Goal: Task Accomplishment & Management: Use online tool/utility

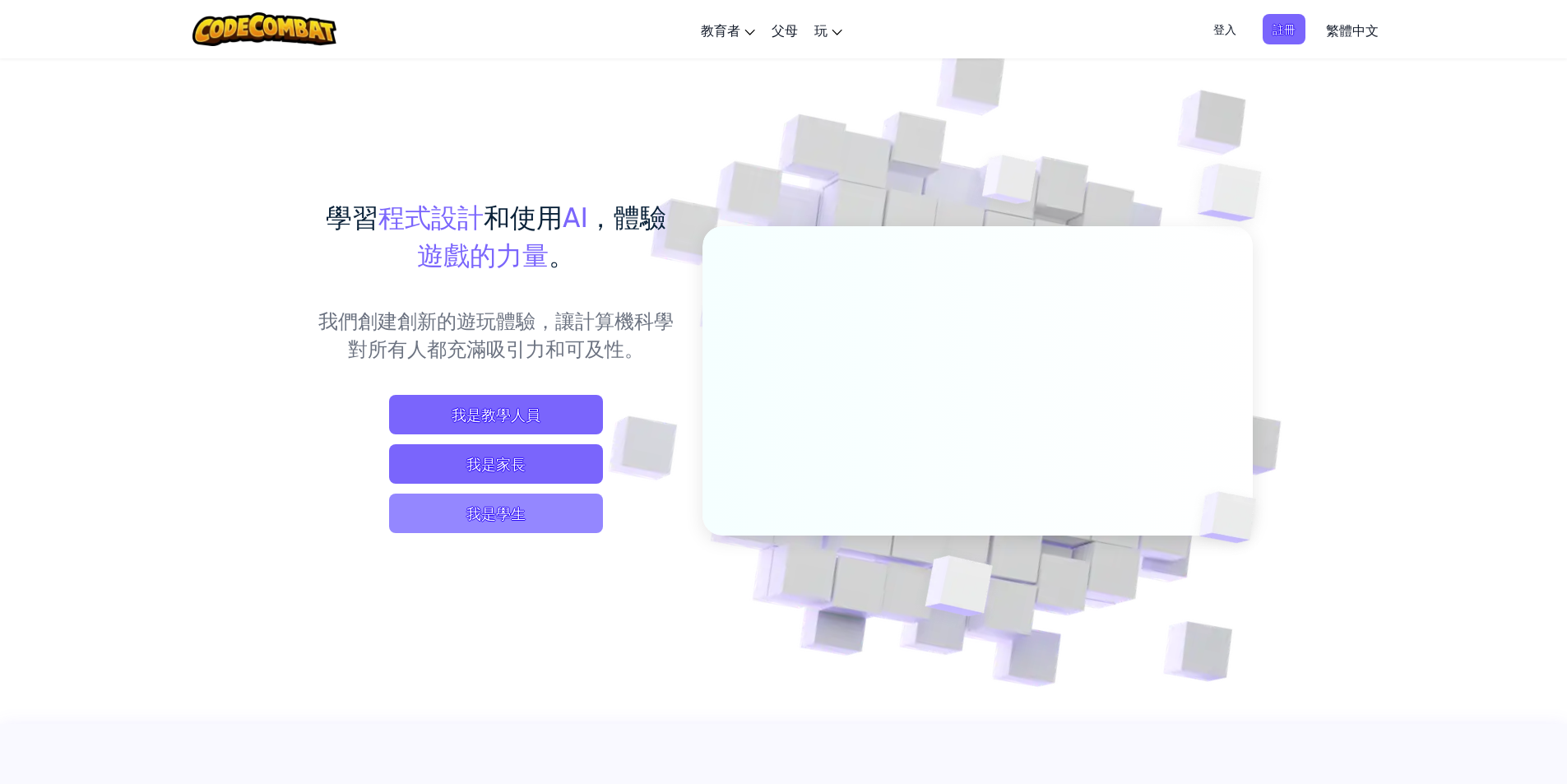
click at [496, 511] on span "我是學生" at bounding box center [495, 513] width 214 height 39
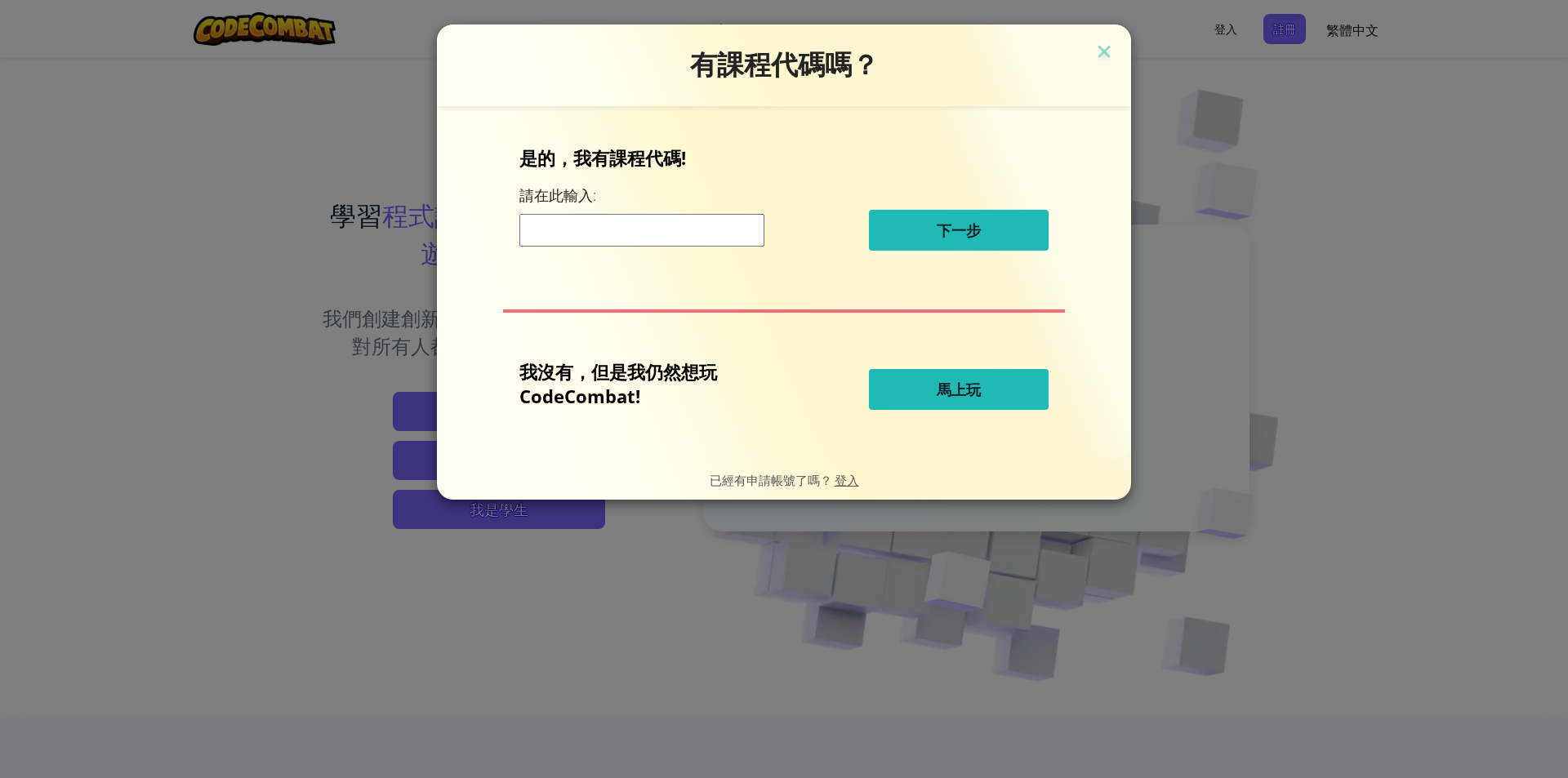
click at [982, 394] on button "馬上玩" at bounding box center [958, 389] width 180 height 41
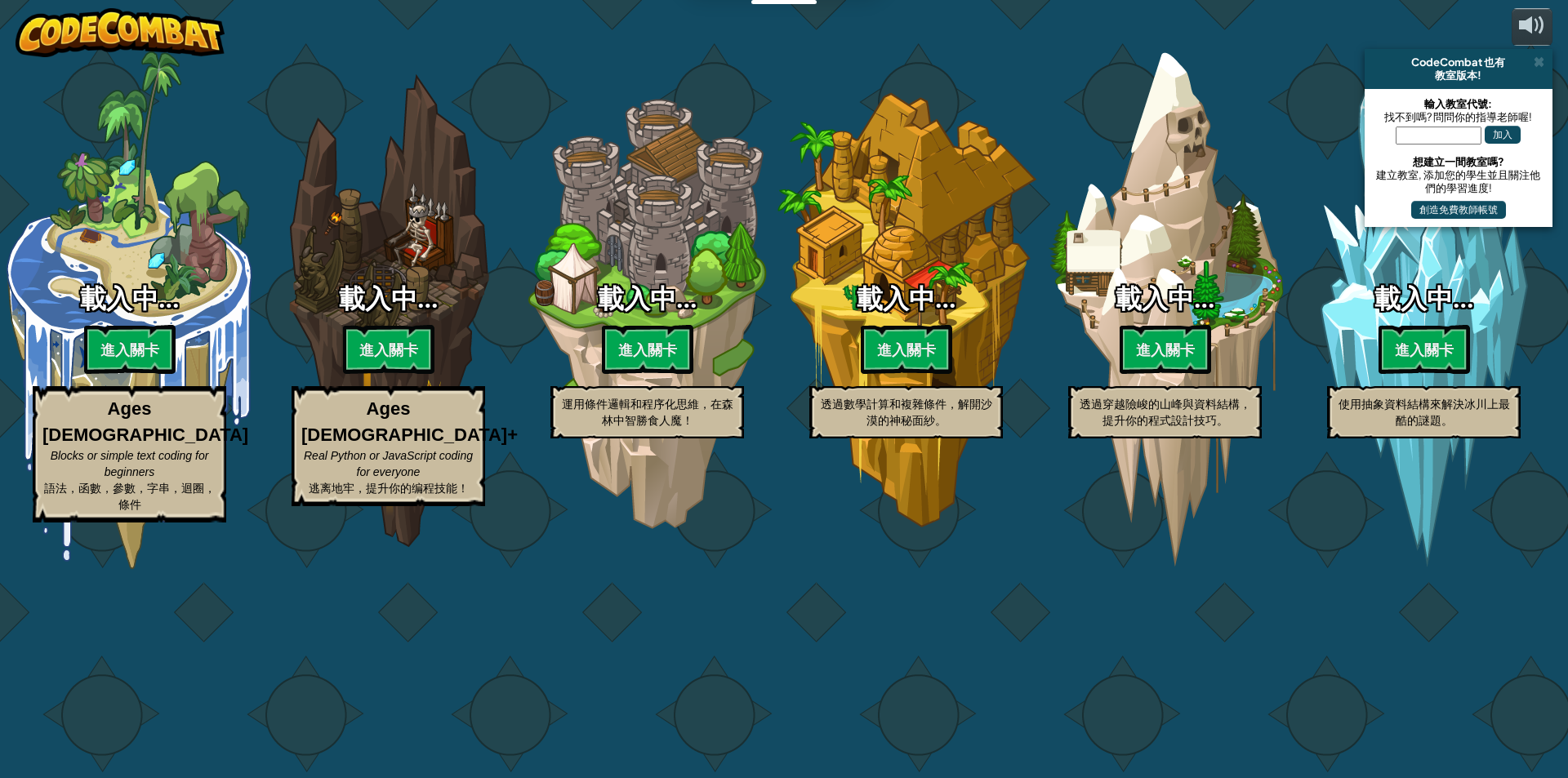
select select "zh-HANT"
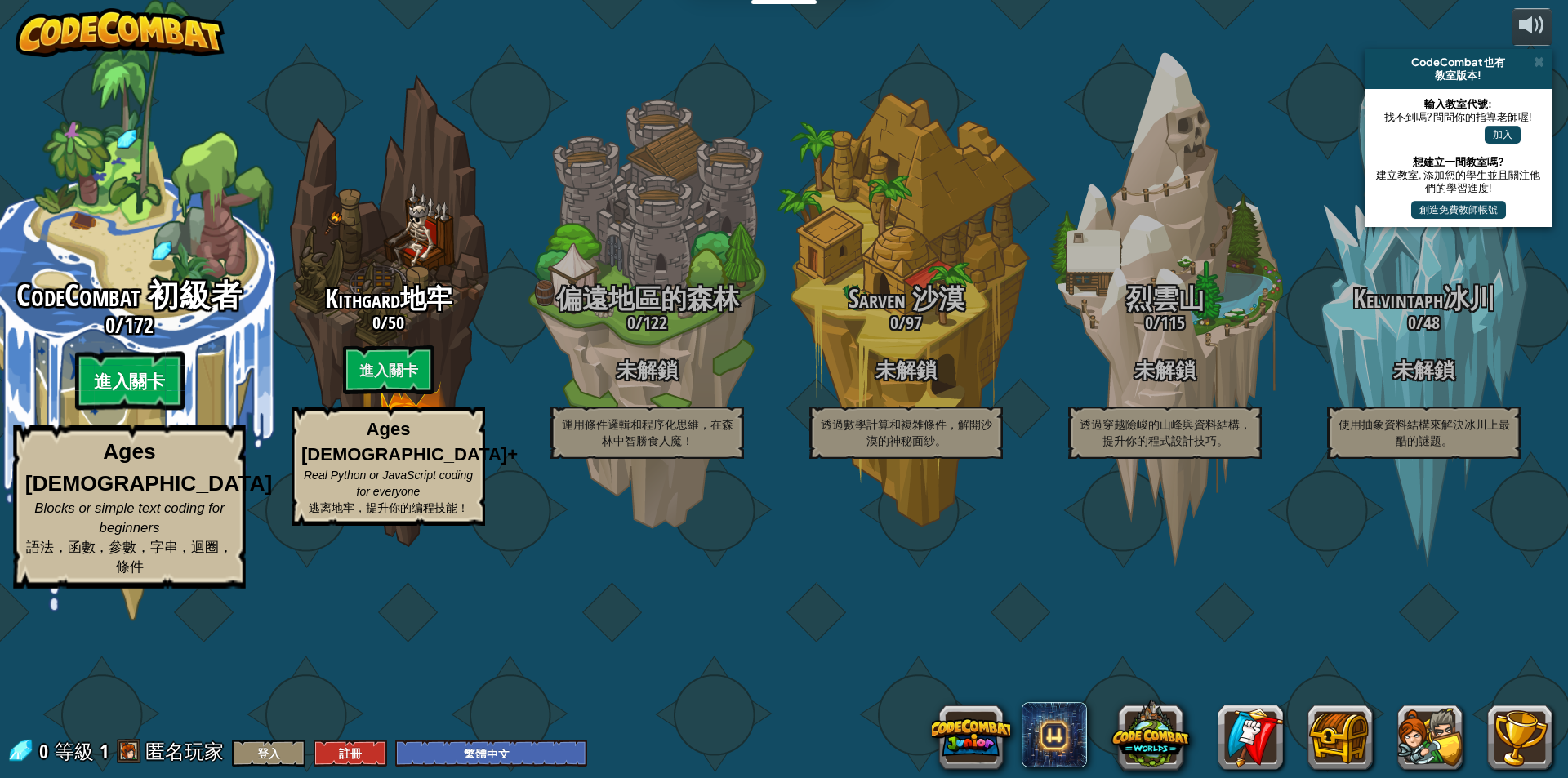
click at [128, 411] on btn "進入關卡" at bounding box center [129, 381] width 109 height 59
select select "zh-HANT"
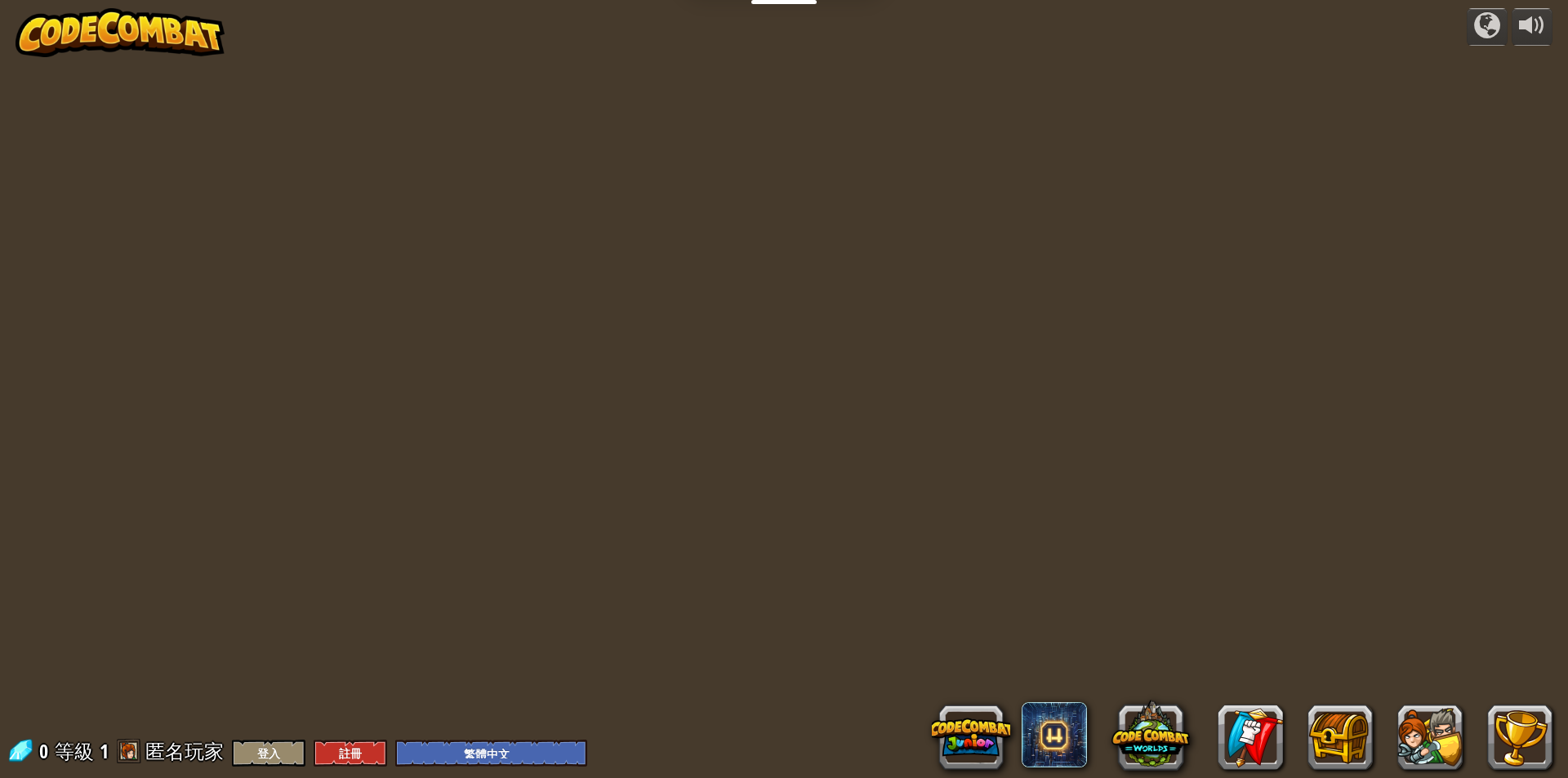
select select "zh-HANT"
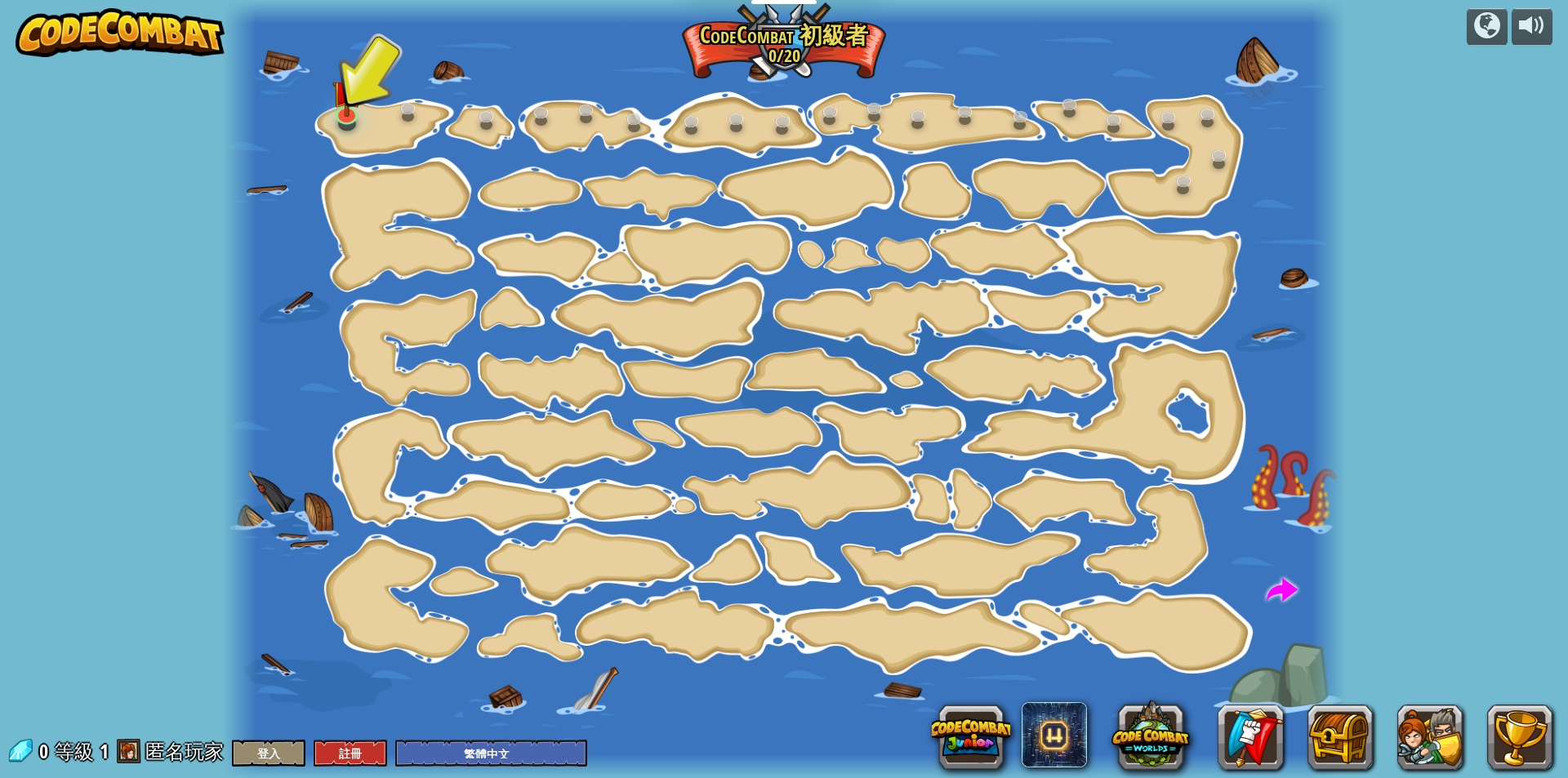
click at [367, 110] on div at bounding box center [784, 389] width 1122 height 778
click at [350, 98] on img at bounding box center [347, 80] width 30 height 68
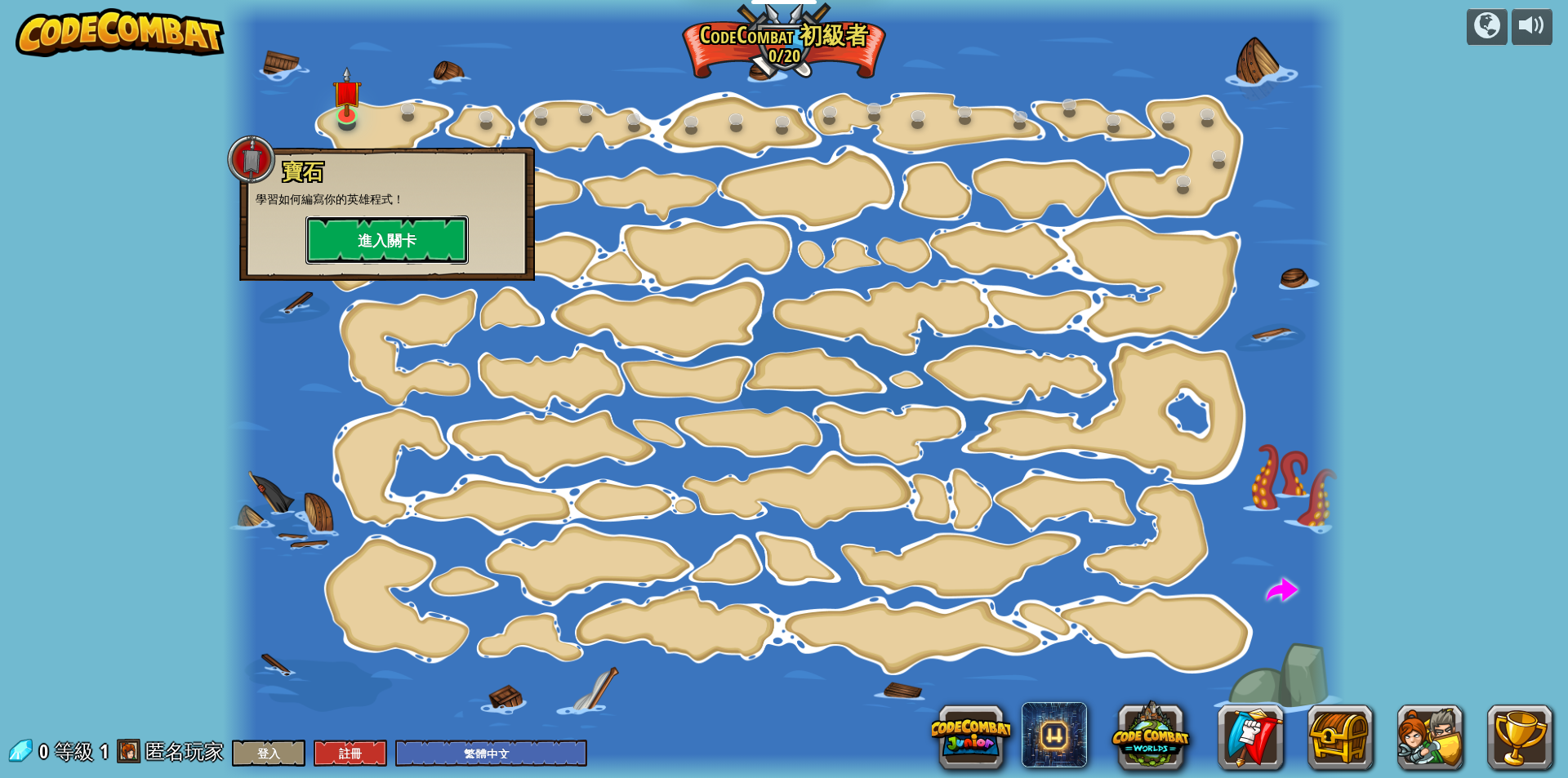
click at [364, 239] on button "進入關卡" at bounding box center [387, 240] width 163 height 49
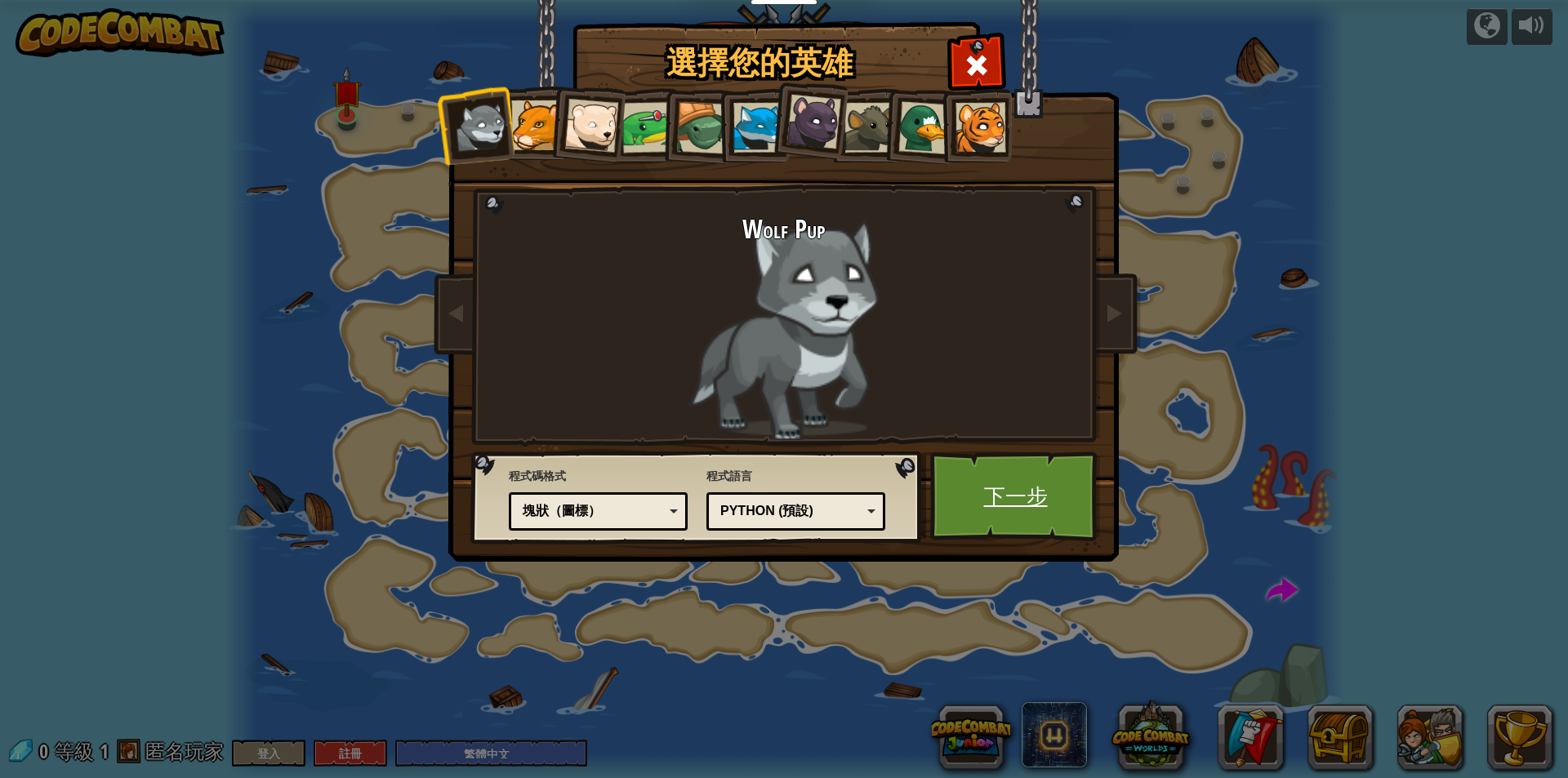
click at [1030, 498] on link "下一步" at bounding box center [1015, 496] width 170 height 90
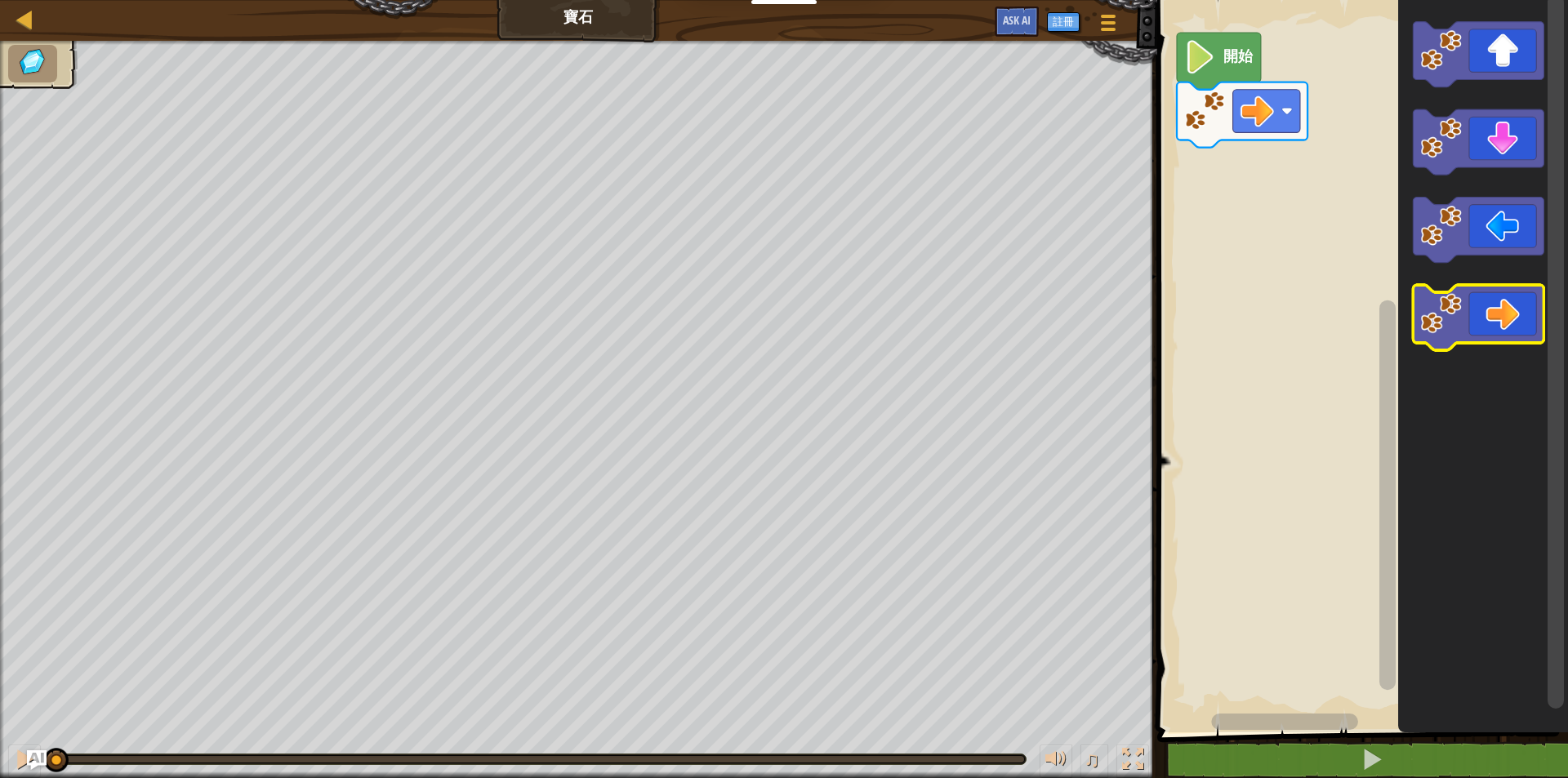
click at [1505, 310] on icon "Blockly工作區" at bounding box center [1477, 317] width 131 height 66
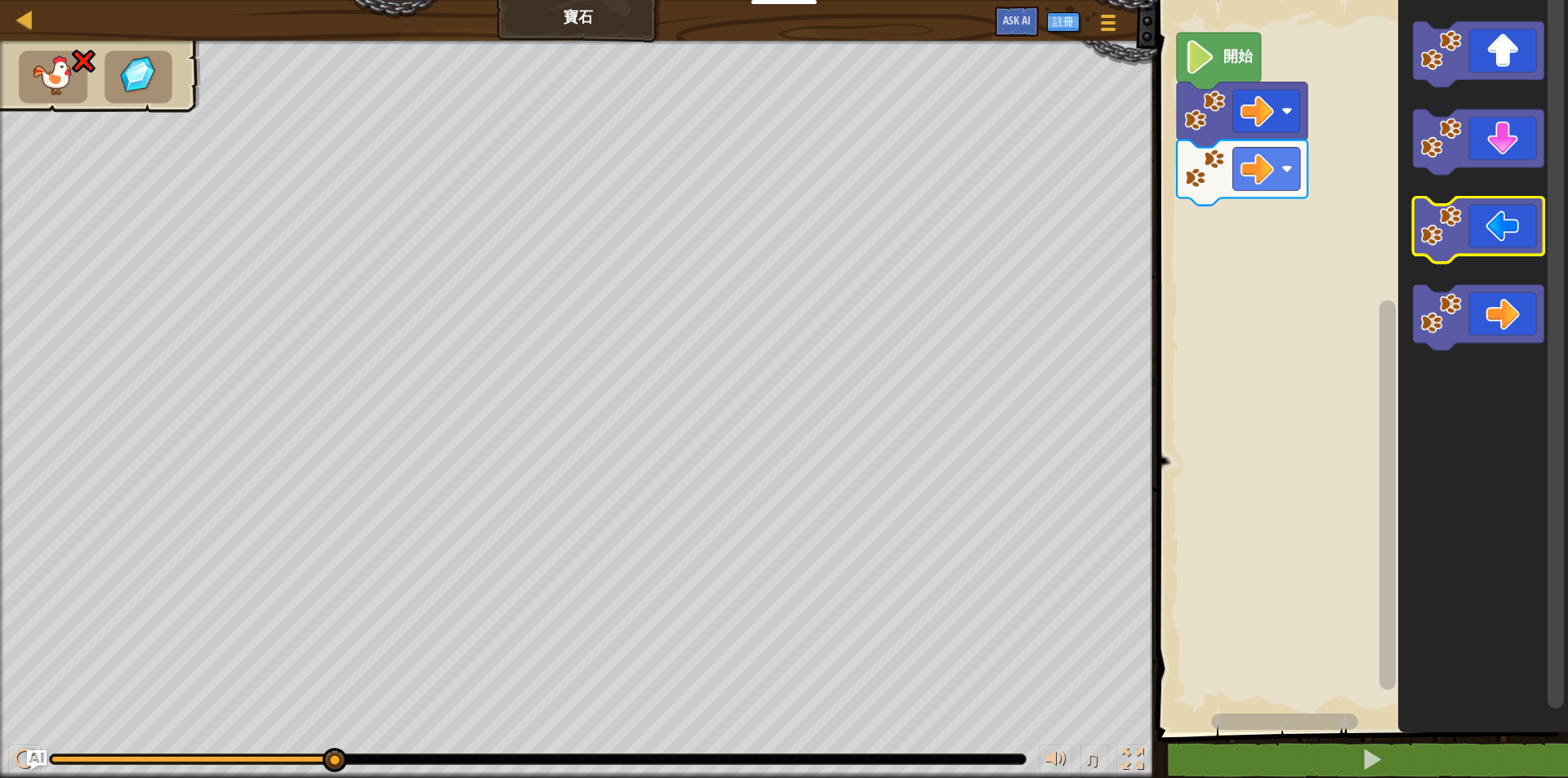
click at [1502, 241] on icon "Blockly工作區" at bounding box center [1477, 229] width 131 height 66
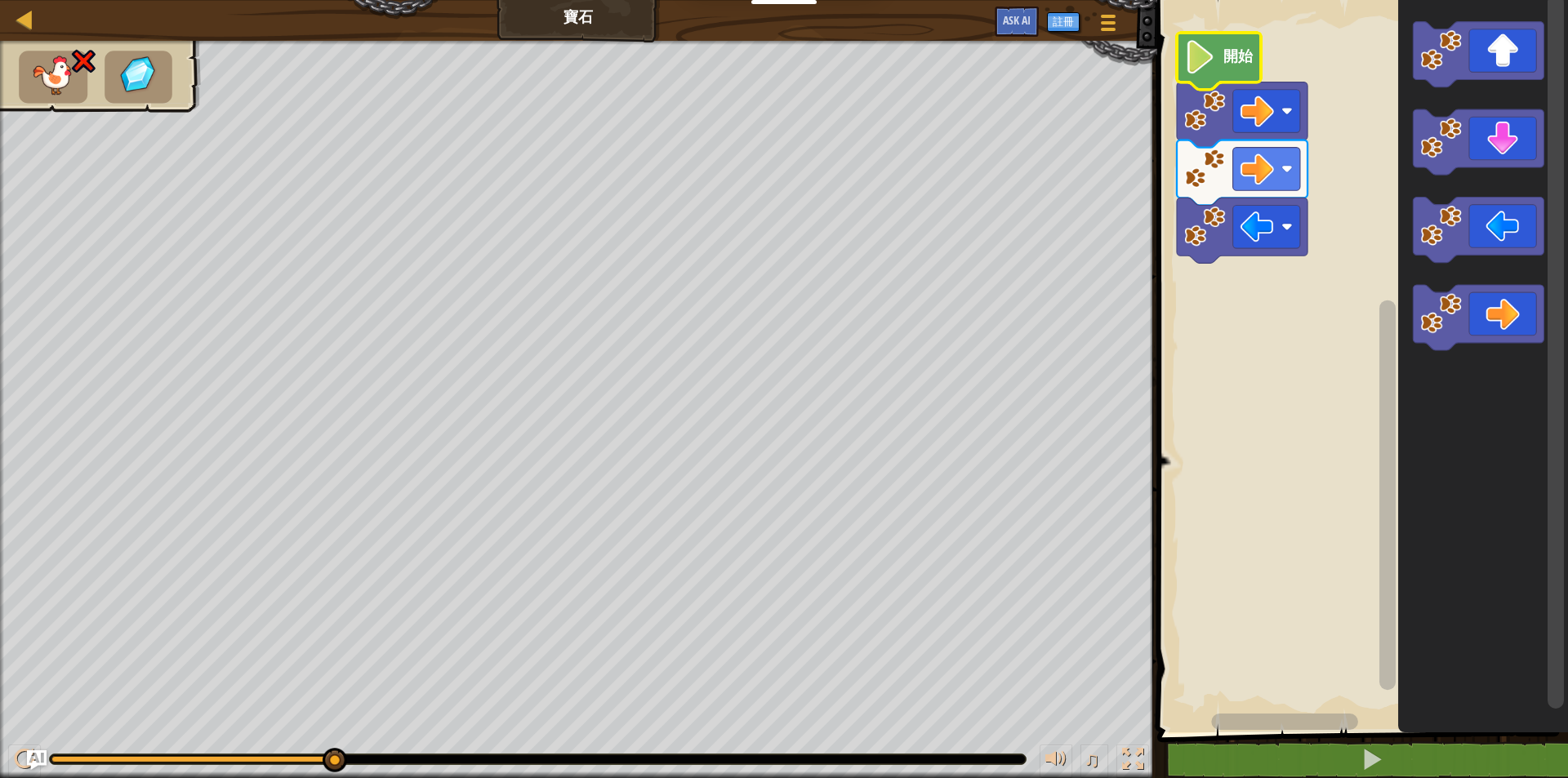
click at [1217, 59] on icon "Blockly工作區" at bounding box center [1218, 61] width 84 height 57
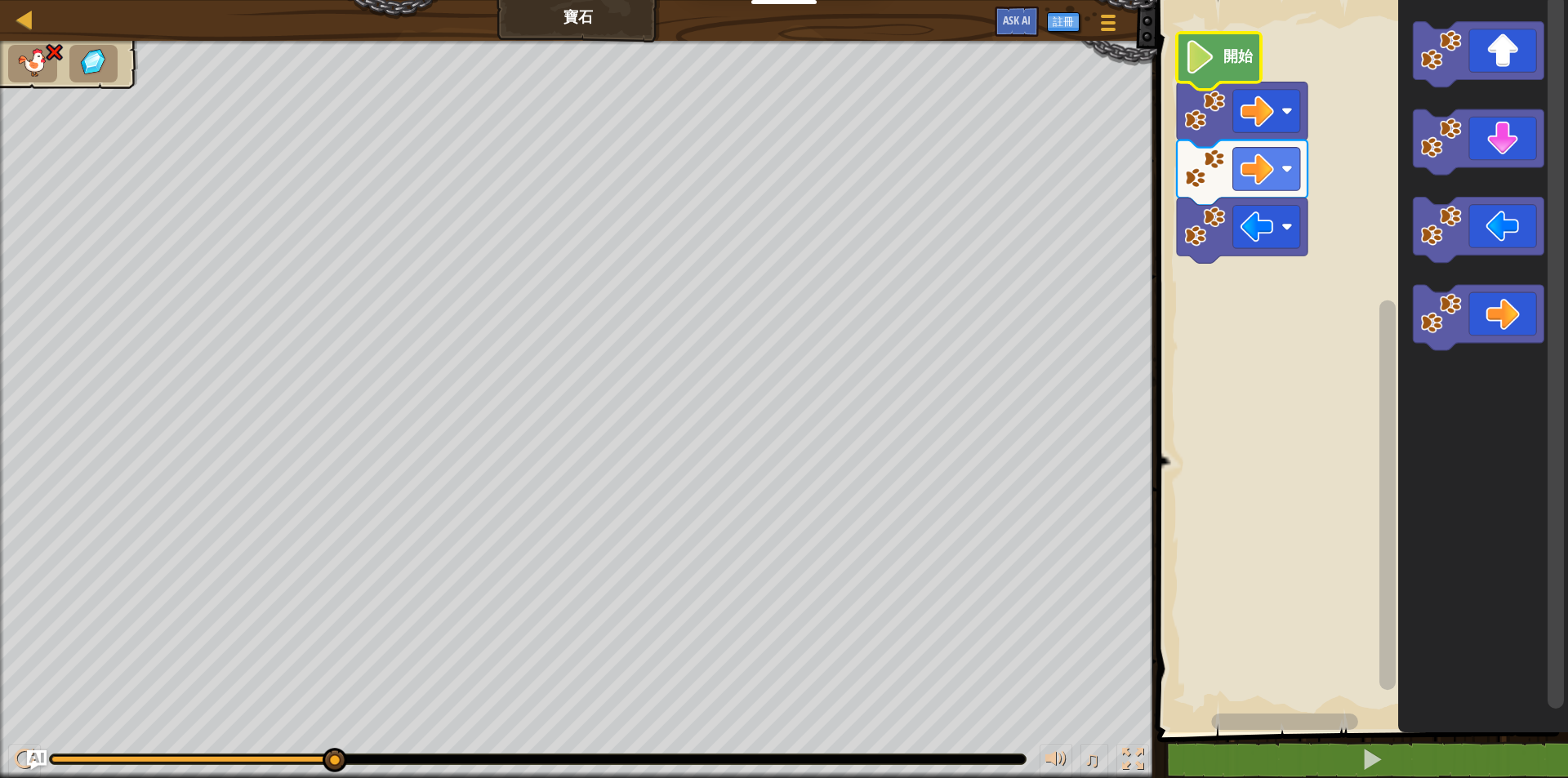
click at [54, 37] on div "地圖 寶石 遊戲選單 註冊 Ask AI" at bounding box center [579, 20] width 1157 height 41
click at [48, 56] on img at bounding box center [55, 52] width 21 height 19
click at [1238, 59] on text "開始" at bounding box center [1238, 56] width 31 height 18
click at [1494, 54] on icon "Blockly工作區" at bounding box center [1477, 55] width 131 height 66
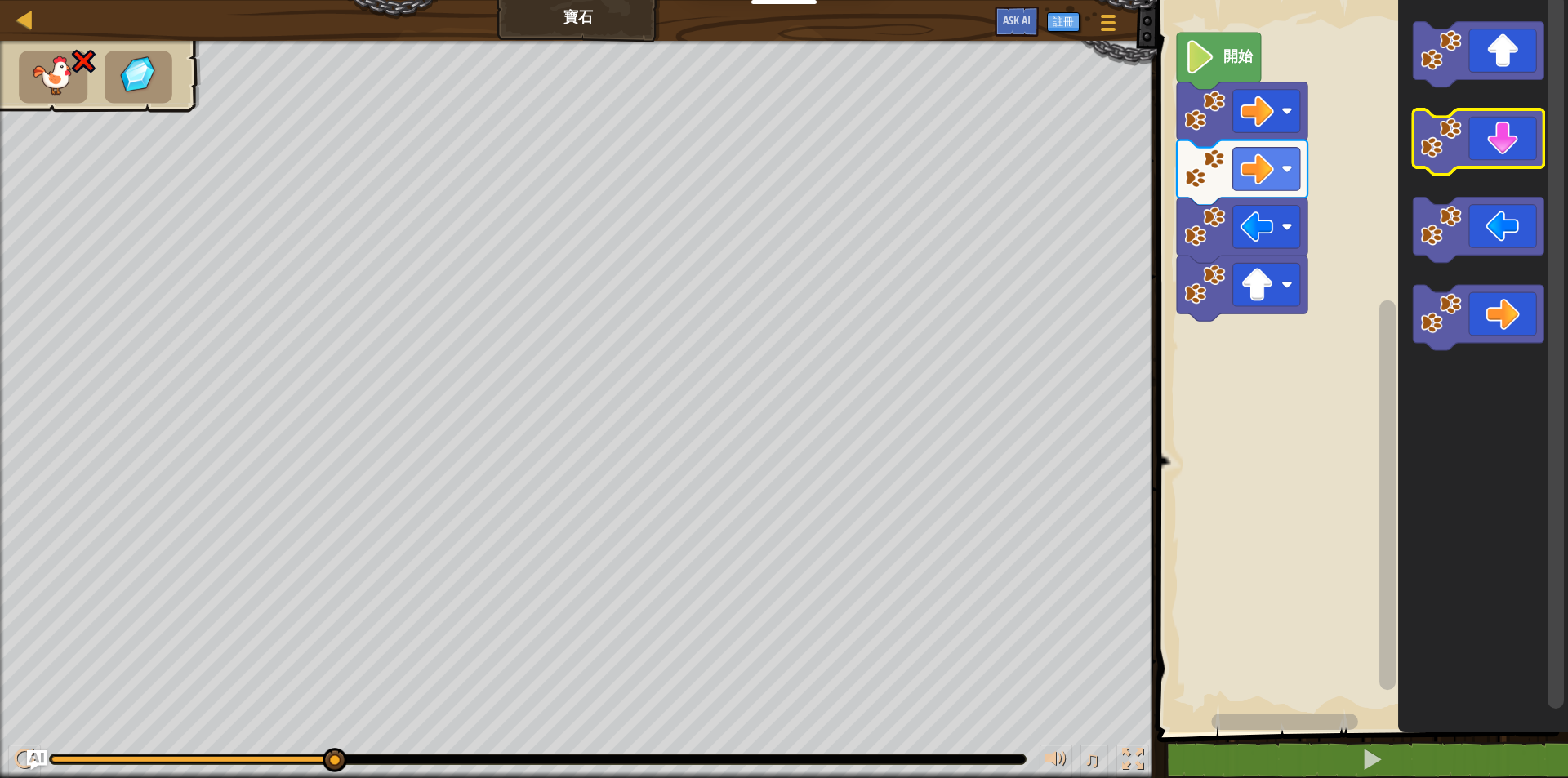
click at [1507, 145] on icon "Blockly工作區" at bounding box center [1477, 142] width 131 height 66
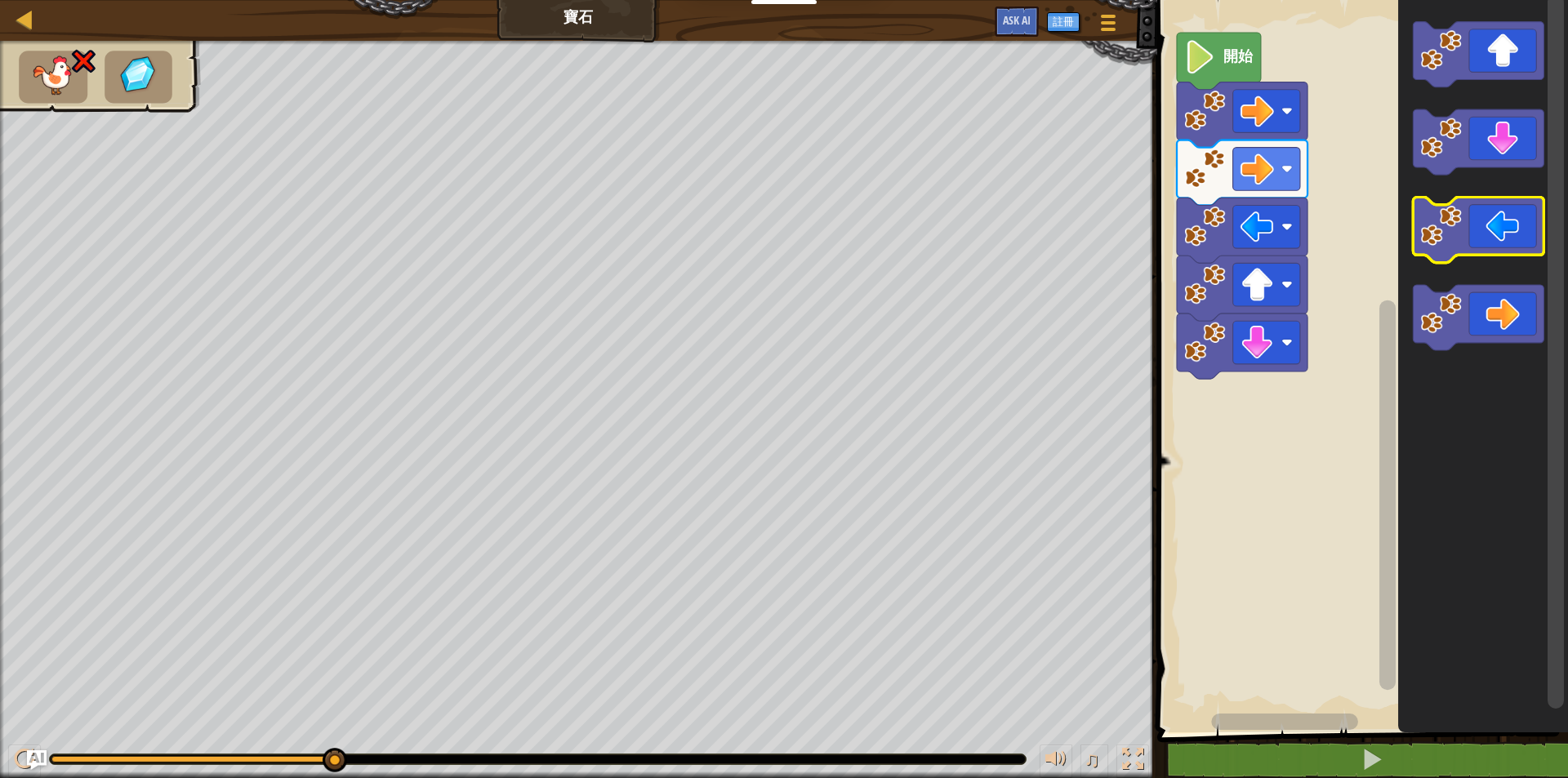
click at [1499, 231] on icon "Blockly工作區" at bounding box center [1477, 229] width 131 height 66
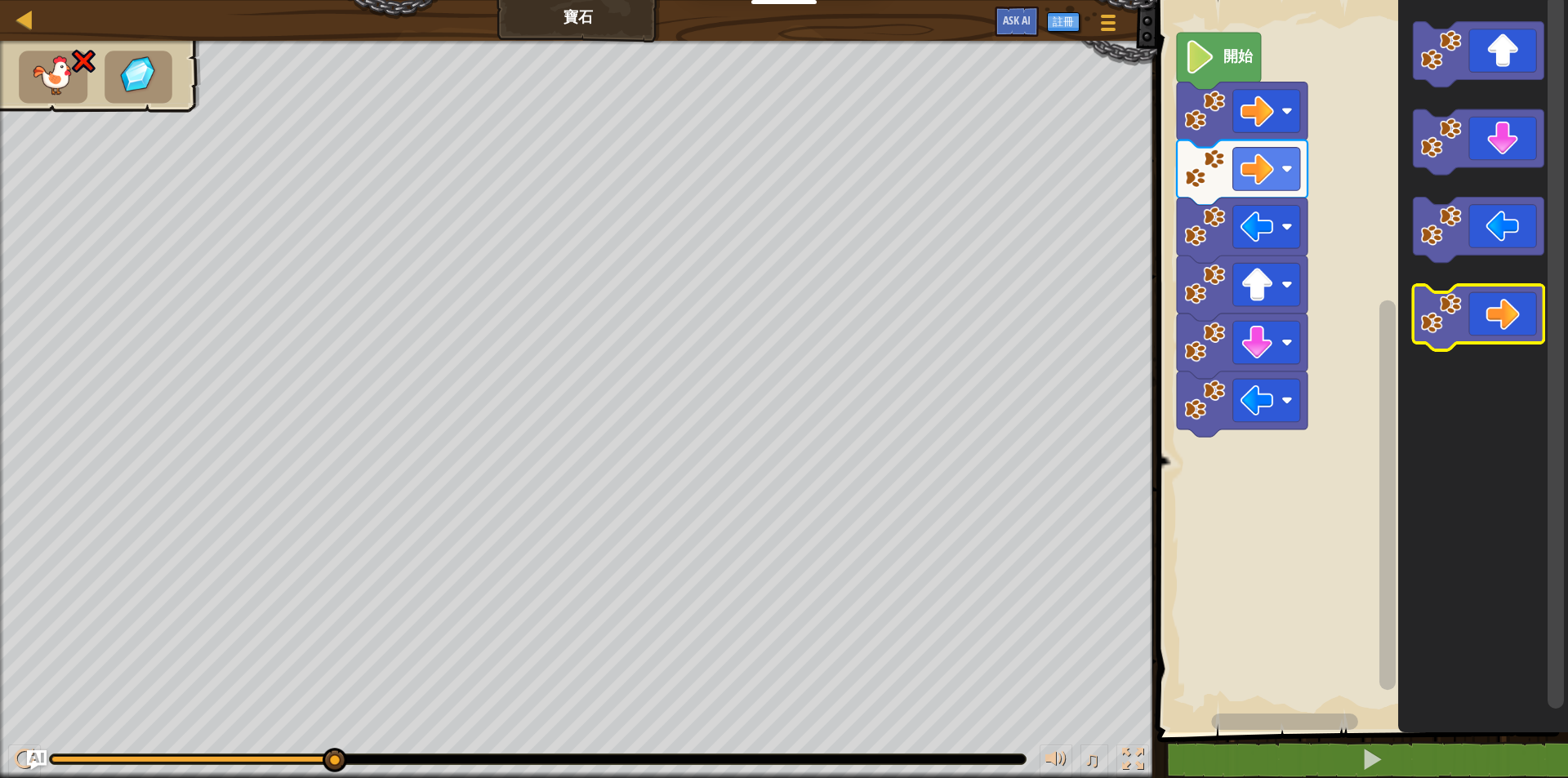
click at [1495, 327] on icon "Blockly工作區" at bounding box center [1477, 317] width 131 height 66
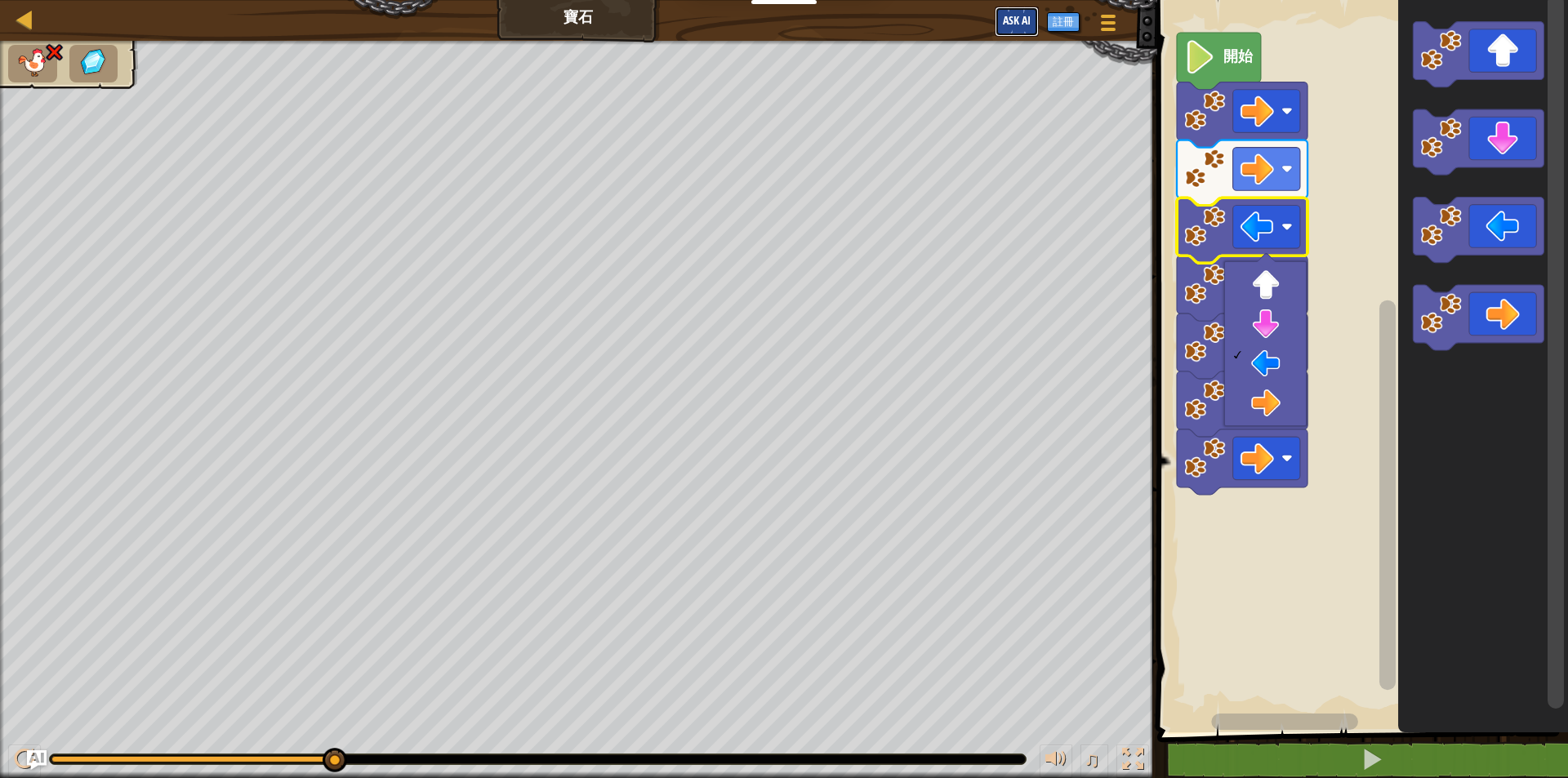
click at [1014, 19] on span "Ask AI" at bounding box center [1016, 19] width 28 height 16
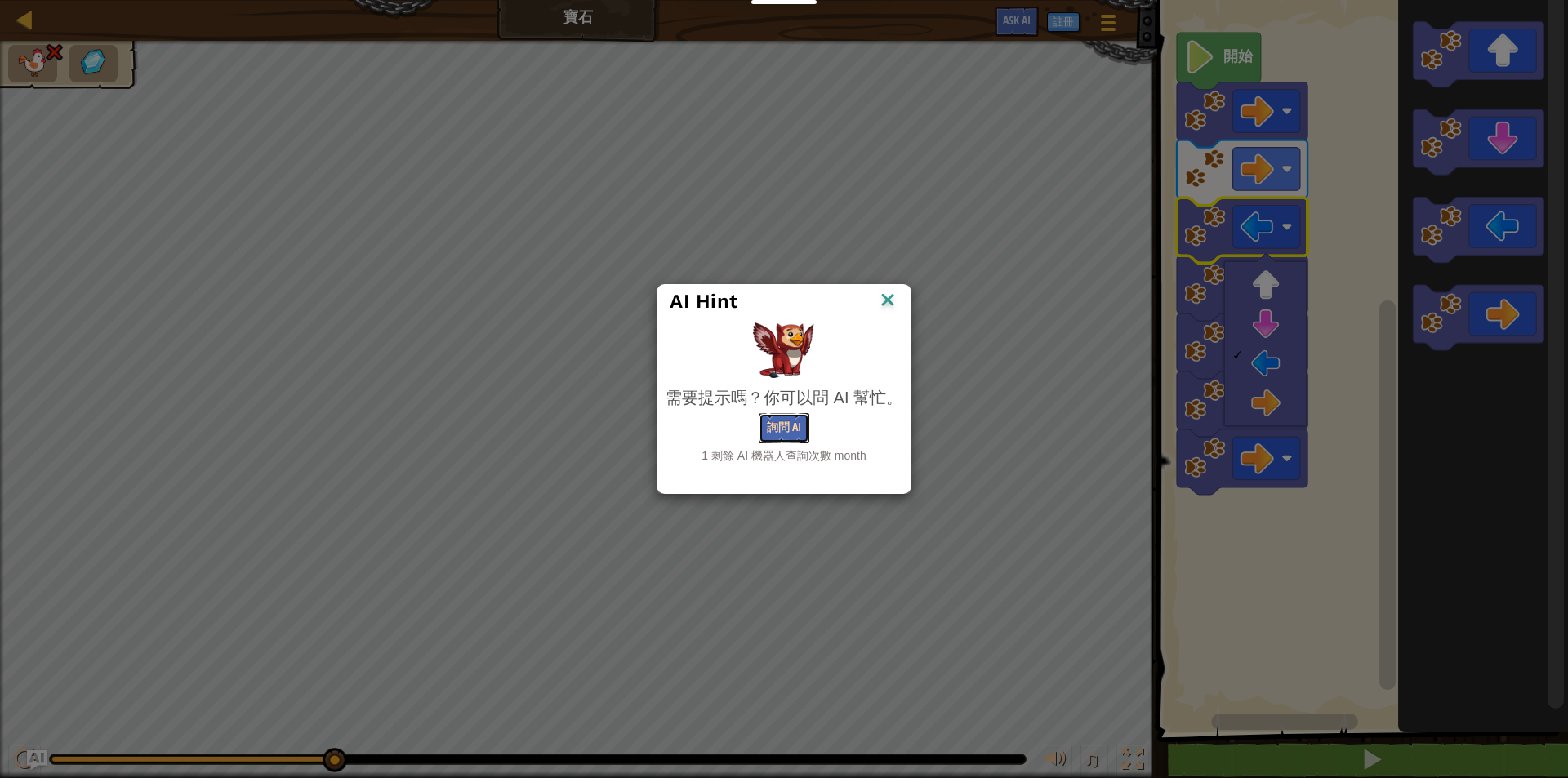
click at [787, 426] on button "詢問 AI" at bounding box center [783, 427] width 51 height 31
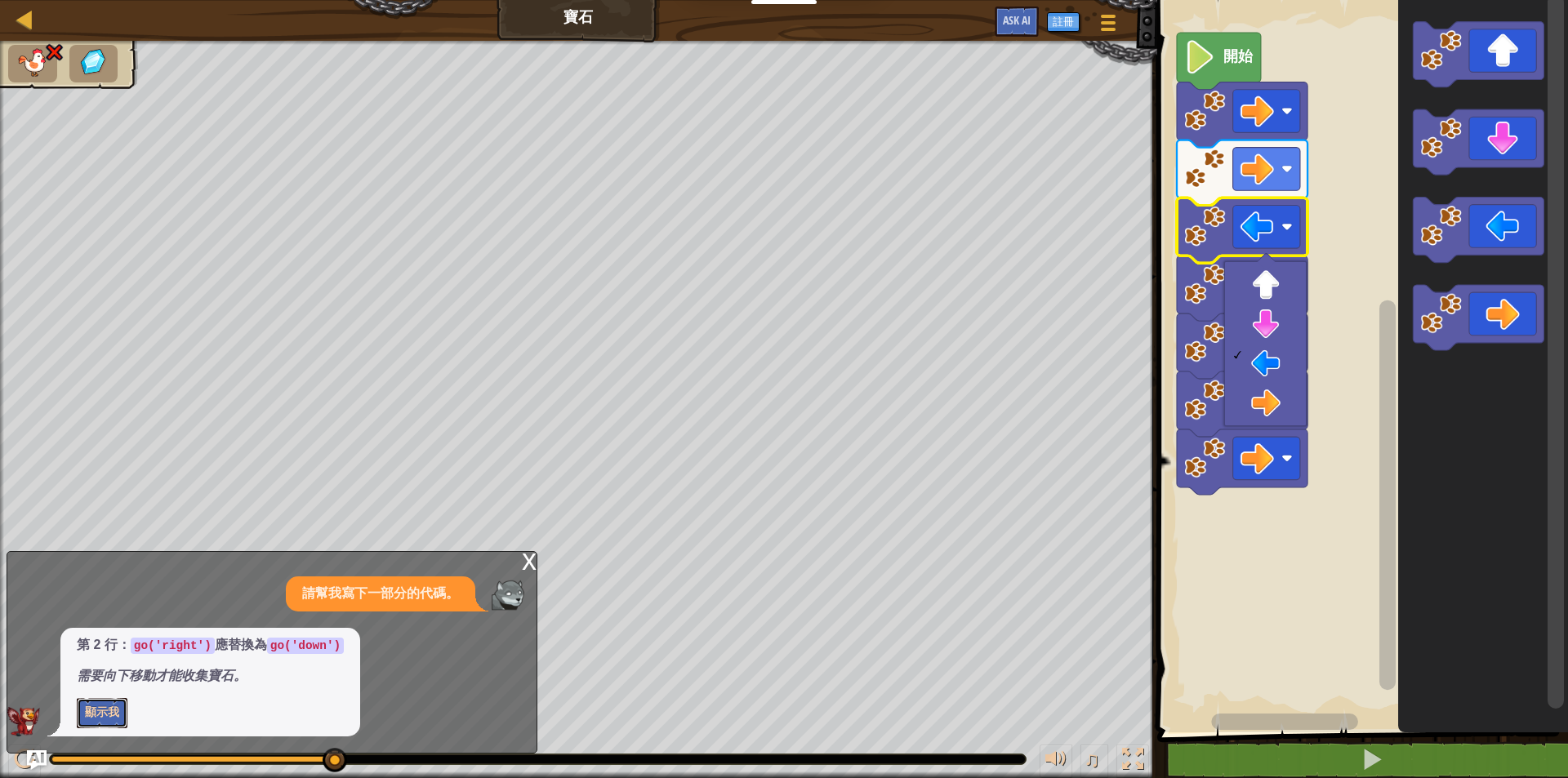
click at [102, 710] on button "顯示我" at bounding box center [102, 712] width 51 height 31
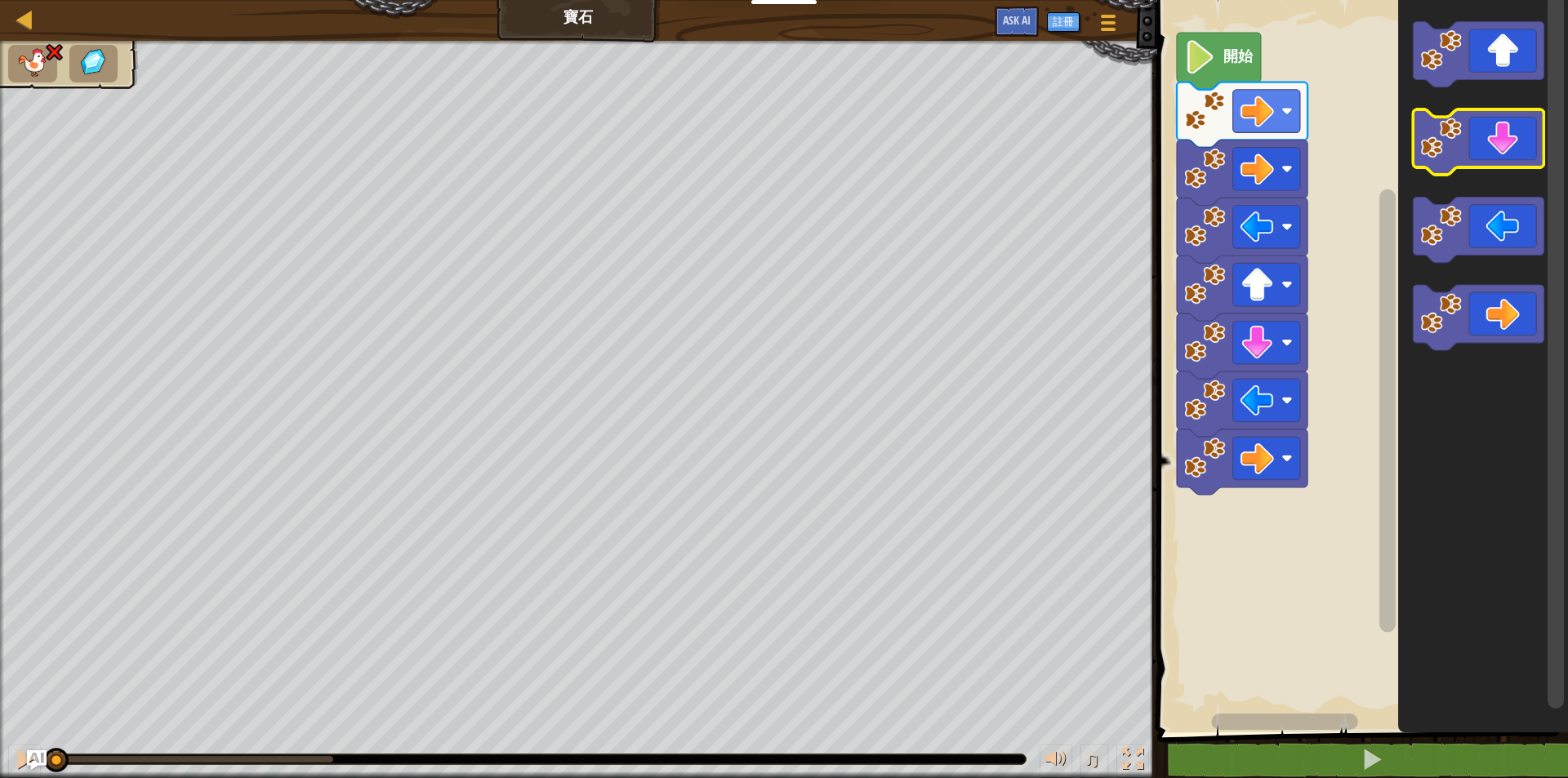
click at [1489, 143] on icon "Blockly工作區" at bounding box center [1477, 142] width 131 height 66
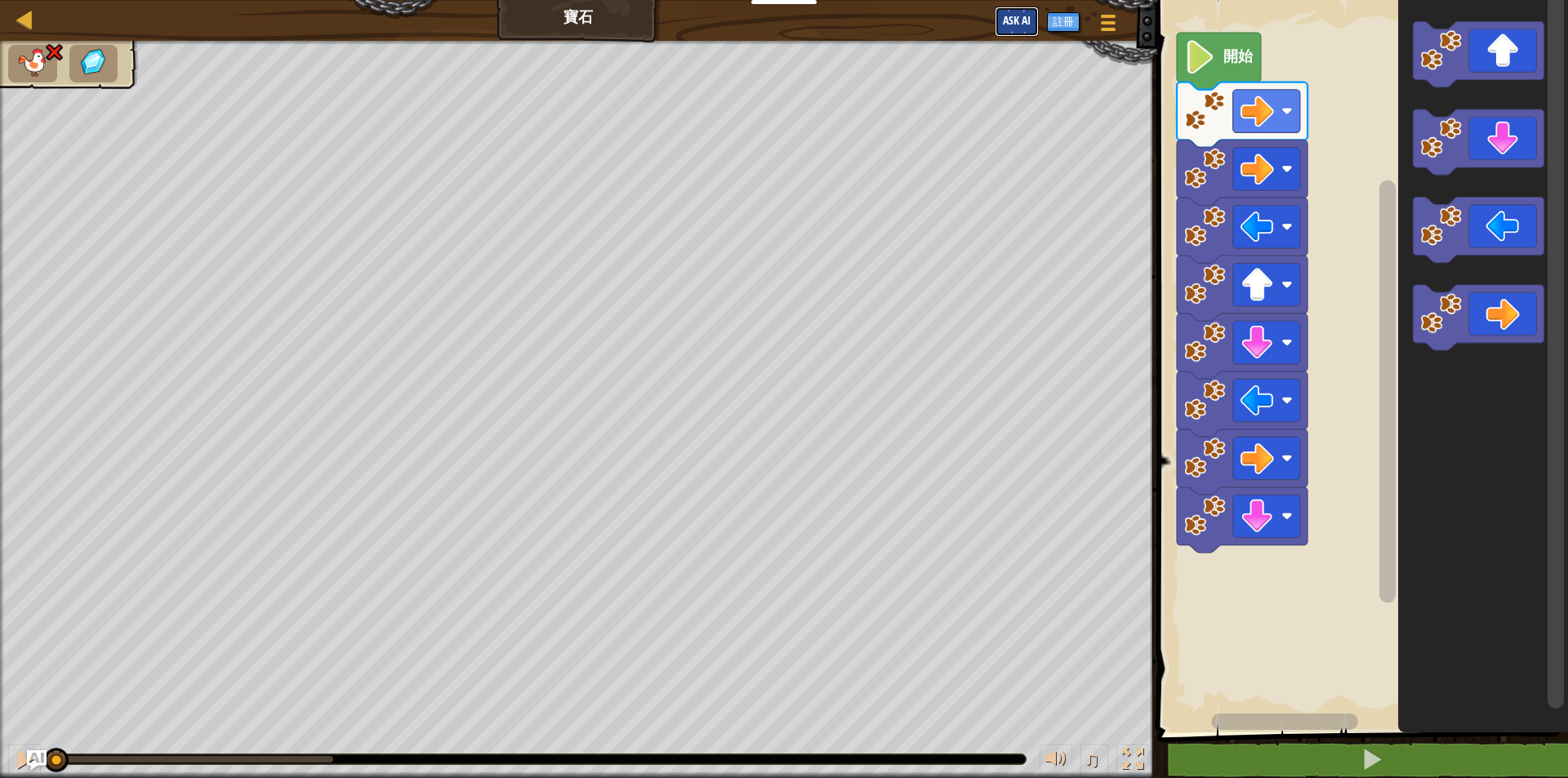
click at [1007, 17] on span "Ask AI" at bounding box center [1016, 19] width 28 height 16
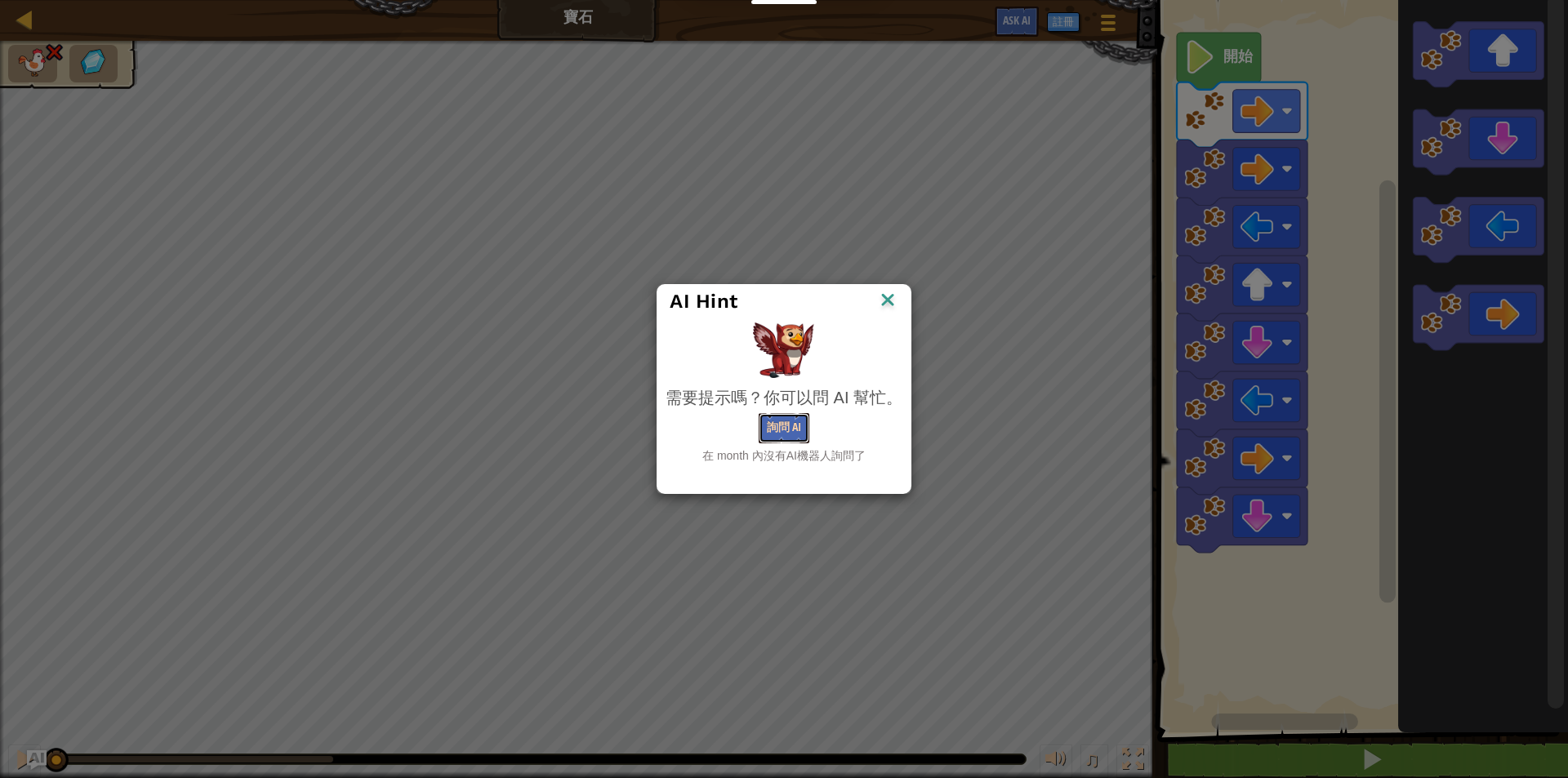
click at [775, 435] on button "詢問 AI" at bounding box center [783, 427] width 51 height 31
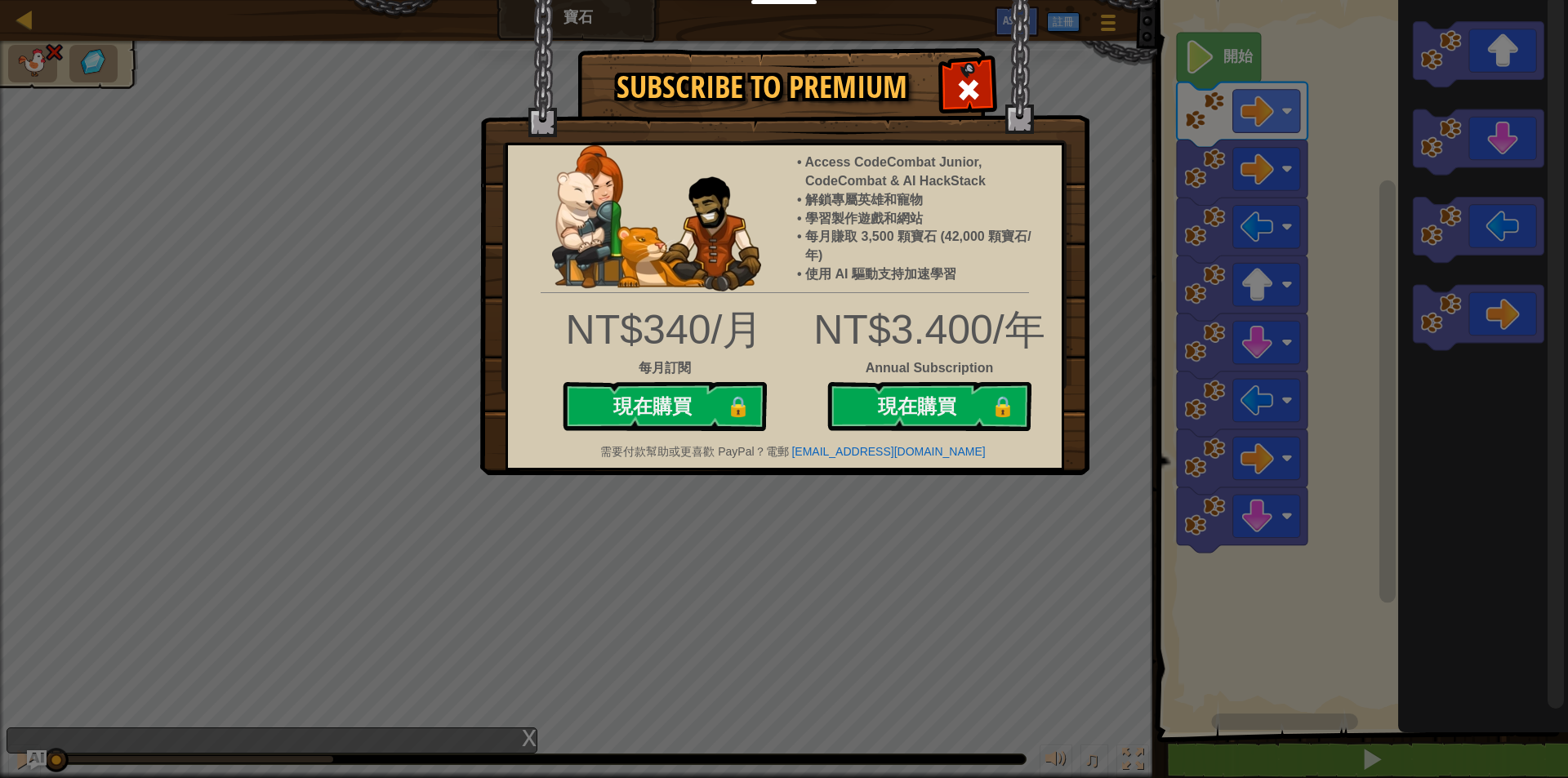
click at [1105, 261] on div "Subscribe to Premium Access CodeCombat Junior, CodeCombat & AI HackStack 解鎖專屬英雄…" at bounding box center [784, 389] width 1568 height 778
click at [1091, 273] on div "Subscribe to Premium Access CodeCombat Junior, CodeCombat & AI HackStack 解鎖專屬英雄…" at bounding box center [784, 389] width 1568 height 778
click at [896, 512] on div "Subscribe to Premium Access CodeCombat Junior, CodeCombat & AI HackStack 解鎖專屬英雄…" at bounding box center [784, 389] width 1568 height 778
click at [965, 80] on span at bounding box center [968, 90] width 26 height 26
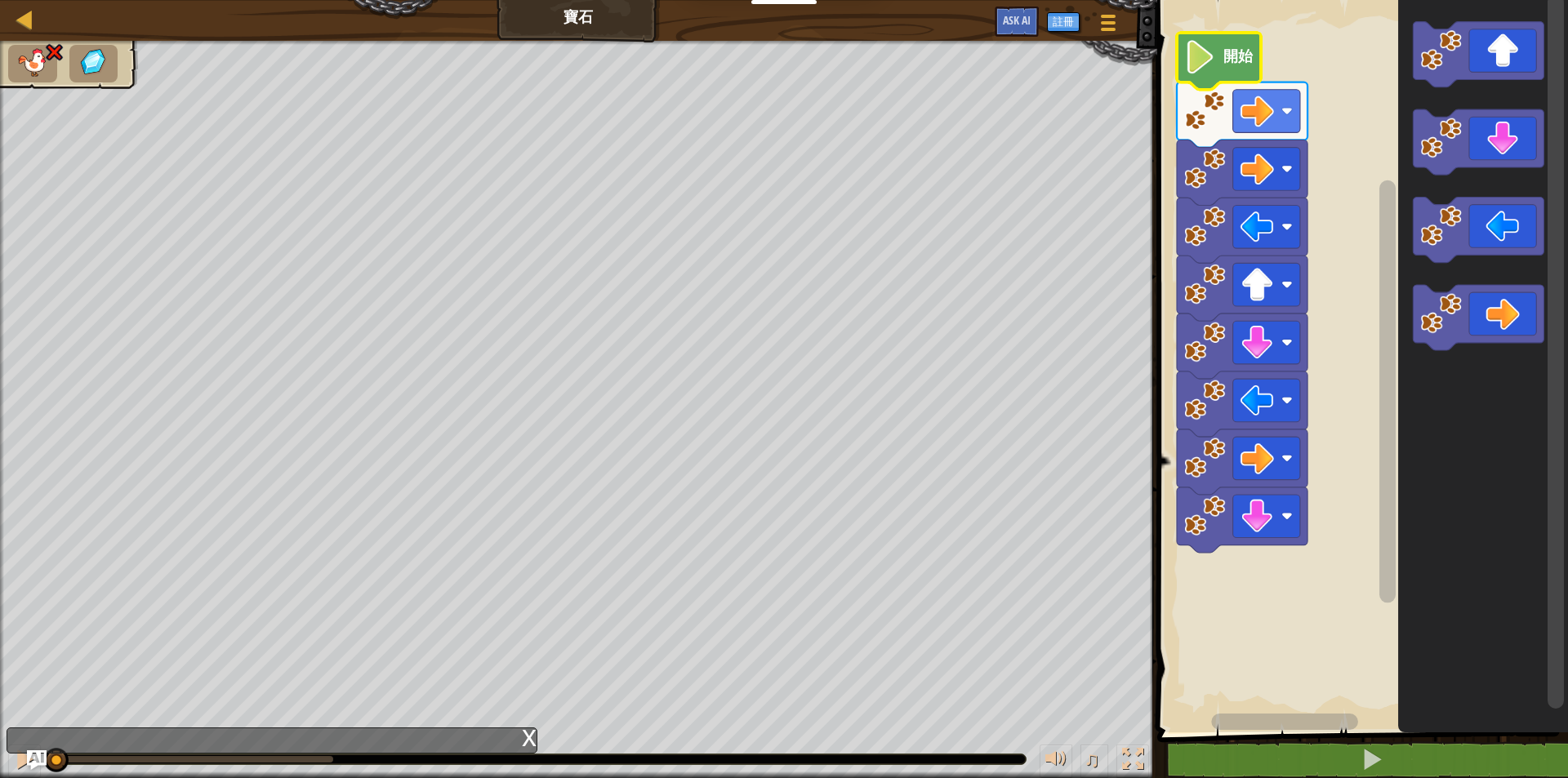
click at [1202, 55] on image "Blockly工作區" at bounding box center [1200, 56] width 31 height 33
click at [1253, 503] on image "Blockly工作區" at bounding box center [1256, 516] width 33 height 33
click at [1262, 515] on image "Blockly工作區" at bounding box center [1256, 516] width 33 height 33
click at [1270, 350] on image "Blockly工作區" at bounding box center [1256, 342] width 33 height 33
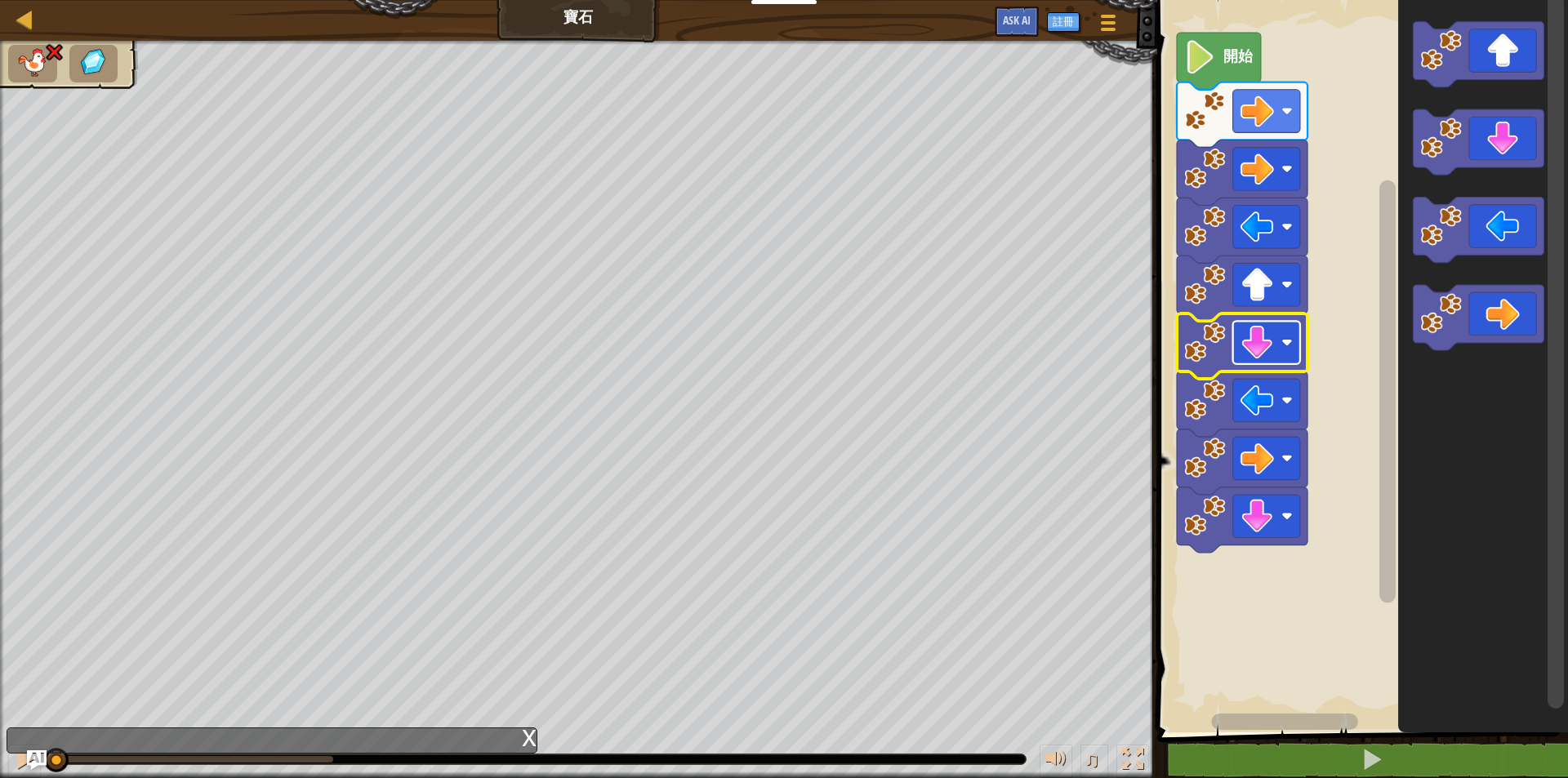
click at [1270, 350] on image "Blockly工作區" at bounding box center [1256, 342] width 33 height 33
click at [1263, 404] on image "Blockly工作區" at bounding box center [1256, 401] width 33 height 33
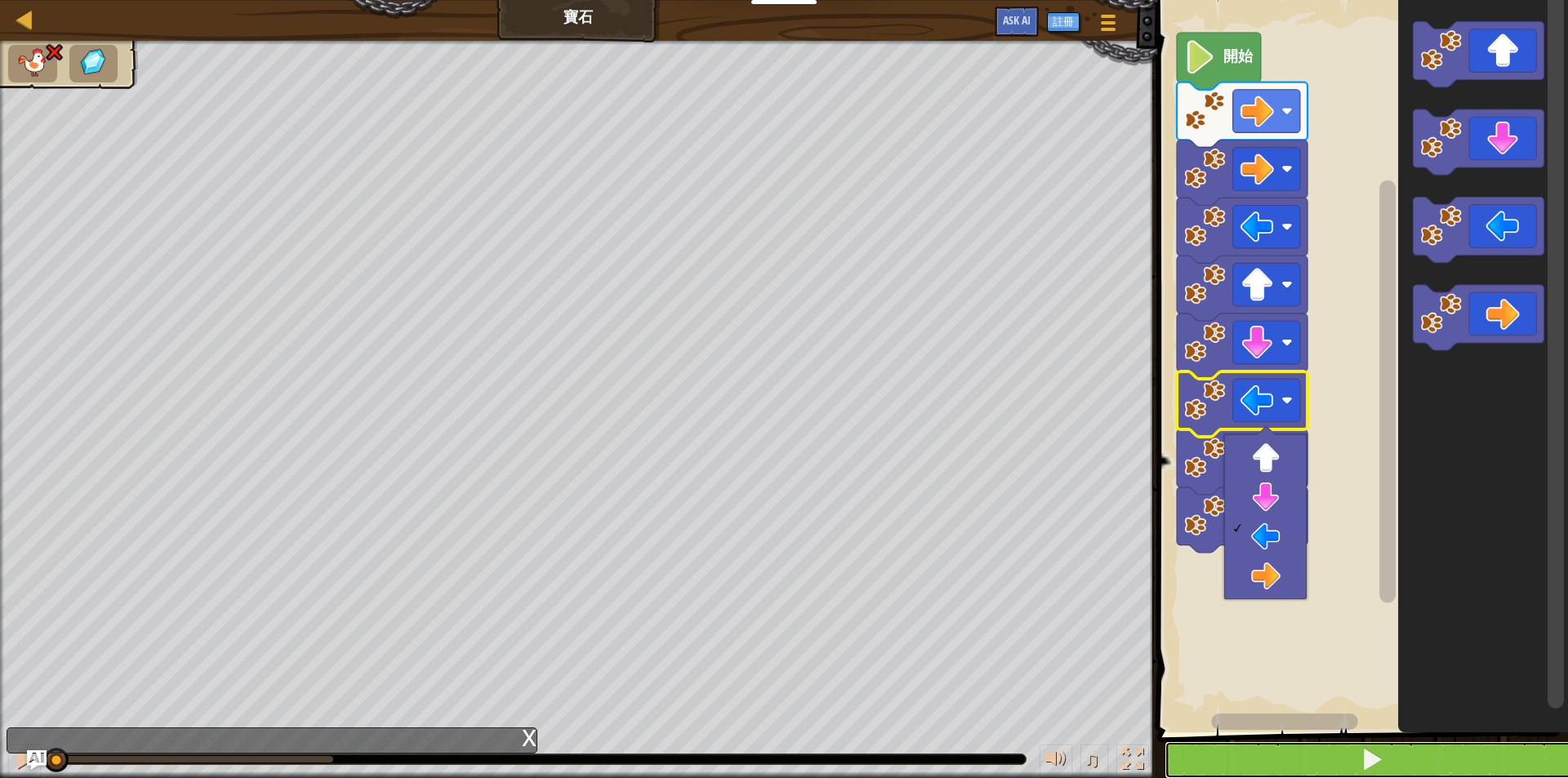
click at [1379, 759] on span at bounding box center [1371, 759] width 23 height 23
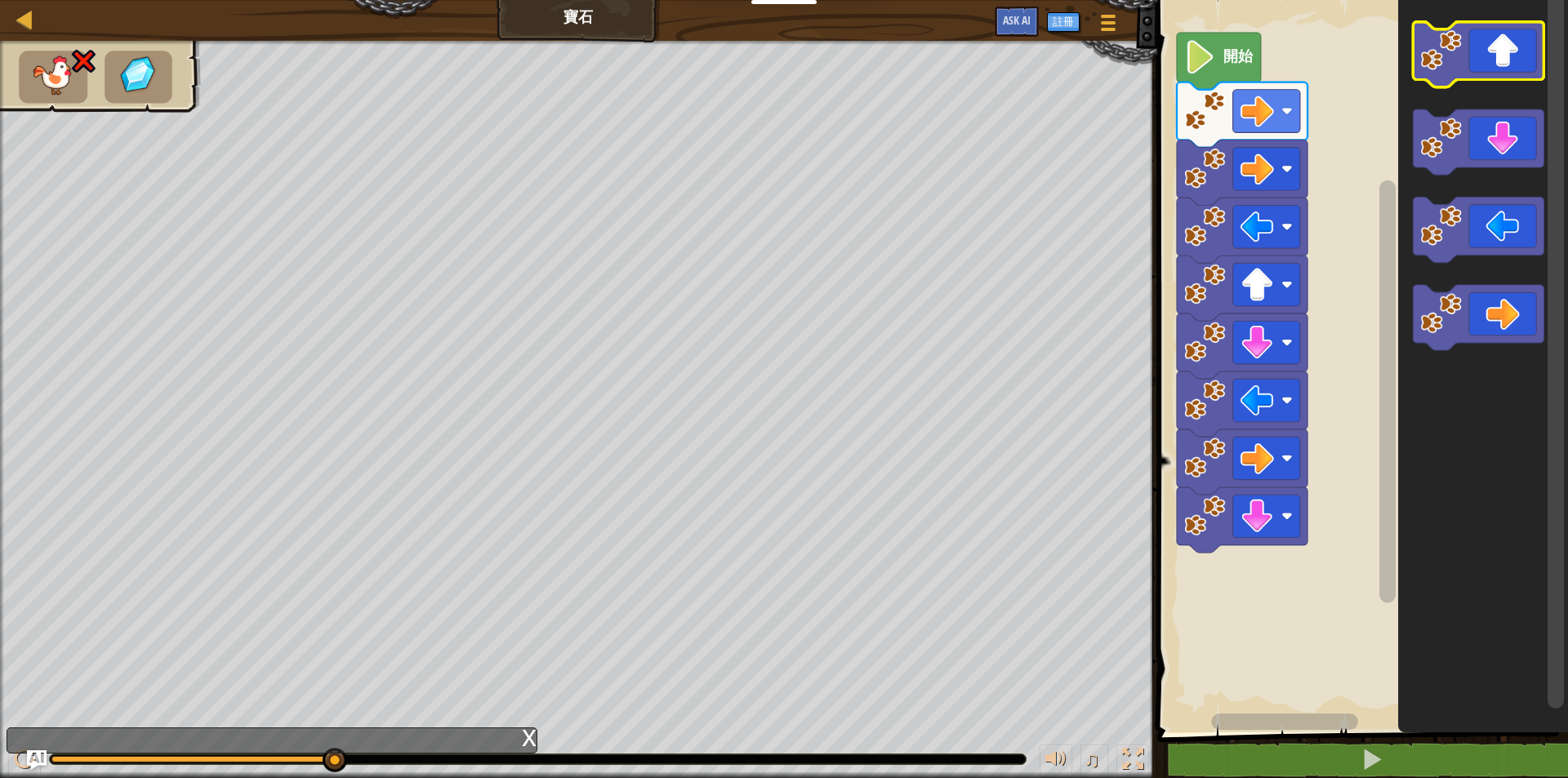
click at [1497, 54] on icon "Blockly工作區" at bounding box center [1477, 55] width 131 height 66
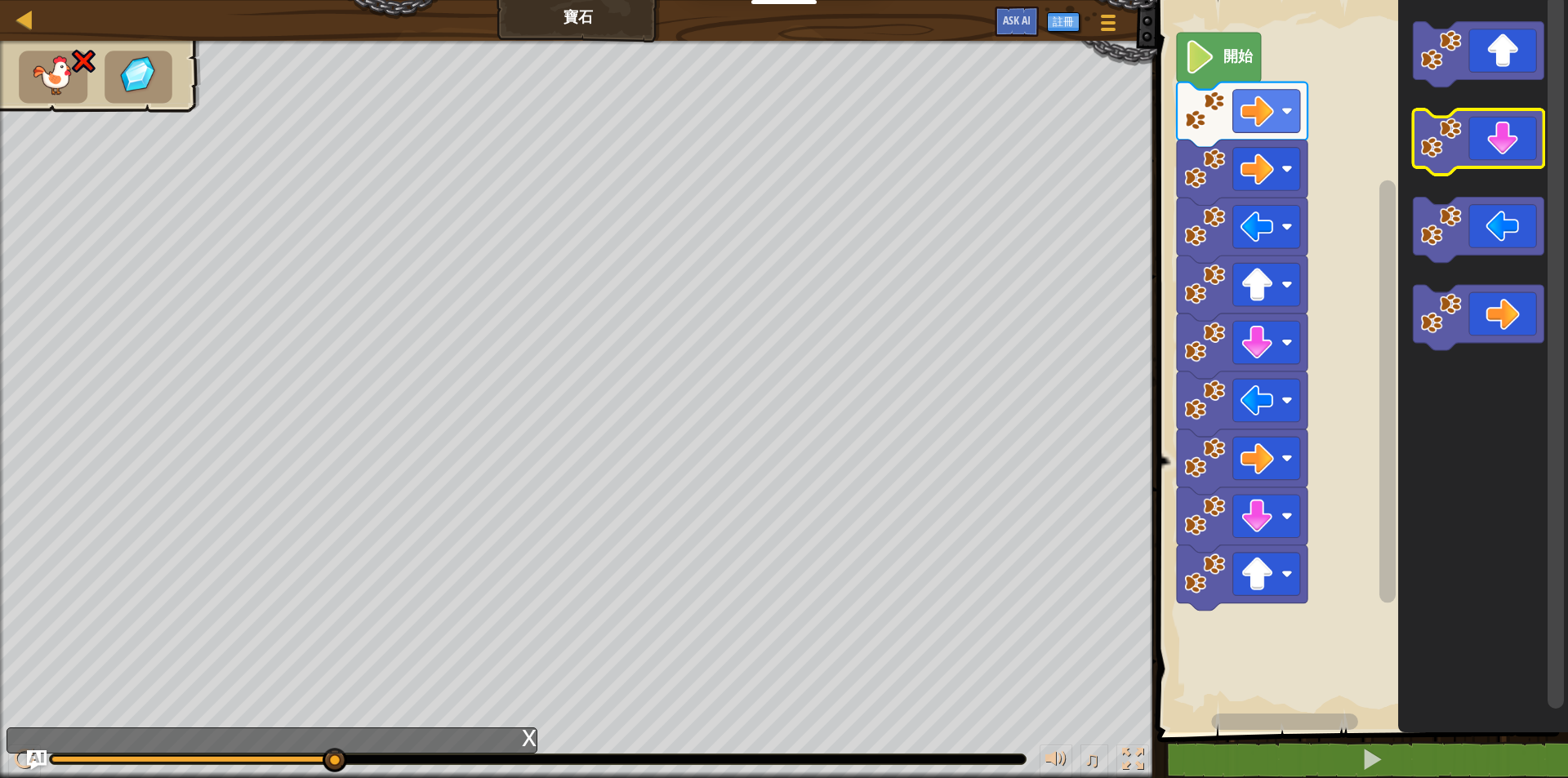
click at [1485, 125] on icon "Blockly工作區" at bounding box center [1477, 142] width 131 height 66
click at [1491, 135] on icon "Blockly工作區" at bounding box center [1477, 142] width 131 height 66
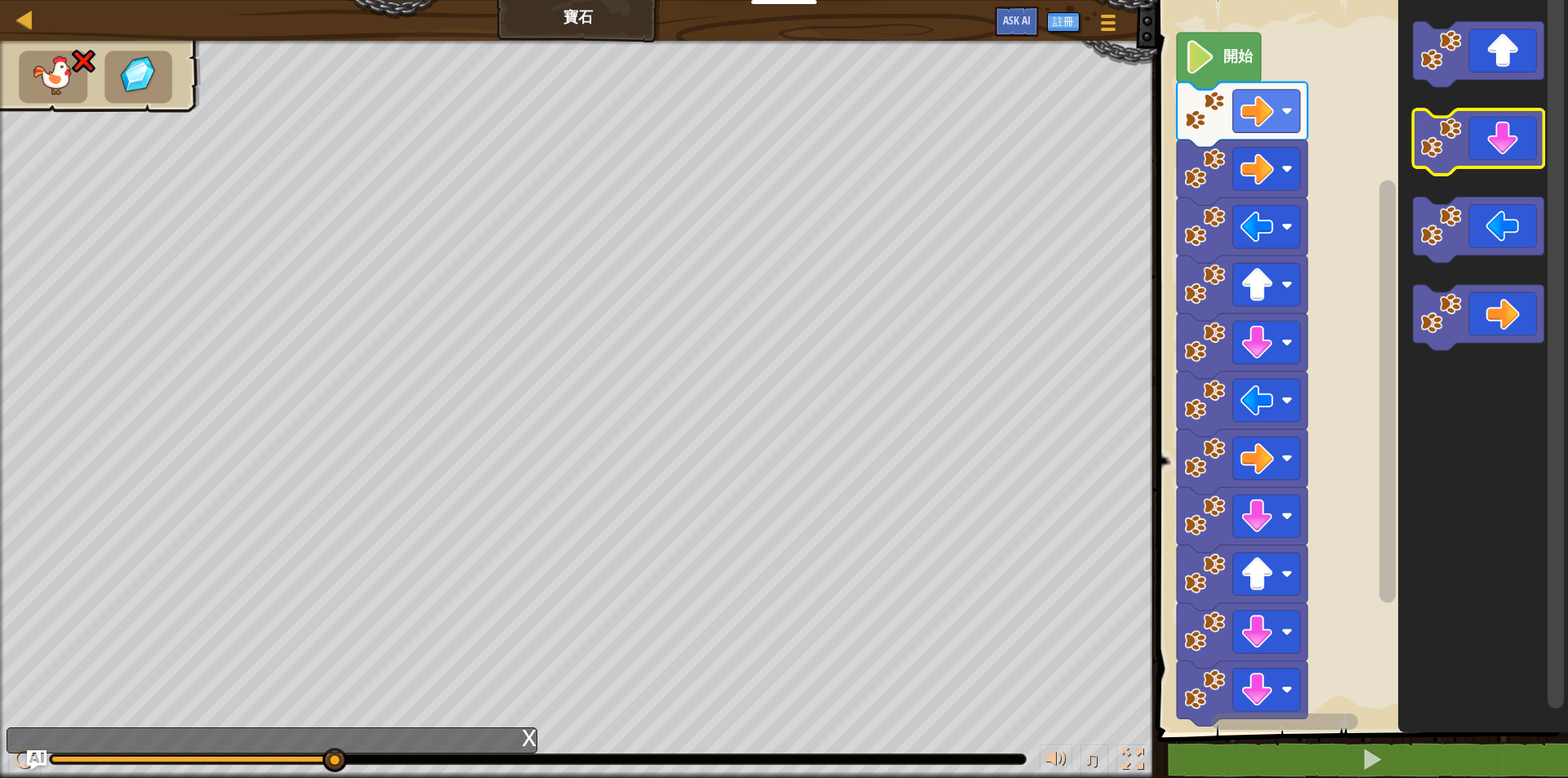
click at [1491, 135] on icon "Blockly工作區" at bounding box center [1477, 142] width 131 height 66
click at [1492, 135] on icon "Blockly工作區" at bounding box center [1477, 142] width 131 height 66
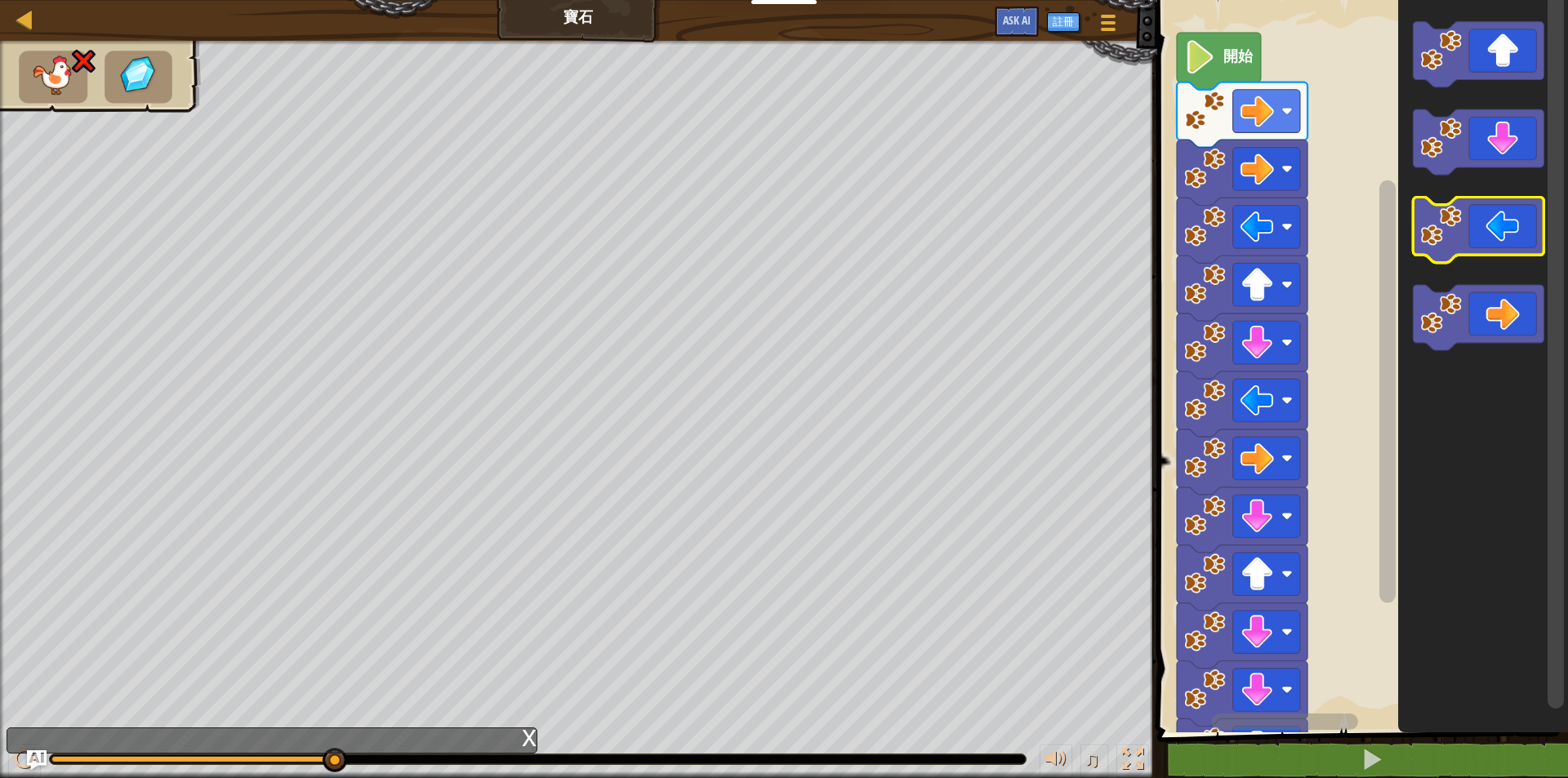
click at [1493, 227] on icon "Blockly工作區" at bounding box center [1477, 229] width 131 height 66
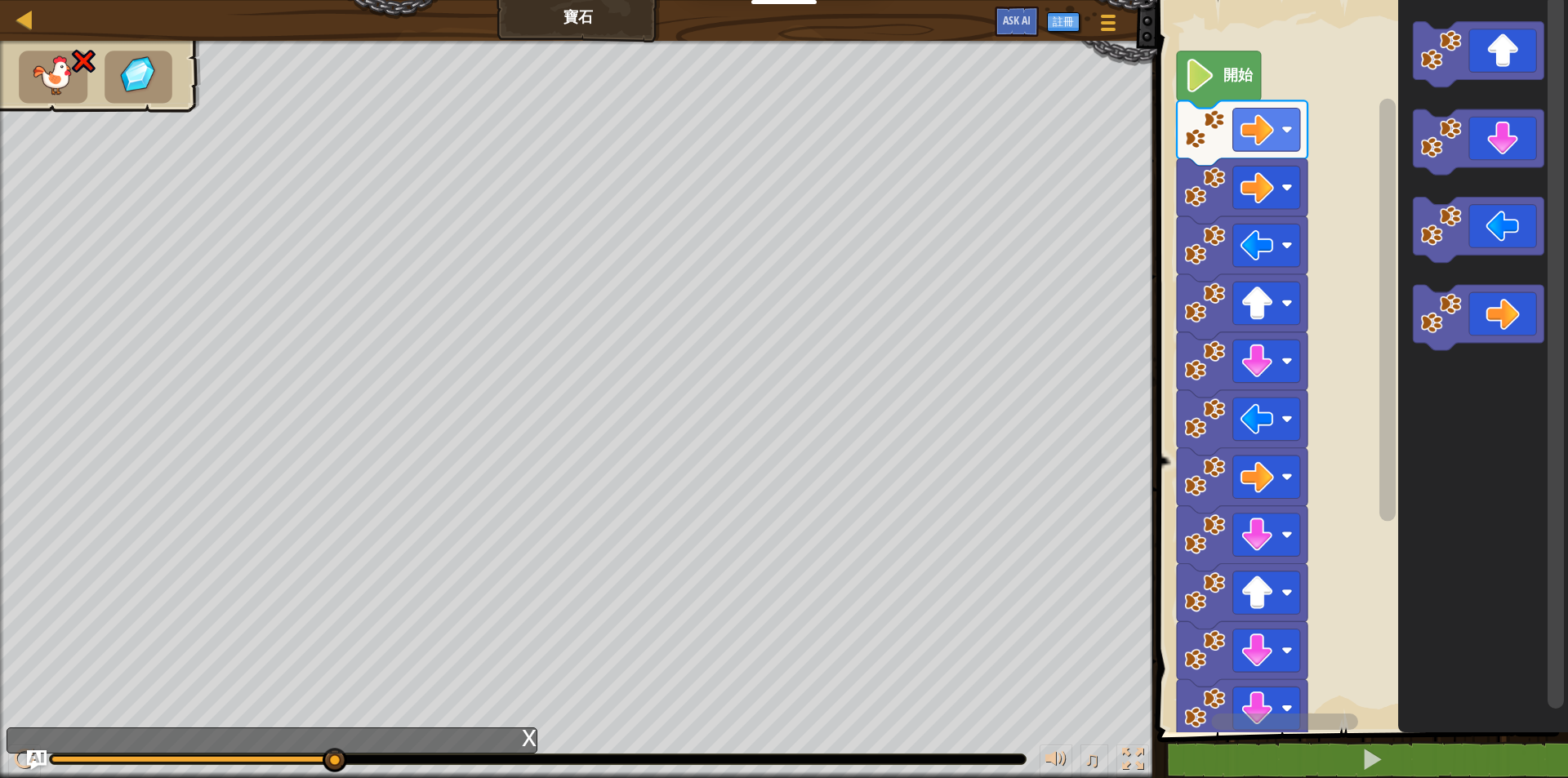
click at [1375, 380] on div "開始" at bounding box center [1360, 362] width 416 height 740
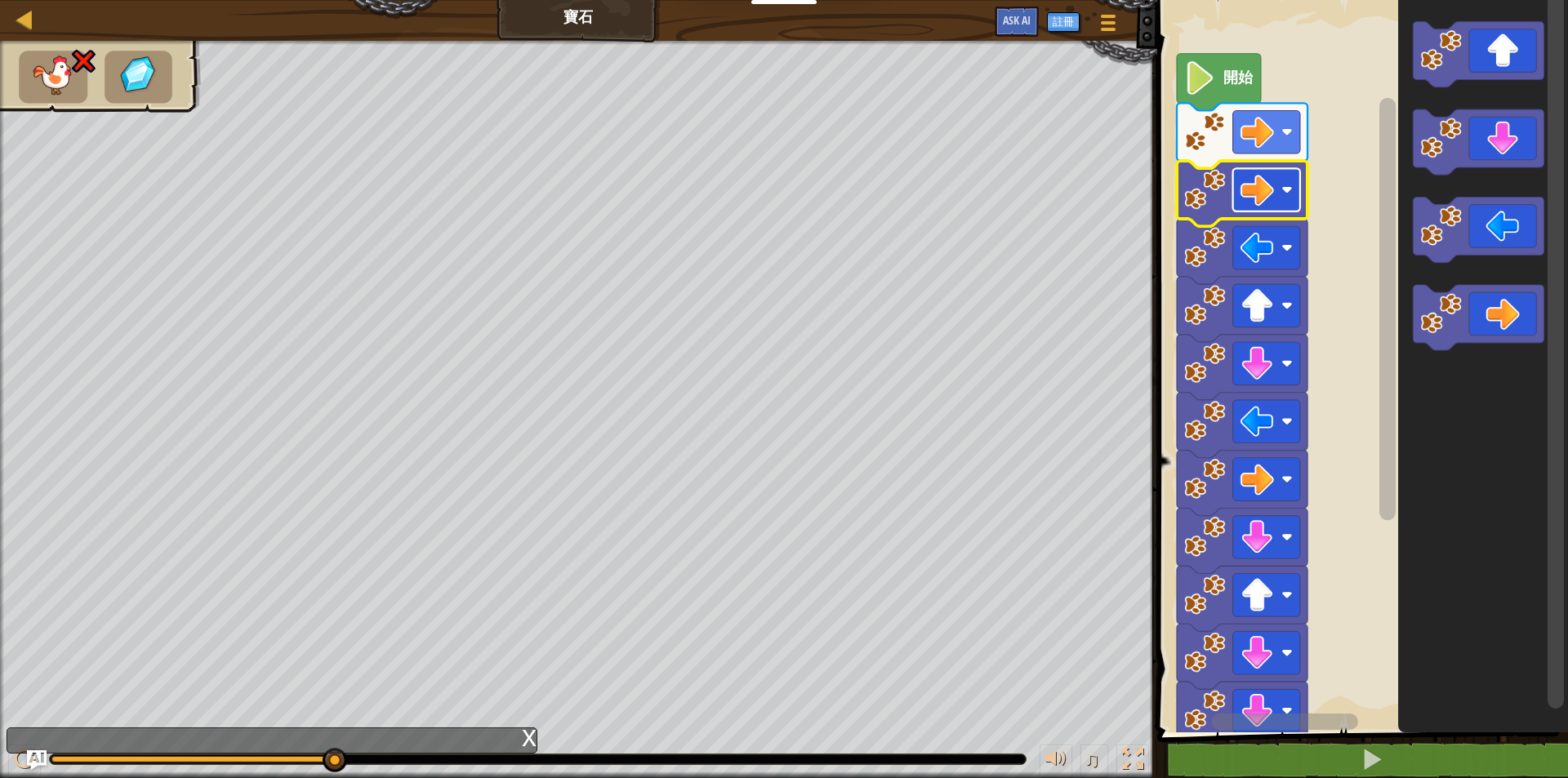
click at [1284, 187] on image "Blockly工作區" at bounding box center [1287, 190] width 11 height 11
click at [1286, 242] on g "Blockly工作區" at bounding box center [1265, 247] width 67 height 43
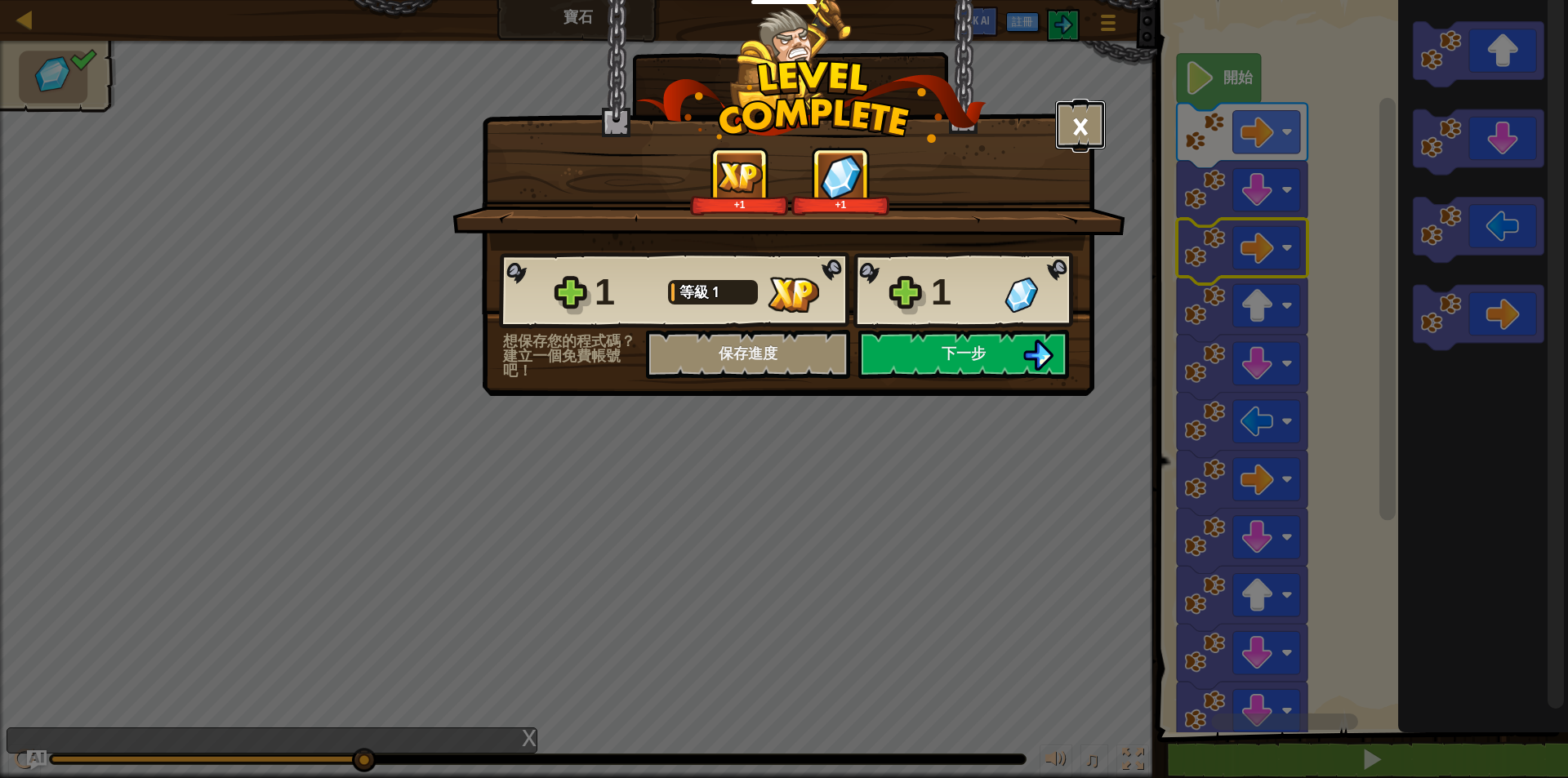
click at [1093, 129] on button "×" at bounding box center [1080, 124] width 51 height 49
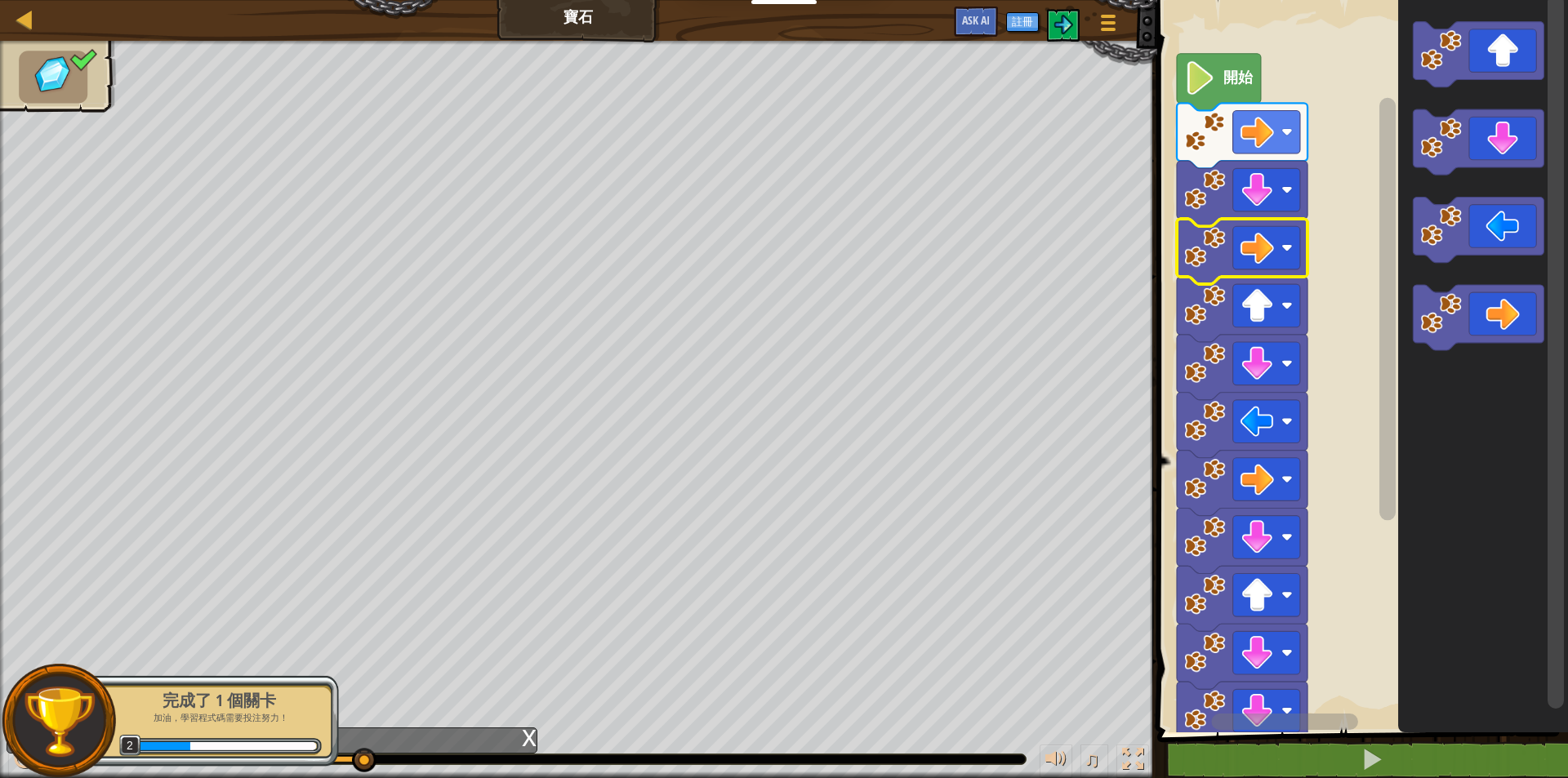
click at [1230, 80] on text "開始" at bounding box center [1238, 78] width 31 height 18
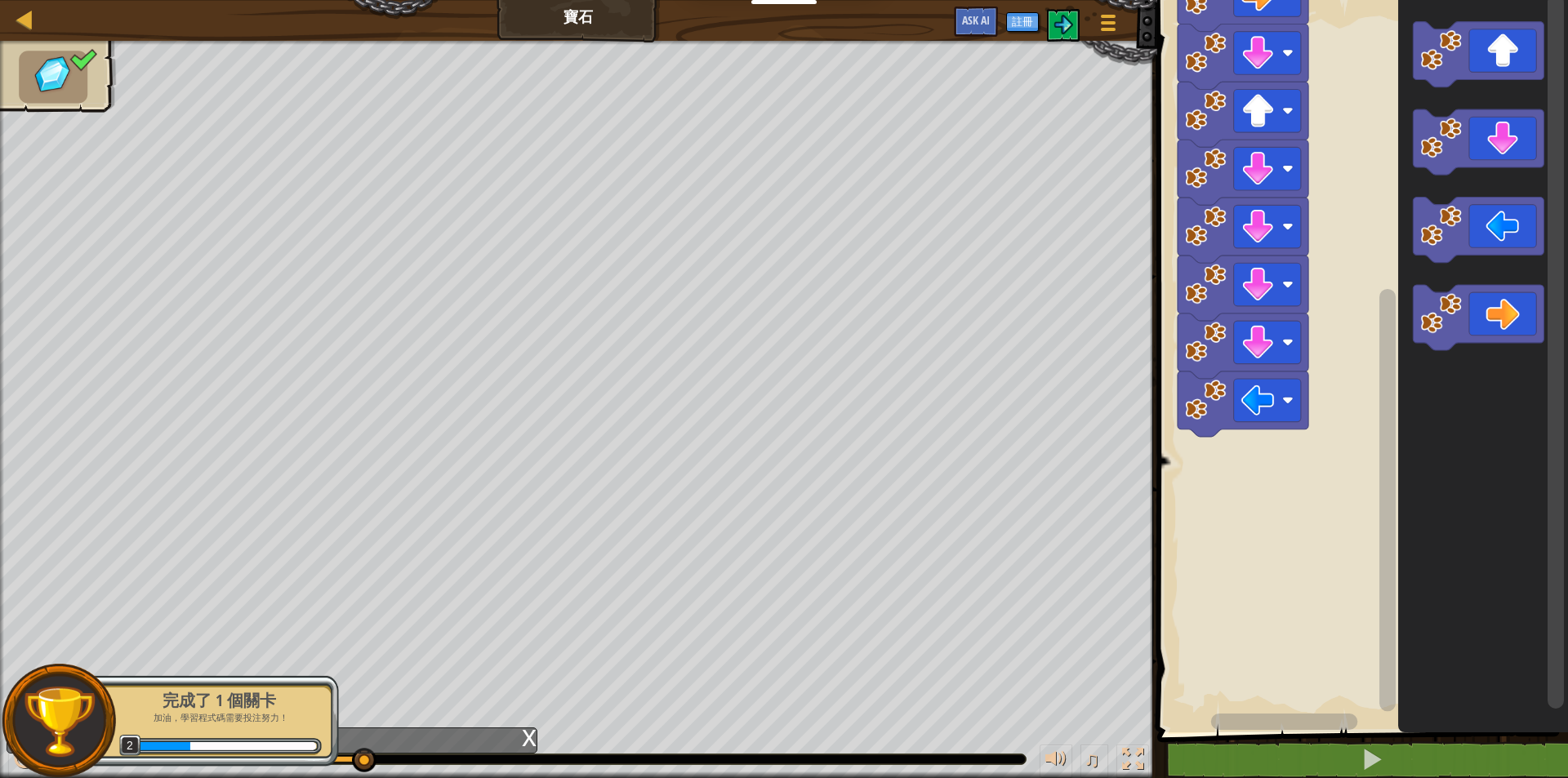
click at [1270, 712] on div "開始" at bounding box center [1360, 362] width 416 height 740
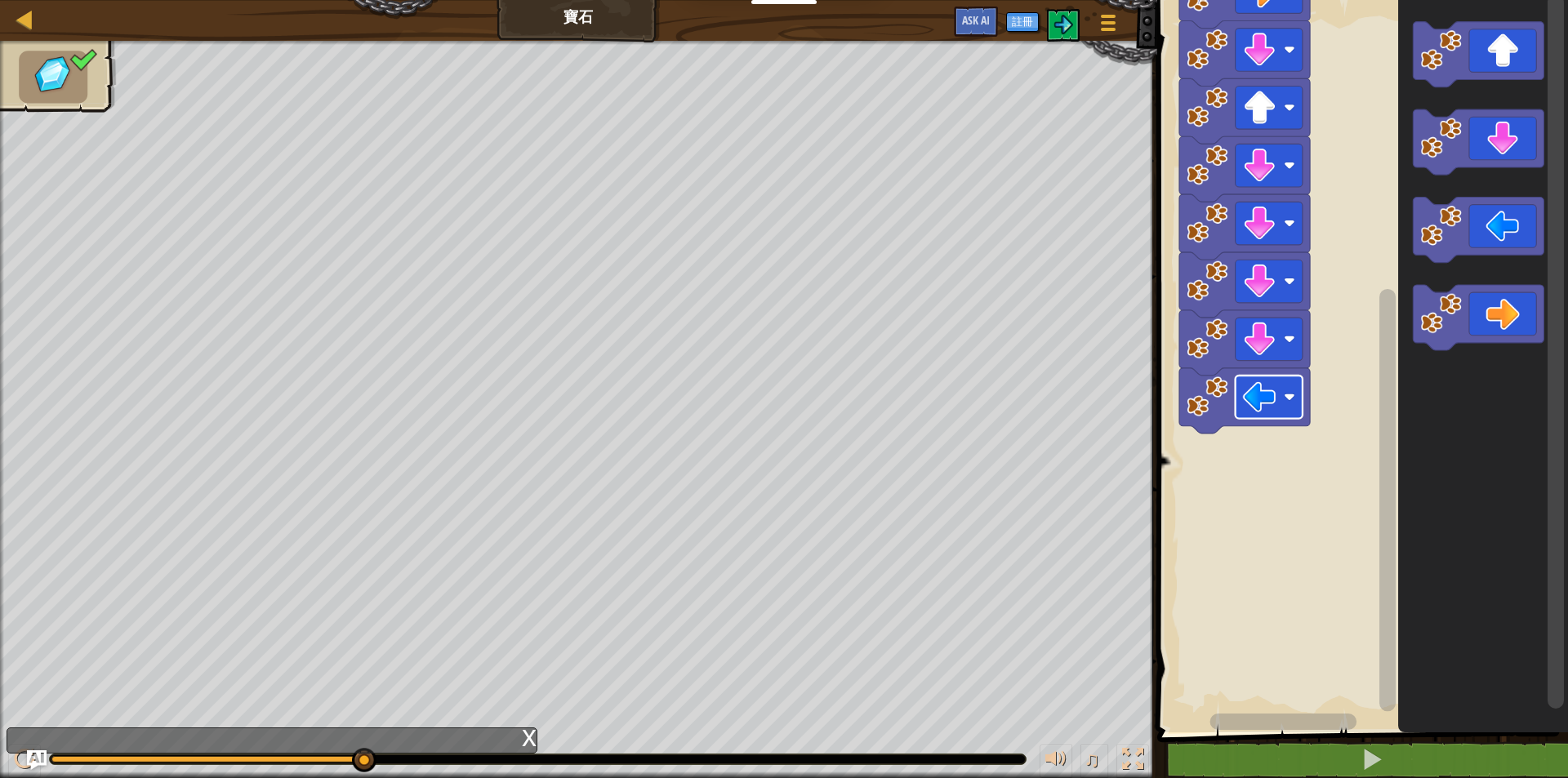
click at [1283, 390] on rect "Blockly工作區" at bounding box center [1268, 397] width 67 height 43
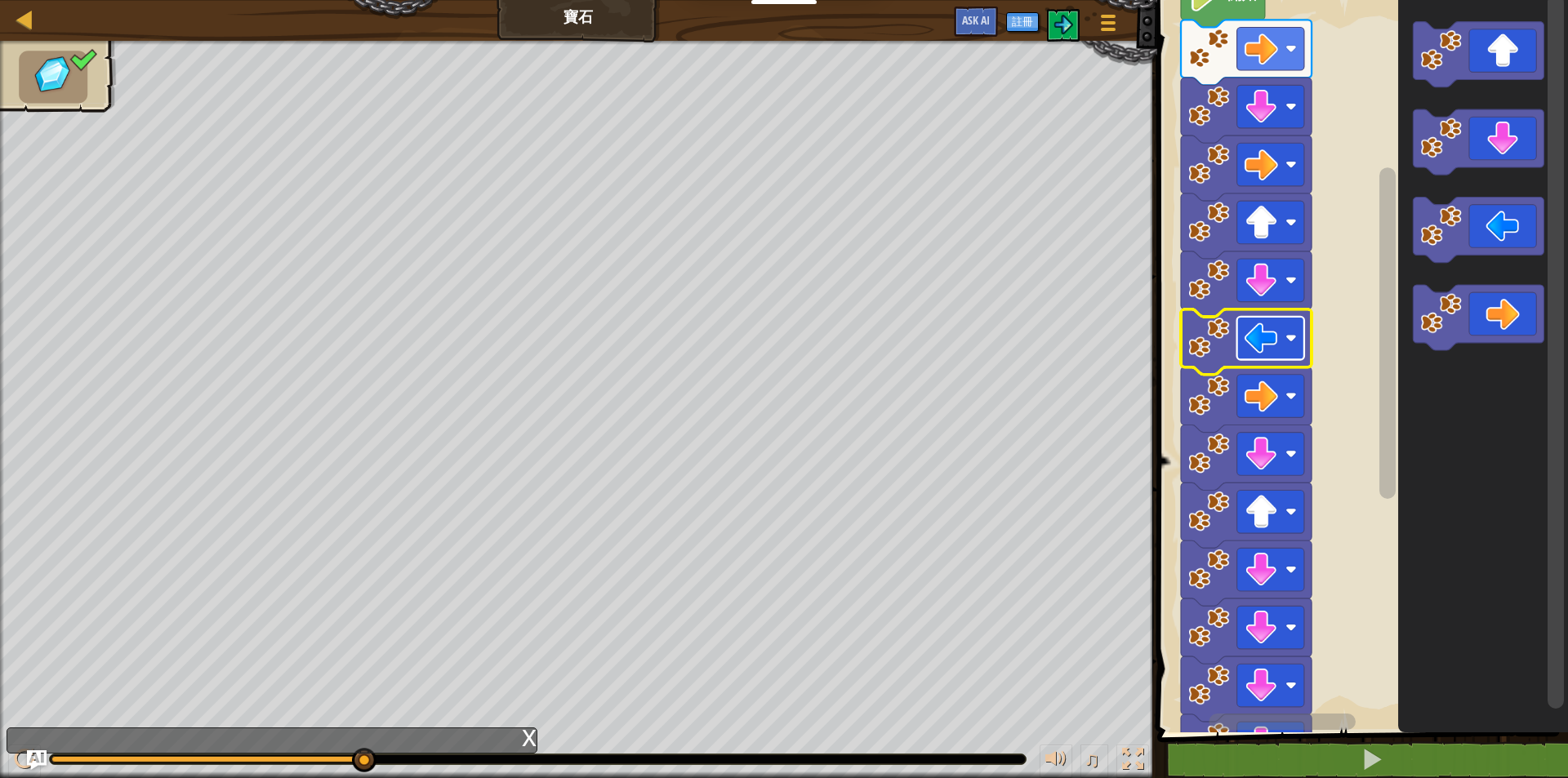
click at [1292, 328] on rect "Blockly工作區" at bounding box center [1269, 338] width 67 height 43
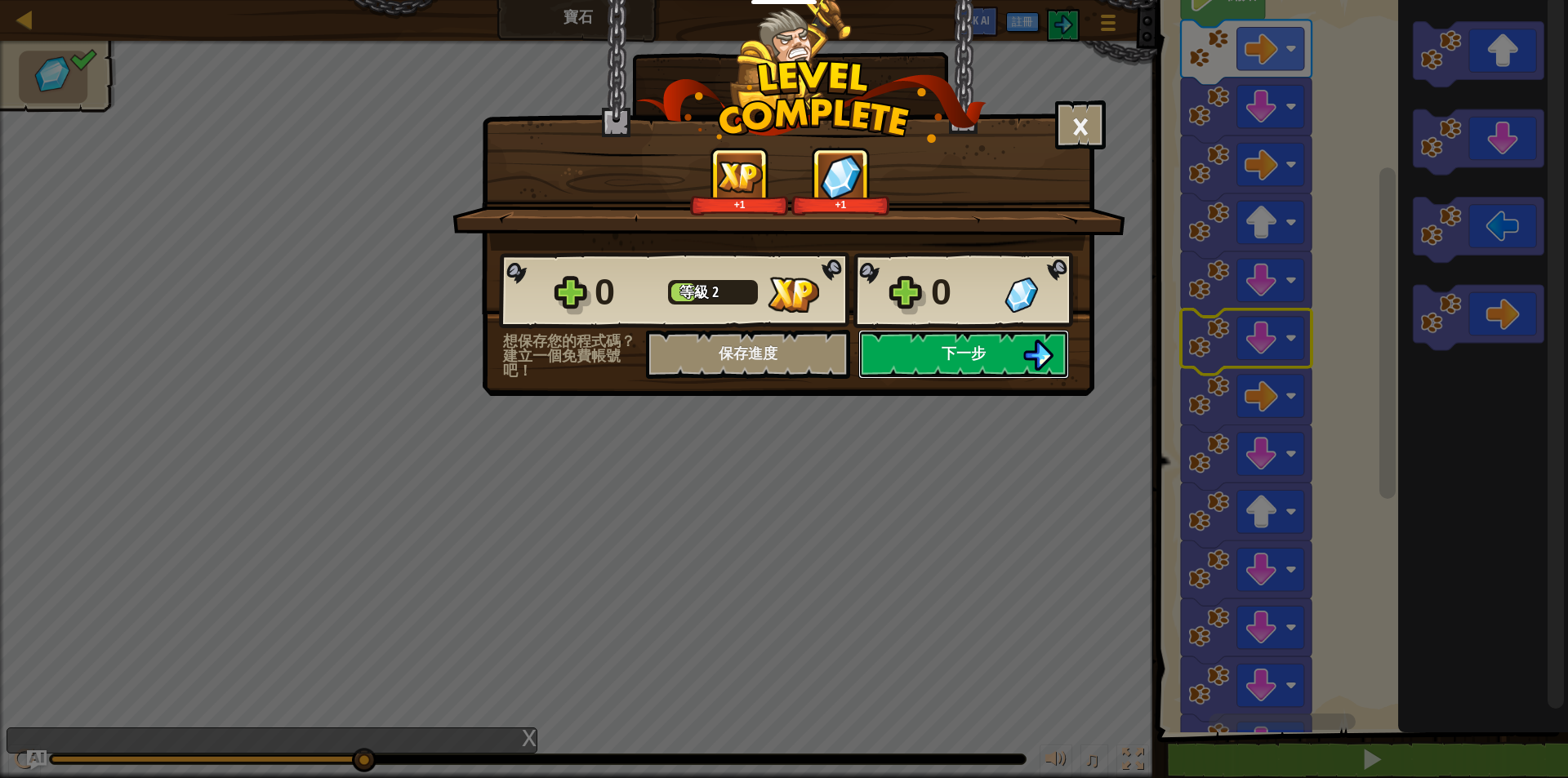
click at [1018, 350] on button "下一步" at bounding box center [964, 353] width 211 height 49
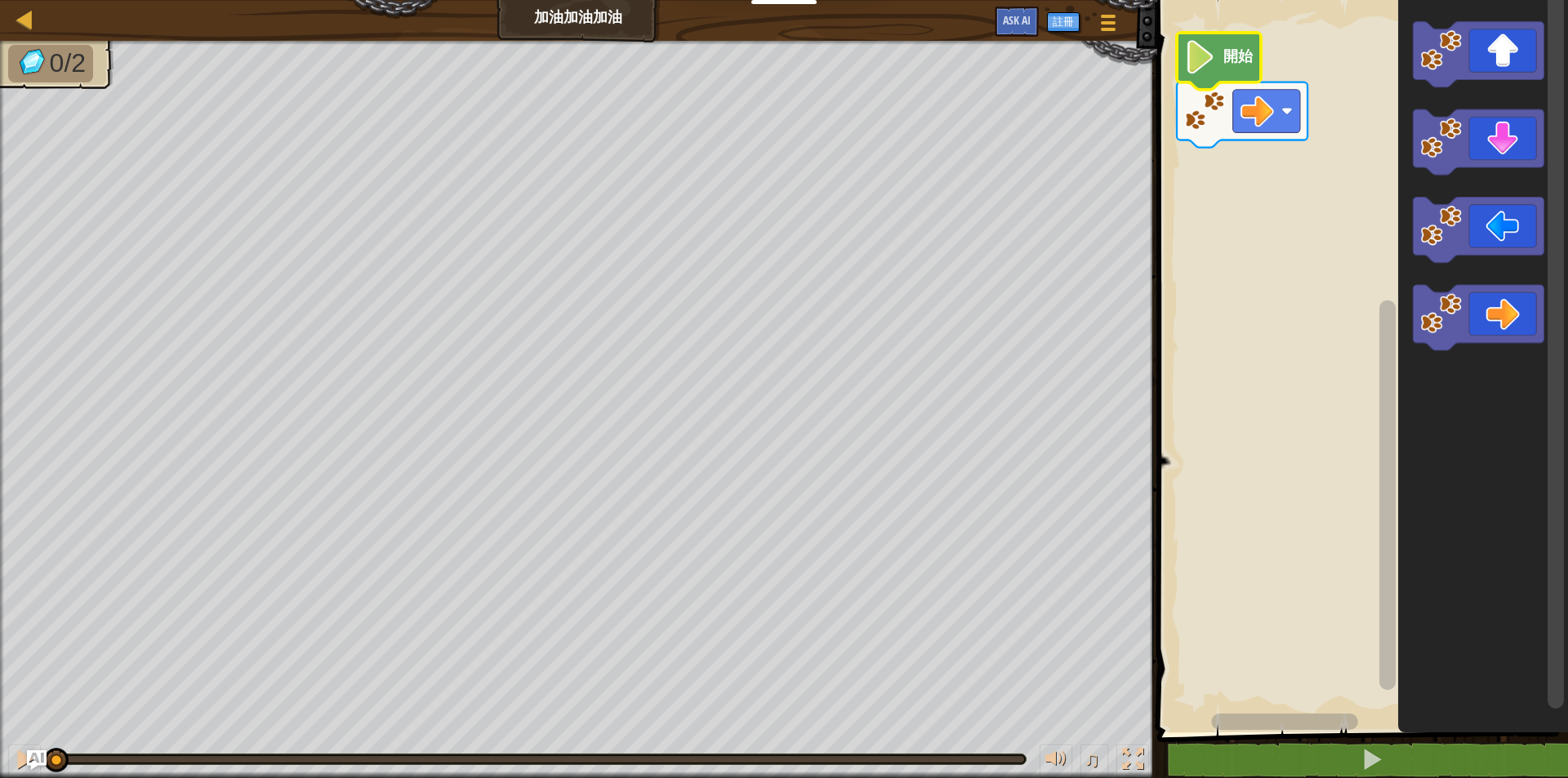
click at [1226, 58] on text "開始" at bounding box center [1238, 56] width 31 height 18
click at [1517, 57] on icon "Blockly工作區" at bounding box center [1477, 55] width 131 height 66
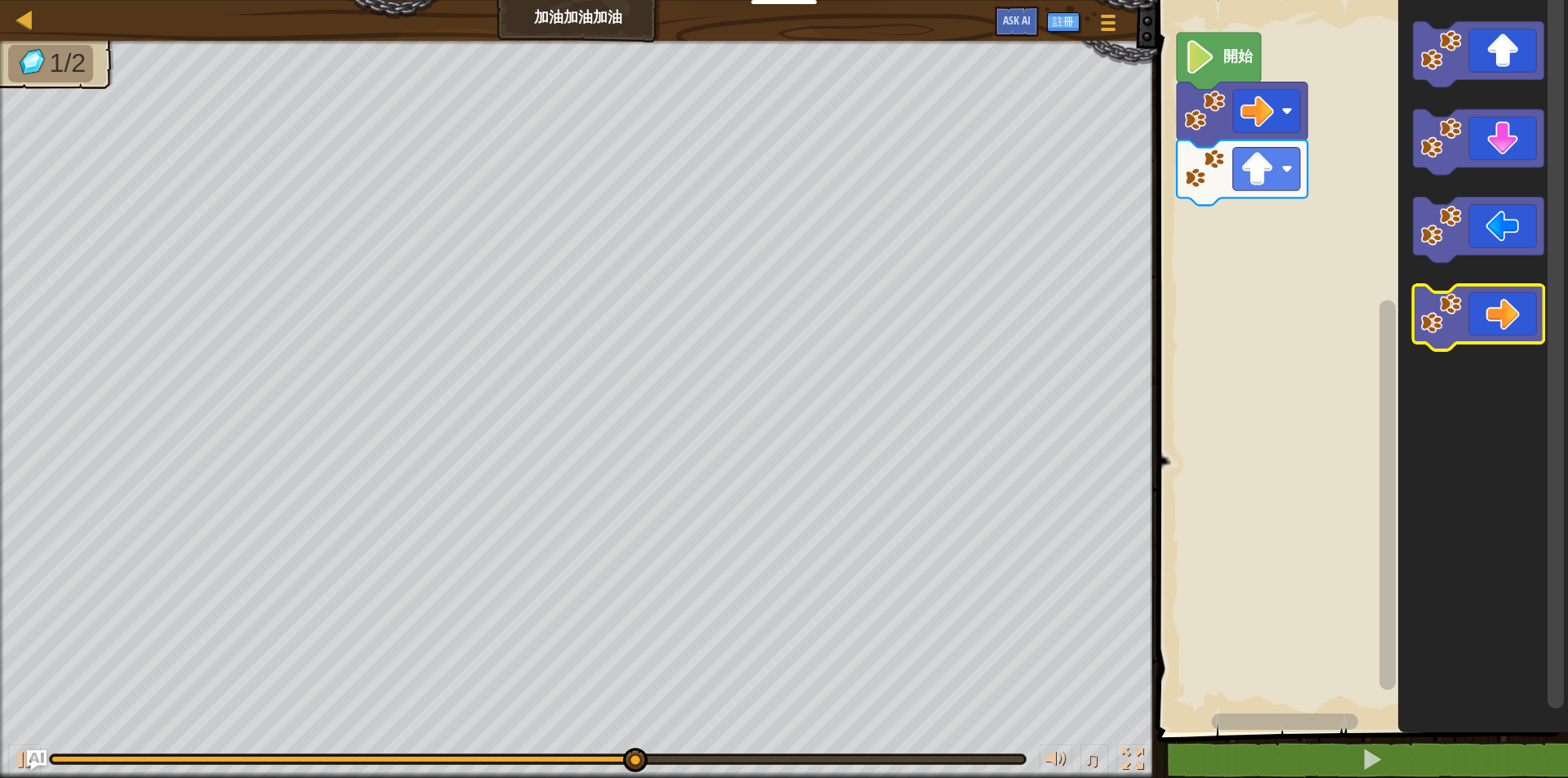
click at [1505, 315] on icon "Blockly工作區" at bounding box center [1477, 317] width 131 height 66
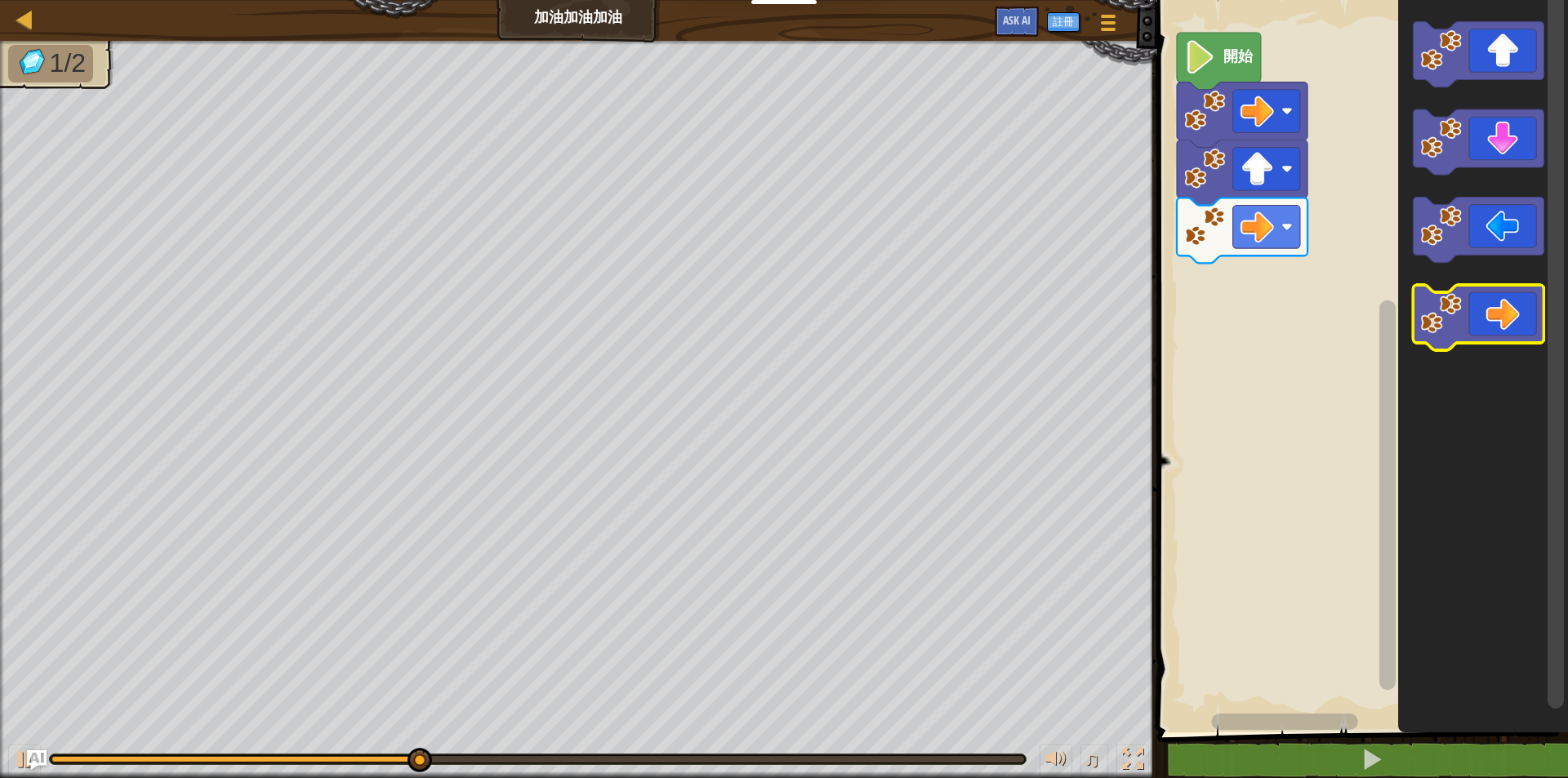
click at [1505, 315] on icon "Blockly工作區" at bounding box center [1477, 317] width 131 height 66
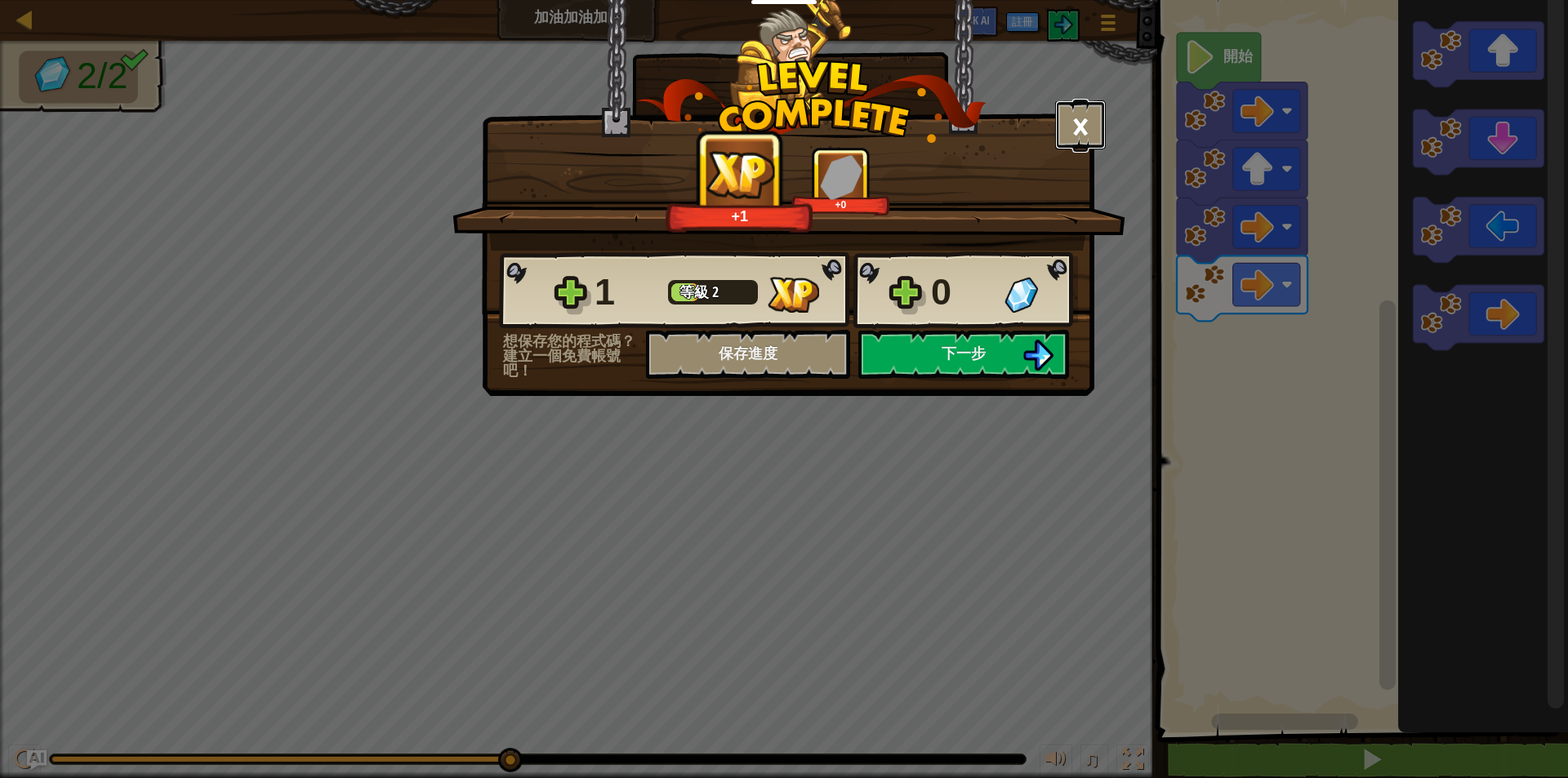
click at [1085, 114] on button "×" at bounding box center [1080, 124] width 51 height 49
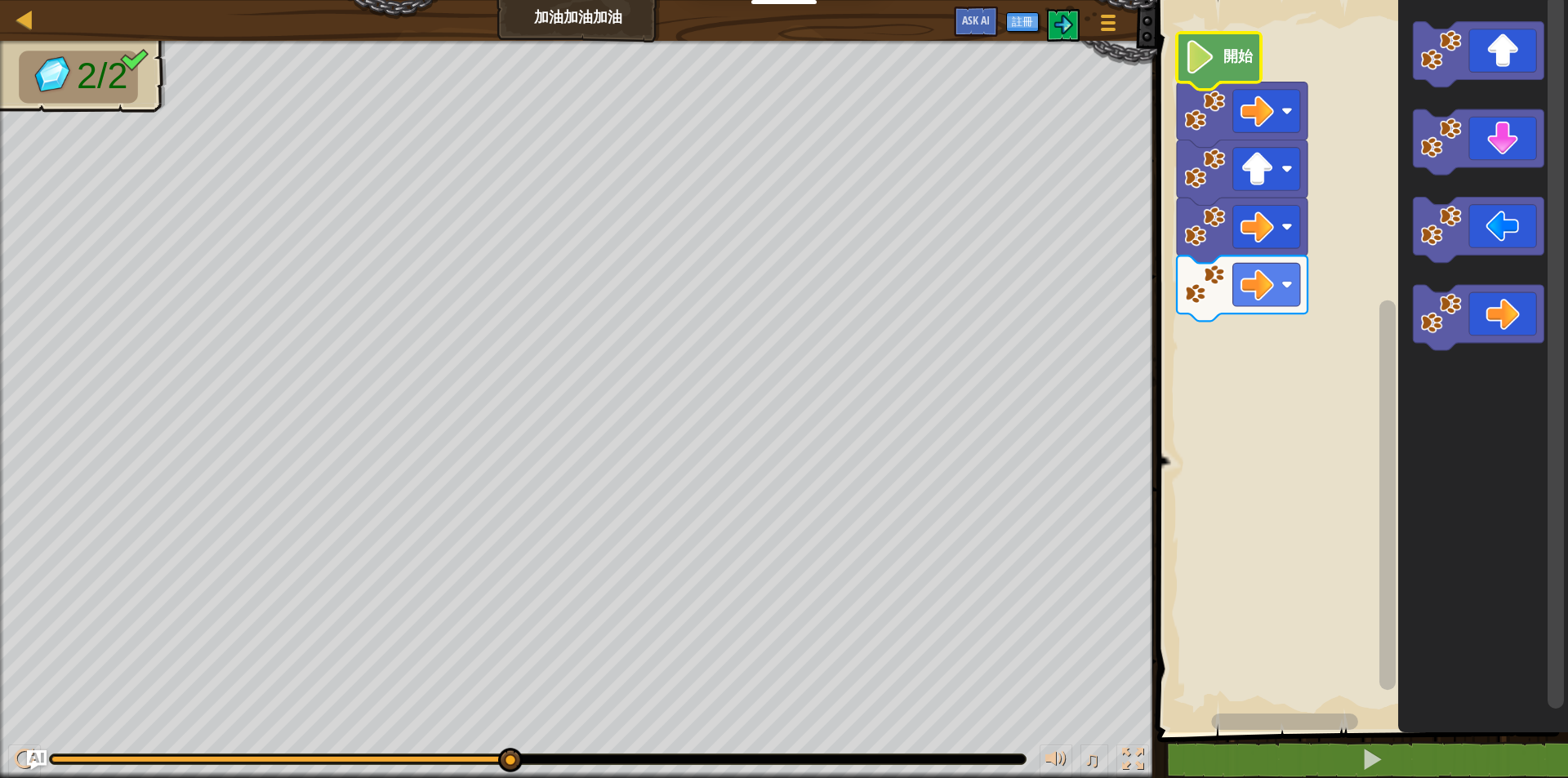
click at [1218, 60] on icon "Blockly工作區" at bounding box center [1218, 61] width 84 height 57
click at [1062, 27] on img at bounding box center [1063, 24] width 19 height 19
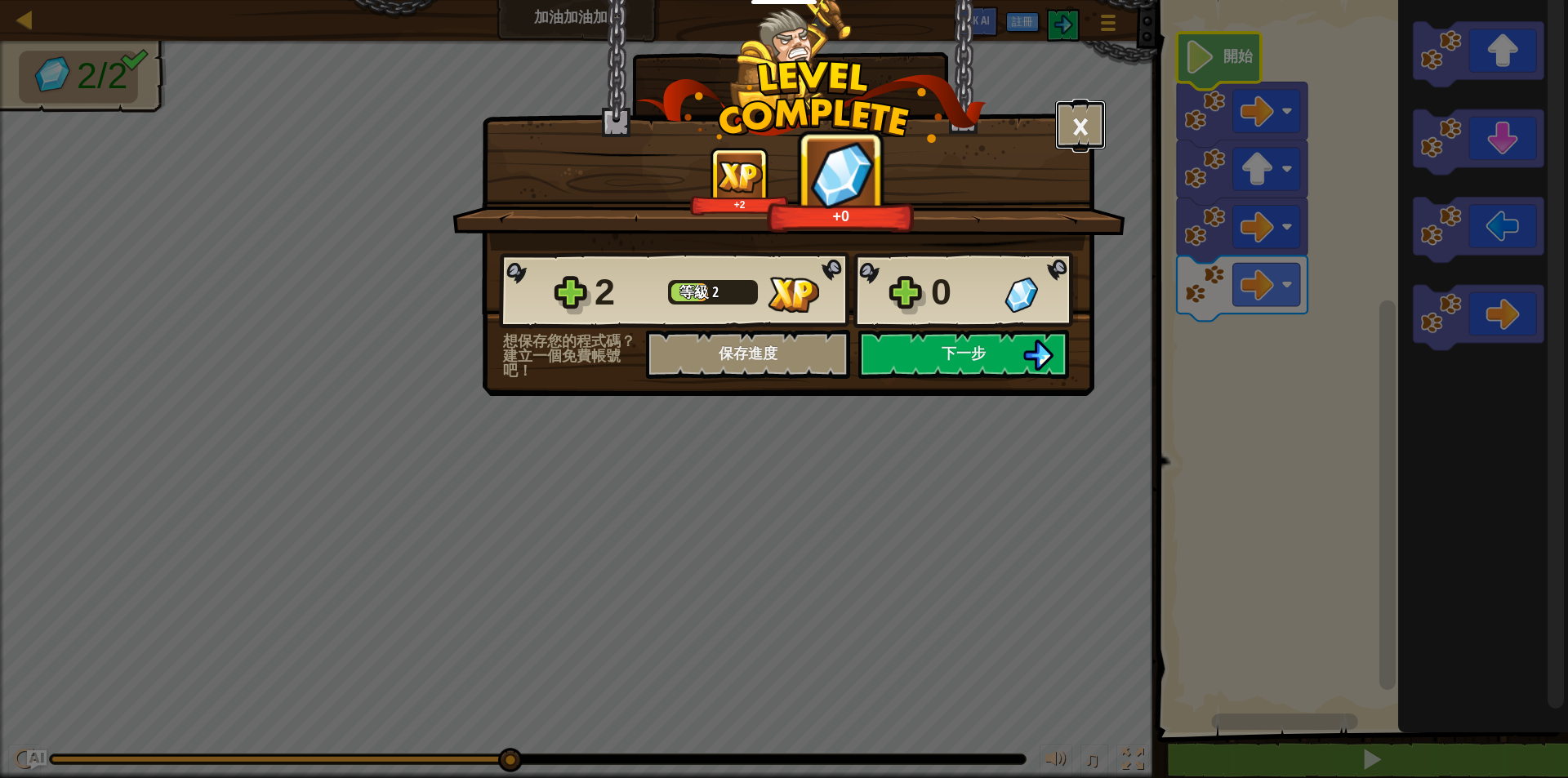
drag, startPoint x: 1085, startPoint y: 120, endPoint x: 1108, endPoint y: 358, distance: 239.1
click at [1111, 361] on div "× 這個關卡有多好玩? +2 +0 Reticulating Splines... 2 等級 2 0 想保存您的程式碼？建立一個免費帳號吧！ 保存進度 儲存進…" at bounding box center [784, 389] width 1568 height 778
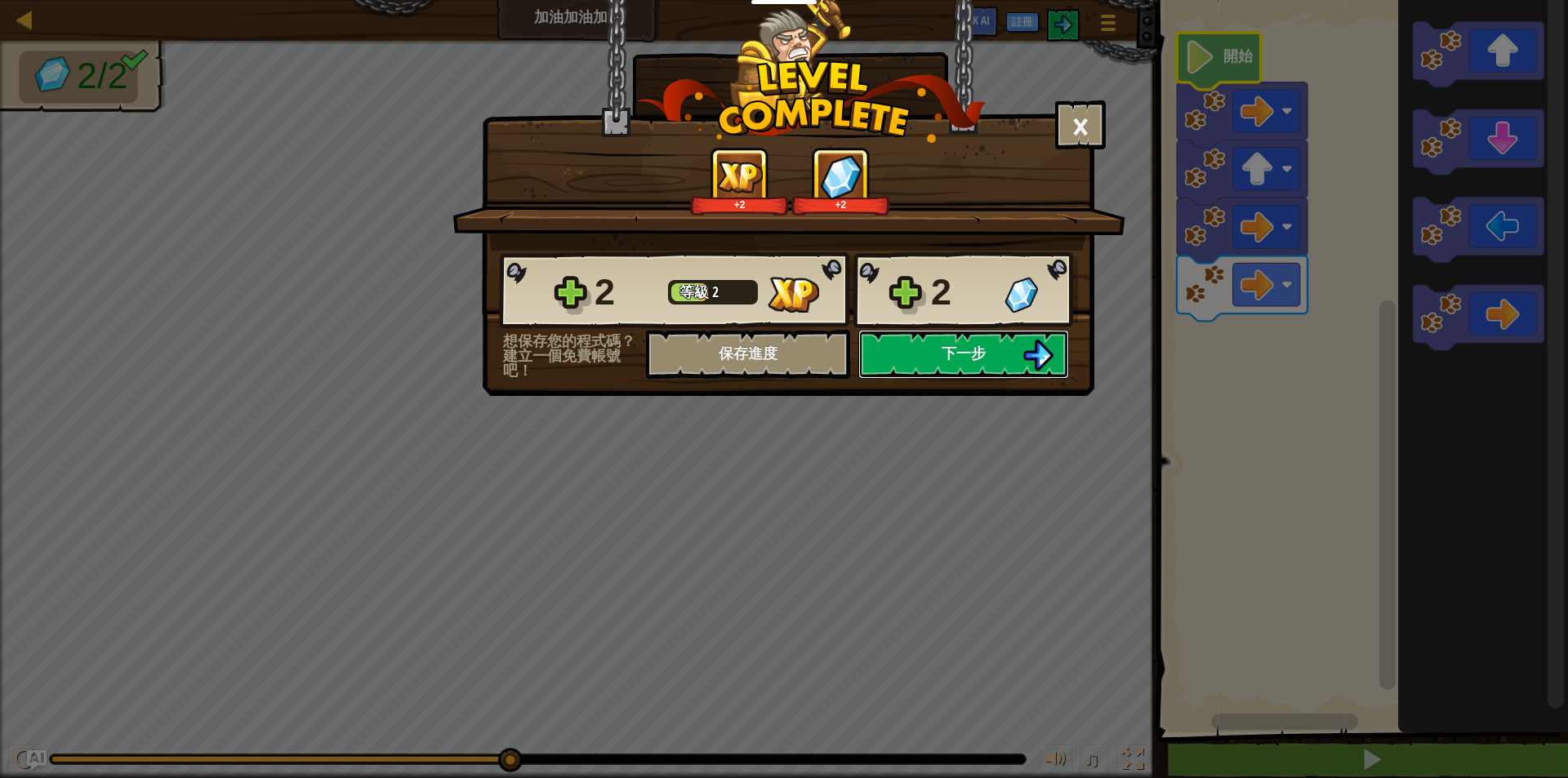
click at [995, 346] on button "下一步" at bounding box center [964, 353] width 211 height 49
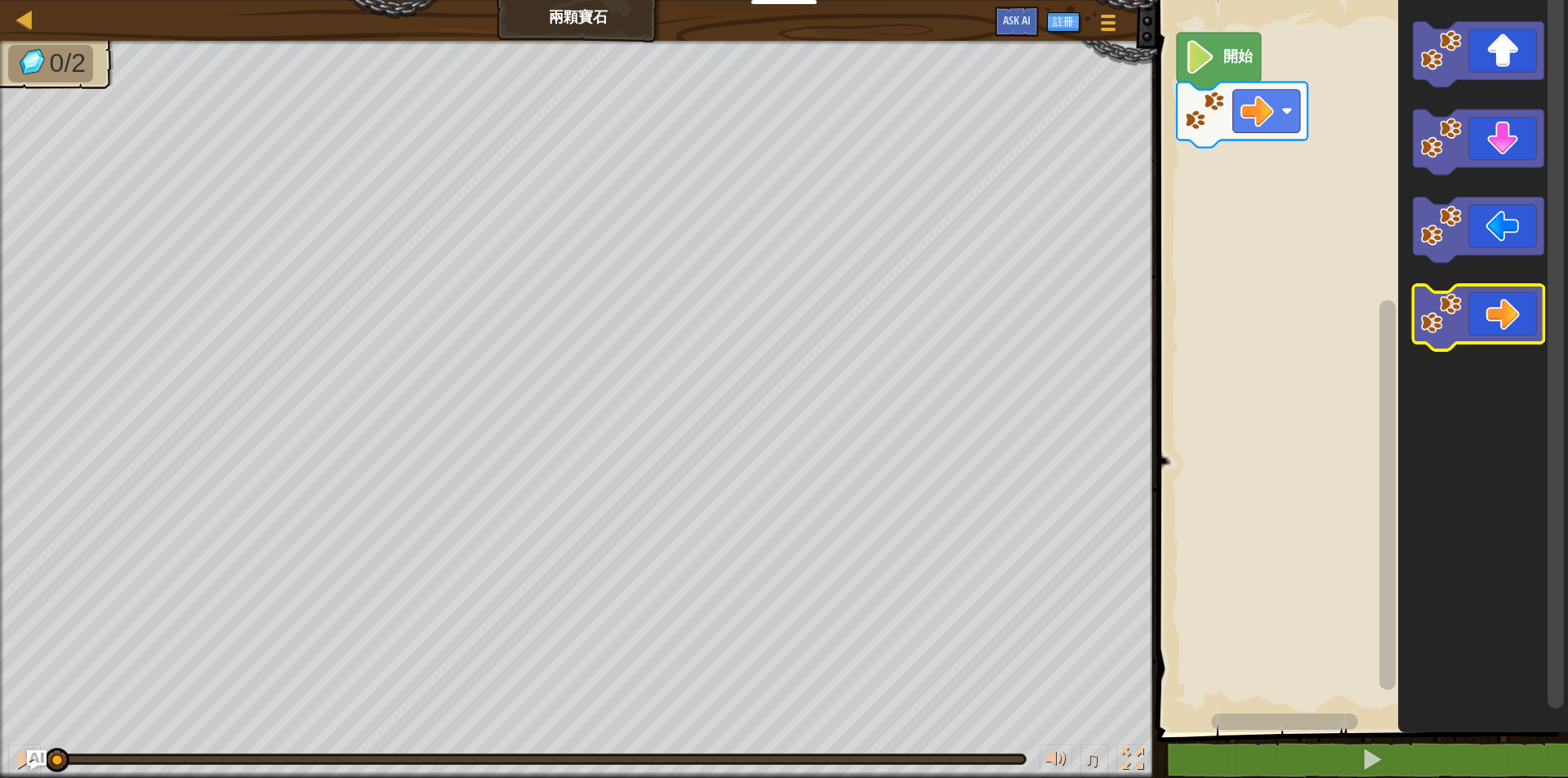
click at [1511, 315] on icon "Blockly工作區" at bounding box center [1477, 317] width 131 height 66
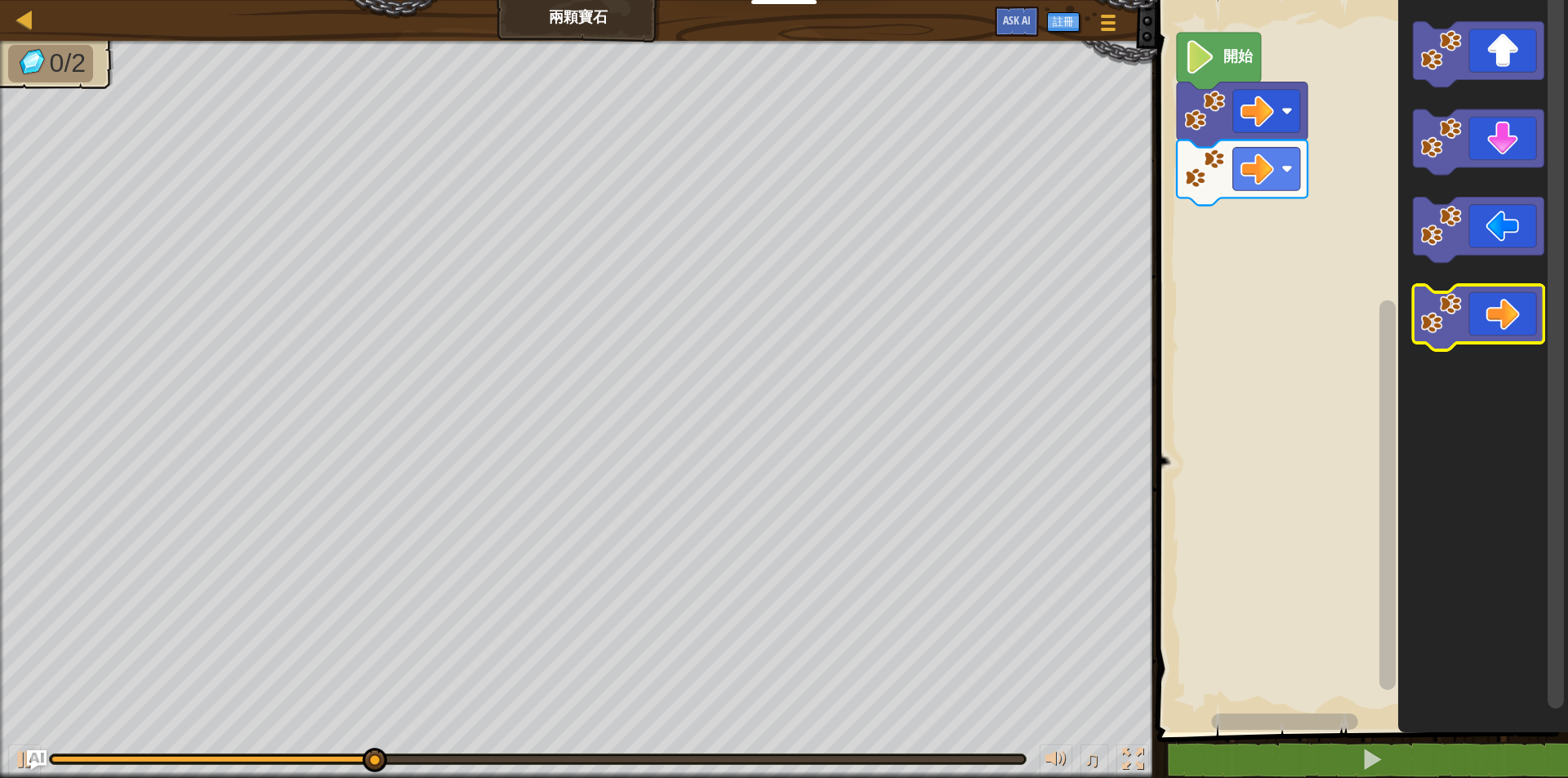
click at [1499, 313] on icon "Blockly工作區" at bounding box center [1477, 317] width 131 height 66
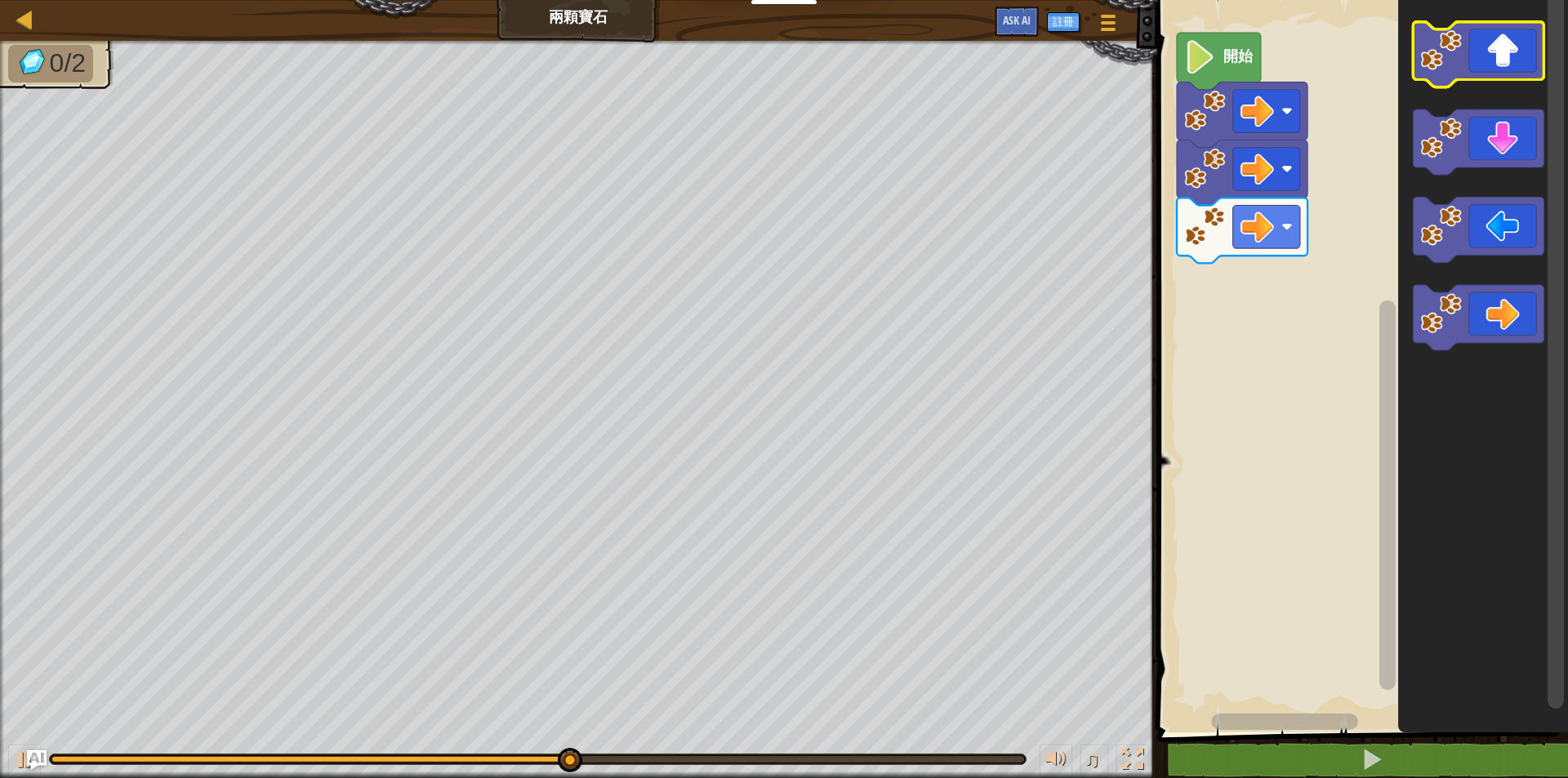
click at [1497, 67] on icon "Blockly工作區" at bounding box center [1477, 55] width 131 height 66
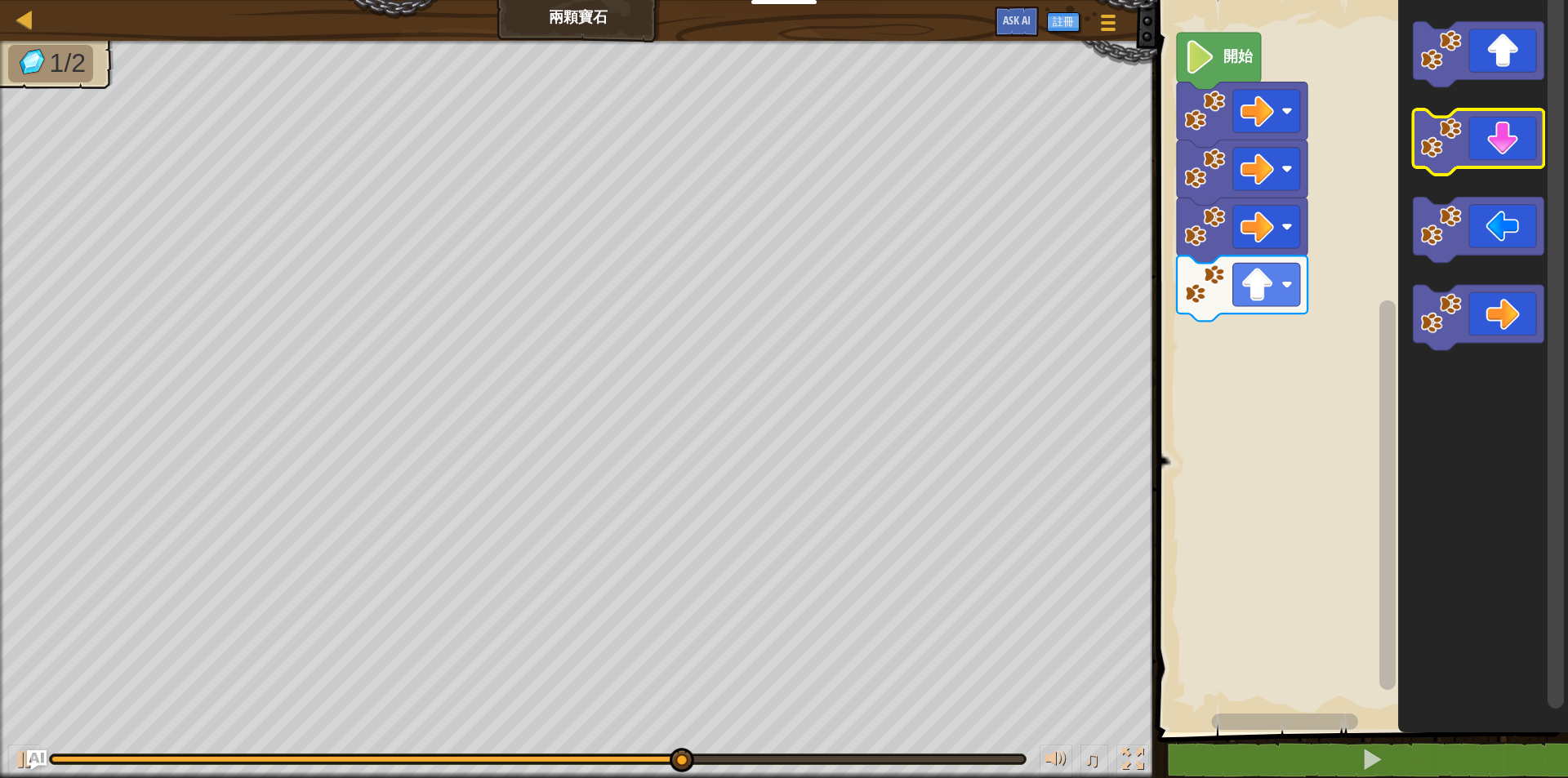
click at [1503, 151] on icon "Blockly工作區" at bounding box center [1477, 142] width 131 height 66
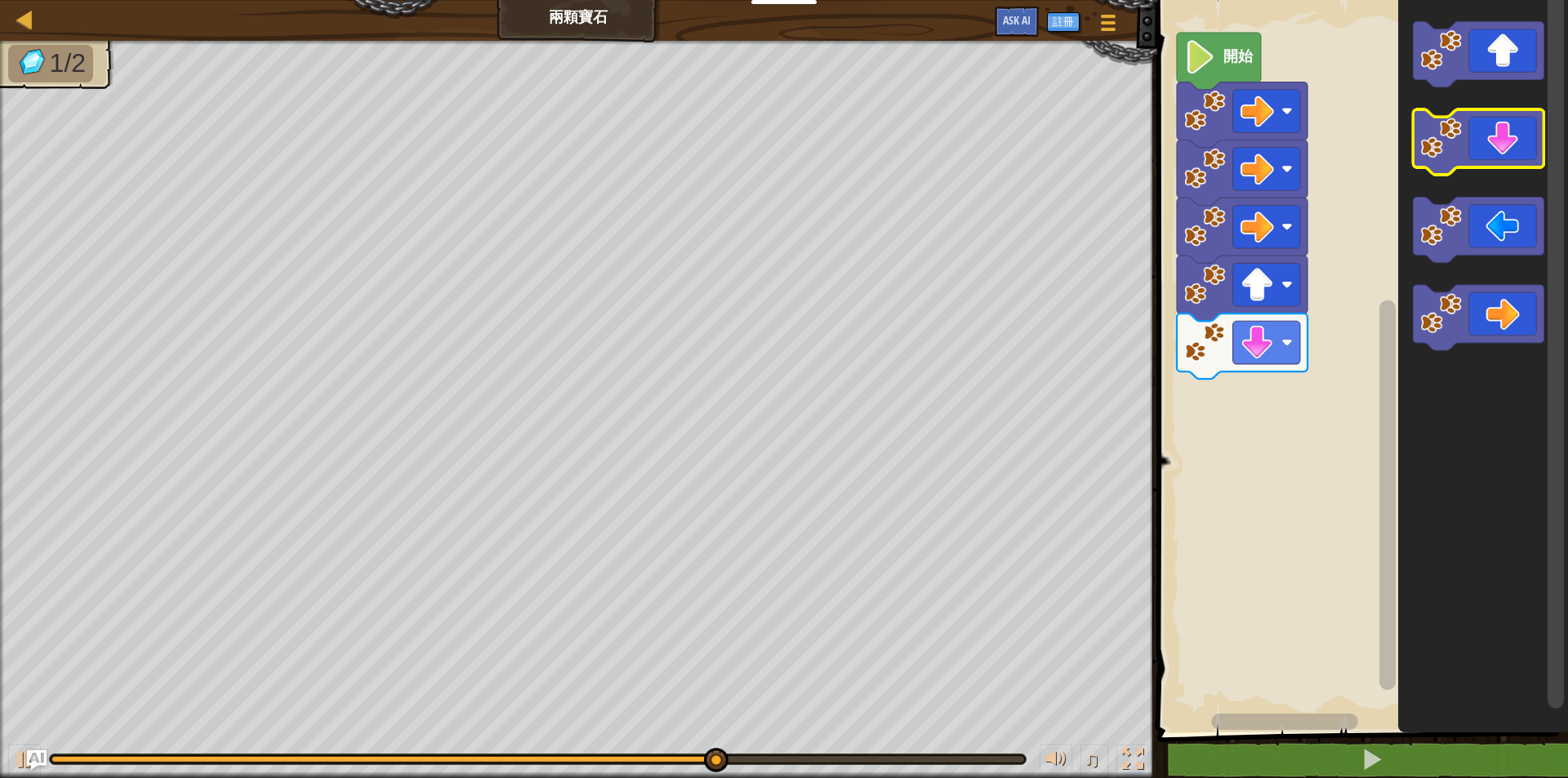
click at [1502, 153] on icon "Blockly工作區" at bounding box center [1477, 142] width 131 height 66
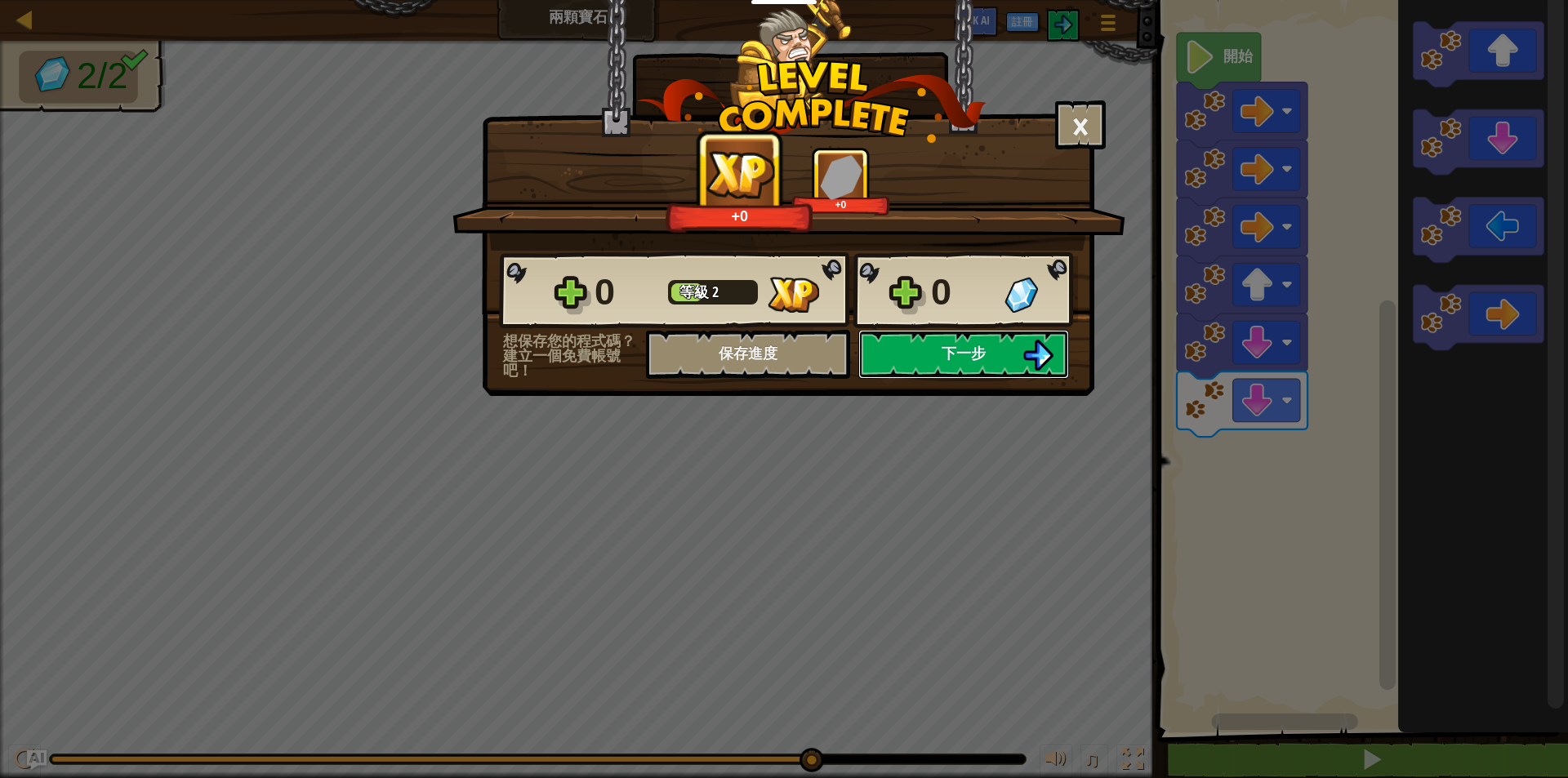
click at [989, 347] on button "下一步" at bounding box center [964, 353] width 211 height 49
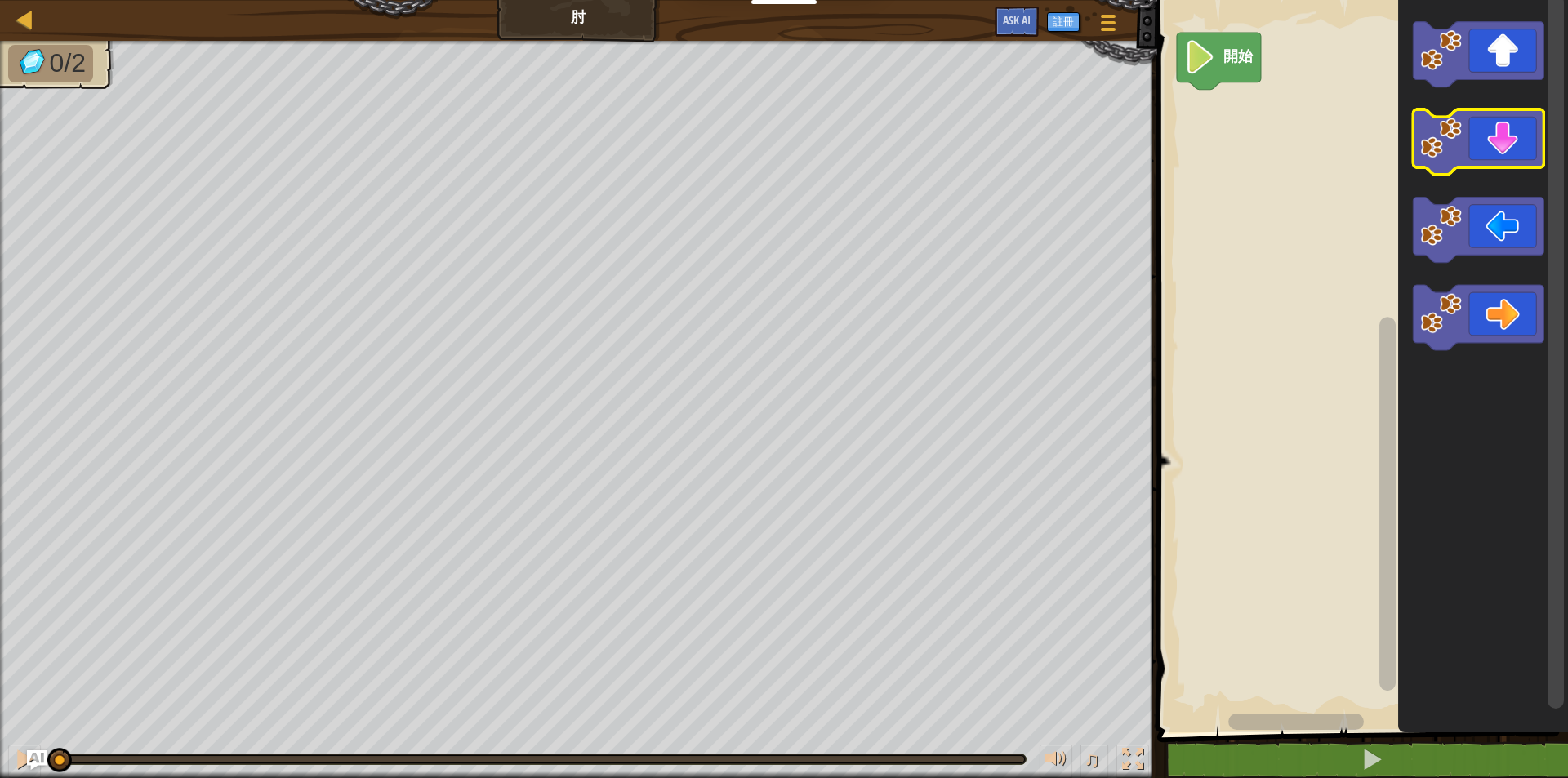
click at [1505, 147] on icon "Blockly工作區" at bounding box center [1477, 142] width 131 height 66
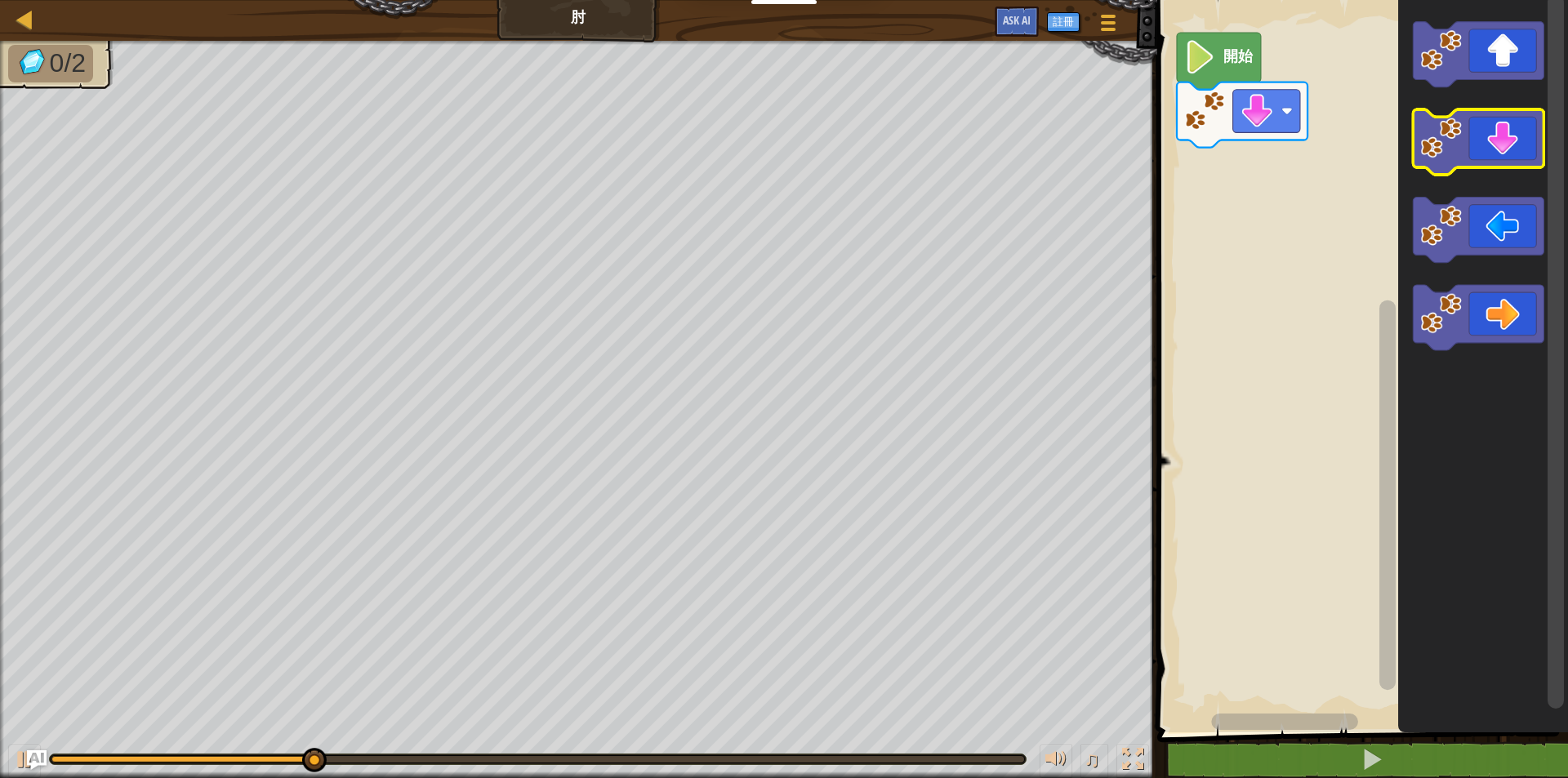
click at [1505, 146] on icon "Blockly工作區" at bounding box center [1477, 142] width 131 height 66
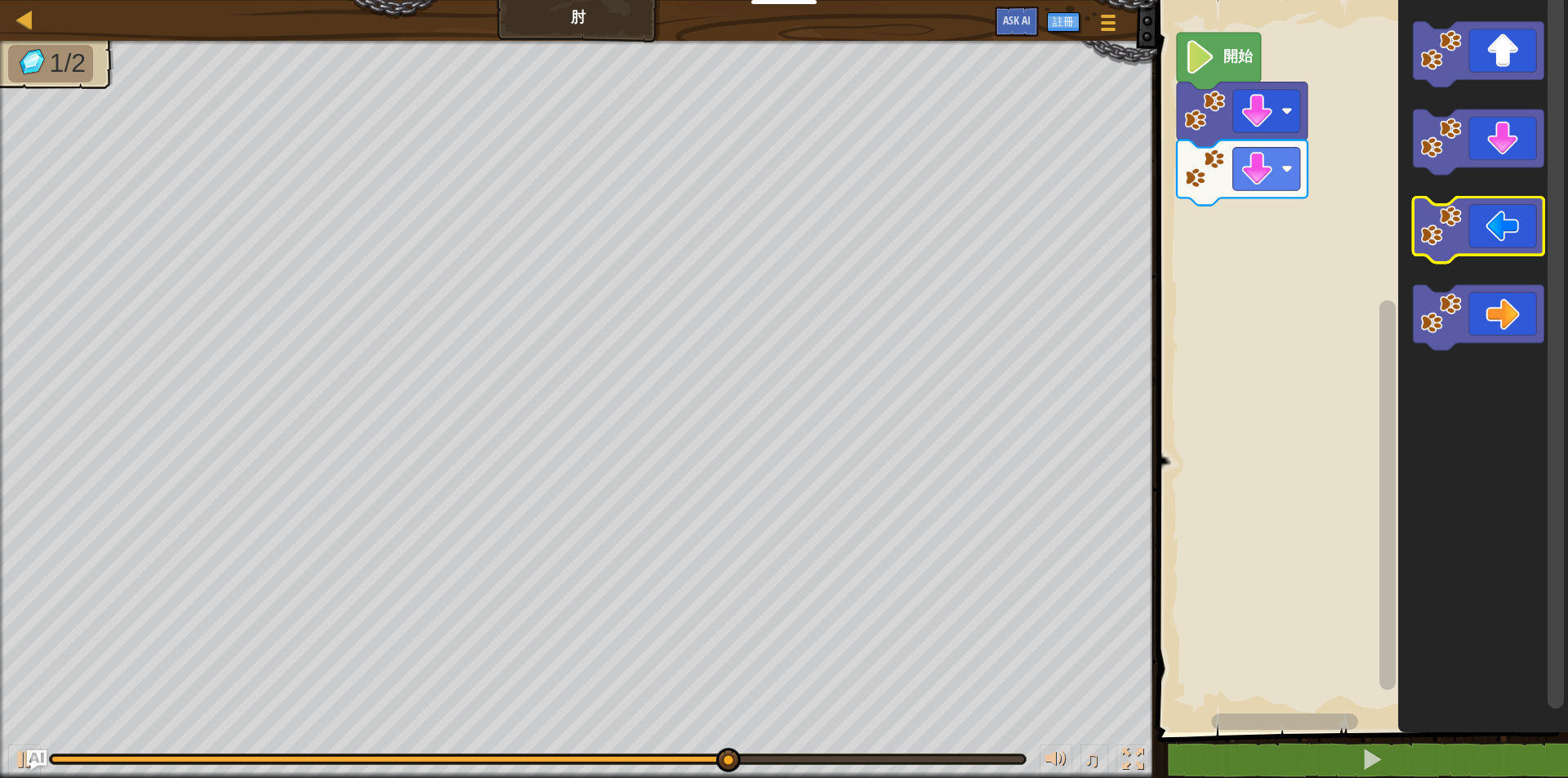
click at [1496, 245] on icon "Blockly工作區" at bounding box center [1477, 229] width 131 height 66
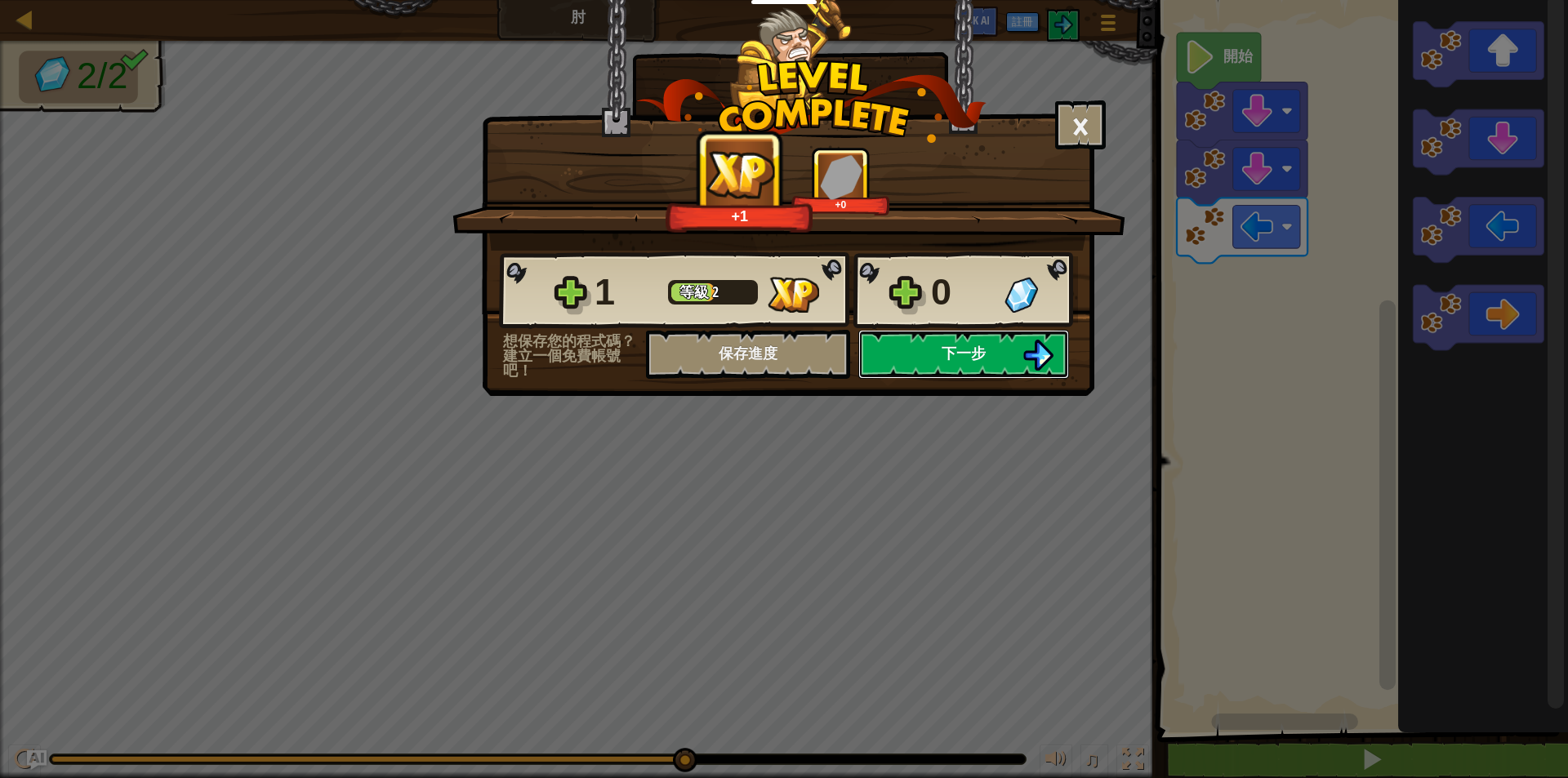
click at [1027, 345] on img at bounding box center [1038, 355] width 31 height 31
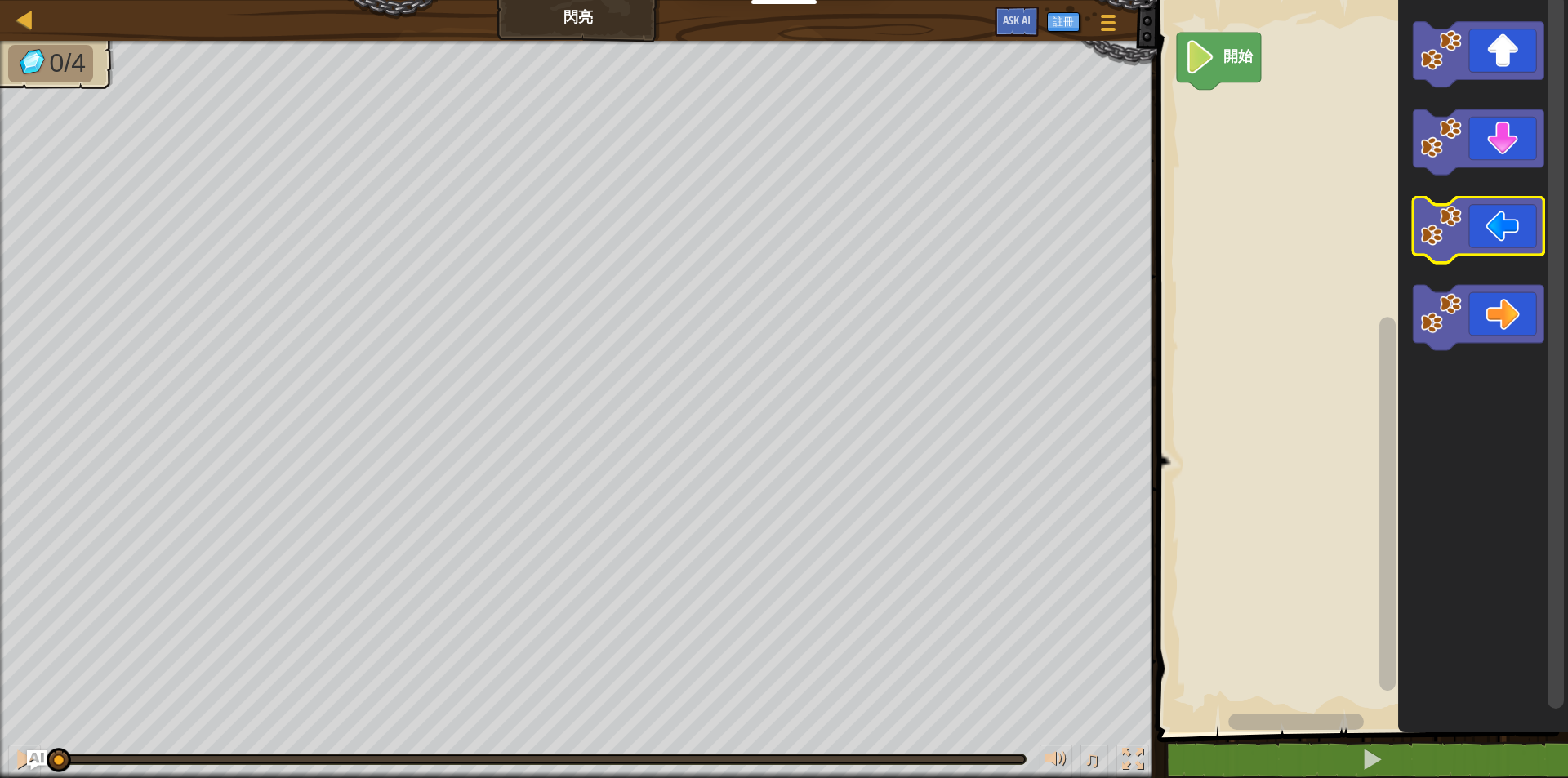
click at [1507, 236] on icon "Blockly工作區" at bounding box center [1477, 229] width 131 height 66
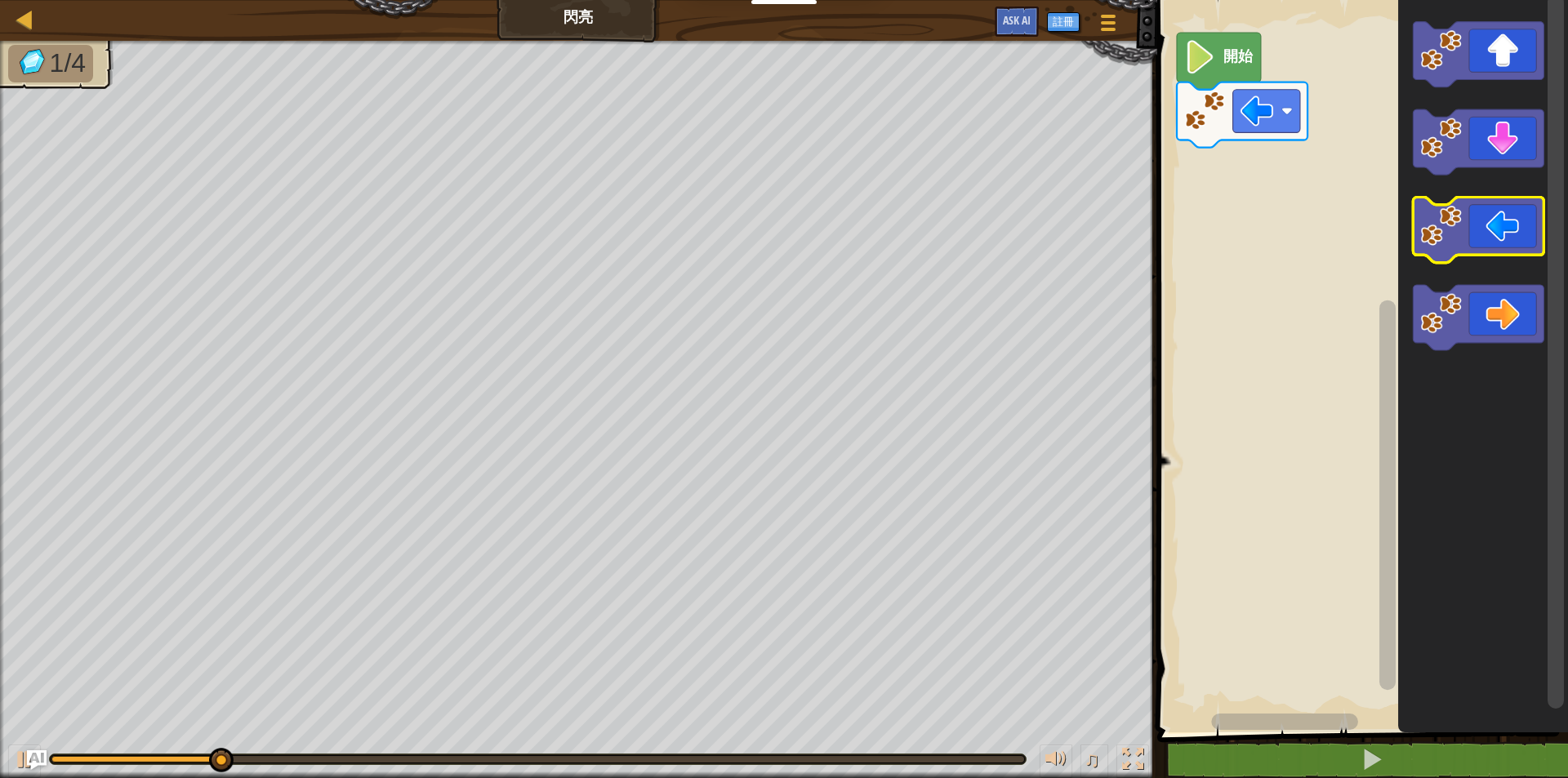
click at [1507, 236] on icon "Blockly工作區" at bounding box center [1477, 229] width 131 height 66
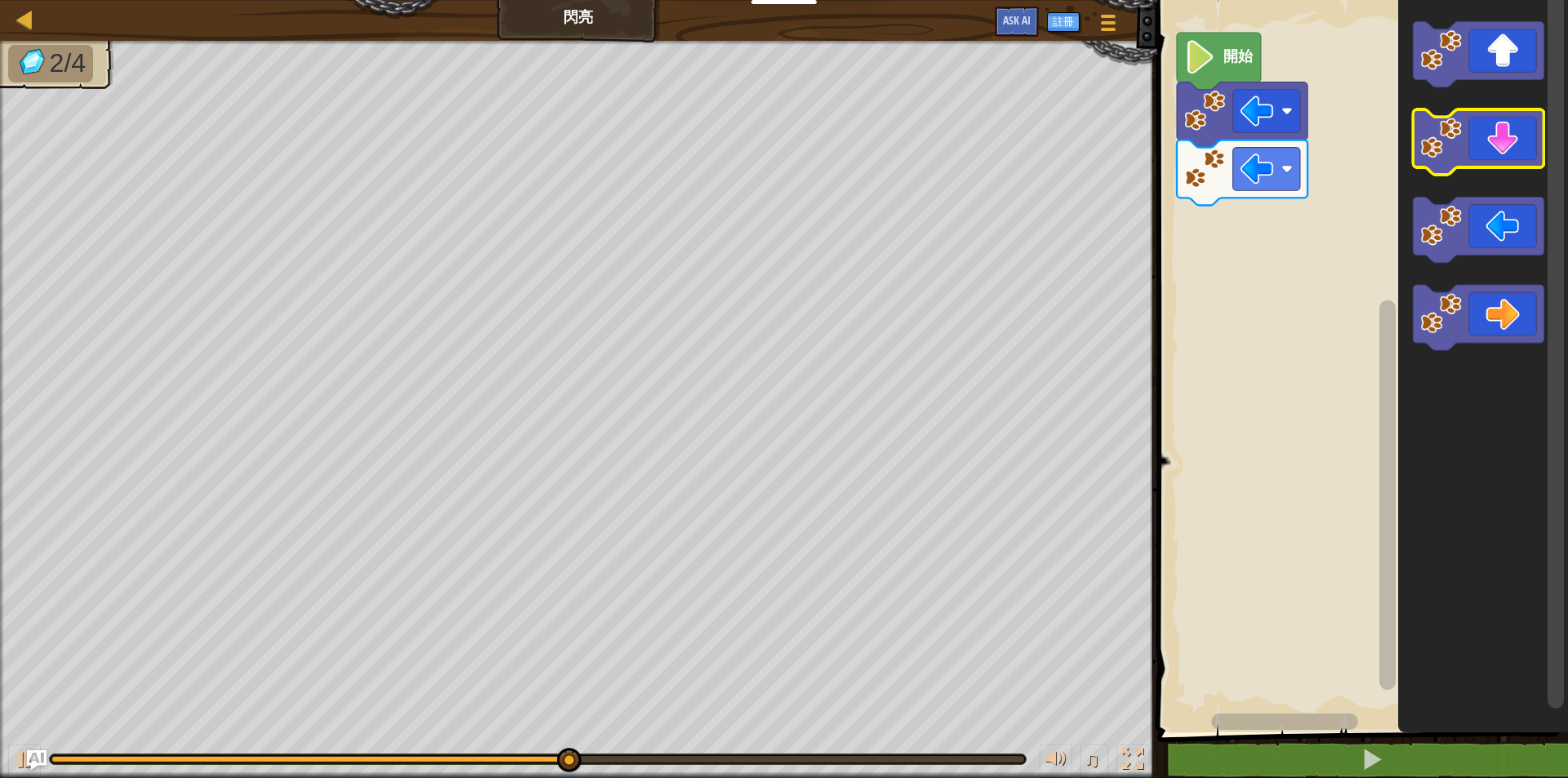
click at [1501, 141] on icon "Blockly工作區" at bounding box center [1477, 142] width 131 height 66
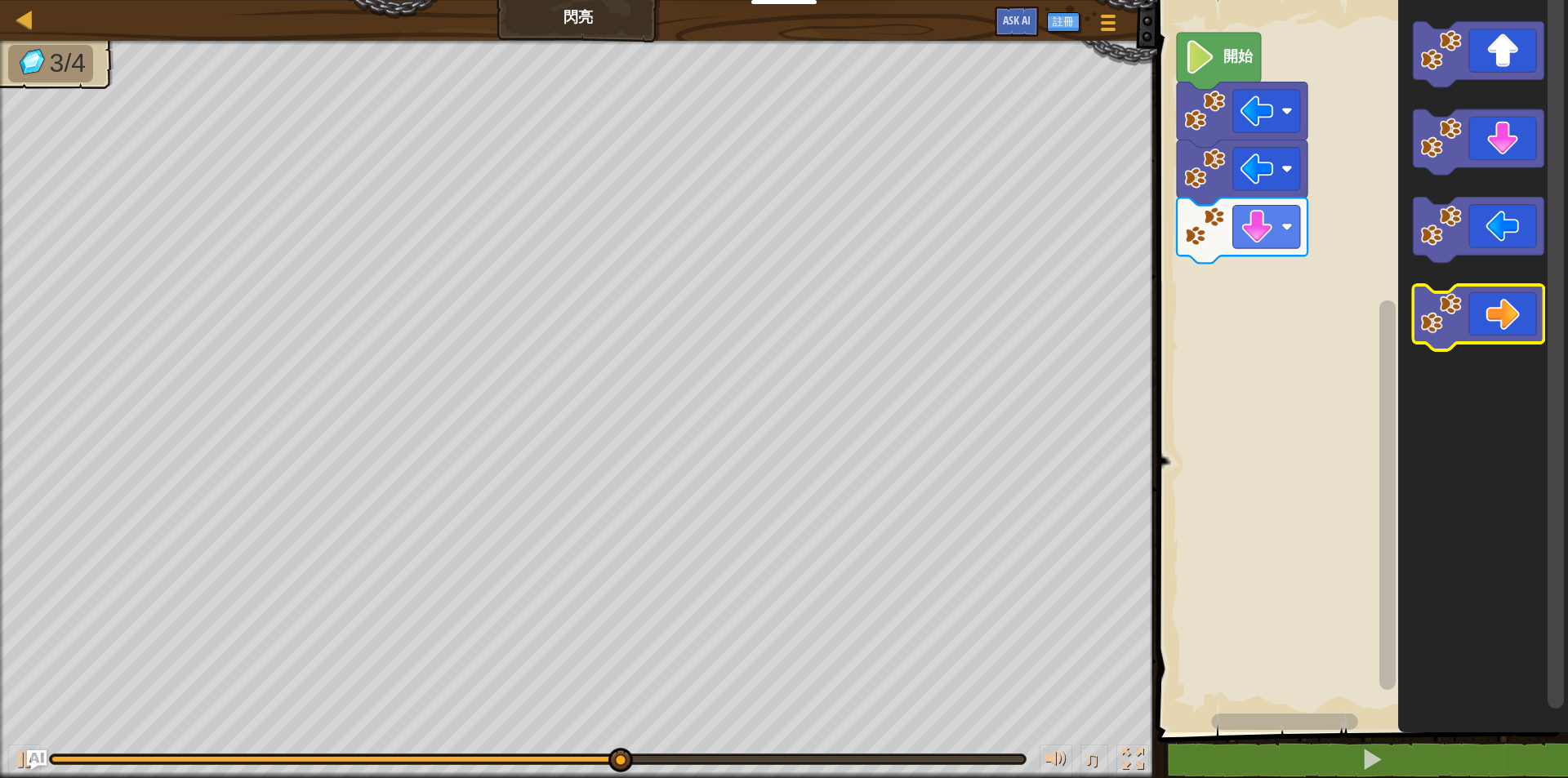
click at [1500, 322] on icon "Blockly工作區" at bounding box center [1477, 317] width 131 height 66
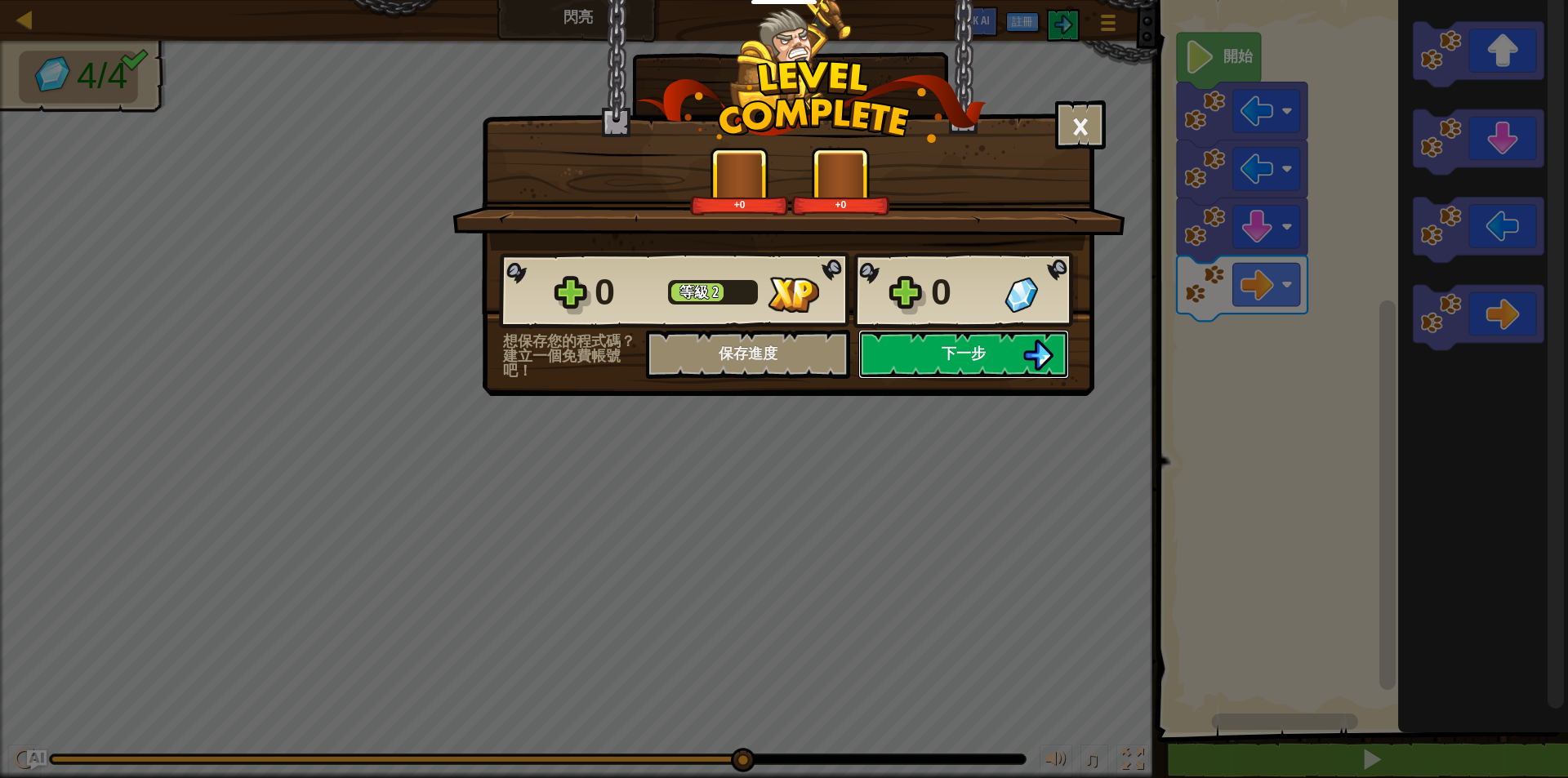
click at [988, 352] on button "下一步" at bounding box center [964, 353] width 211 height 49
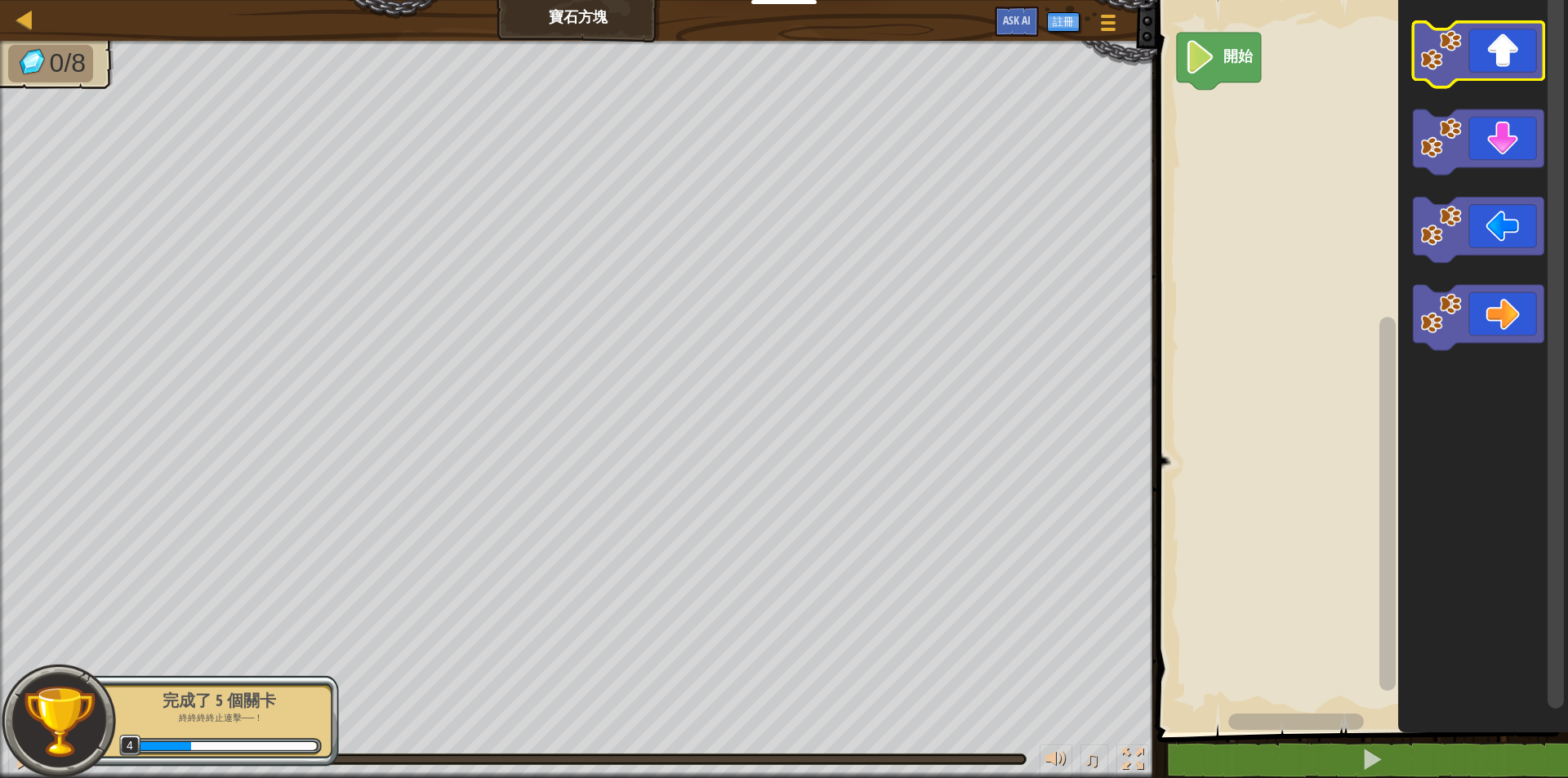
click at [1499, 53] on icon "Blockly工作區" at bounding box center [1477, 55] width 131 height 66
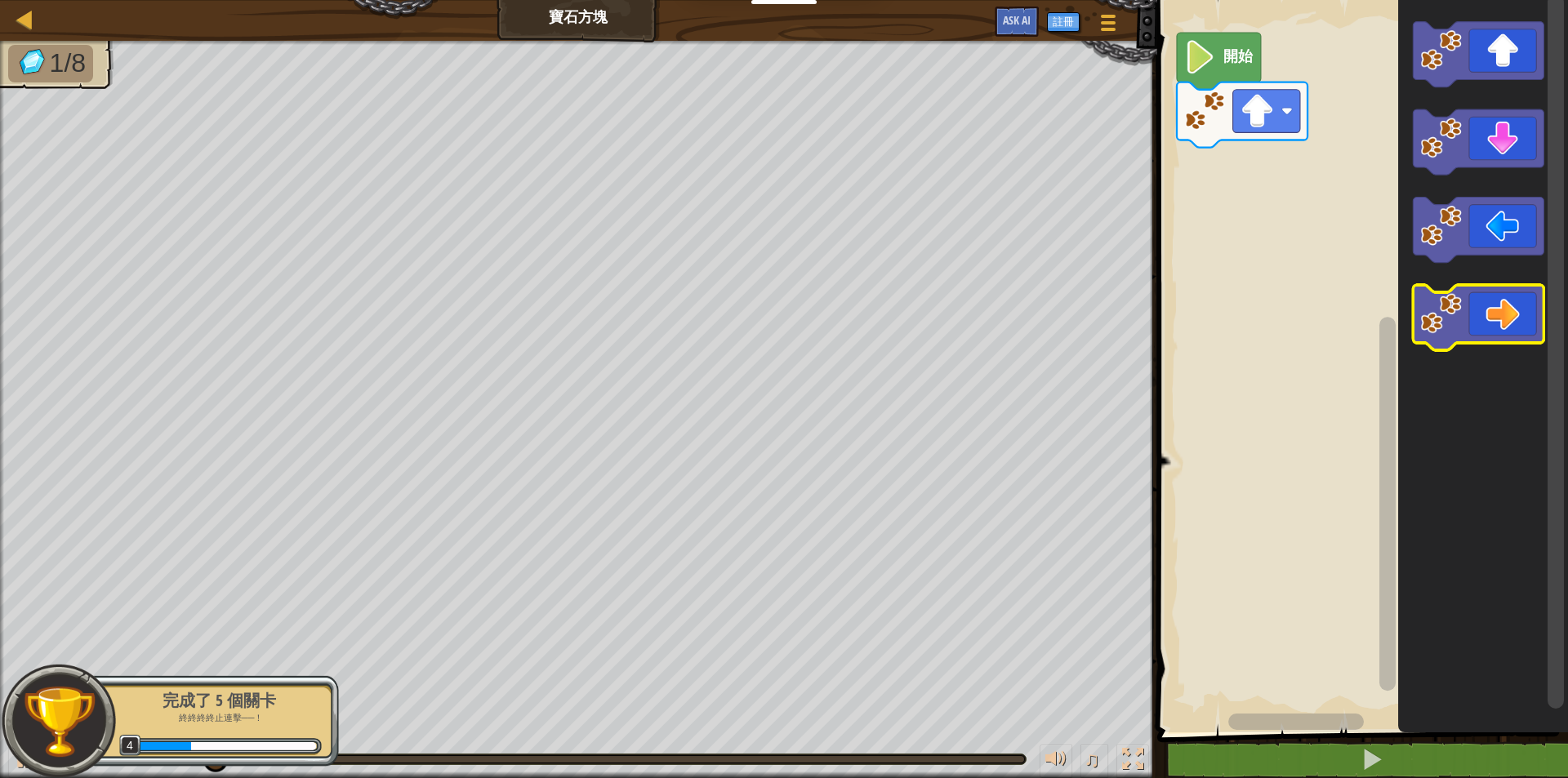
click at [1507, 305] on icon "Blockly工作區" at bounding box center [1477, 317] width 131 height 66
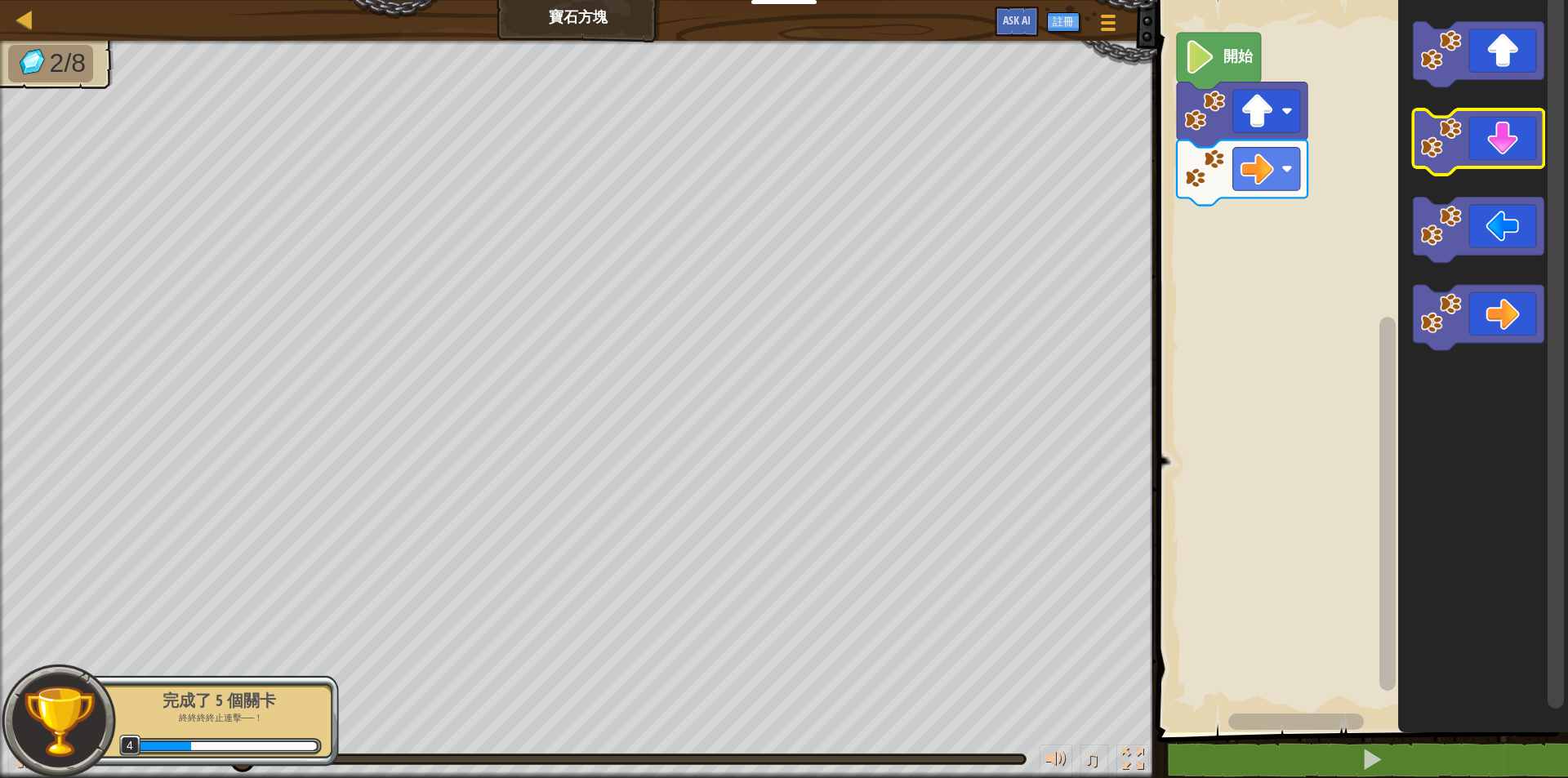
click at [1511, 142] on icon "Blockly工作區" at bounding box center [1477, 142] width 131 height 66
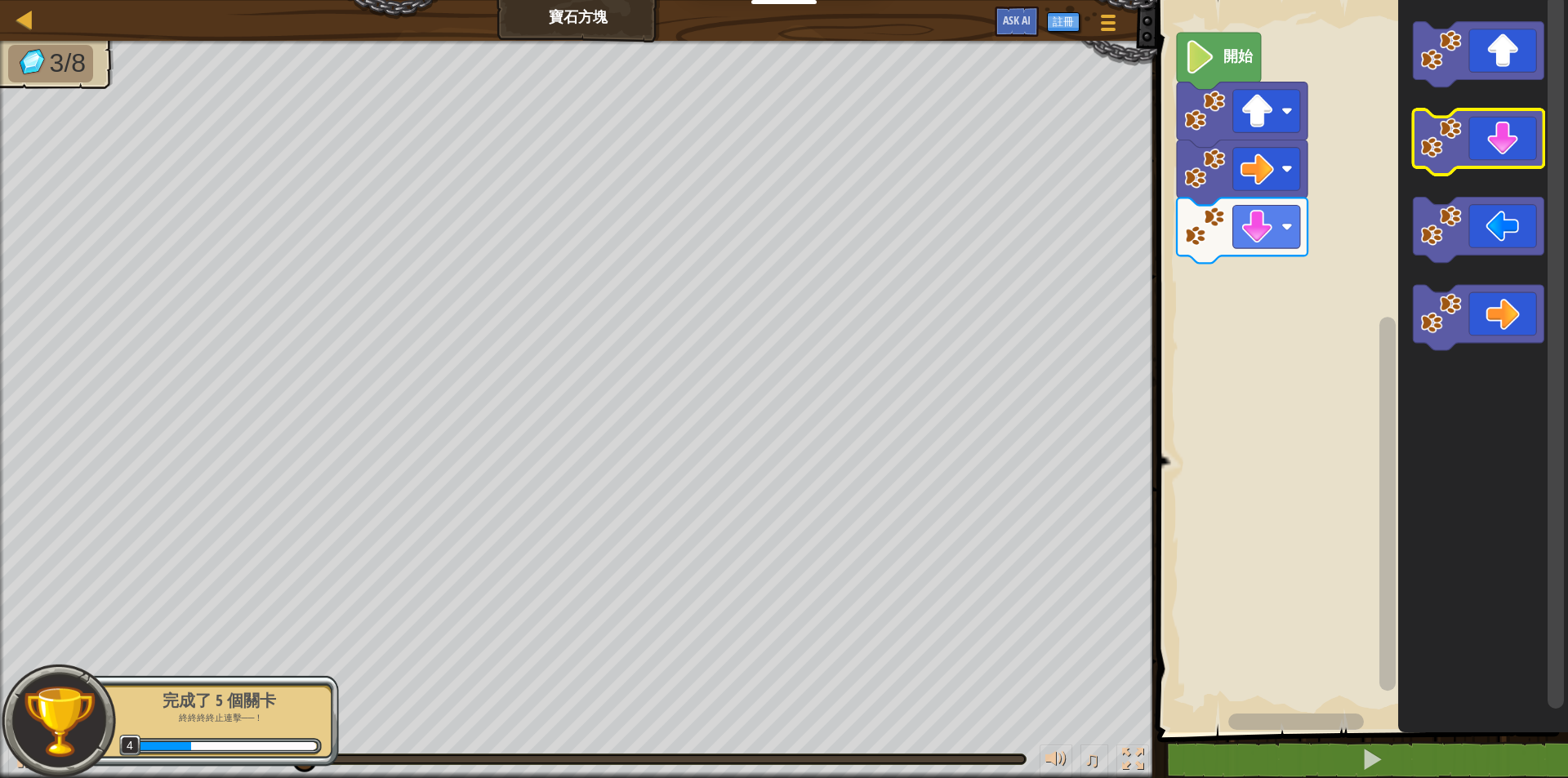
click at [1511, 142] on icon "Blockly工作區" at bounding box center [1477, 142] width 131 height 66
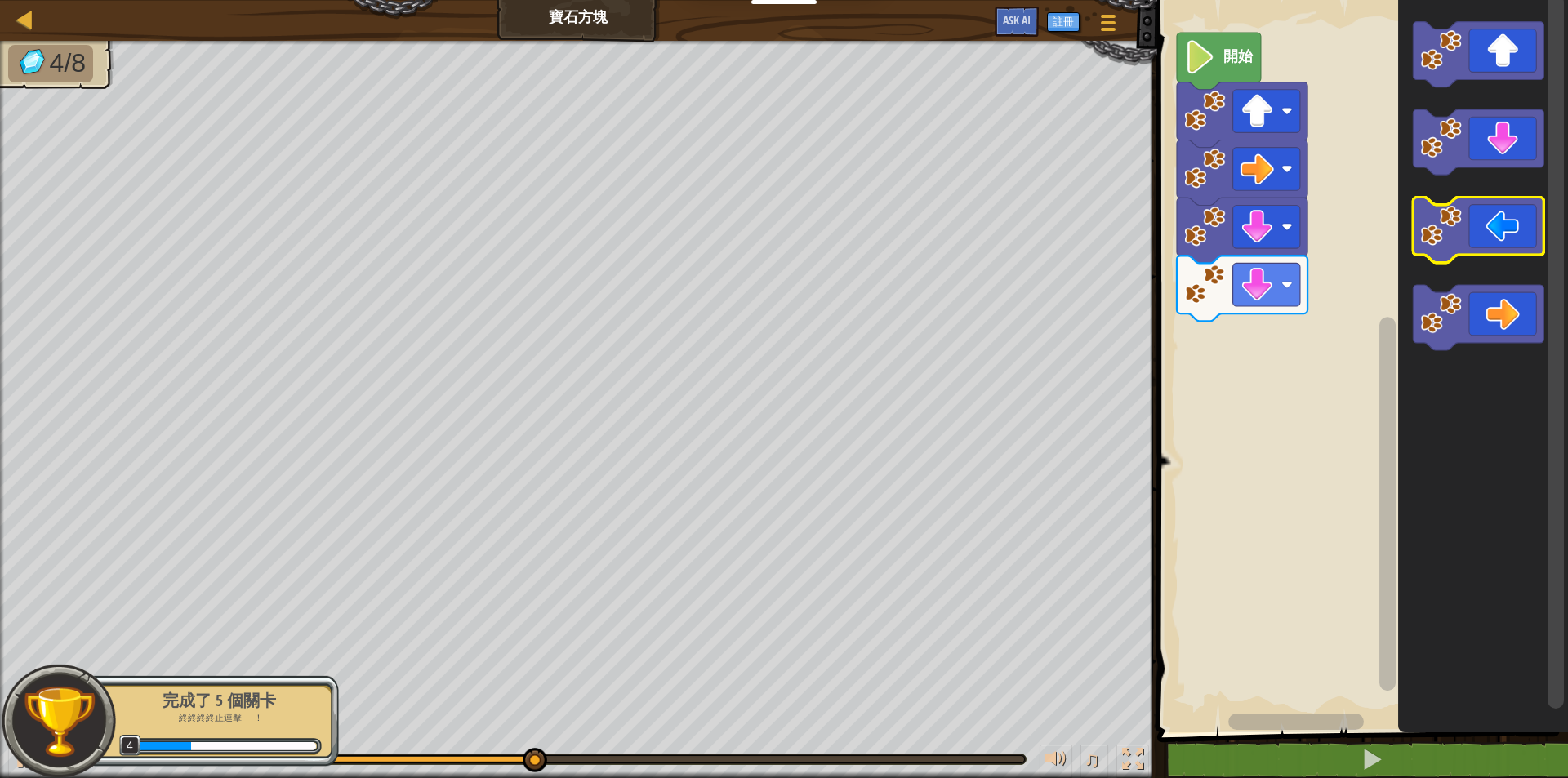
click at [1491, 233] on icon "Blockly工作區" at bounding box center [1477, 229] width 131 height 66
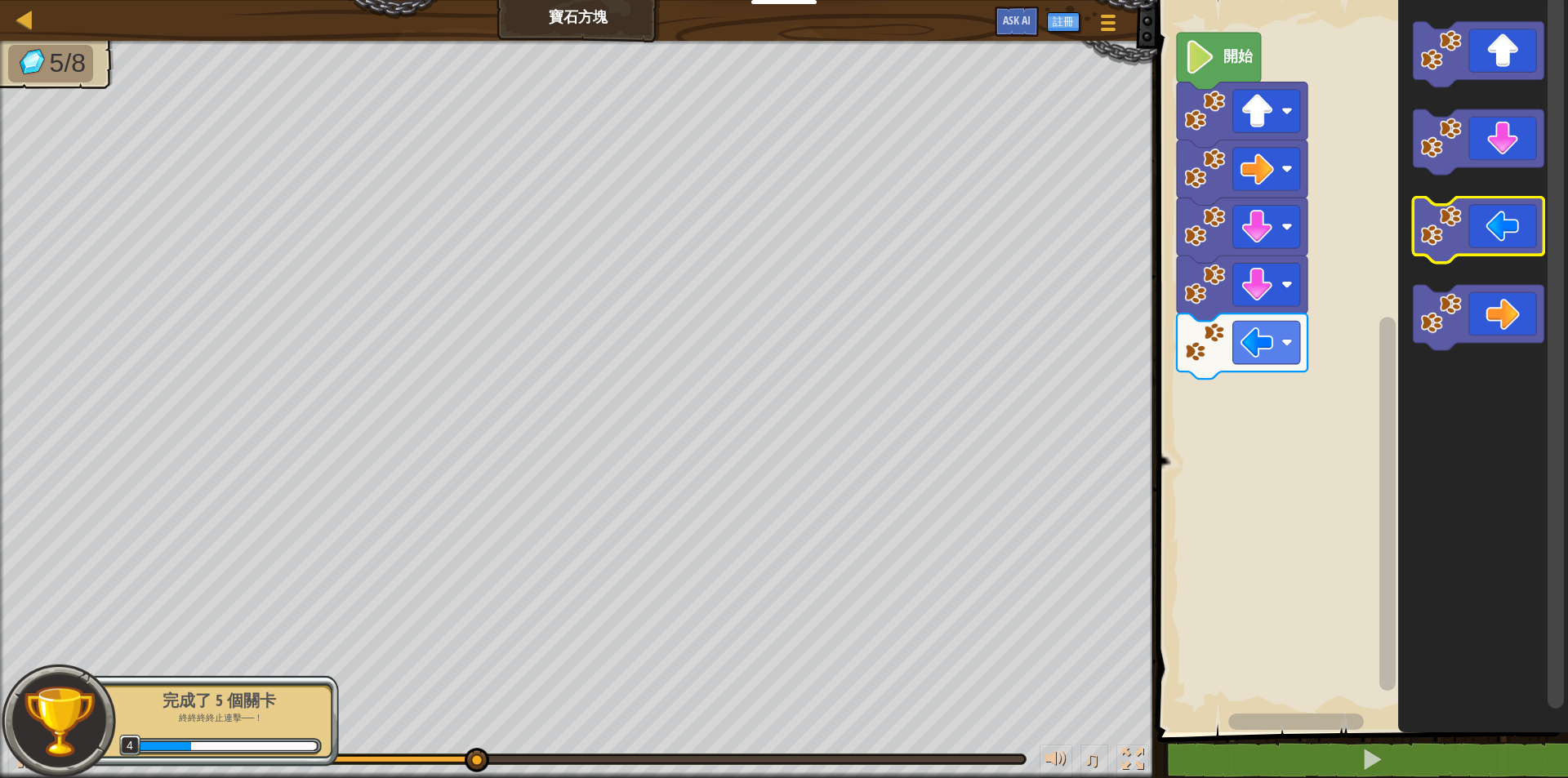
click at [1491, 232] on icon "Blockly工作區" at bounding box center [1477, 229] width 131 height 66
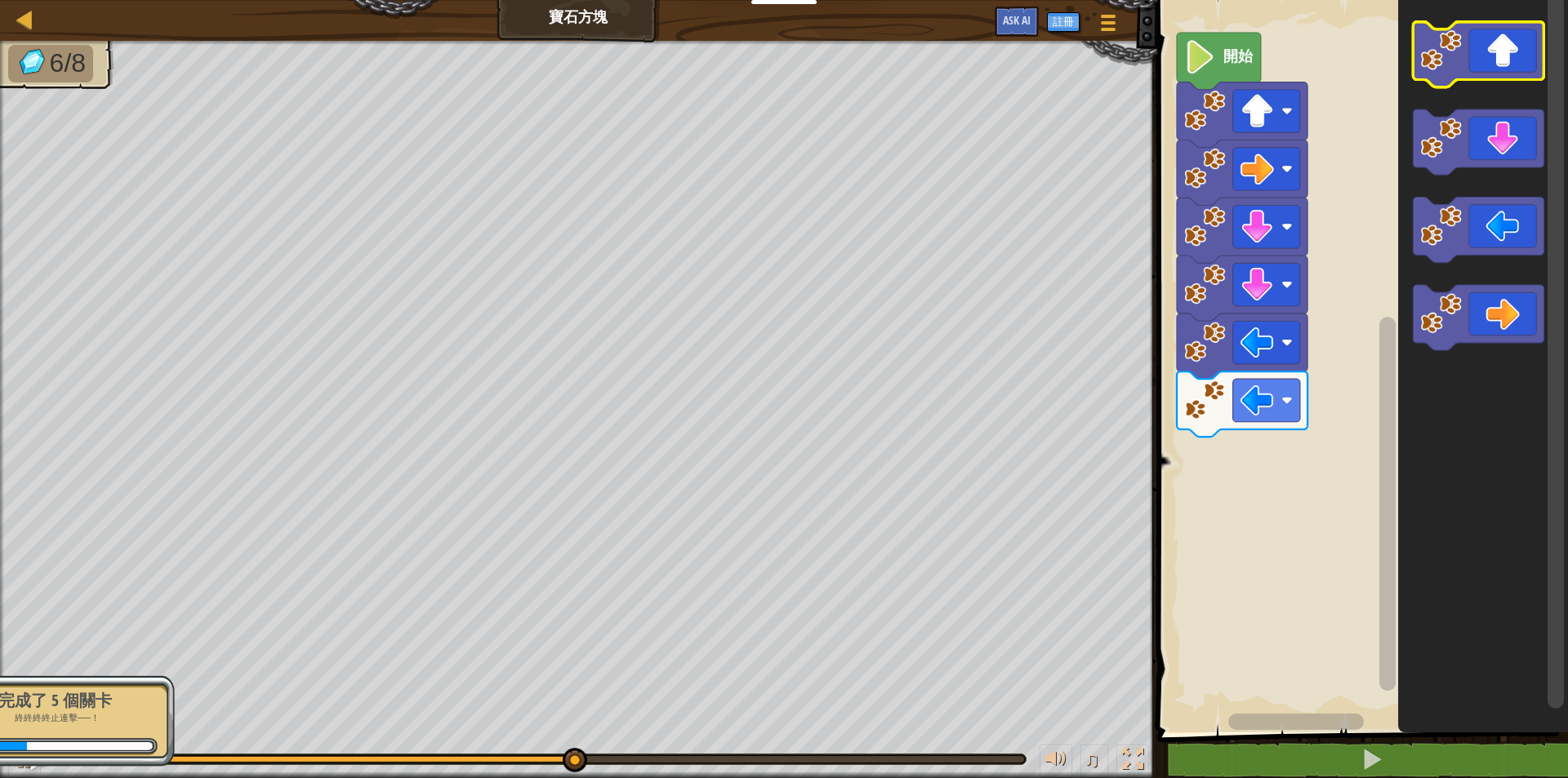
click at [1515, 63] on icon "Blockly工作區" at bounding box center [1477, 55] width 131 height 66
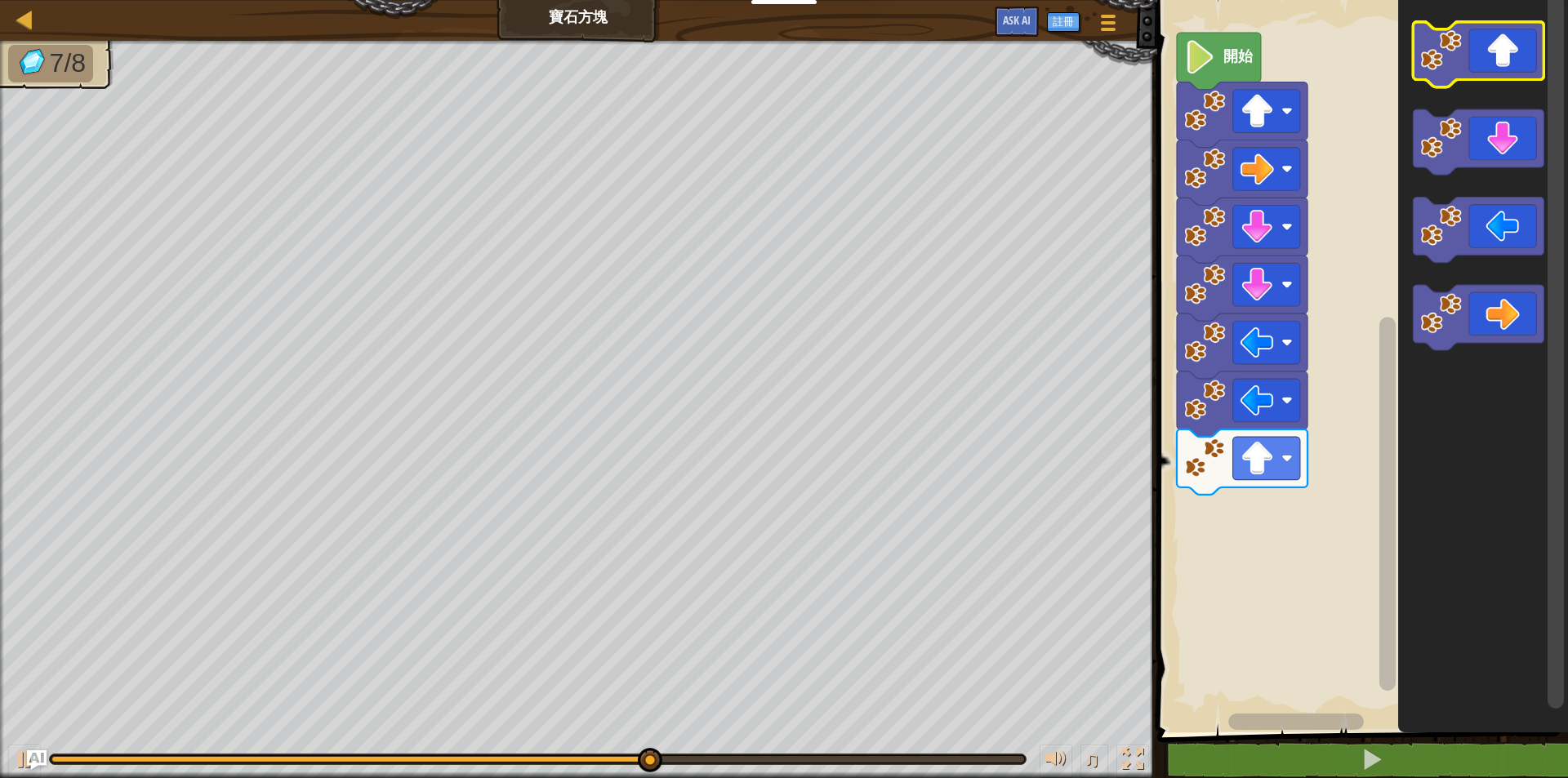
click at [1505, 67] on icon "Blockly工作區" at bounding box center [1477, 55] width 131 height 66
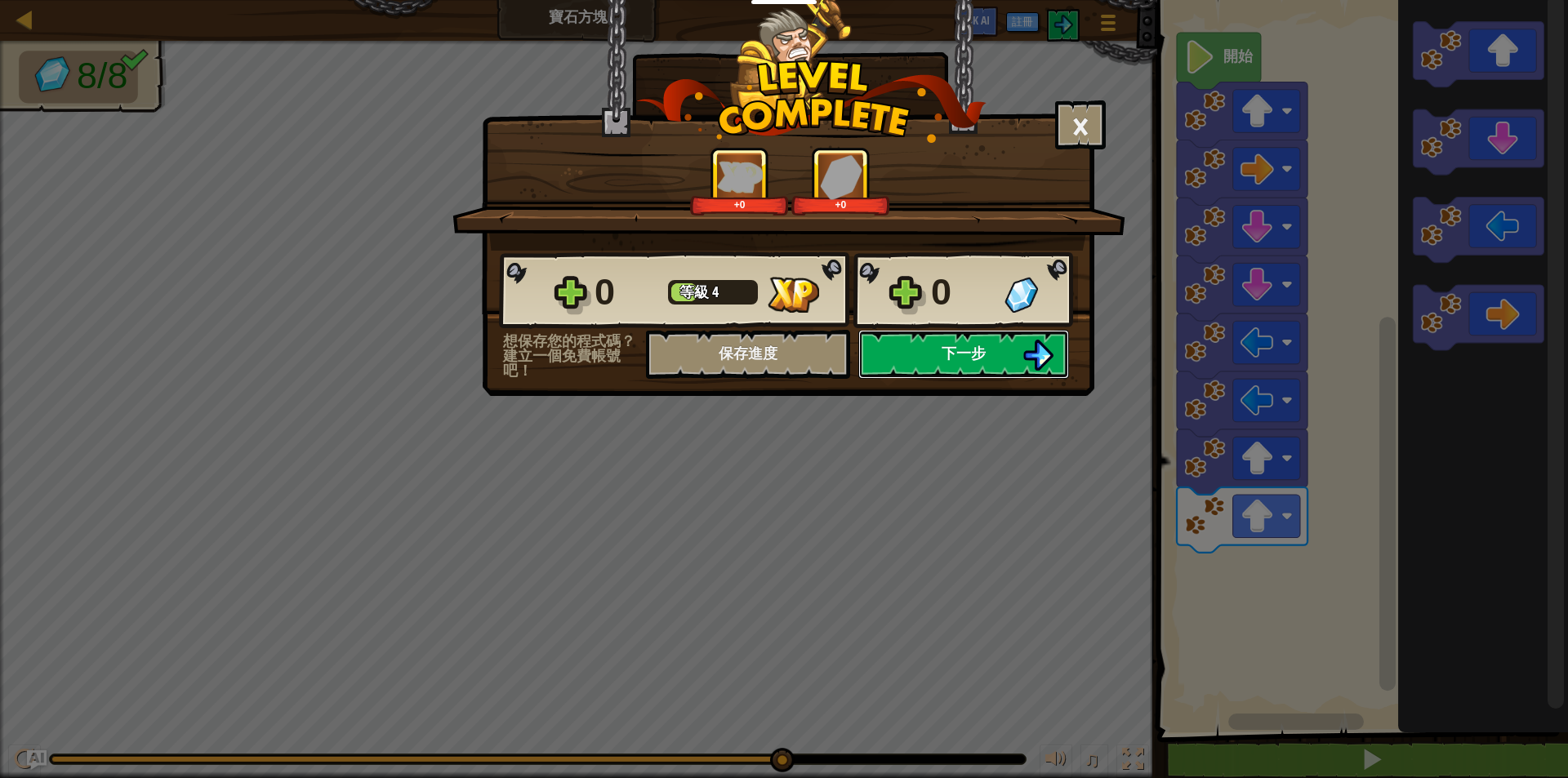
click at [970, 355] on span "下一步" at bounding box center [964, 352] width 44 height 20
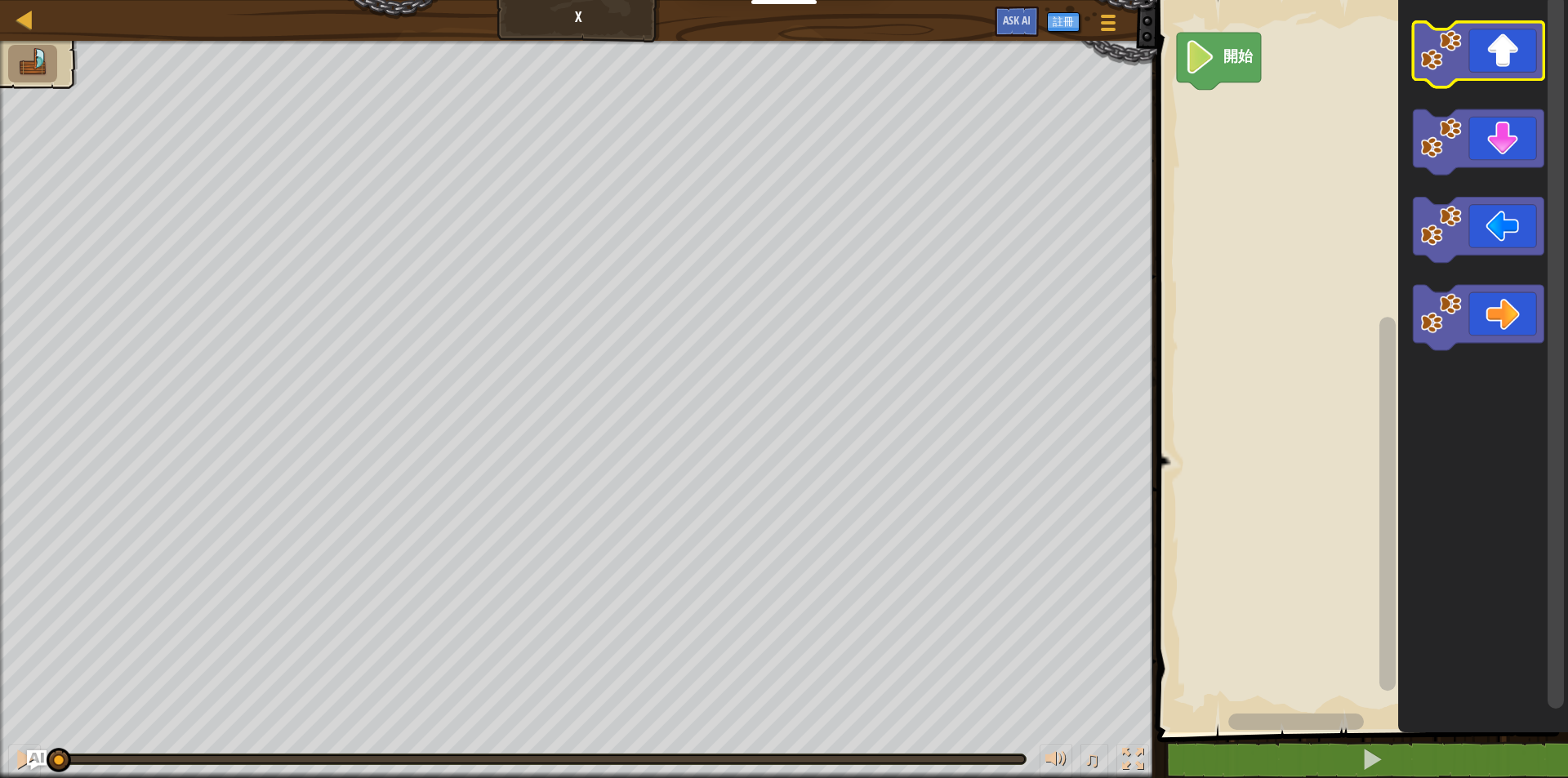
click at [1510, 56] on icon "Blockly工作區" at bounding box center [1477, 55] width 131 height 66
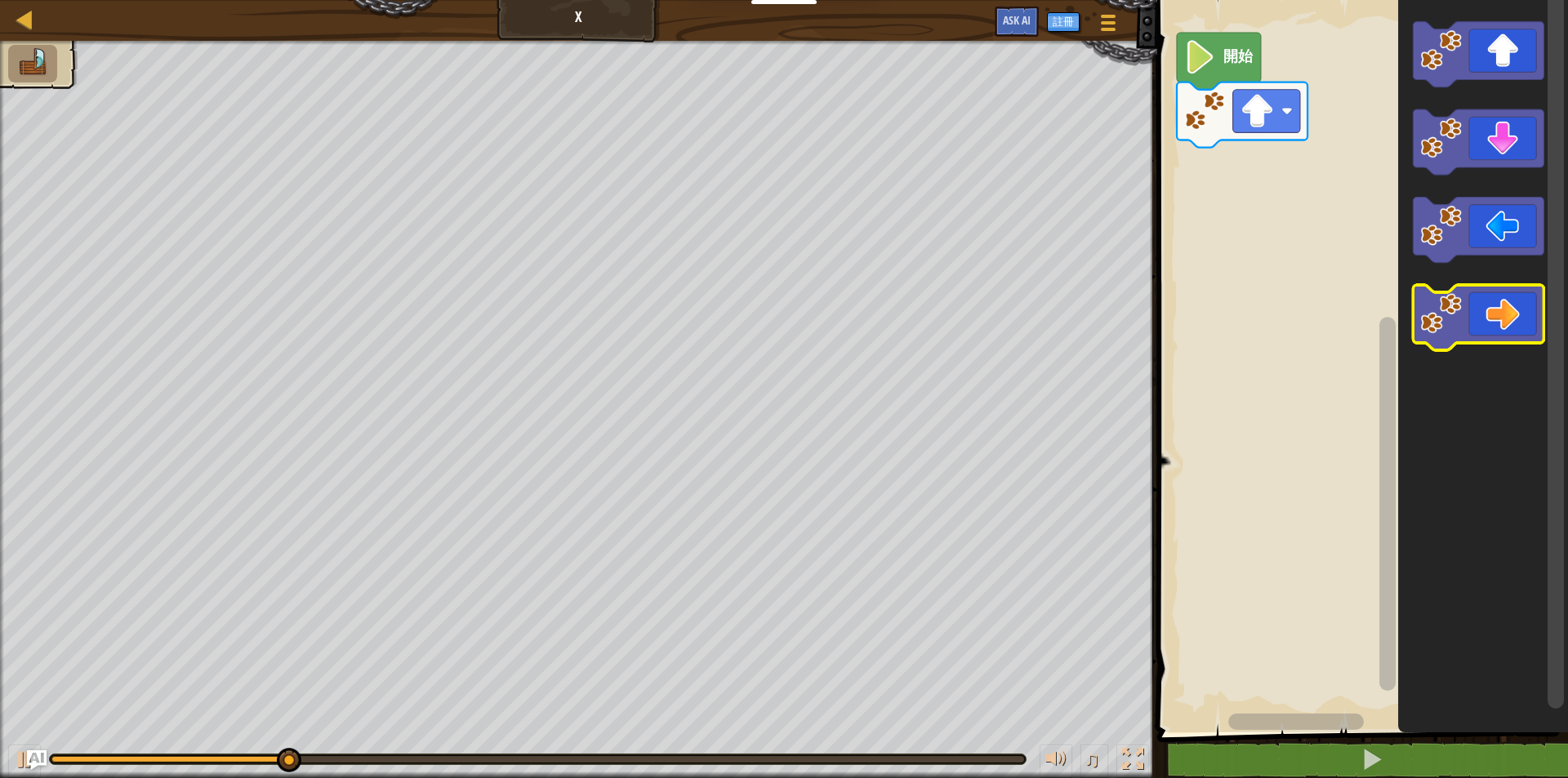
click at [1512, 334] on icon "Blockly工作區" at bounding box center [1477, 317] width 131 height 66
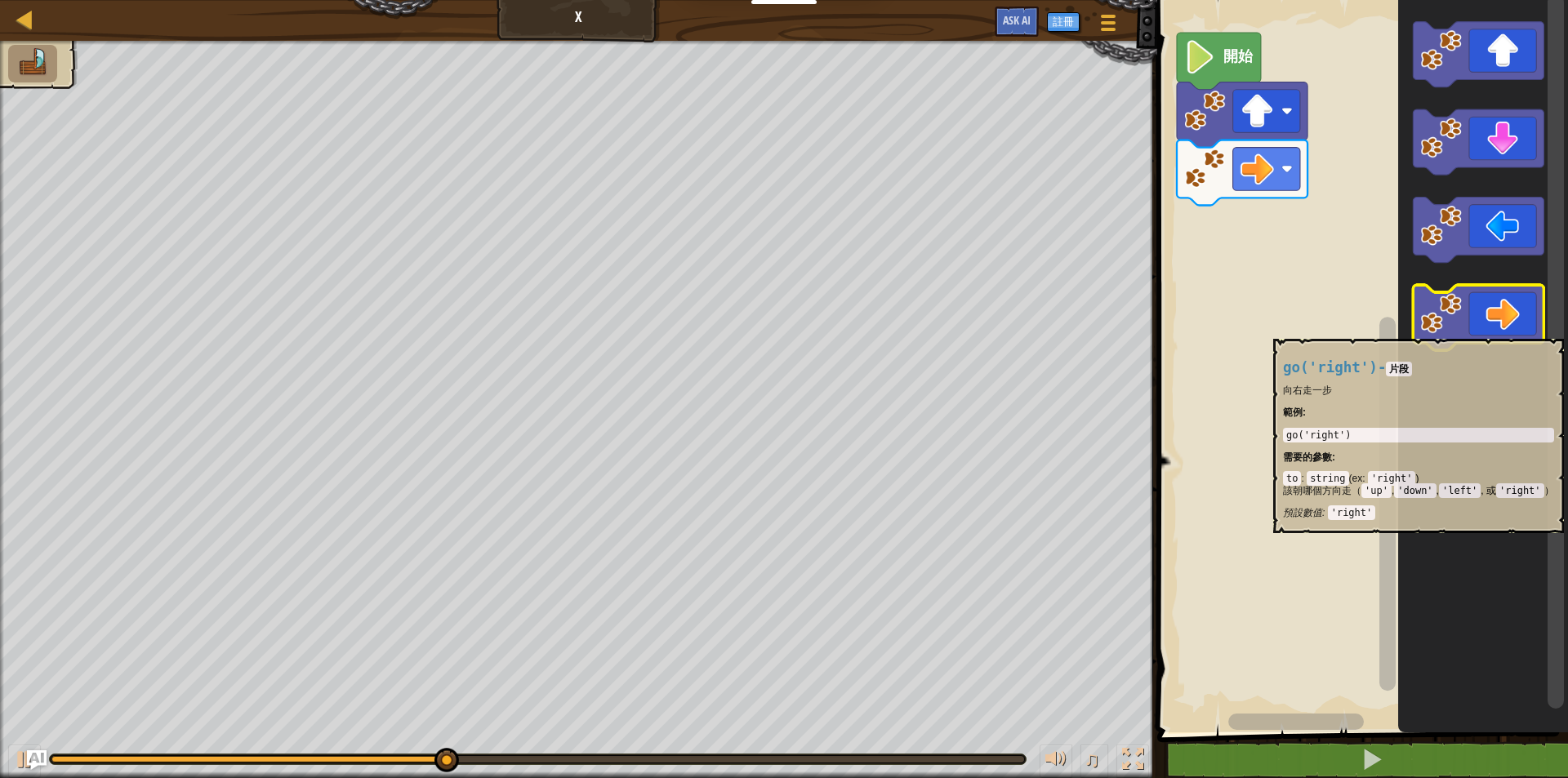
click at [1512, 330] on icon "Blockly工作區" at bounding box center [1477, 317] width 131 height 66
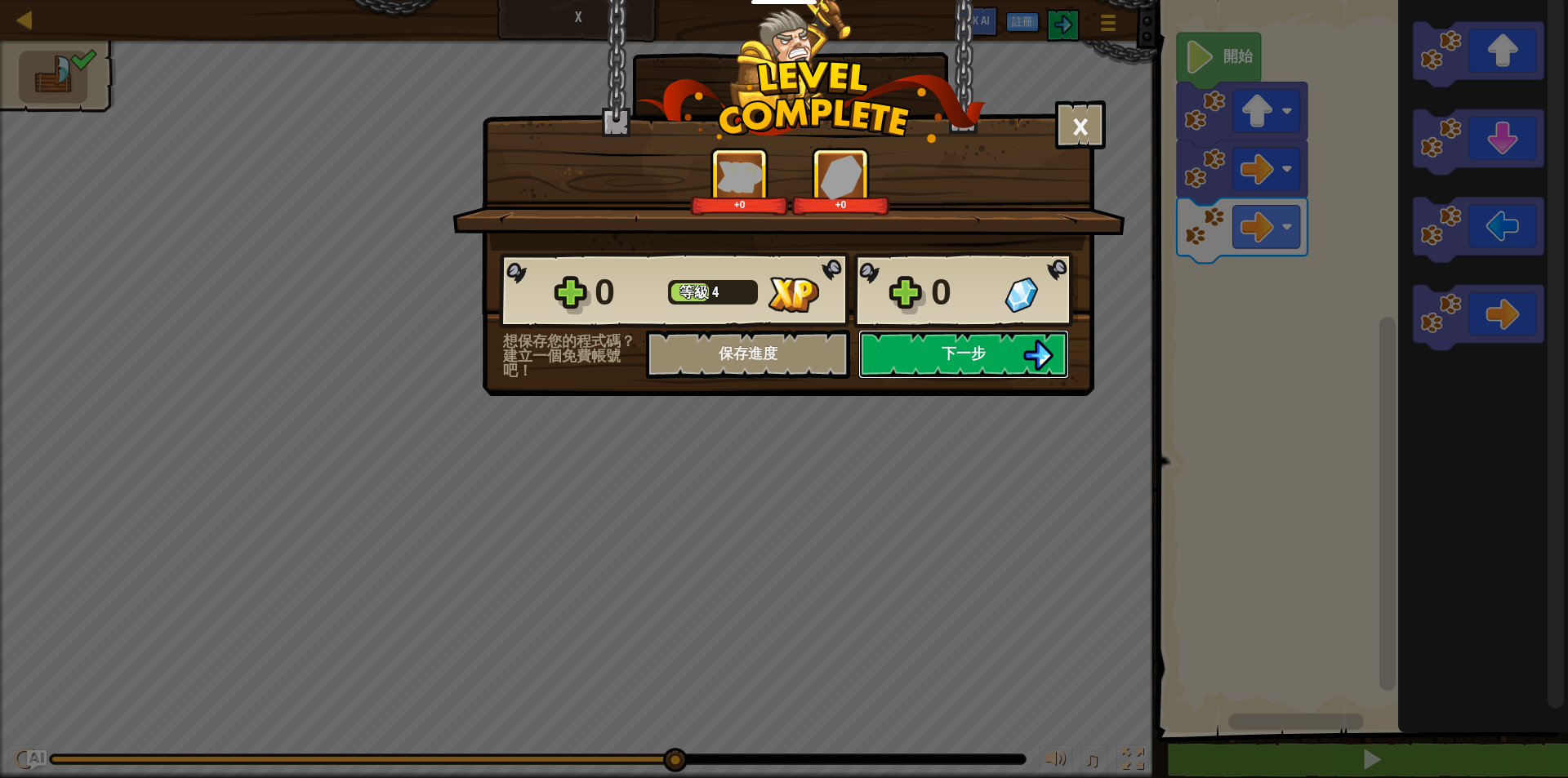
click at [970, 345] on span "下一步" at bounding box center [964, 352] width 44 height 20
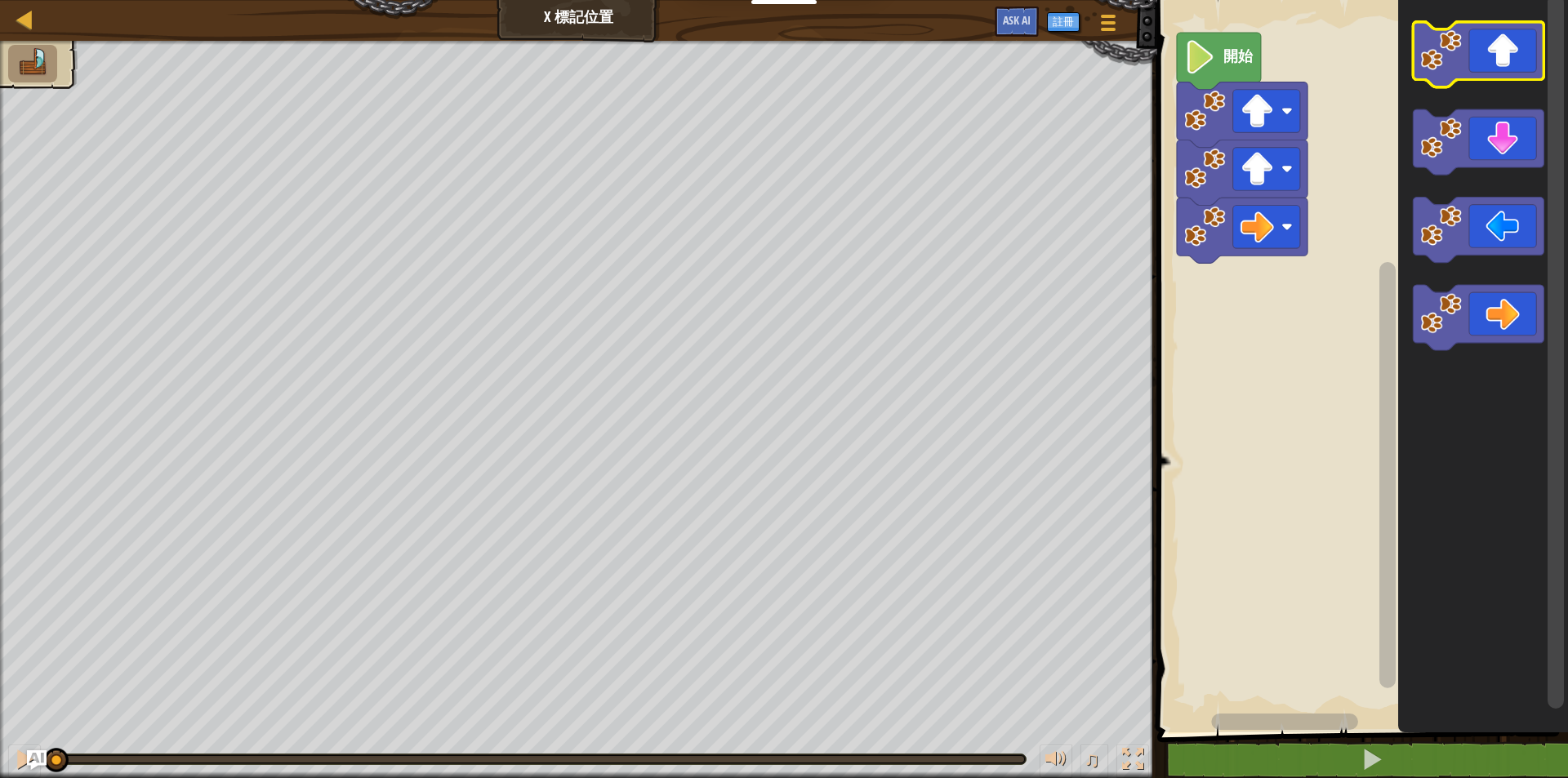
click at [1512, 59] on icon "Blockly工作區" at bounding box center [1477, 55] width 131 height 66
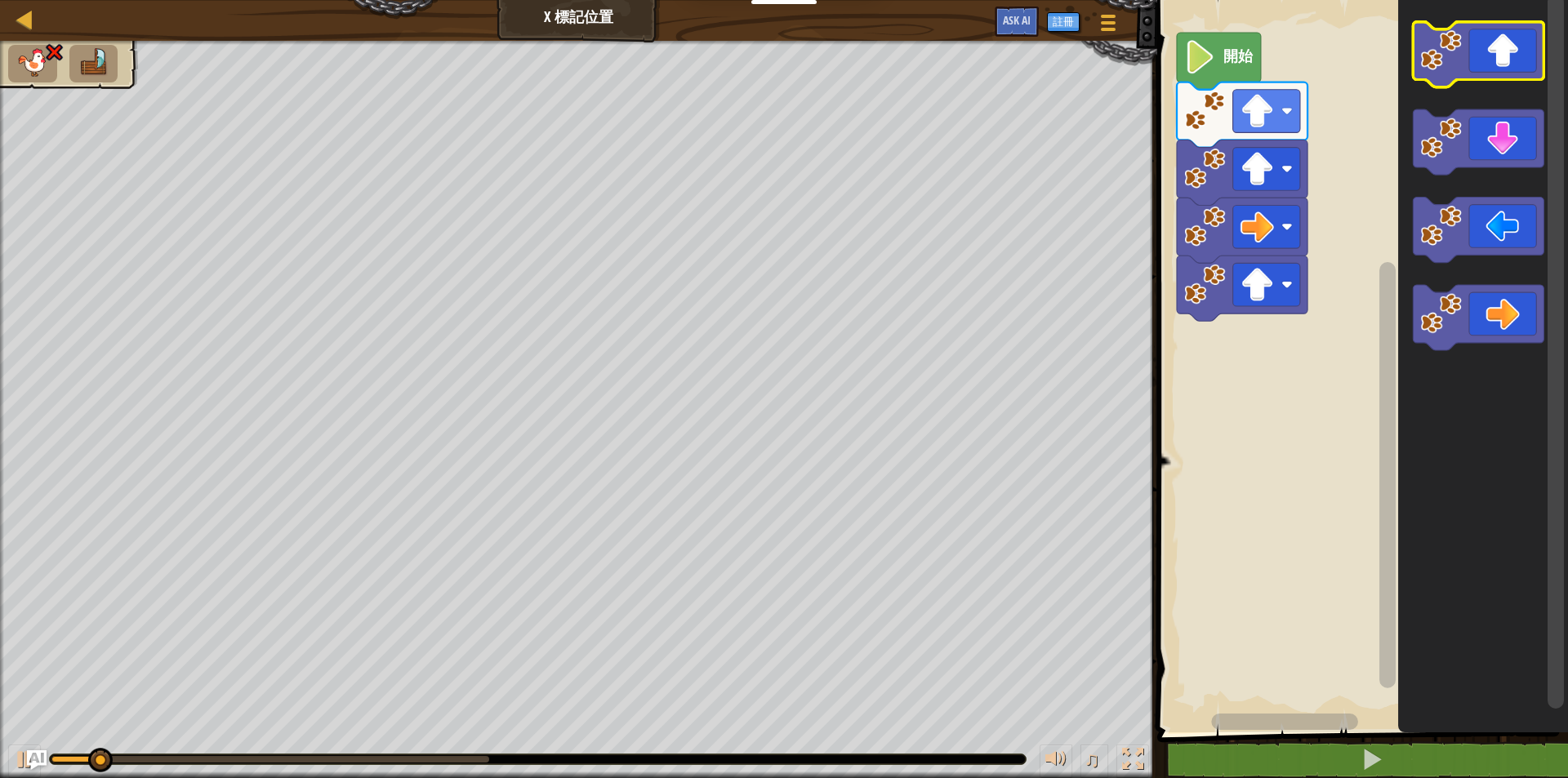
click at [1512, 59] on icon "Blockly工作區" at bounding box center [1477, 55] width 131 height 66
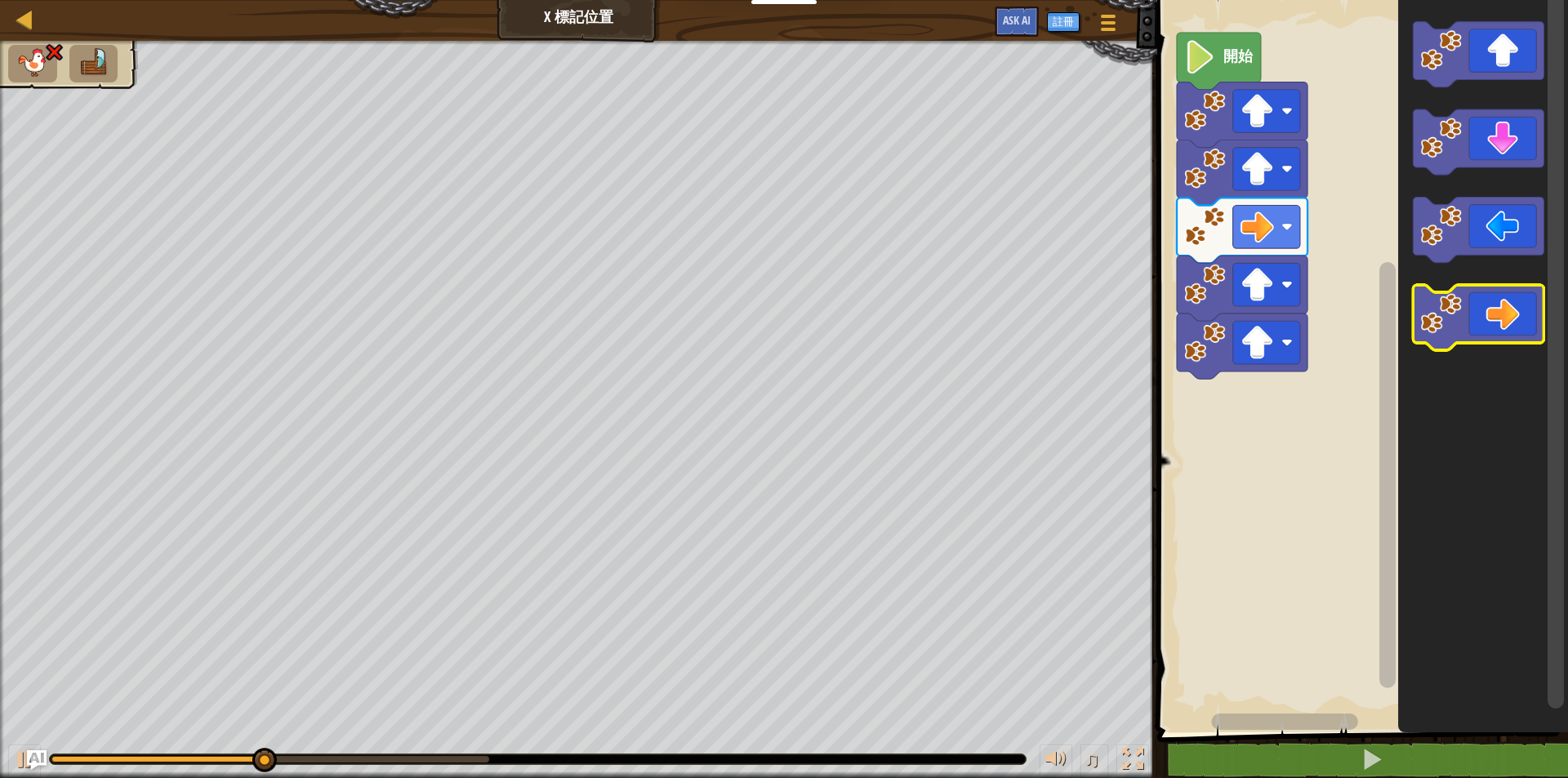
click at [1502, 332] on icon "Blockly工作區" at bounding box center [1477, 317] width 131 height 66
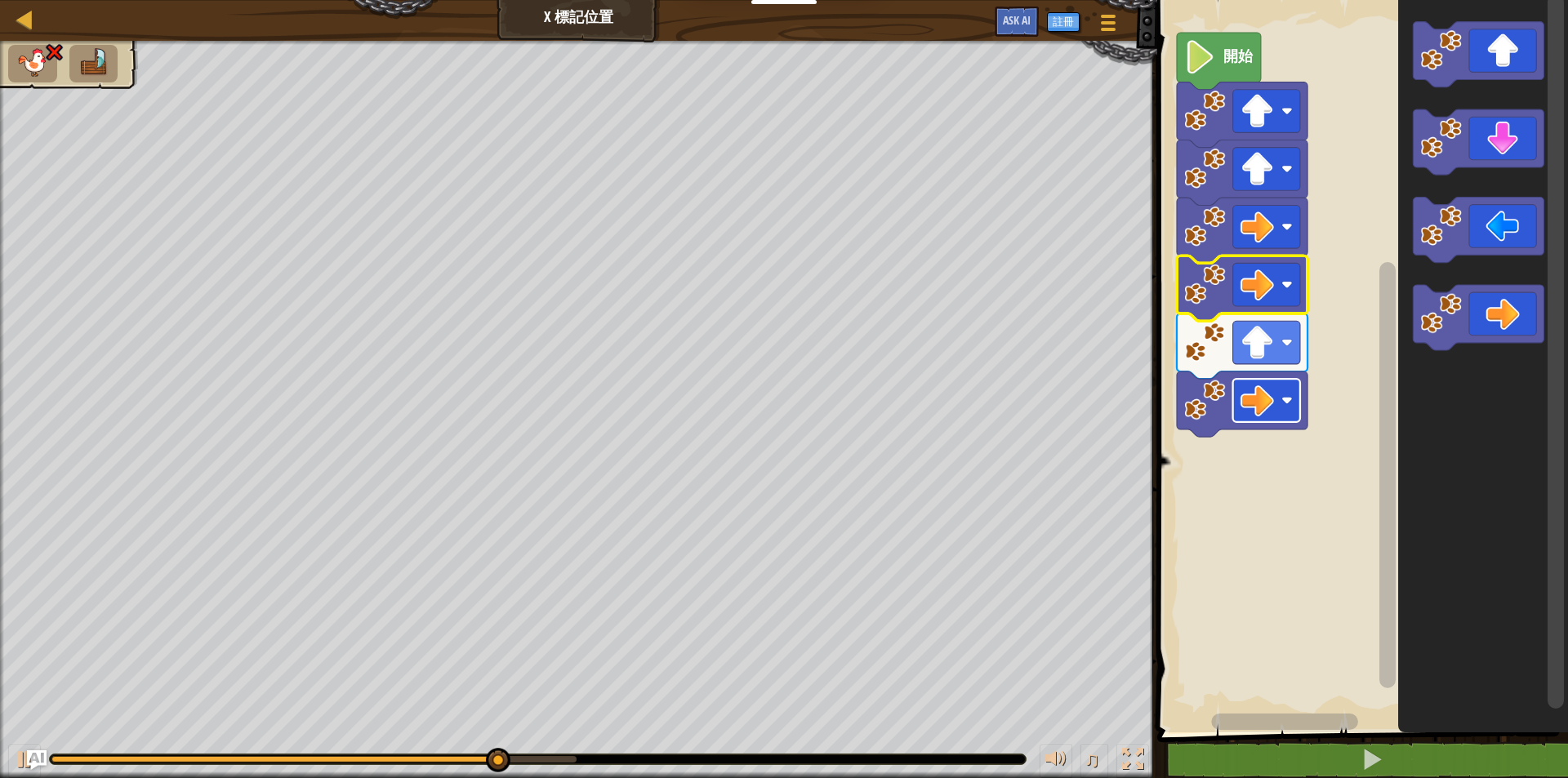
click at [1291, 404] on image "Blockly工作區" at bounding box center [1287, 401] width 11 height 11
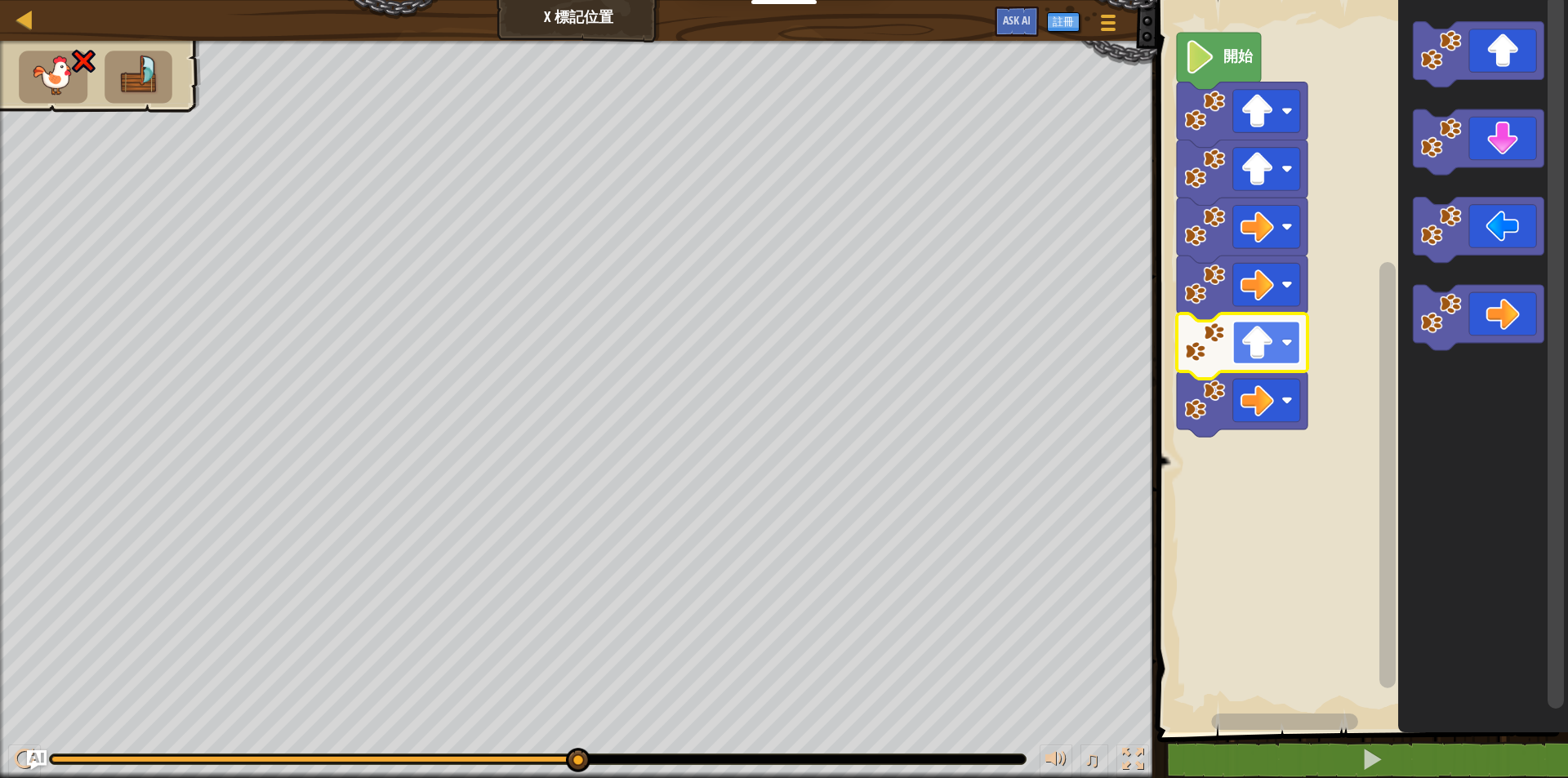
click at [1284, 335] on rect "Blockly工作區" at bounding box center [1265, 342] width 67 height 43
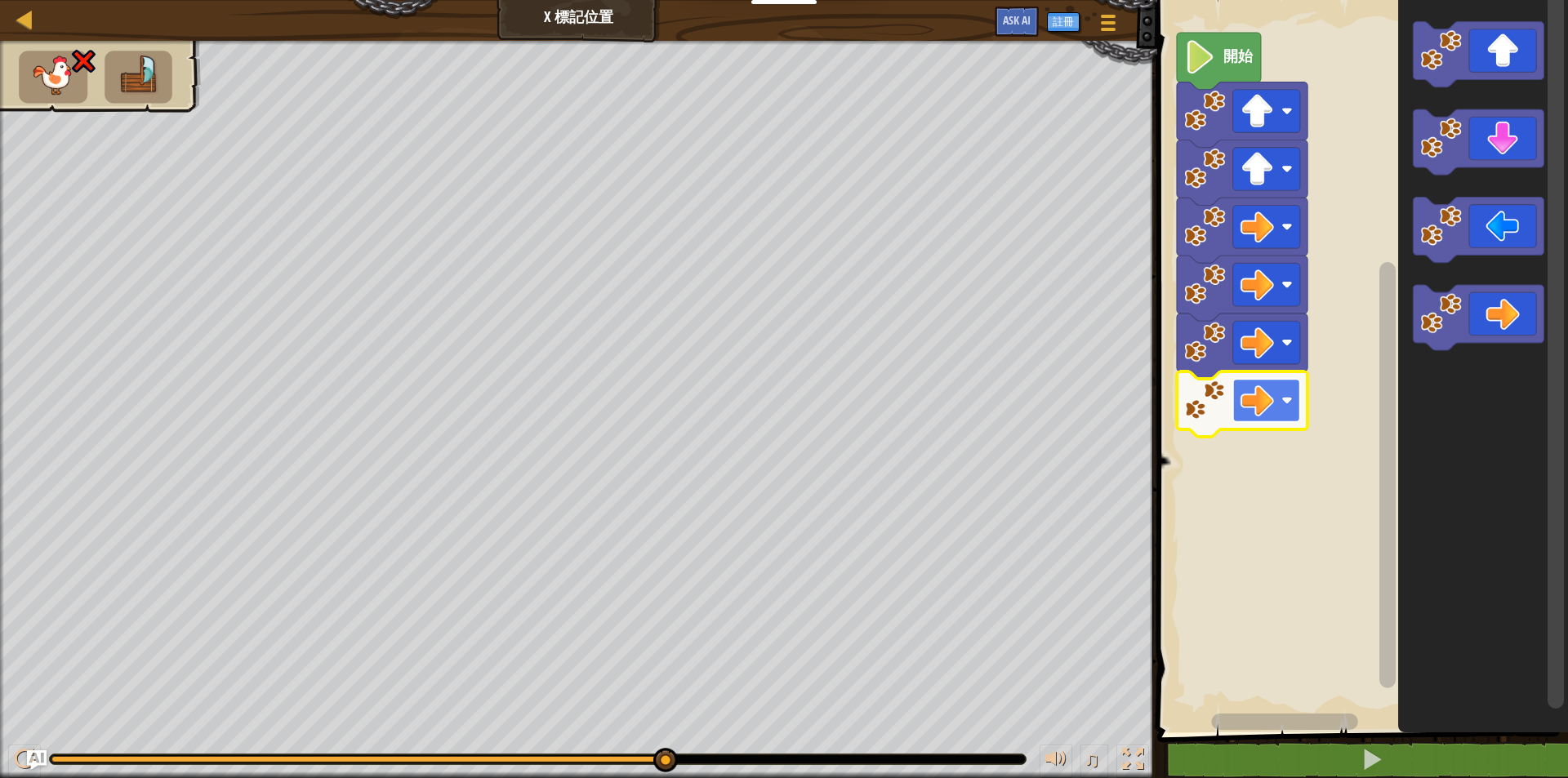
click at [1289, 395] on image "Blockly工作區" at bounding box center [1287, 401] width 11 height 11
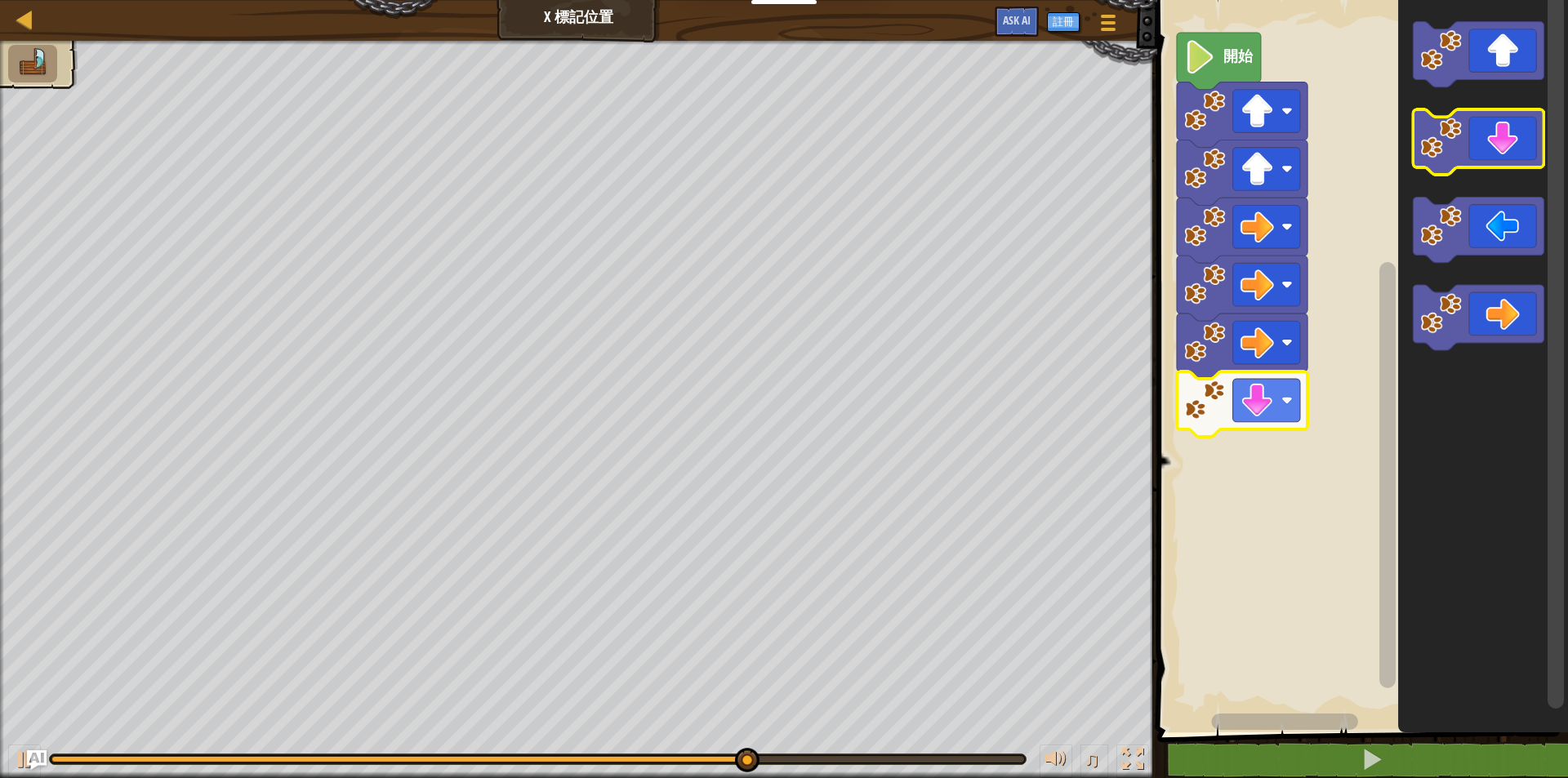
click at [1499, 138] on icon "Blockly工作區" at bounding box center [1477, 142] width 131 height 66
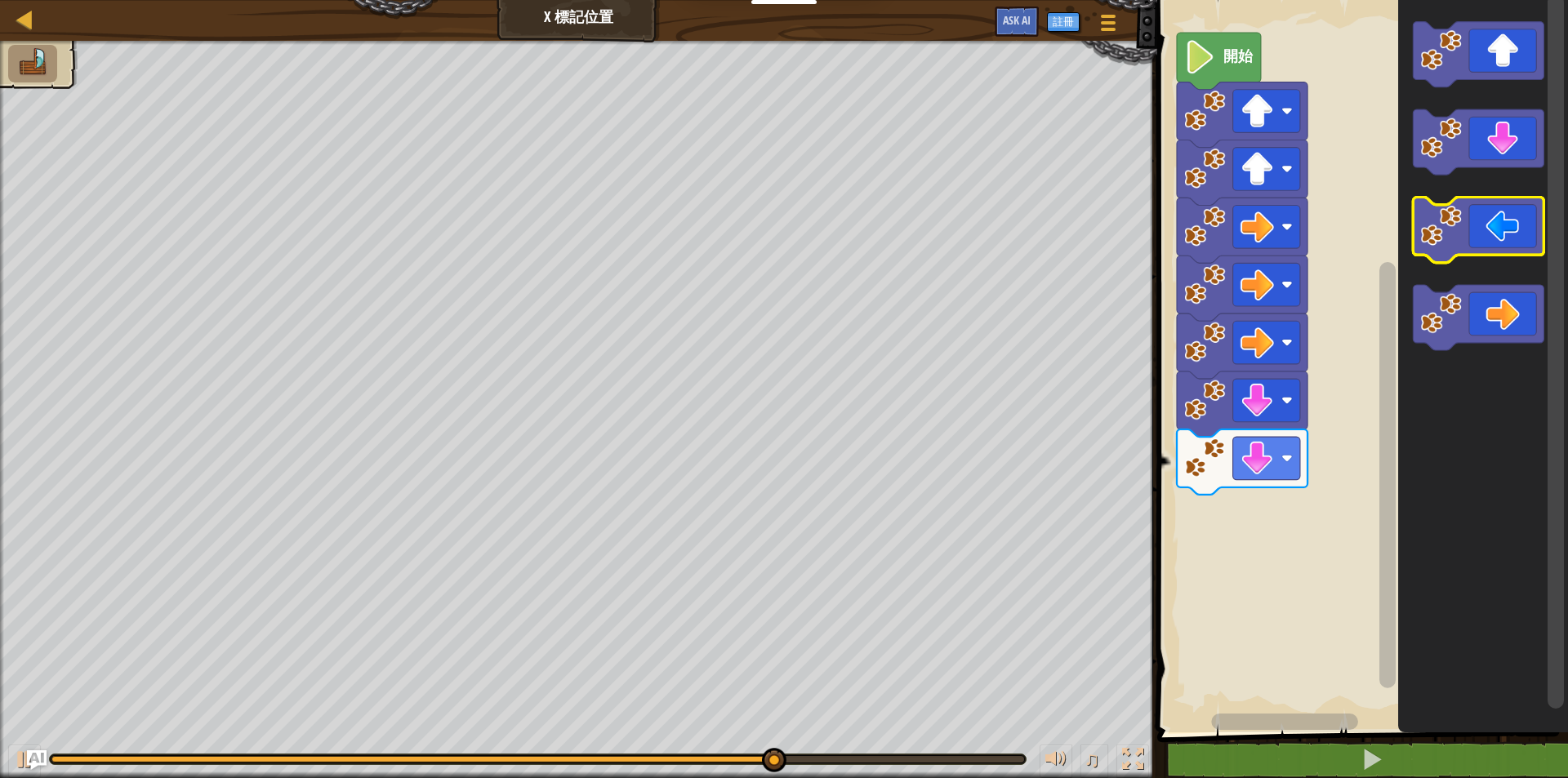
click at [1495, 223] on icon "Blockly工作區" at bounding box center [1477, 229] width 131 height 66
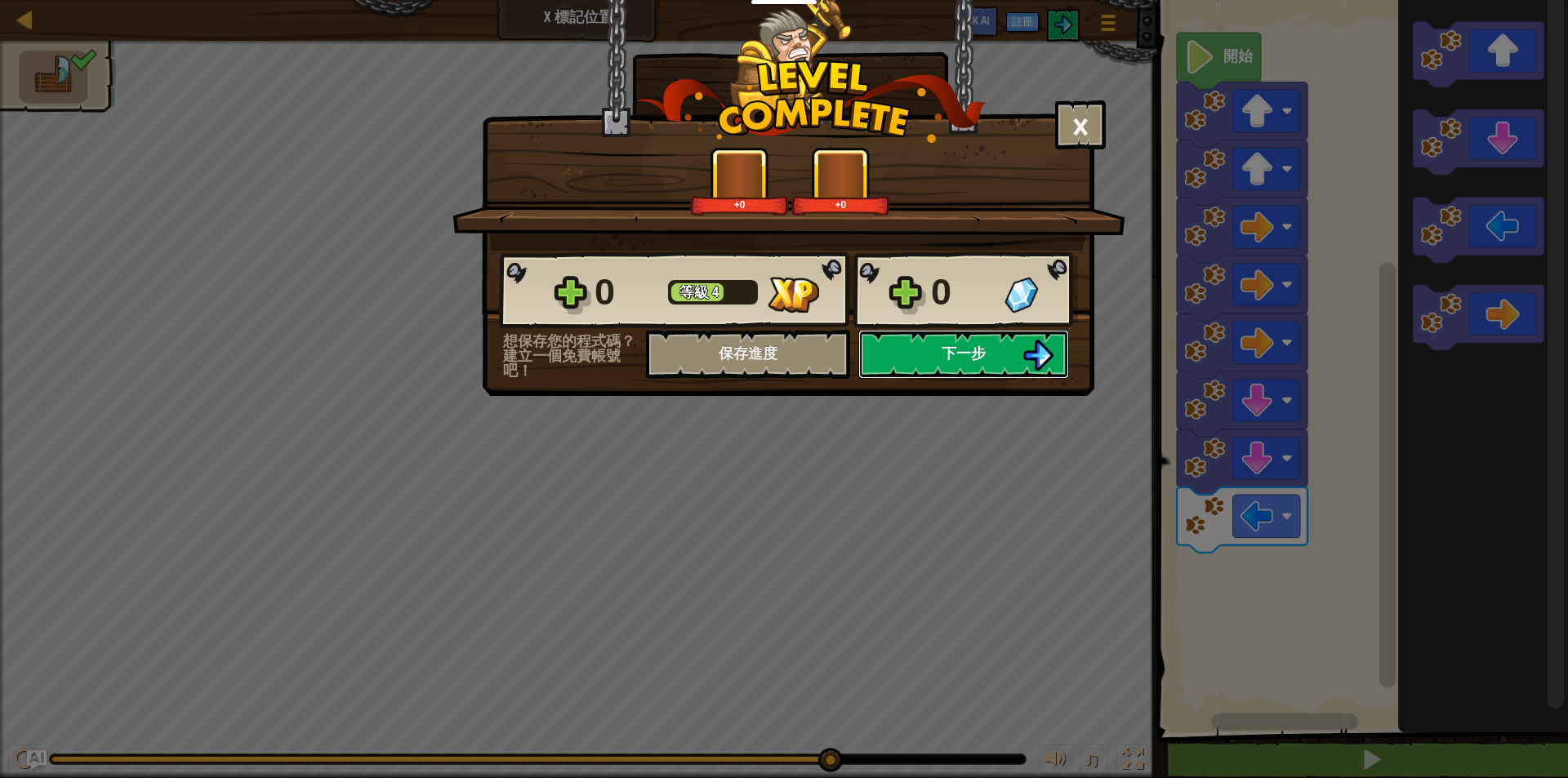
click at [1003, 343] on button "下一步" at bounding box center [964, 353] width 211 height 49
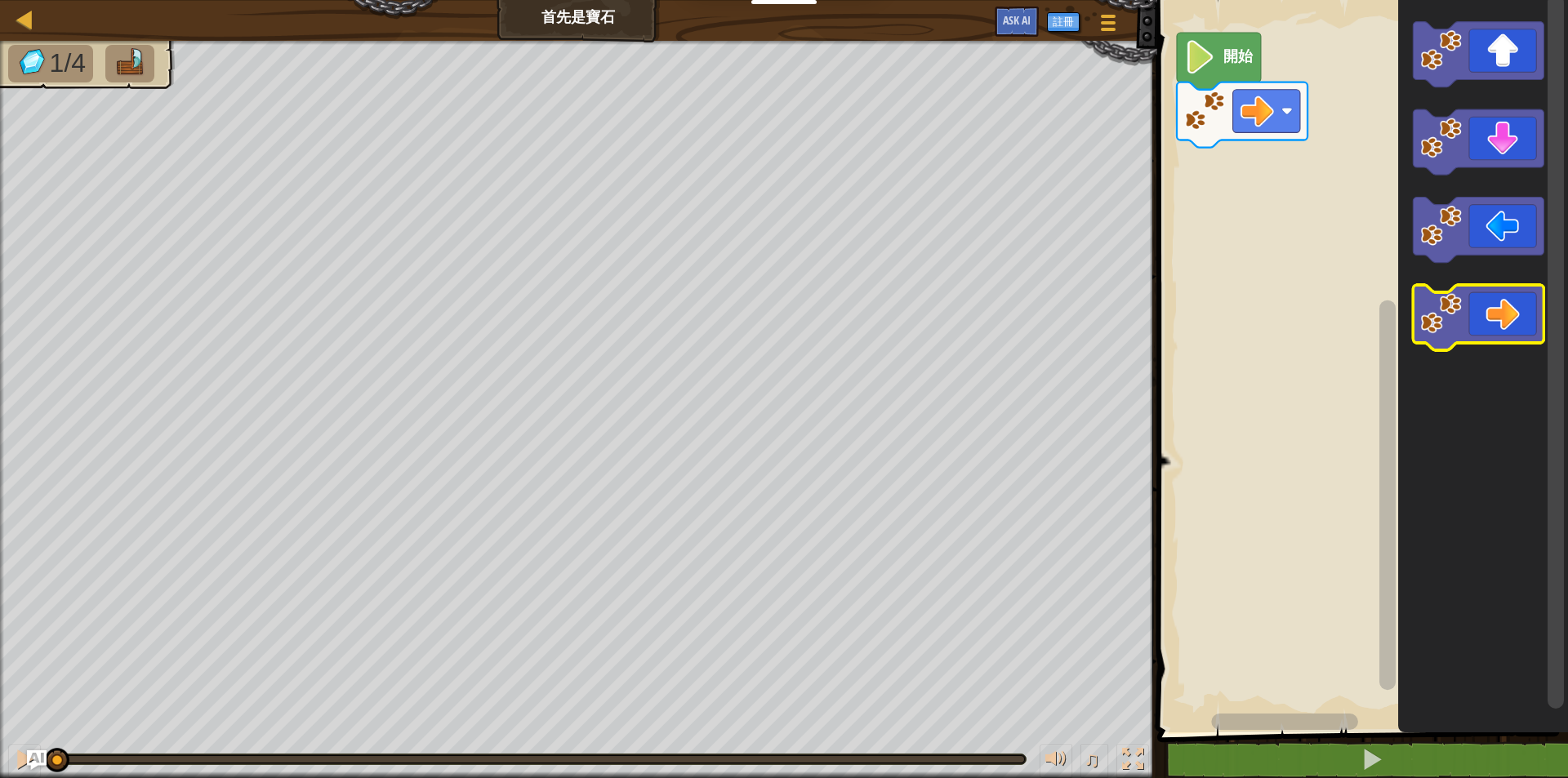
click at [1507, 328] on icon "Blockly工作區" at bounding box center [1477, 317] width 131 height 66
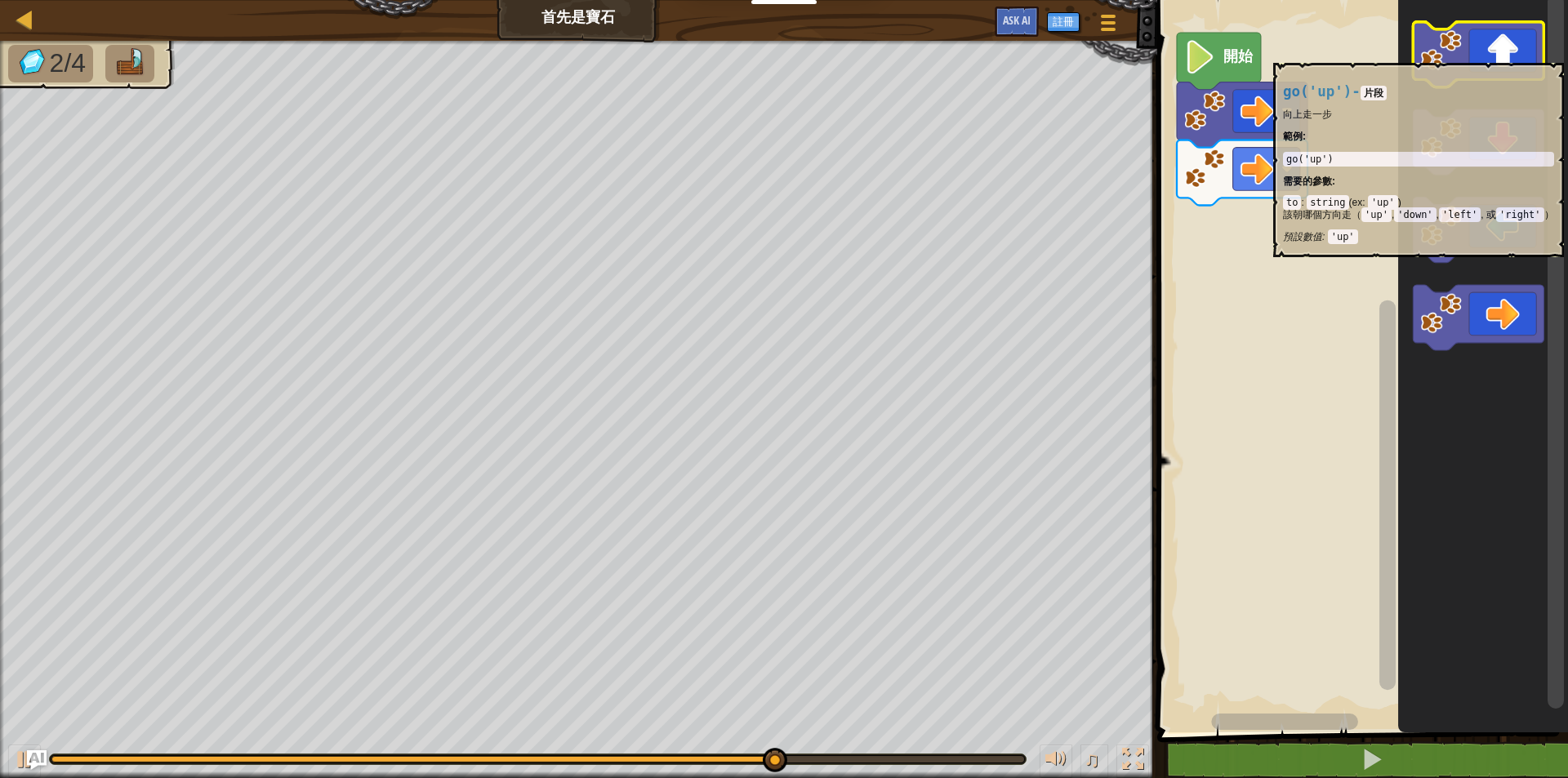
click at [1509, 56] on icon "Blockly工作區" at bounding box center [1477, 55] width 131 height 66
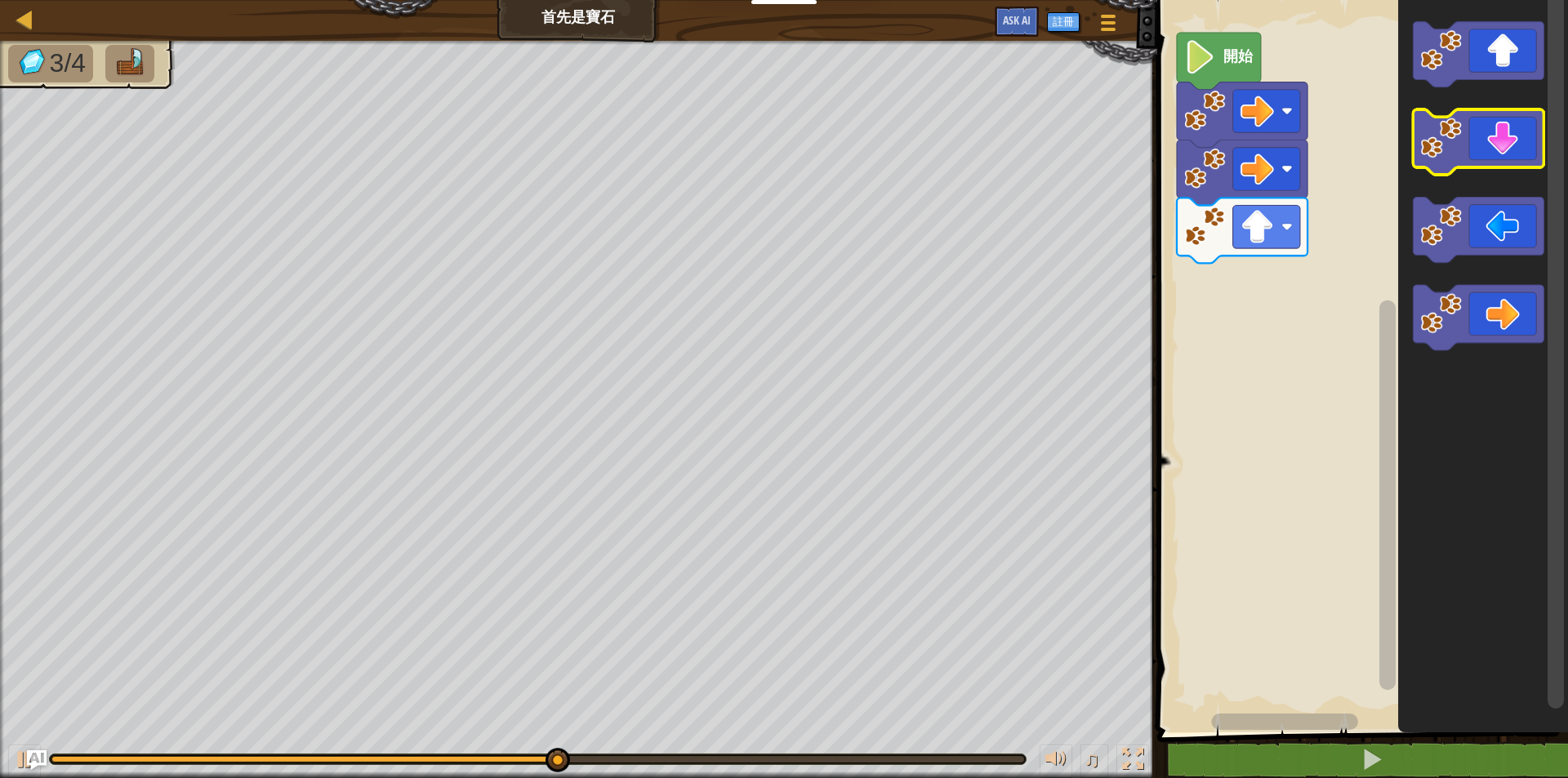
click at [1506, 150] on icon "Blockly工作區" at bounding box center [1477, 142] width 131 height 66
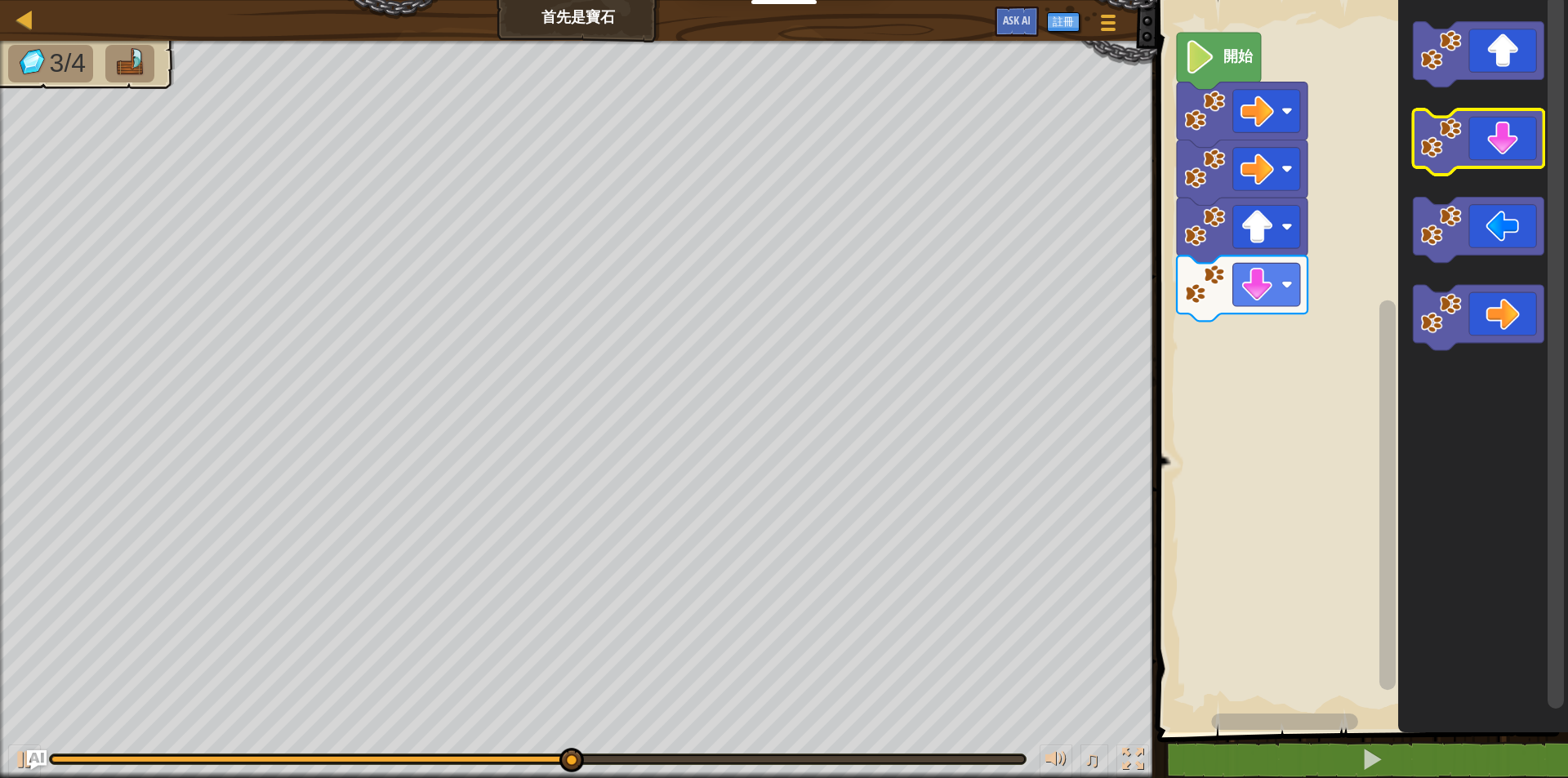
click at [1506, 150] on icon "Blockly工作區" at bounding box center [1477, 142] width 131 height 66
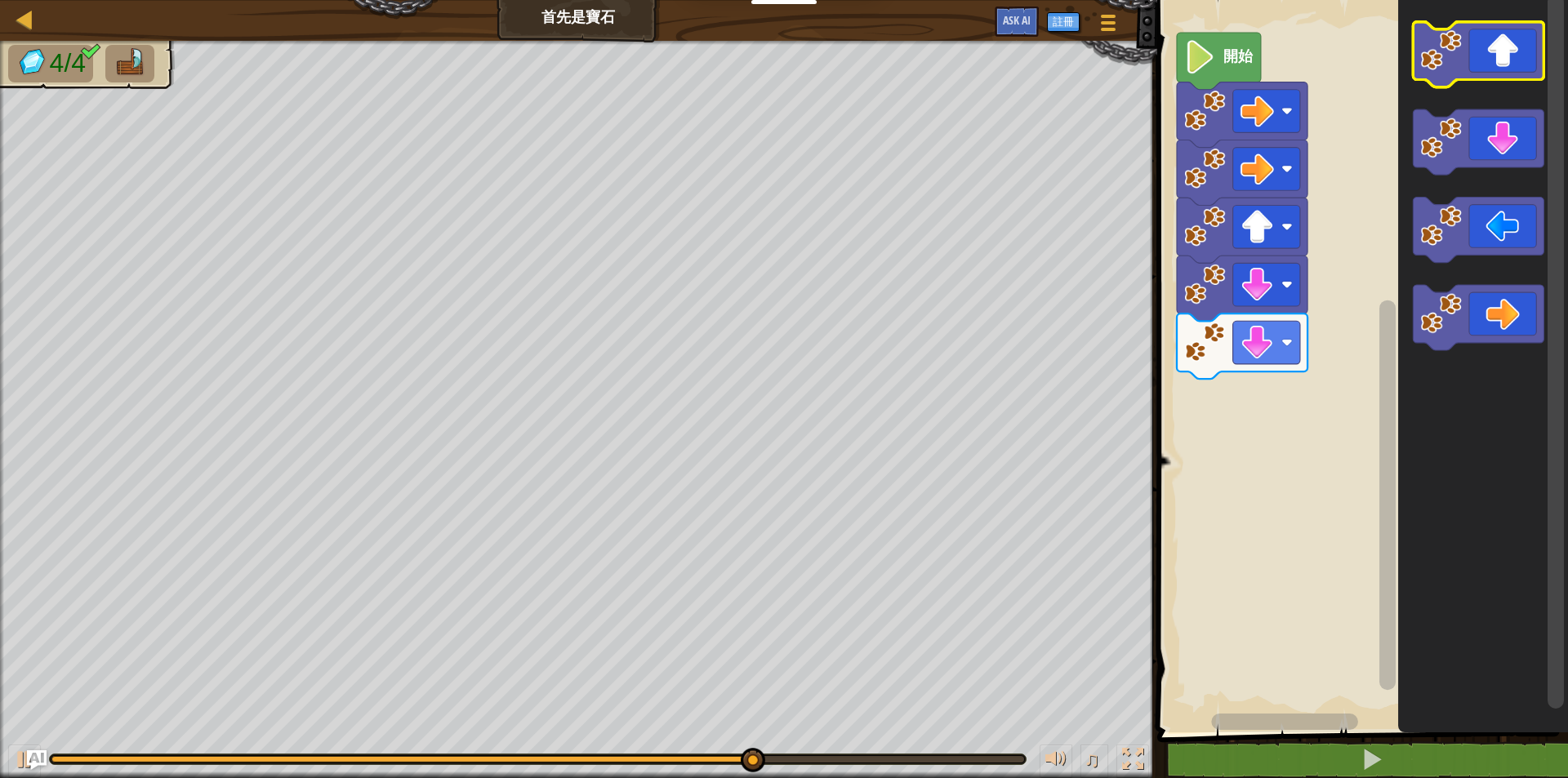
click at [1504, 58] on icon "Blockly工作區" at bounding box center [1477, 55] width 131 height 66
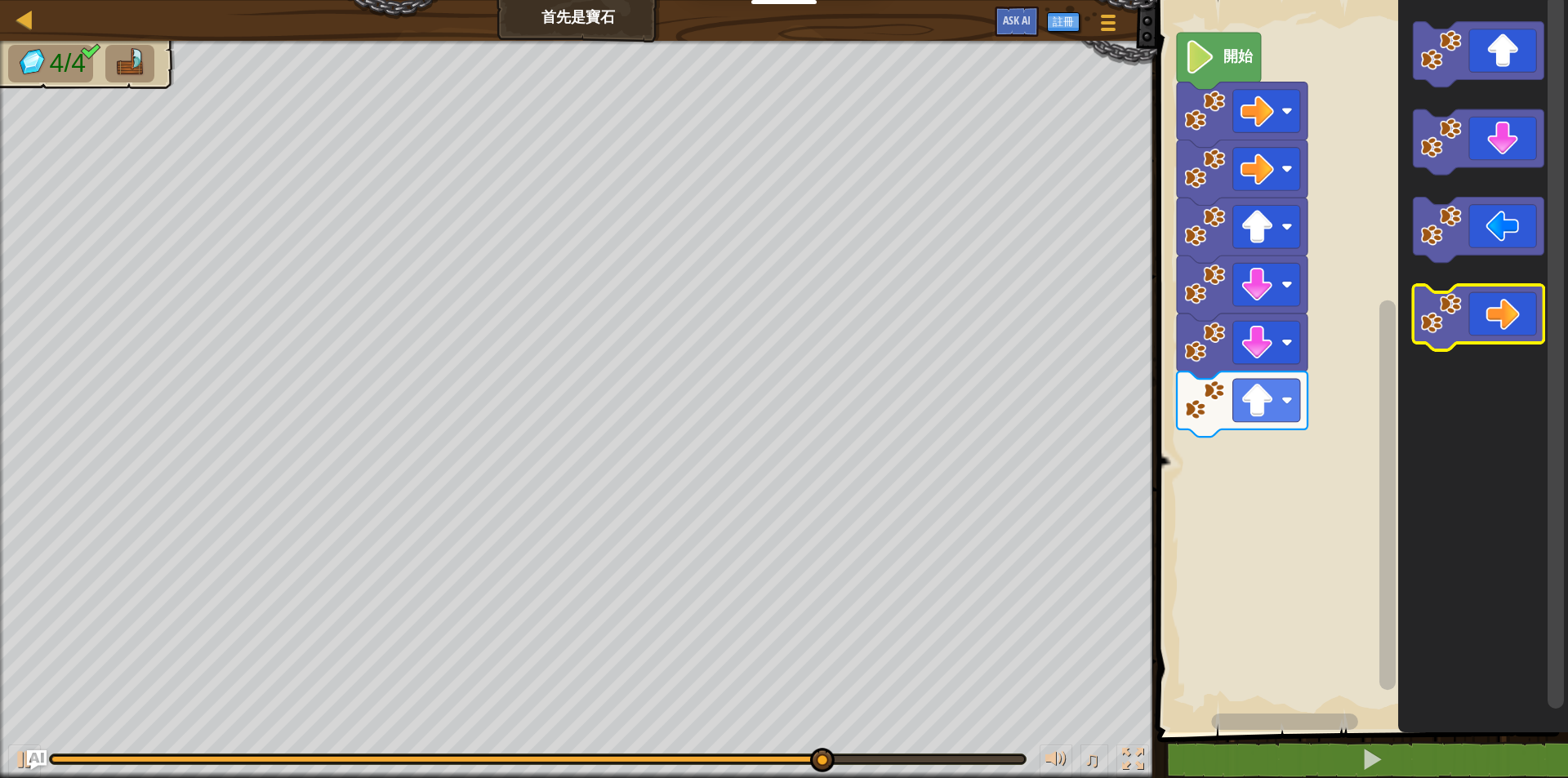
click at [1513, 316] on icon "Blockly工作區" at bounding box center [1477, 317] width 131 height 66
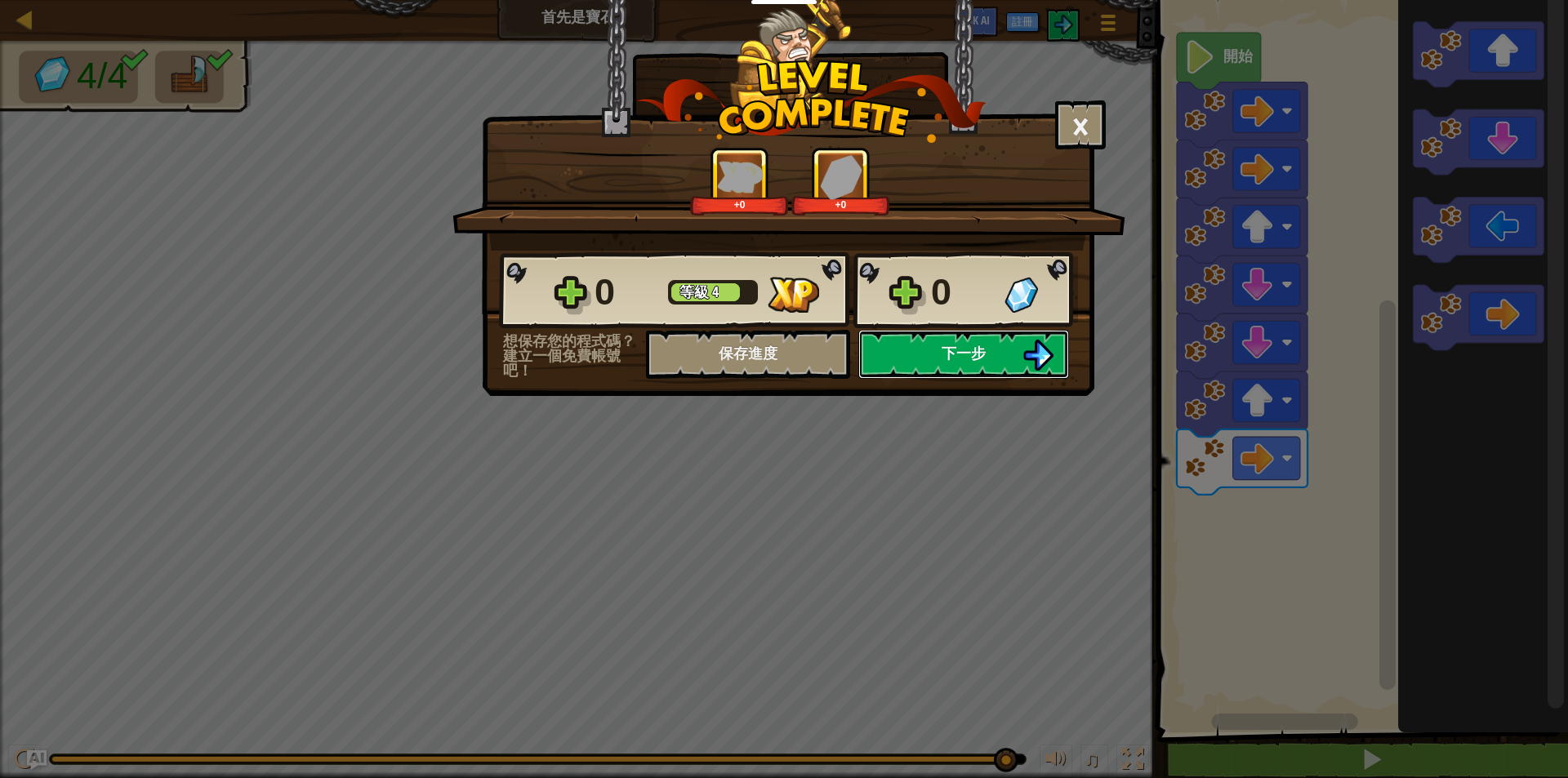
click at [958, 340] on button "下一步" at bounding box center [964, 353] width 211 height 49
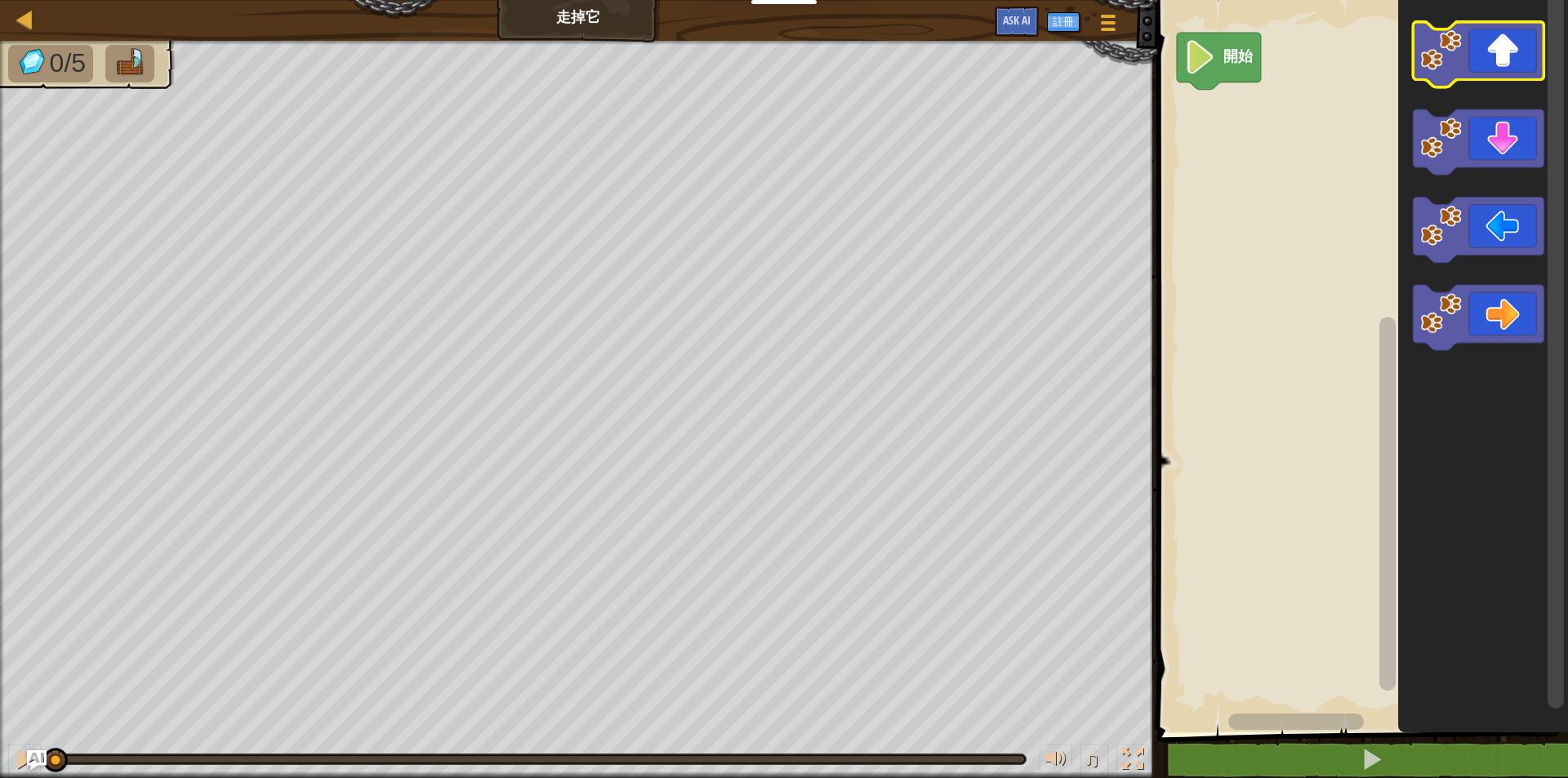
click at [1507, 62] on icon "Blockly工作區" at bounding box center [1477, 55] width 131 height 66
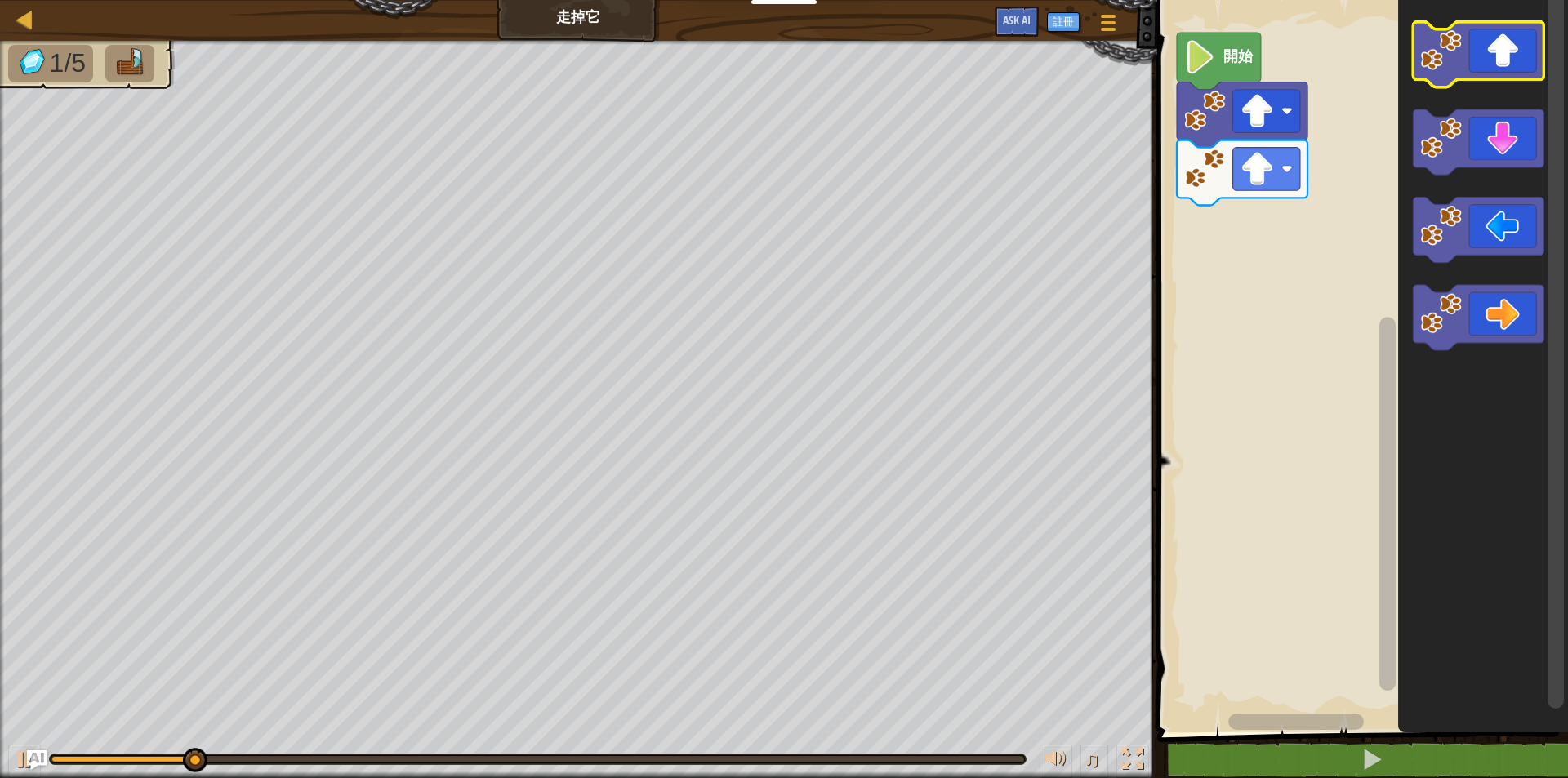
click at [1507, 62] on icon "Blockly工作區" at bounding box center [1477, 55] width 131 height 66
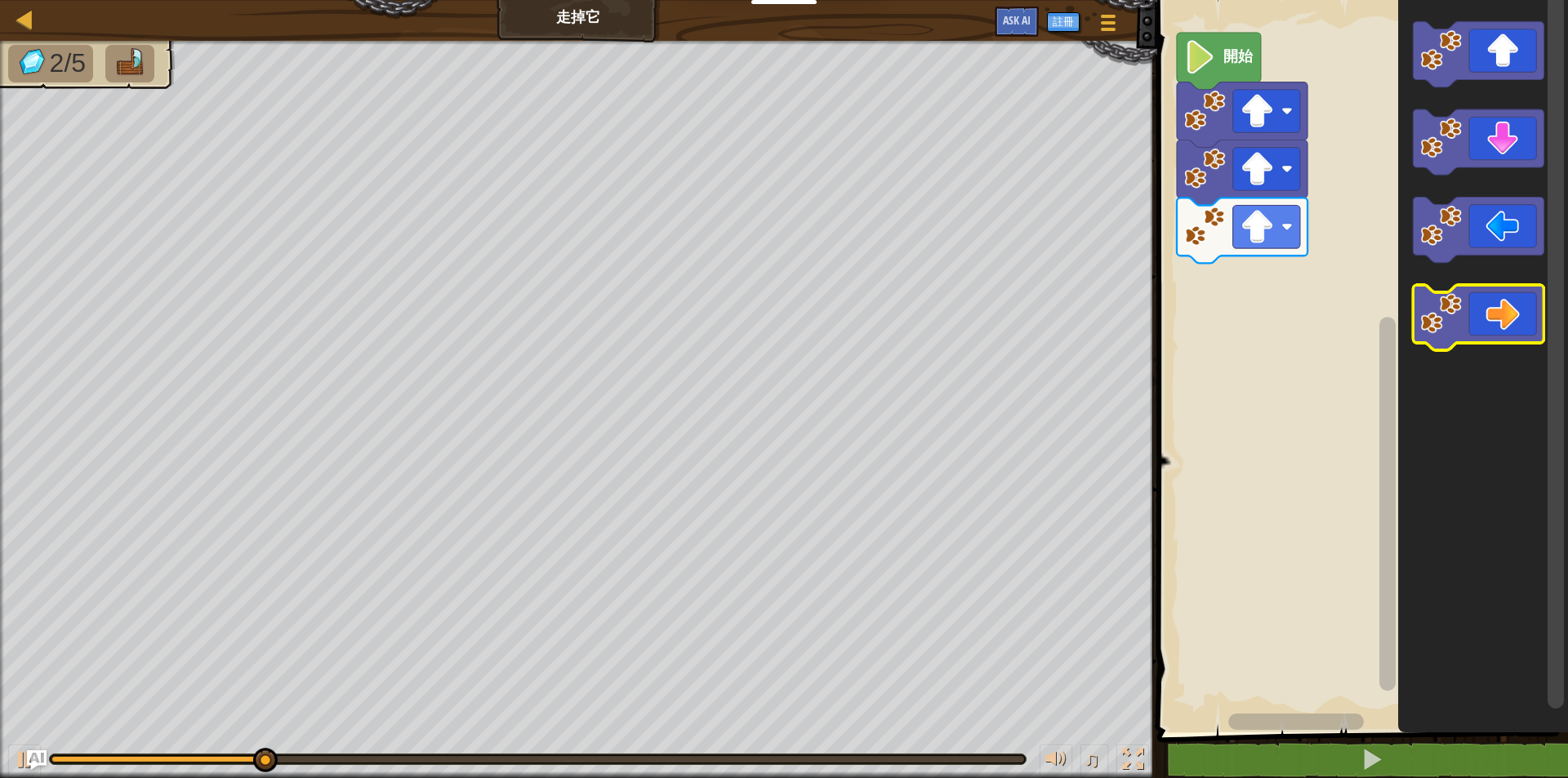
click at [1500, 320] on icon "Blockly工作區" at bounding box center [1477, 317] width 131 height 66
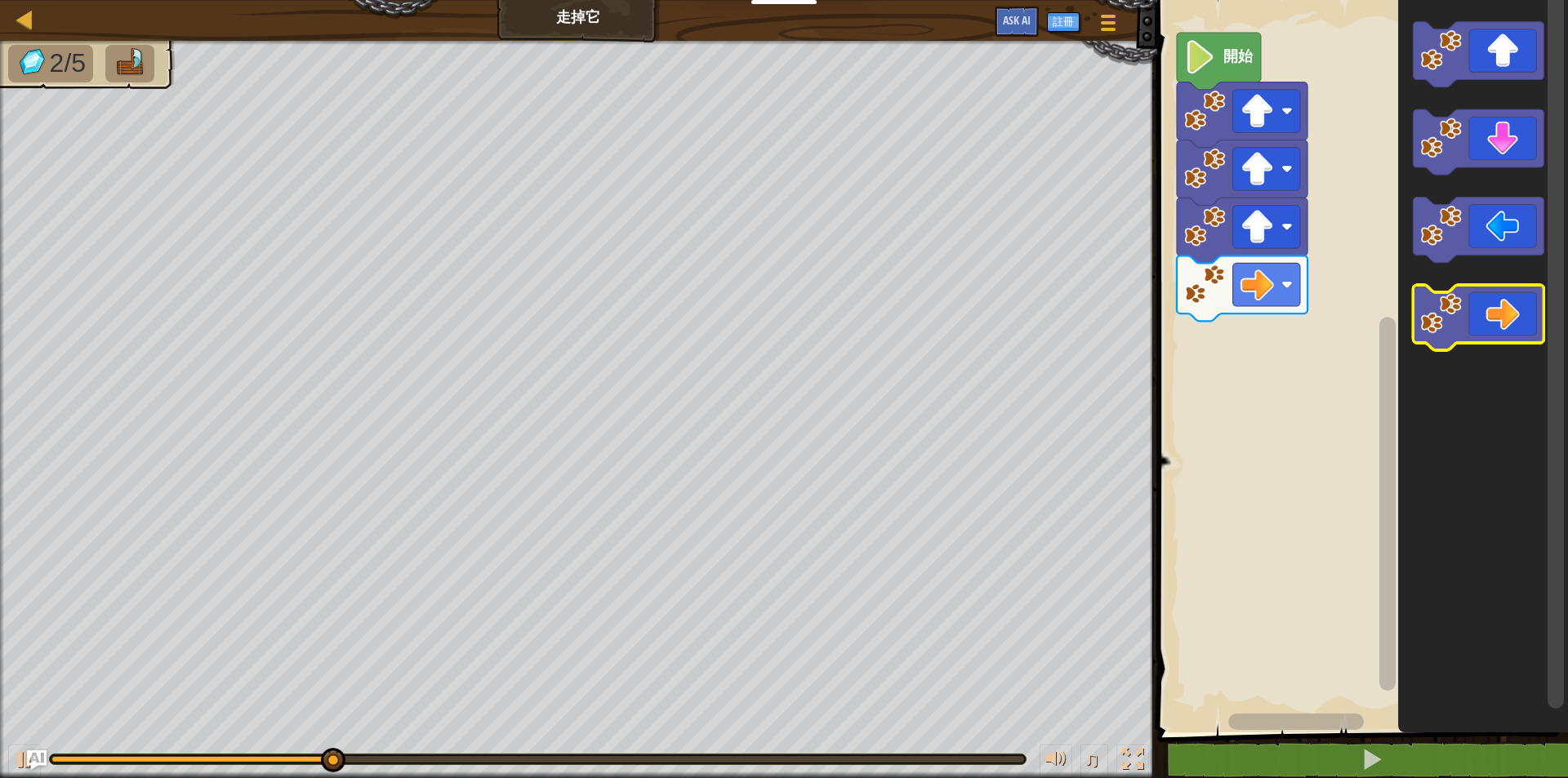
click at [1500, 320] on icon "Blockly工作區" at bounding box center [1477, 317] width 131 height 66
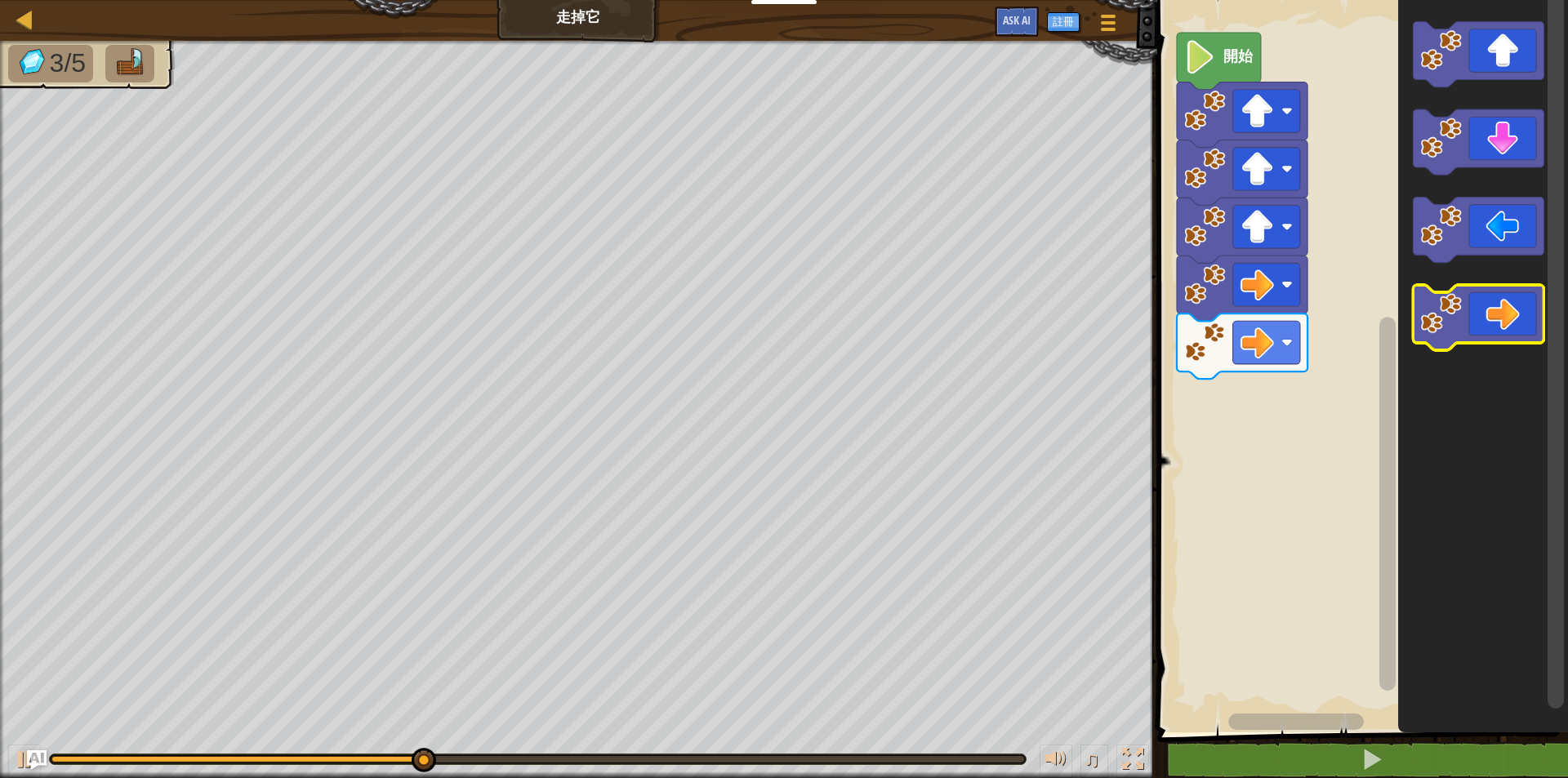
click at [1500, 321] on icon "Blockly工作區" at bounding box center [1477, 317] width 131 height 66
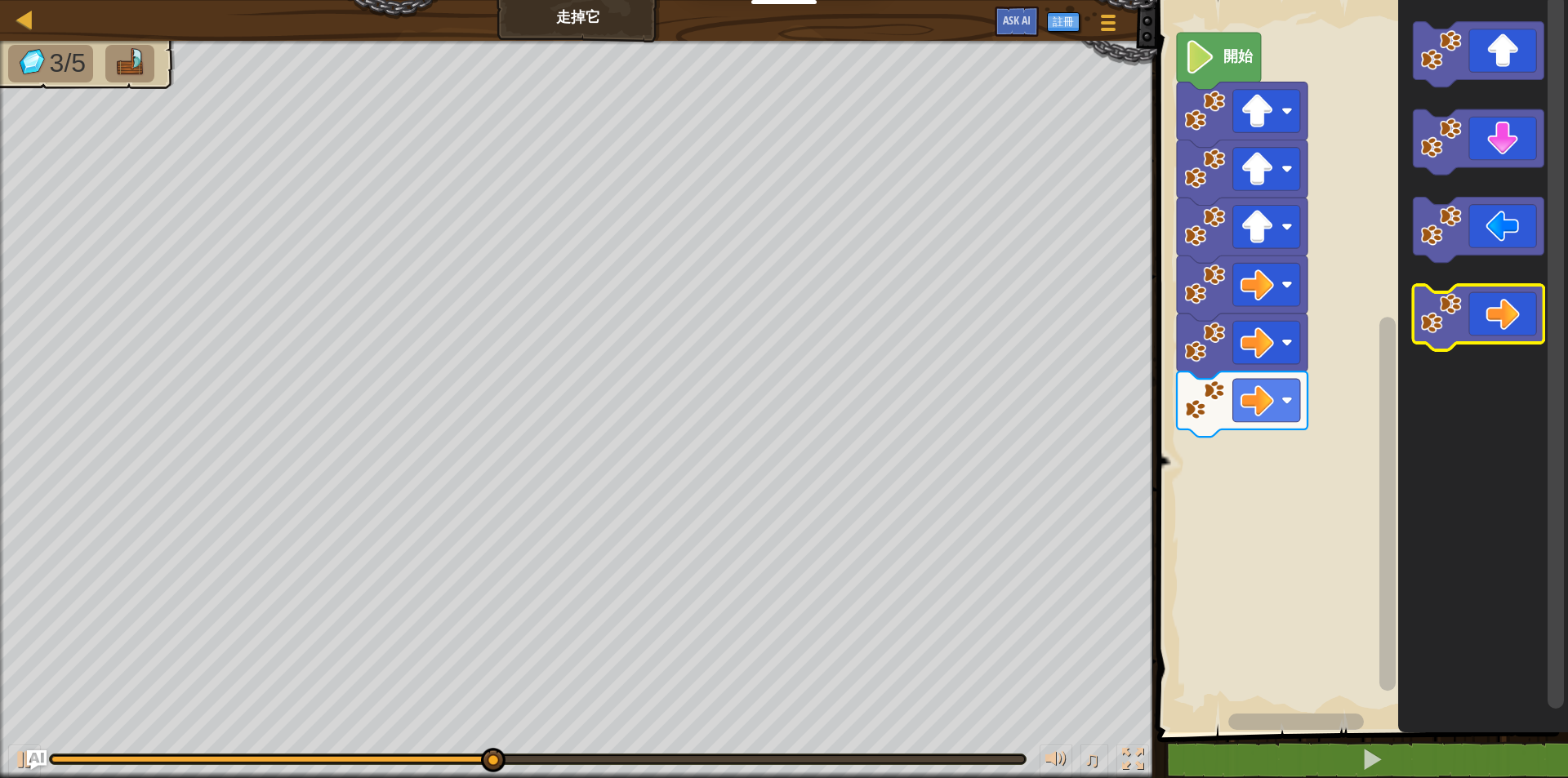
click at [1497, 321] on icon "Blockly工作區" at bounding box center [1477, 317] width 131 height 66
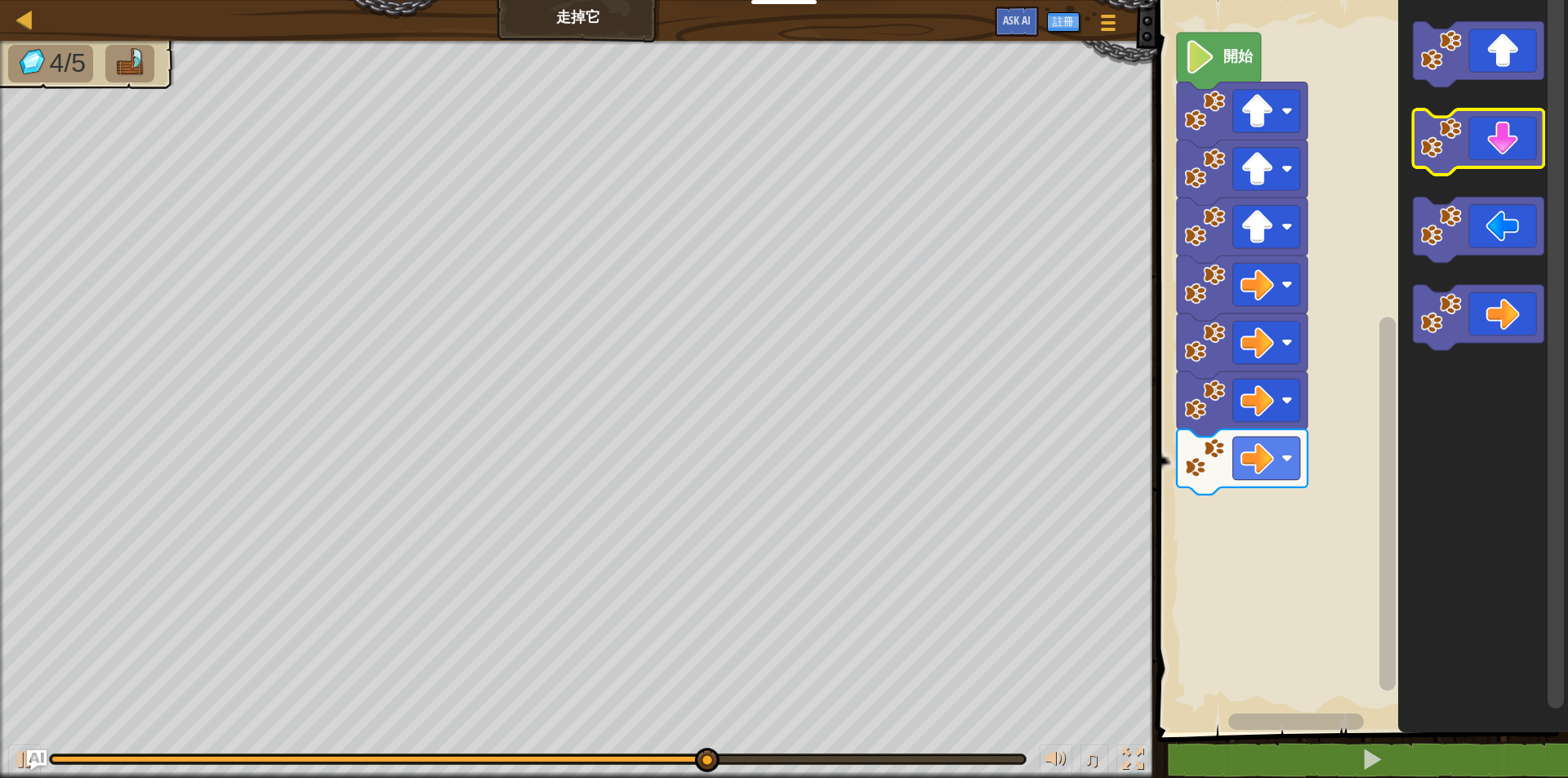
click at [1509, 150] on icon "Blockly工作區" at bounding box center [1477, 142] width 131 height 66
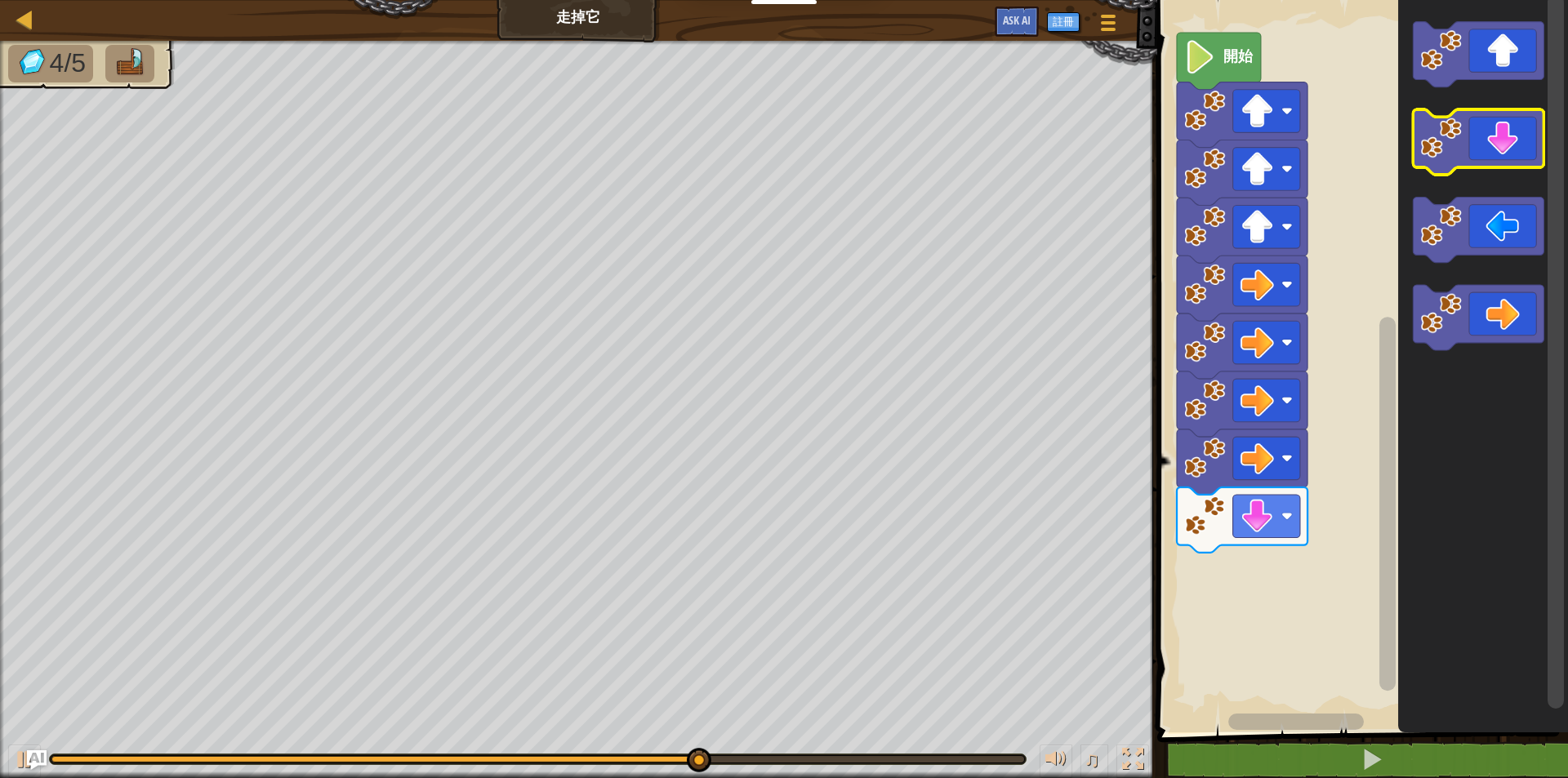
click at [1508, 150] on icon "Blockly工作區" at bounding box center [1477, 142] width 131 height 66
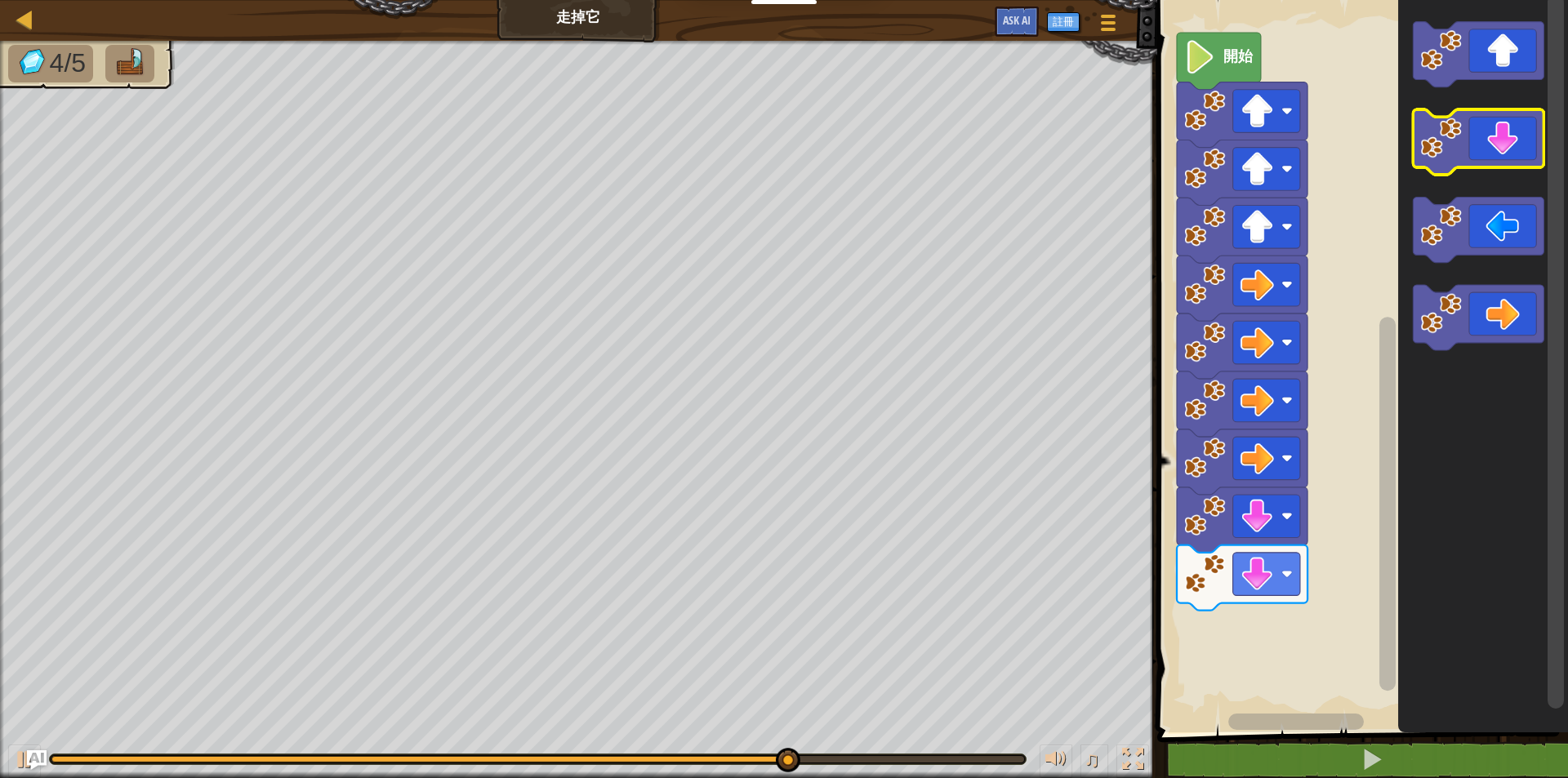
click at [1507, 153] on icon "Blockly工作區" at bounding box center [1477, 142] width 131 height 66
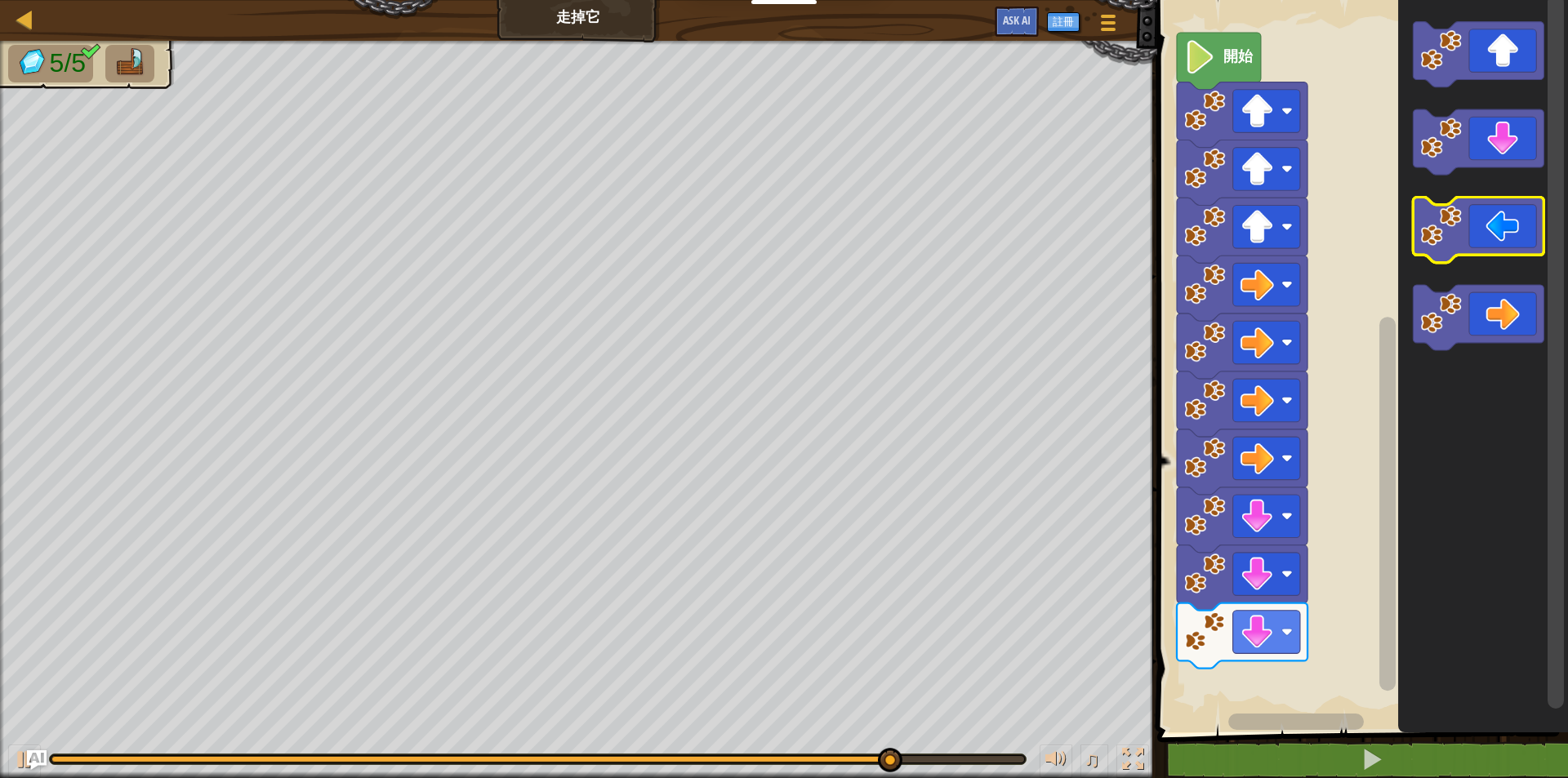
click at [1514, 231] on icon "Blockly工作區" at bounding box center [1477, 229] width 131 height 66
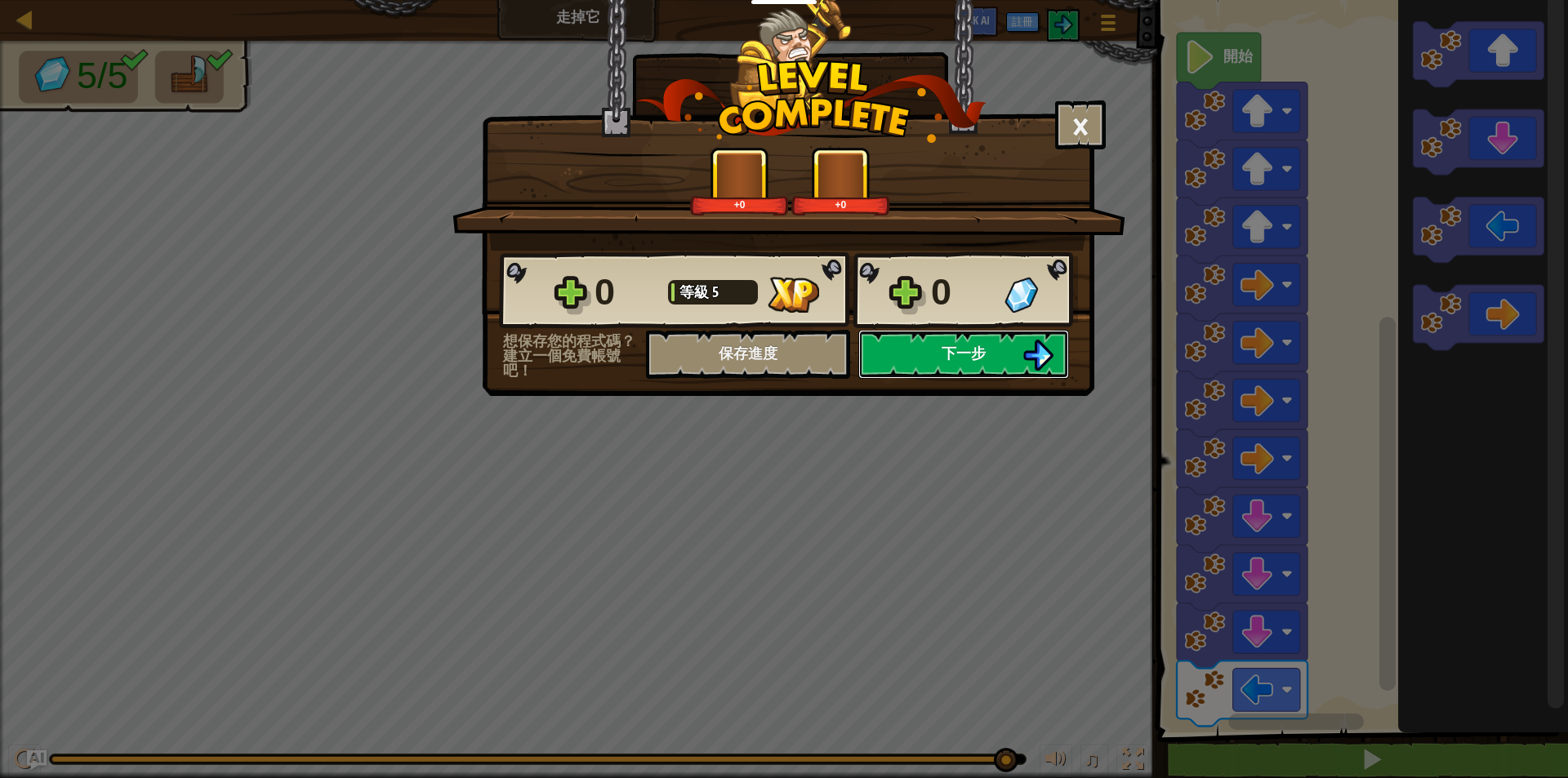
click at [913, 351] on button "下一步" at bounding box center [964, 353] width 211 height 49
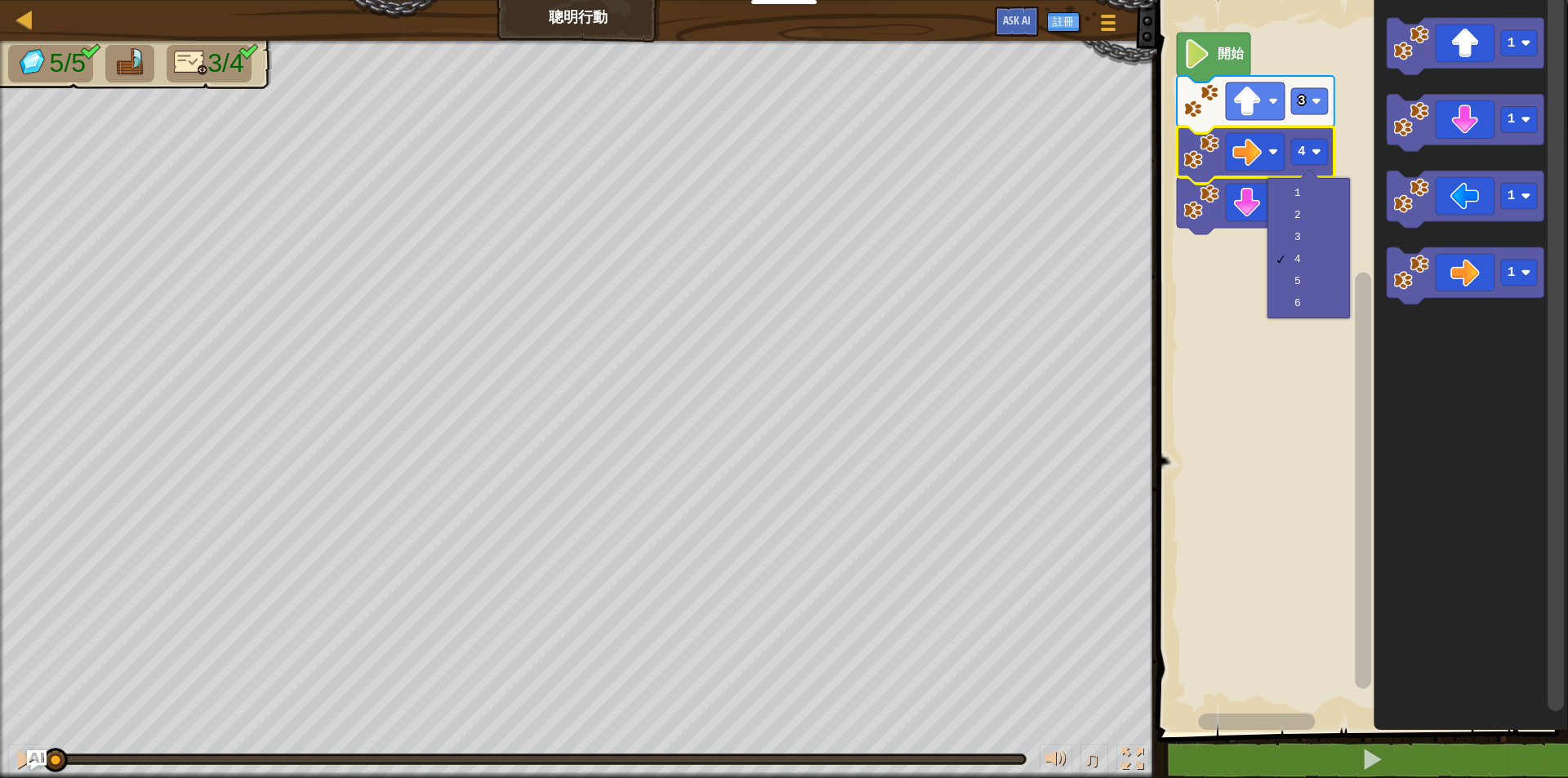
click at [1298, 439] on rect "Blockly工作區" at bounding box center [1360, 362] width 416 height 740
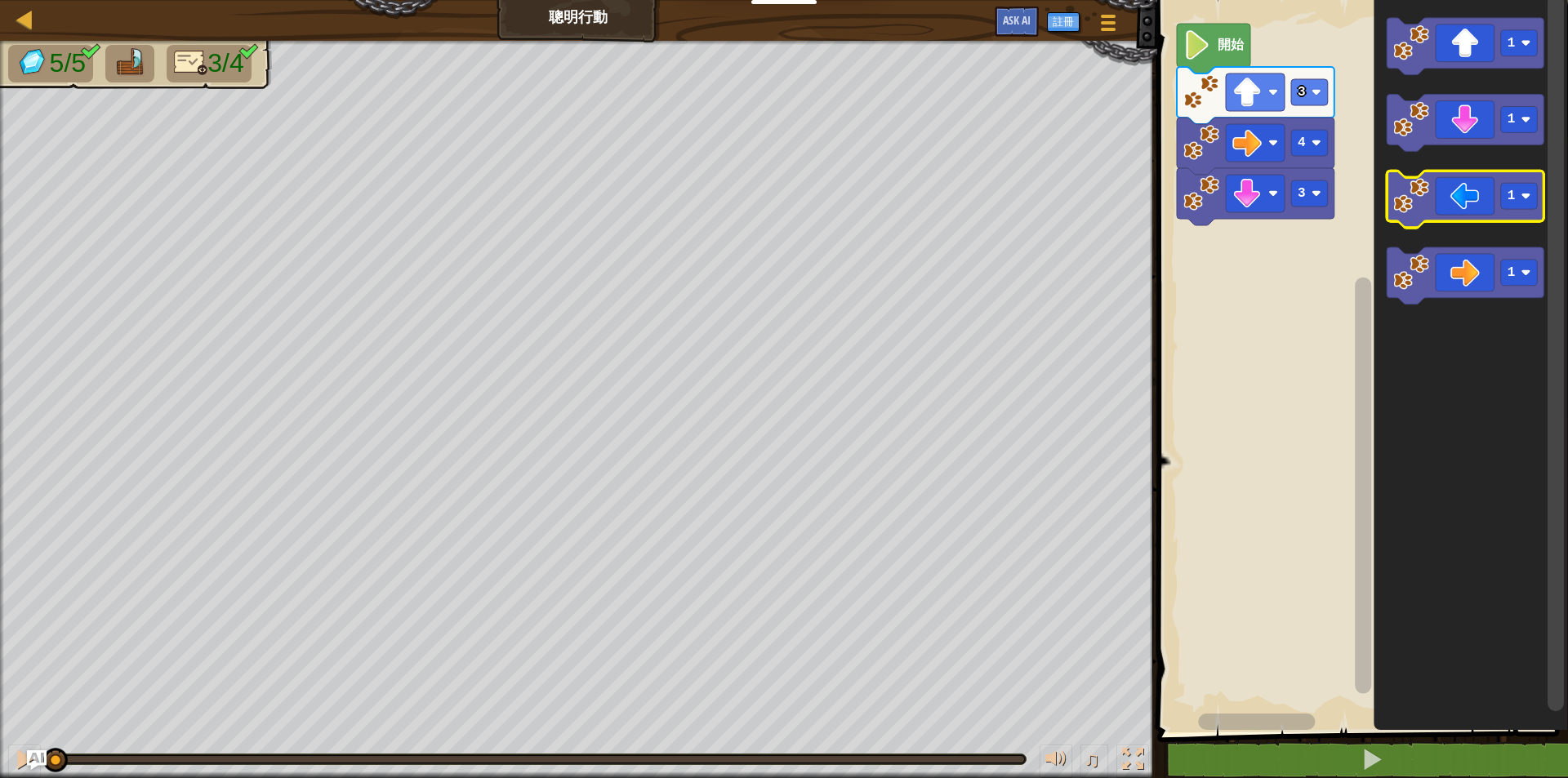
click at [1475, 193] on icon "Blockly工作區" at bounding box center [1465, 200] width 157 height 57
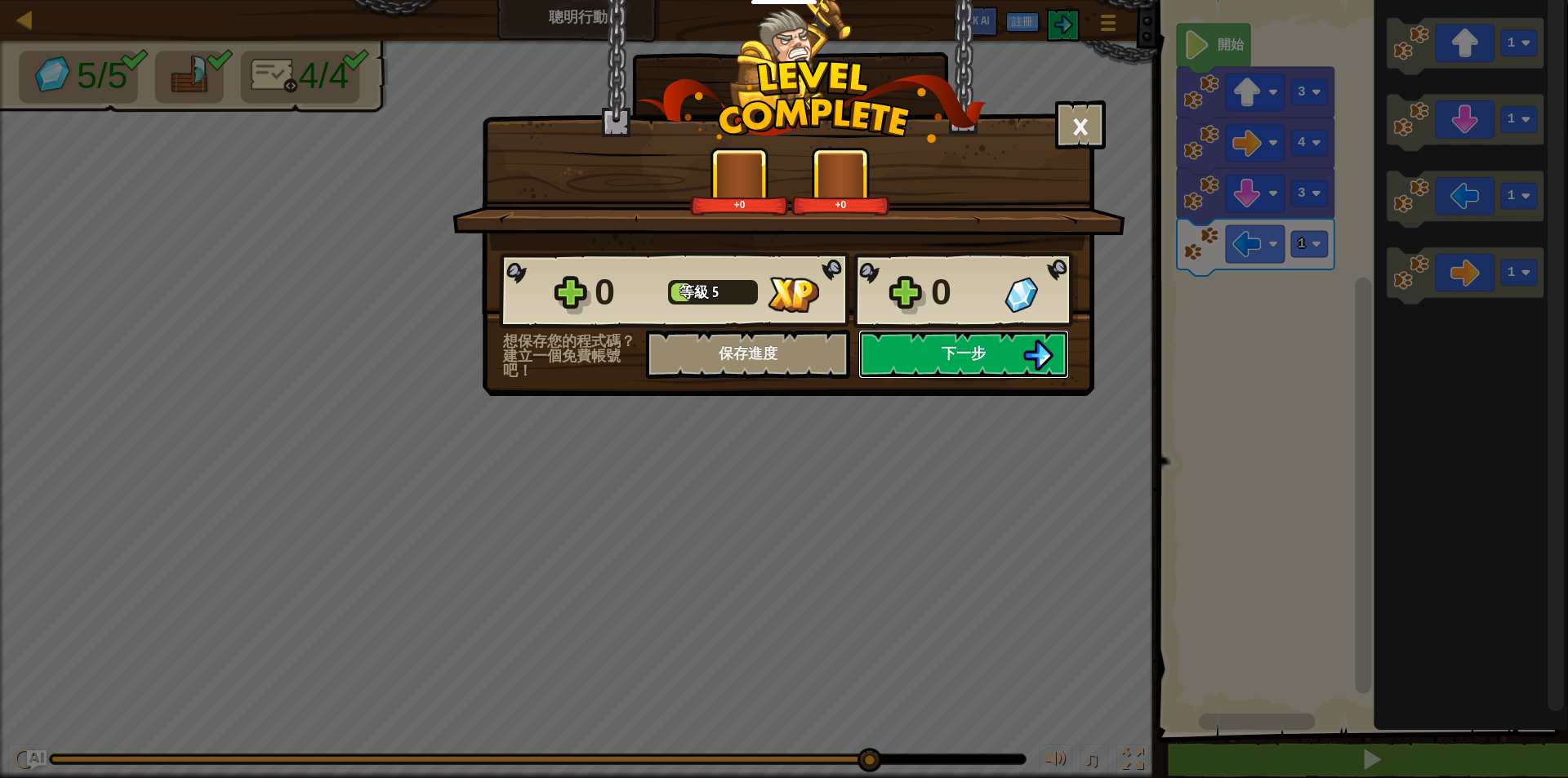
click at [904, 355] on button "下一步" at bounding box center [964, 353] width 211 height 49
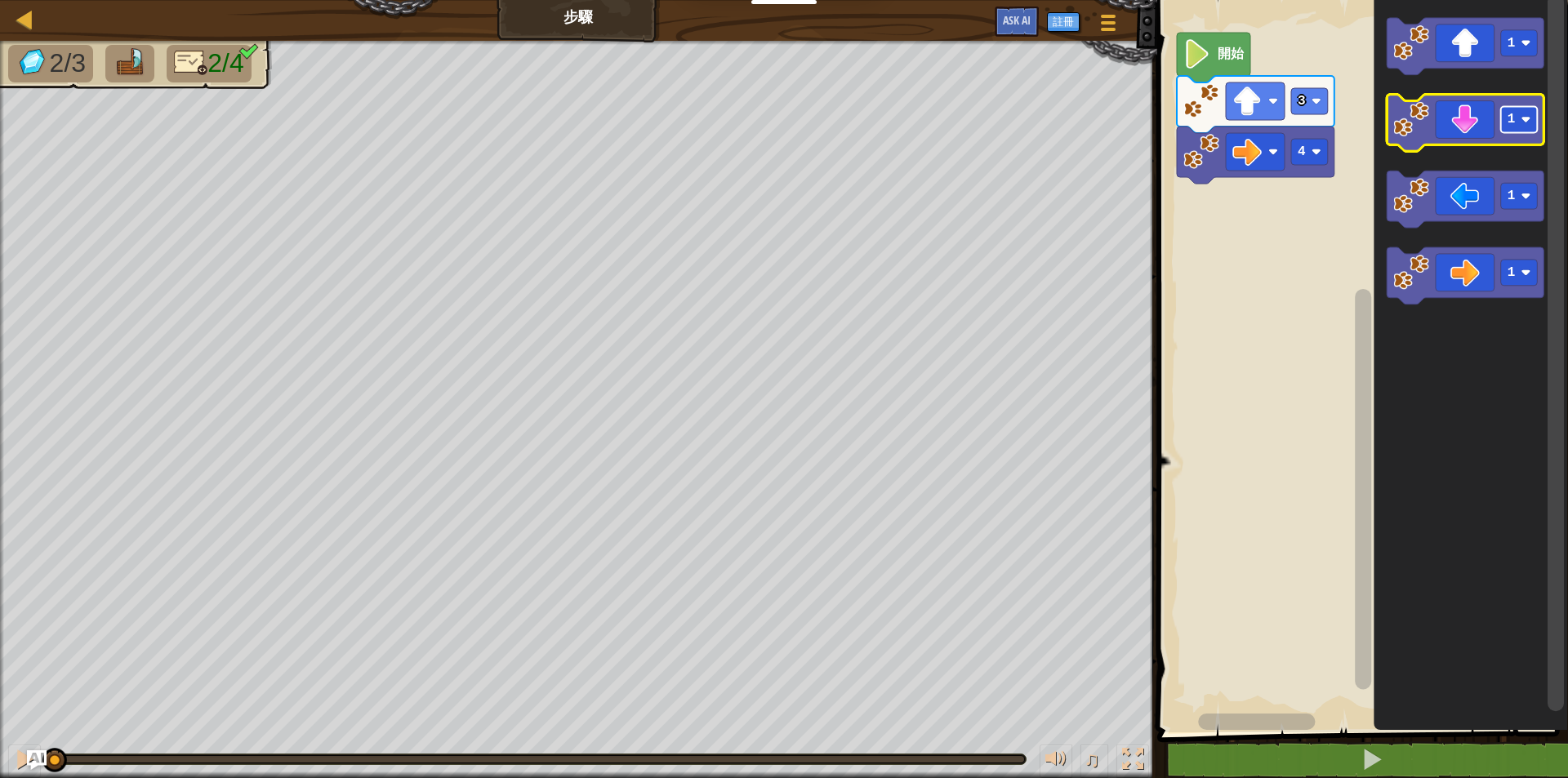
click at [1529, 120] on image "Blockly工作區" at bounding box center [1525, 119] width 10 height 10
click at [1461, 121] on icon "Blockly工作區" at bounding box center [1465, 123] width 157 height 57
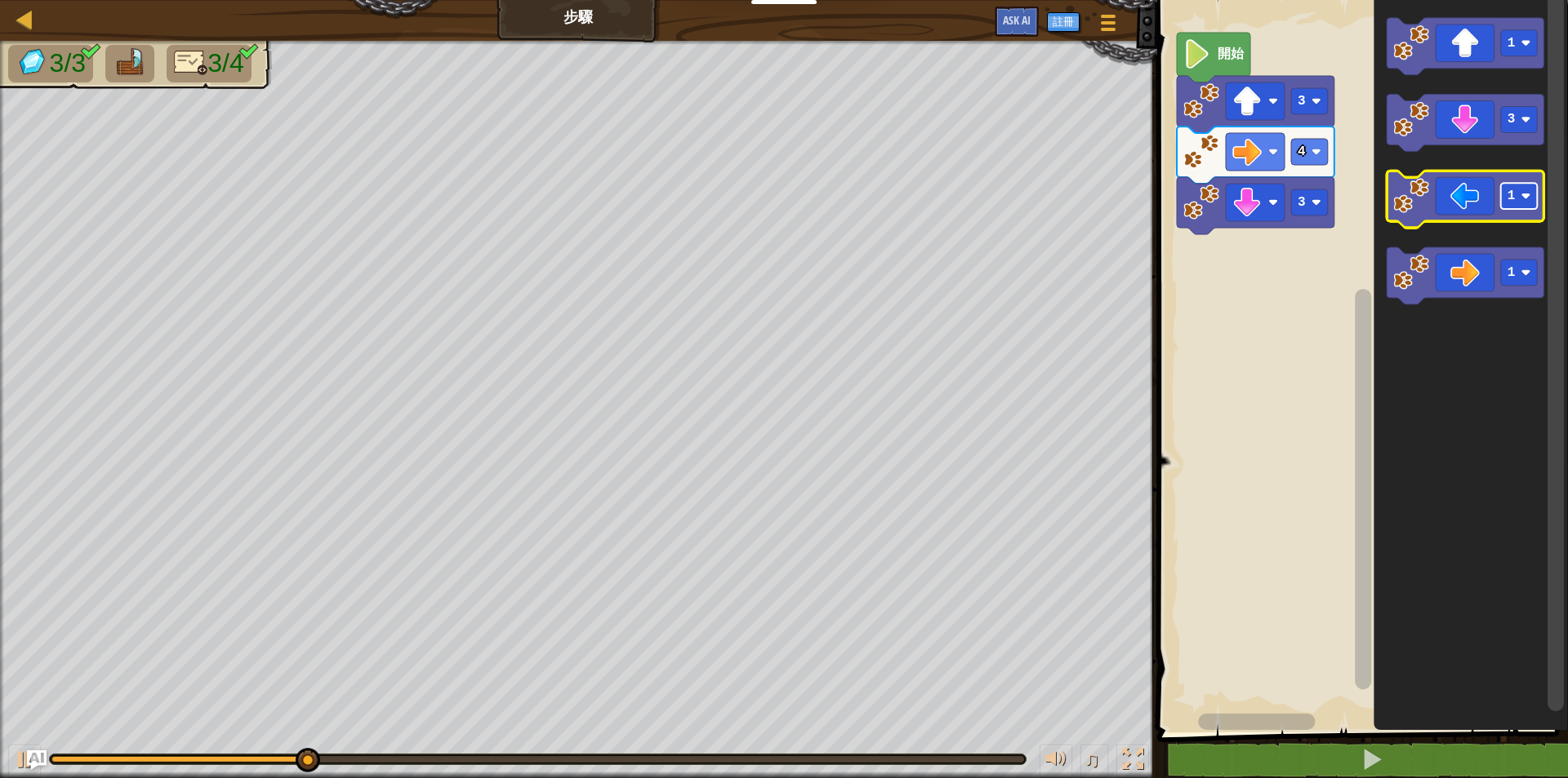
click at [1527, 196] on image "Blockly工作區" at bounding box center [1525, 196] width 10 height 10
click at [1459, 204] on icon "Blockly工作區" at bounding box center [1465, 200] width 157 height 57
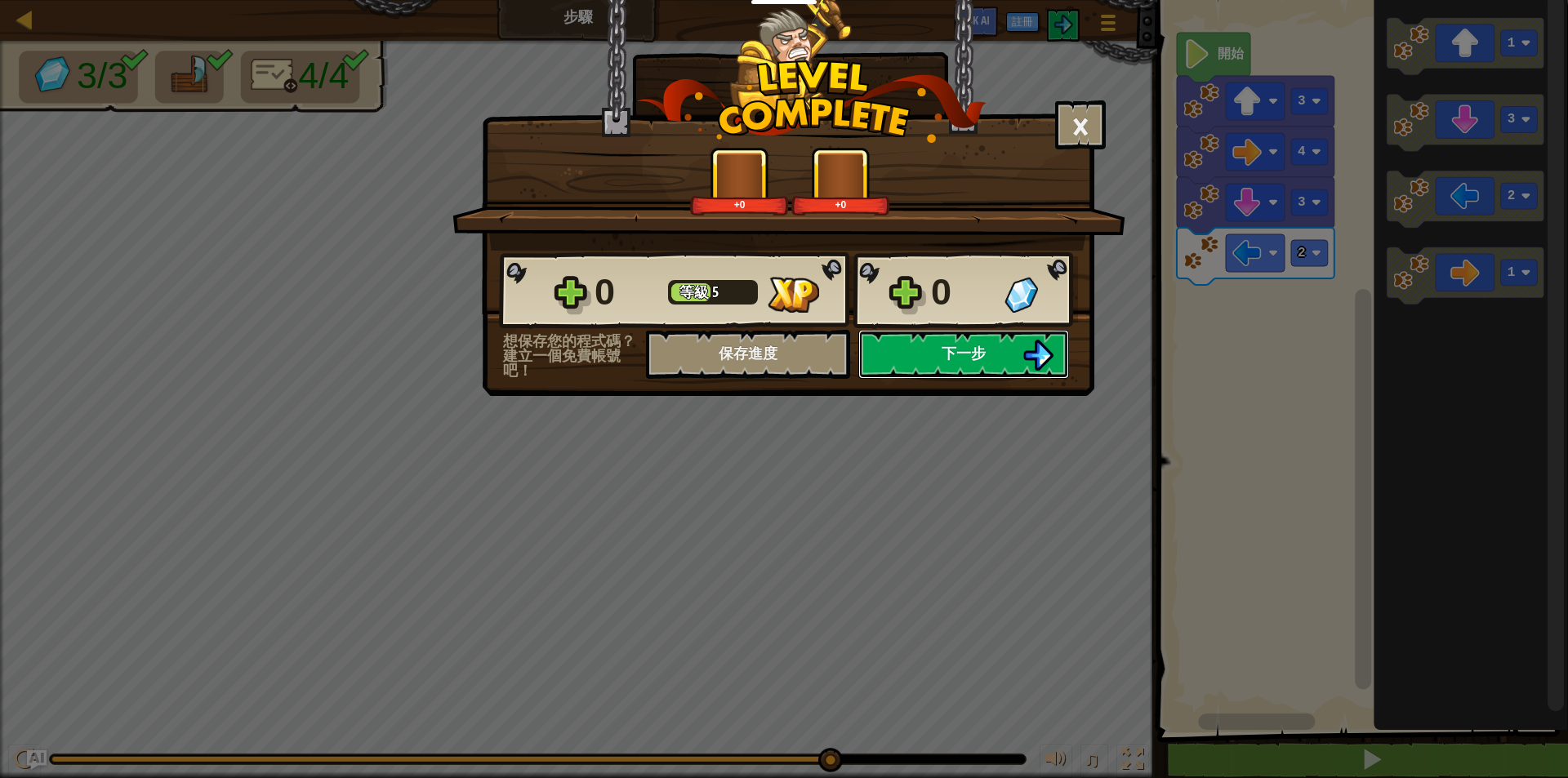
click at [938, 358] on button "下一步" at bounding box center [964, 353] width 211 height 49
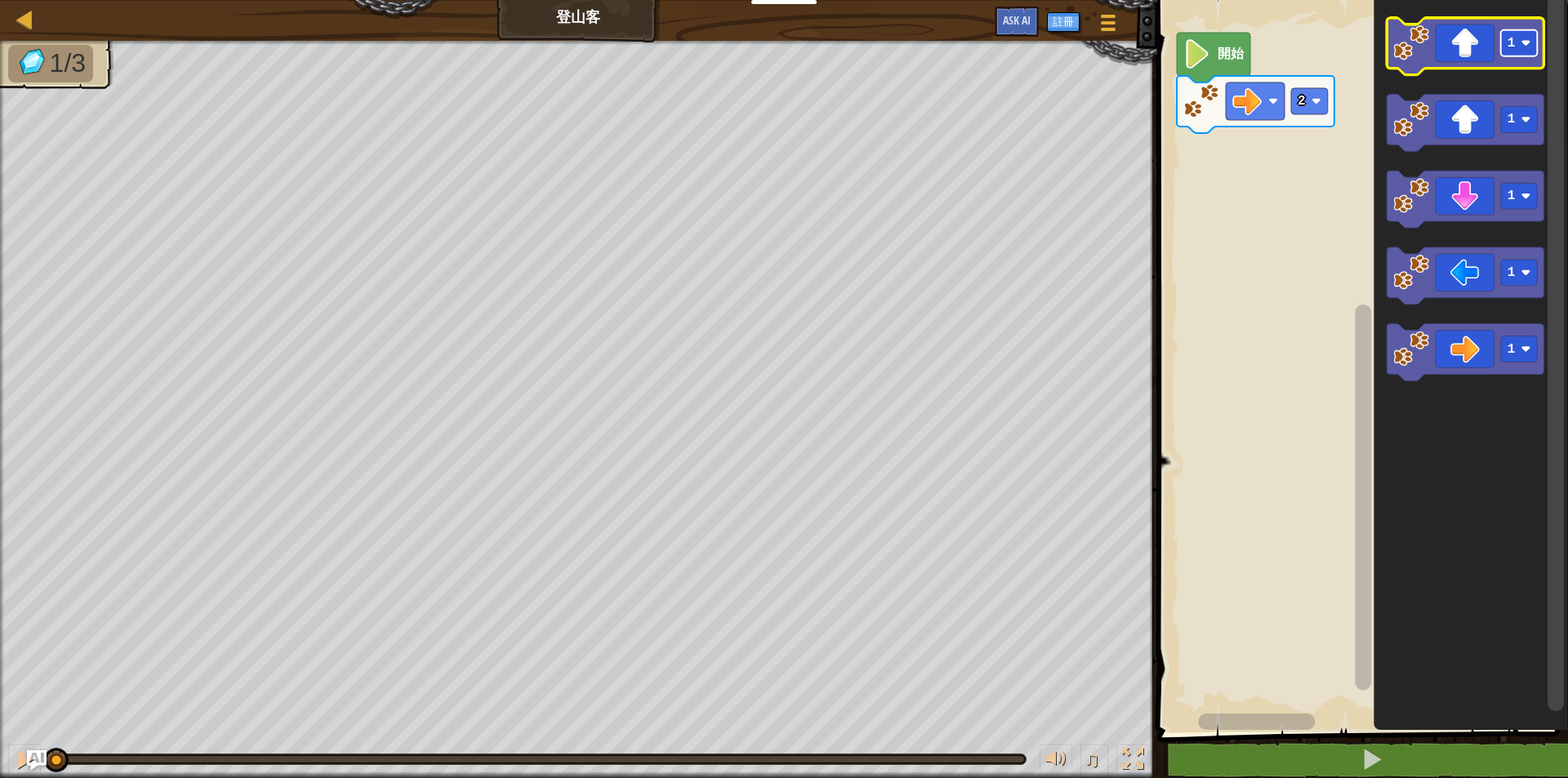
click at [1529, 45] on image "Blockly工作區" at bounding box center [1525, 43] width 10 height 10
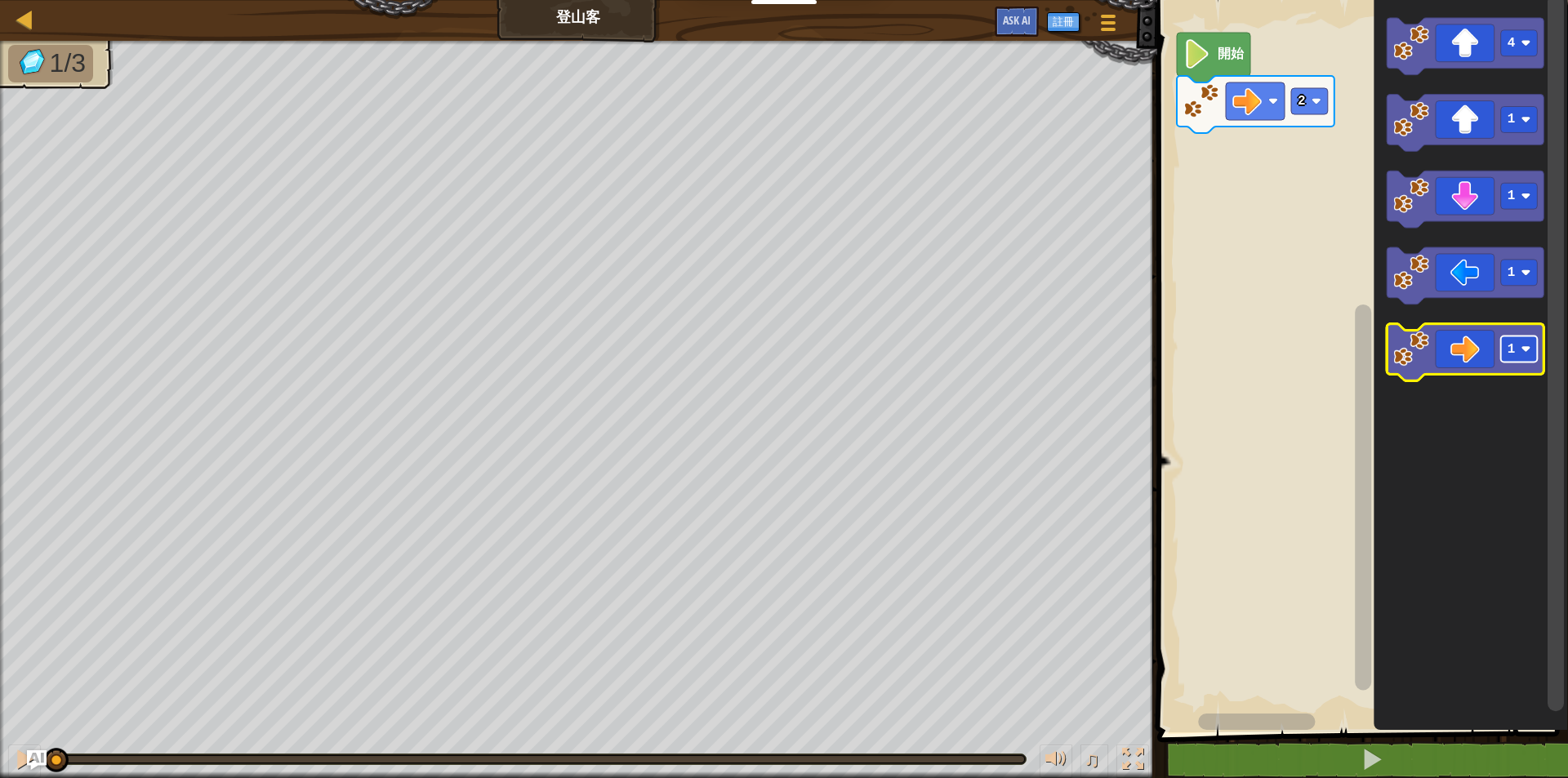
click at [1532, 356] on rect "Blockly工作區" at bounding box center [1519, 350] width 37 height 26
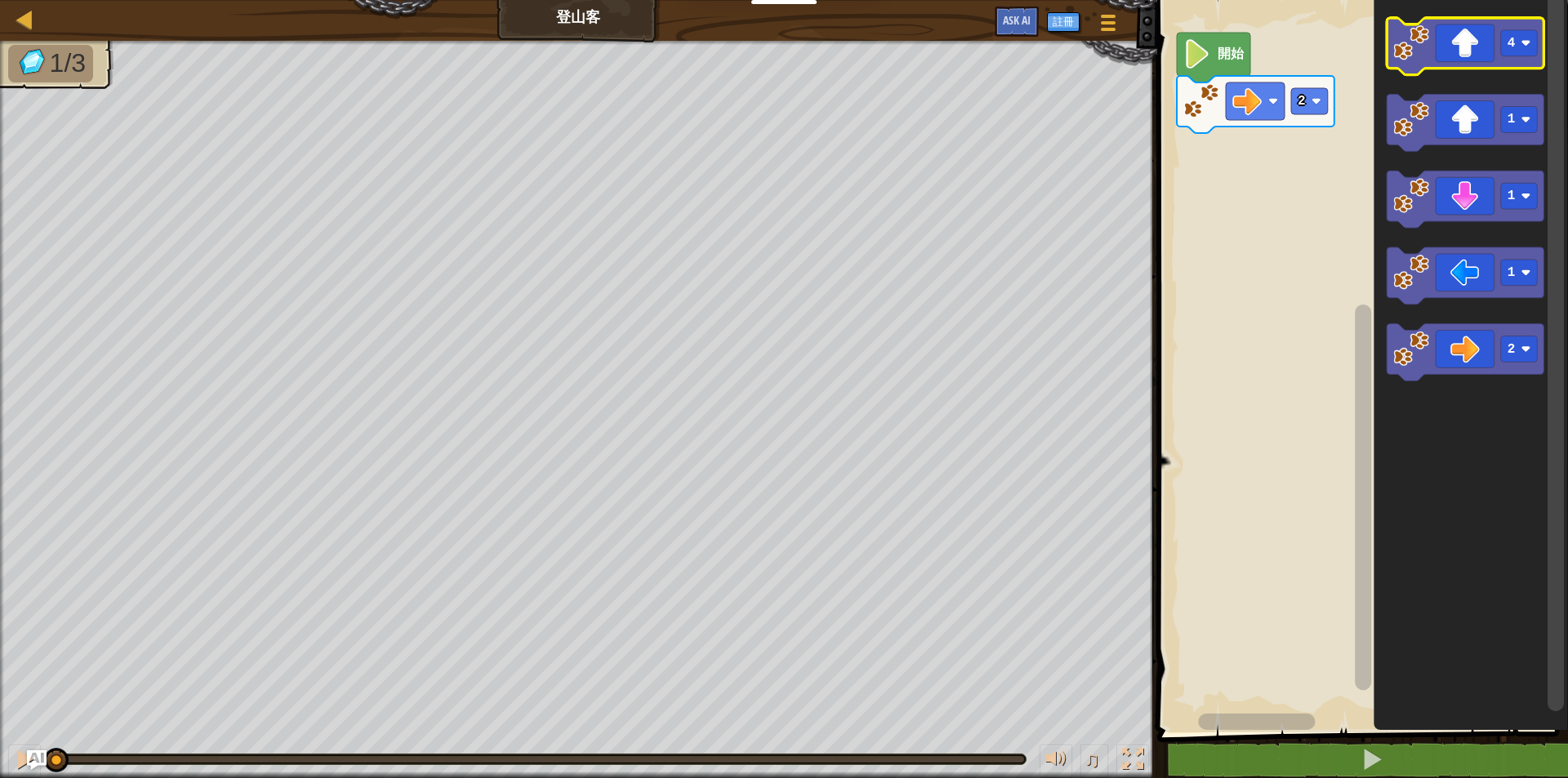
click at [1462, 54] on icon "Blockly工作區" at bounding box center [1465, 46] width 157 height 57
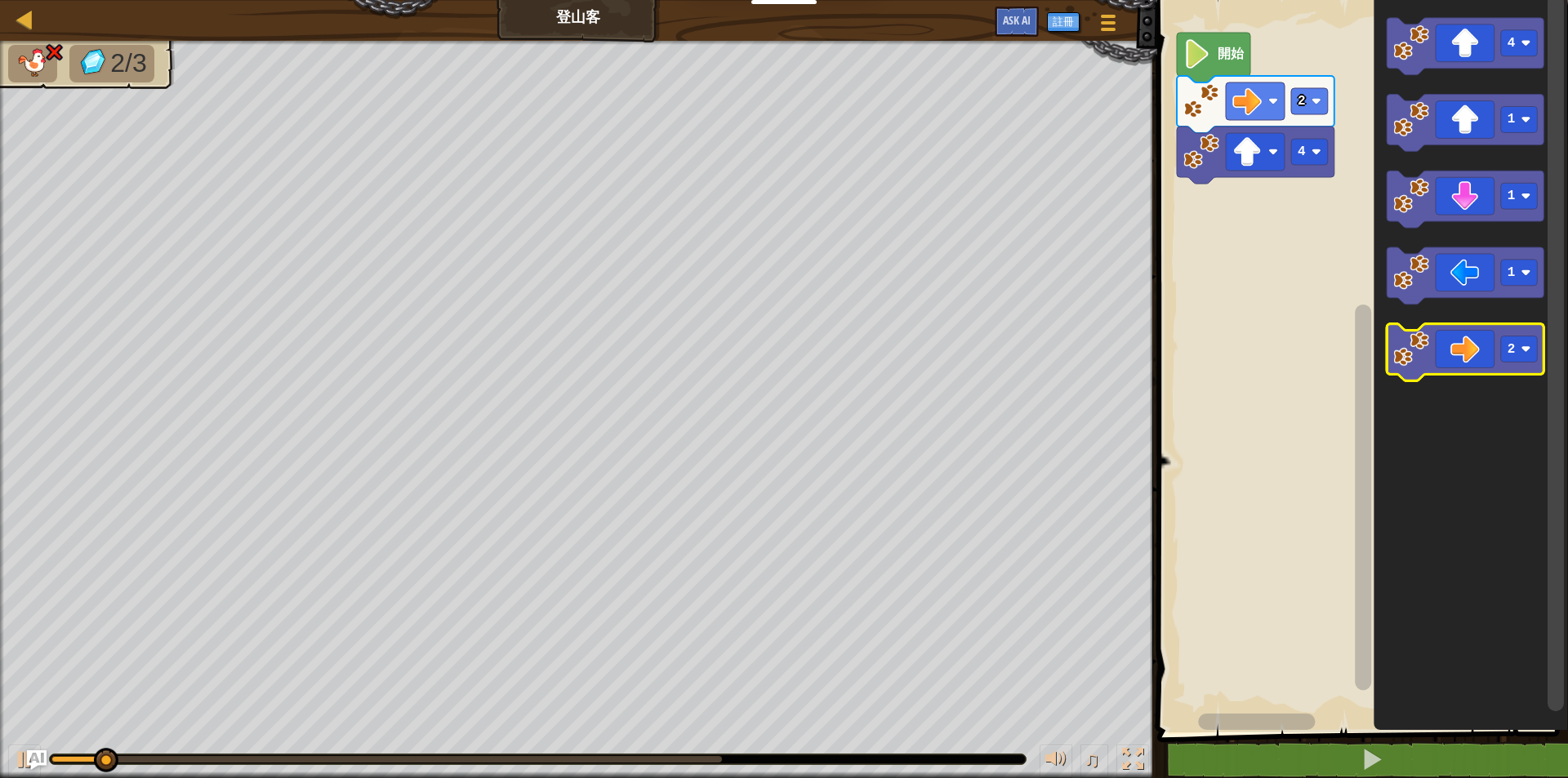
click at [1446, 356] on icon "Blockly工作區" at bounding box center [1465, 353] width 157 height 57
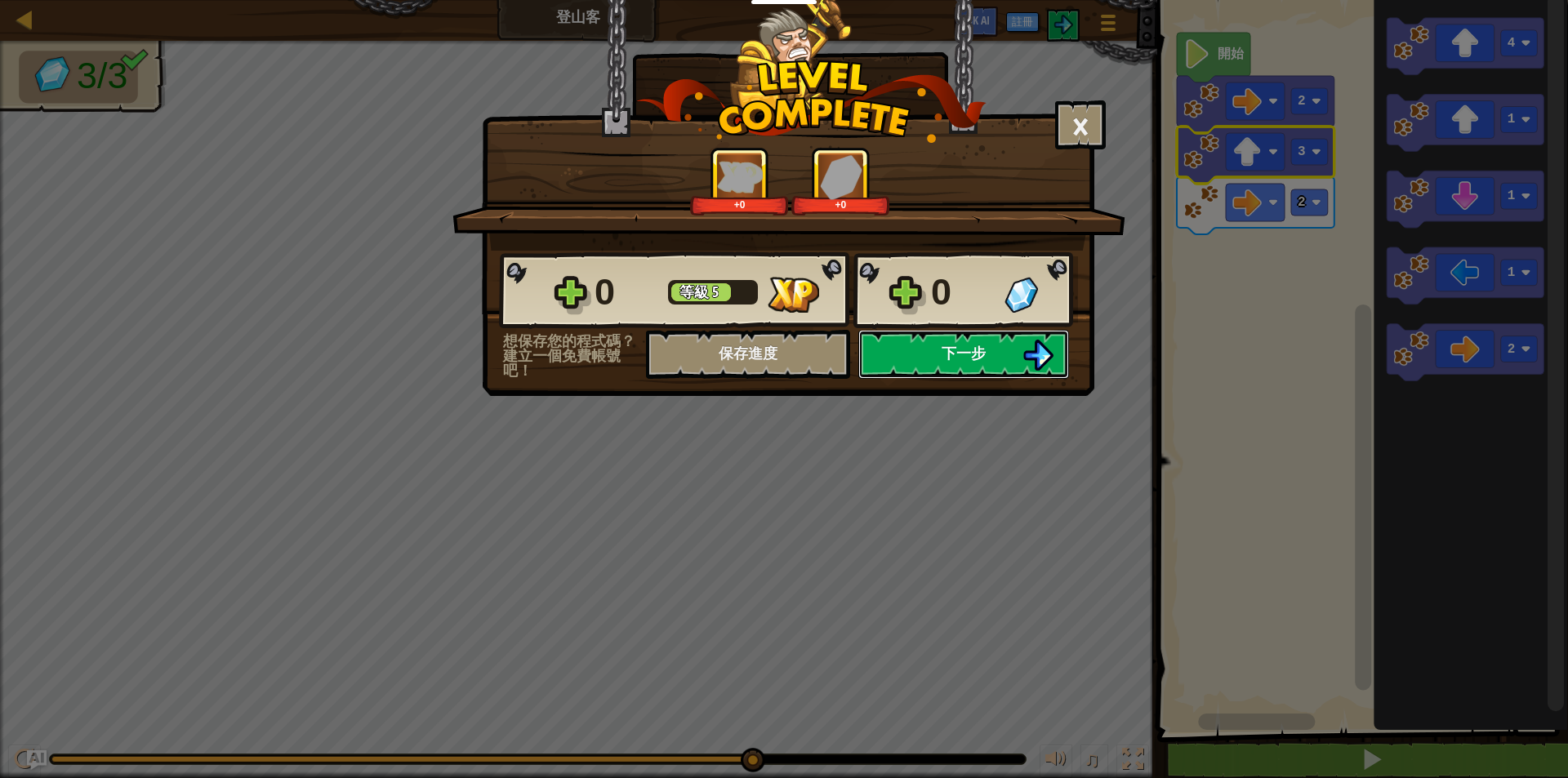
click at [957, 332] on button "下一步" at bounding box center [964, 353] width 211 height 49
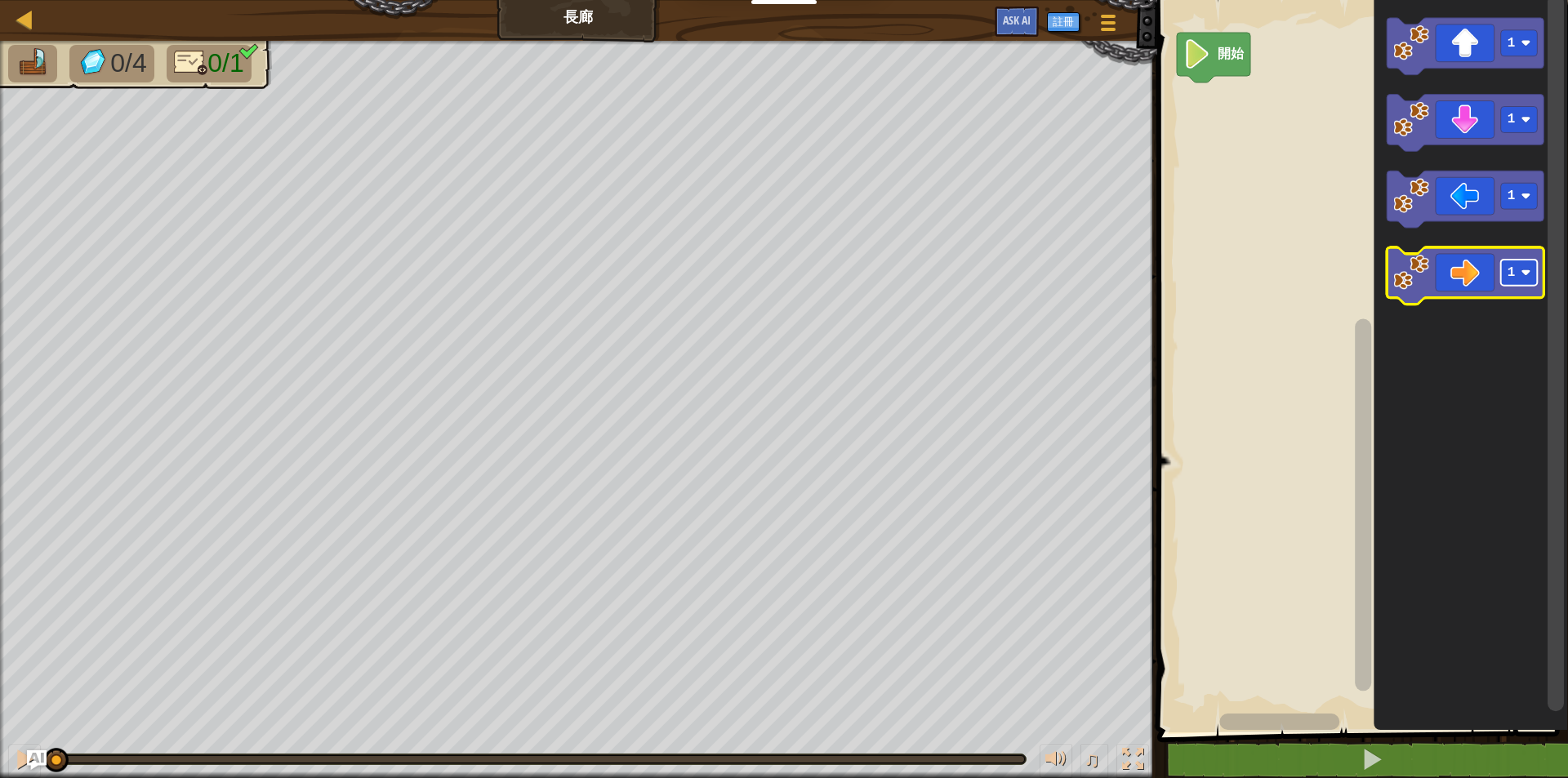
click at [1527, 270] on image "Blockly工作區" at bounding box center [1525, 273] width 10 height 10
click at [1459, 282] on icon "Blockly工作區" at bounding box center [1465, 277] width 157 height 57
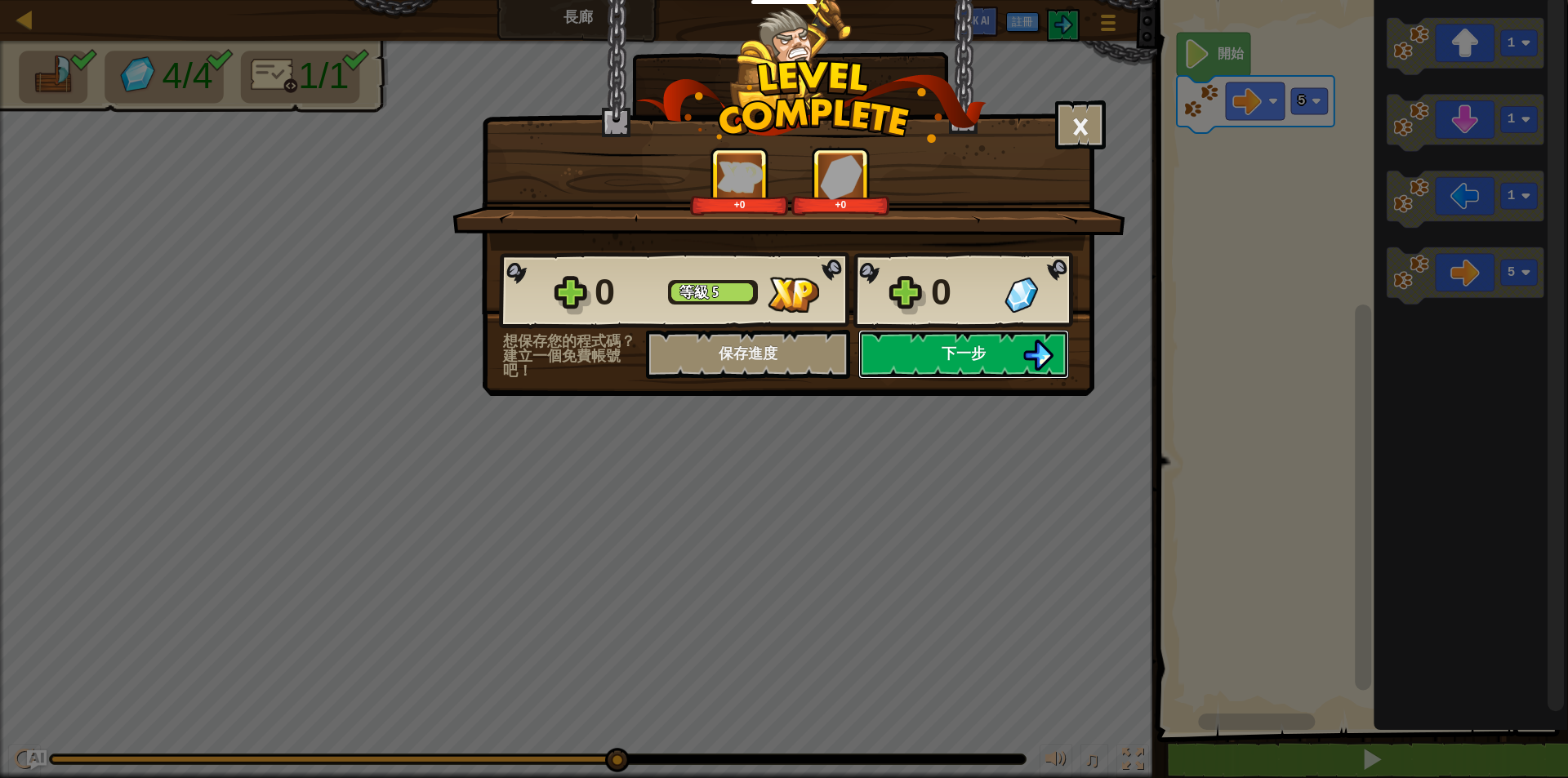
click at [942, 350] on span "下一步" at bounding box center [964, 352] width 44 height 20
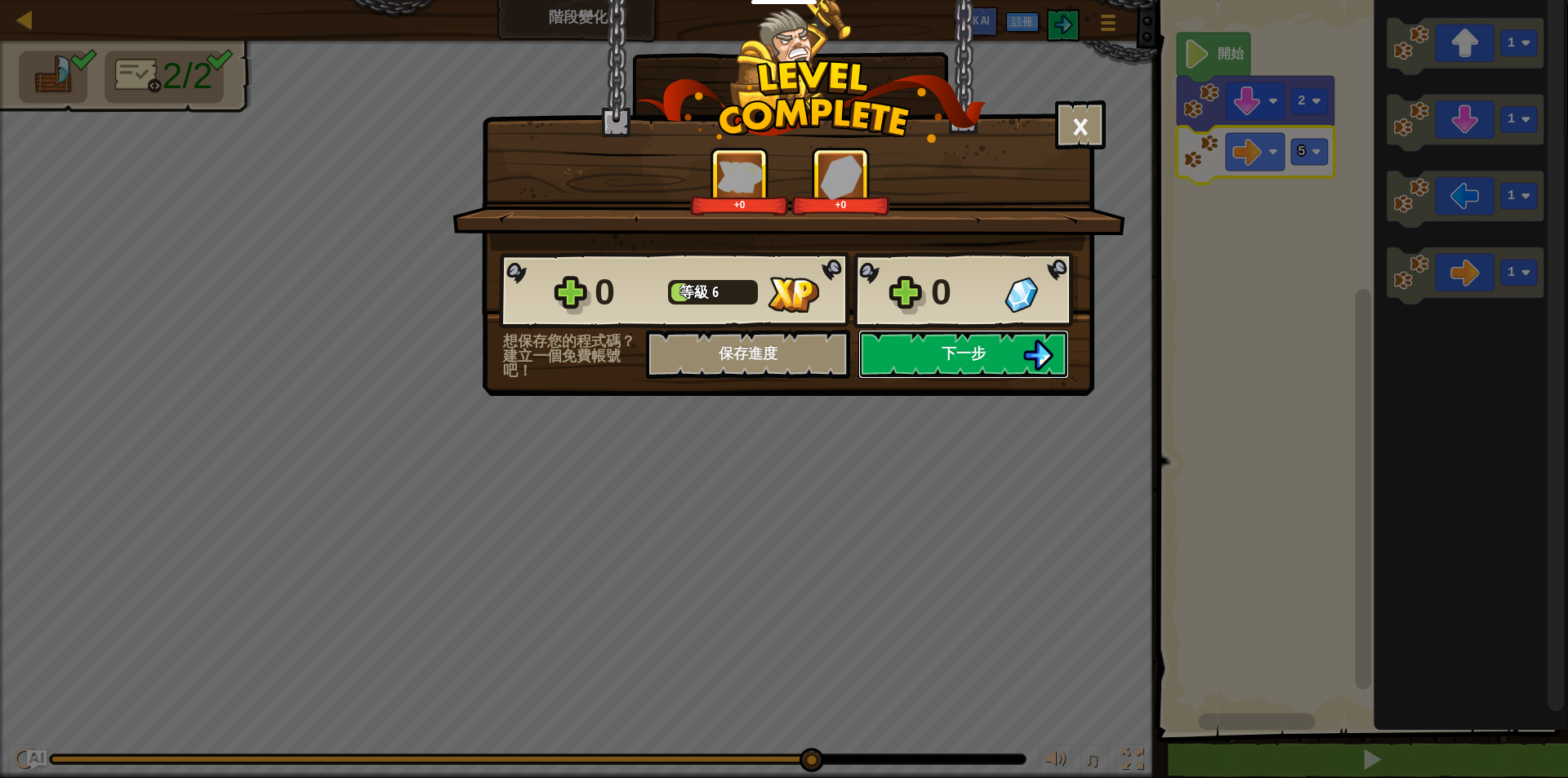
click at [970, 344] on span "下一步" at bounding box center [964, 352] width 44 height 20
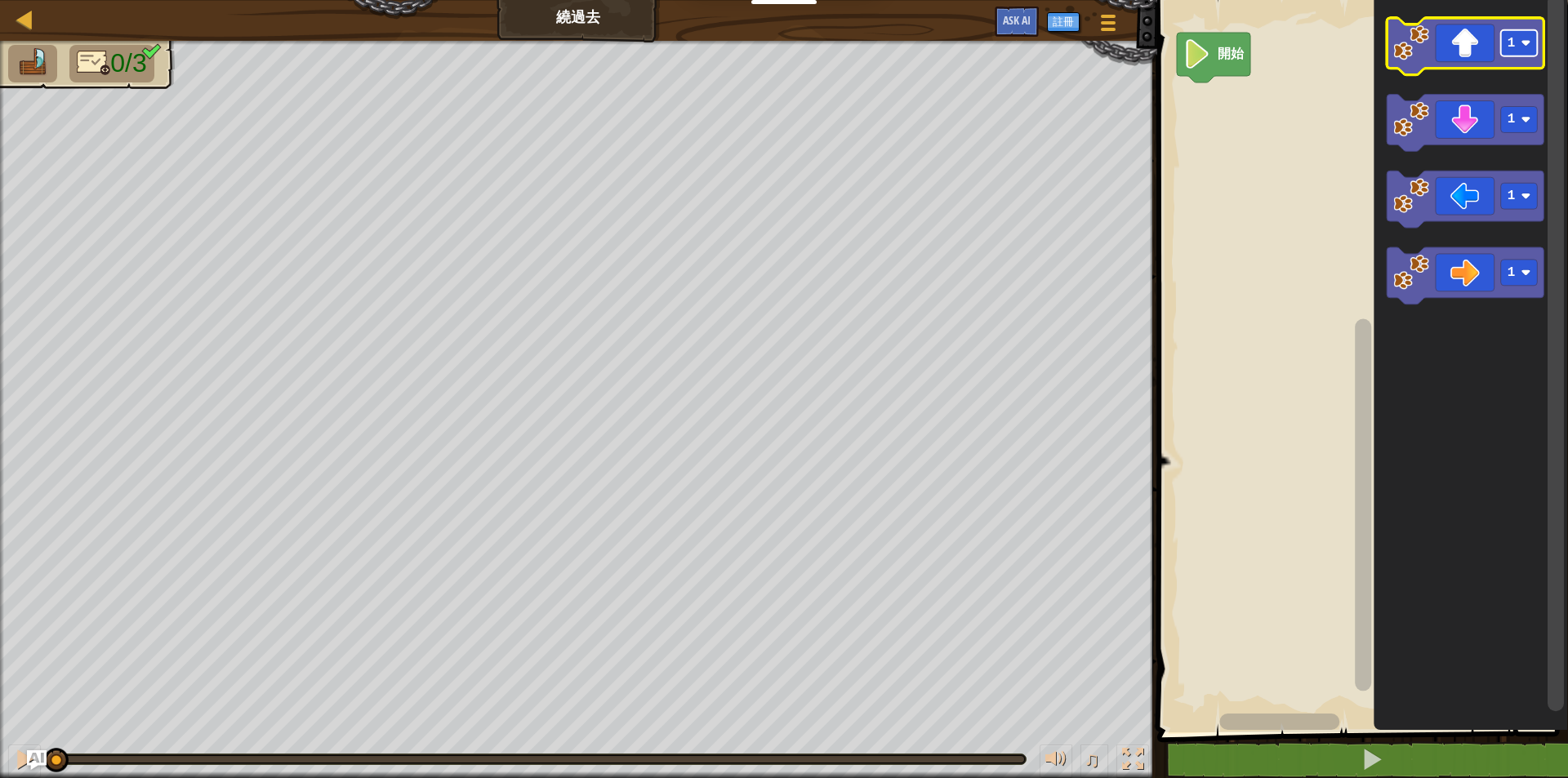
click at [1526, 48] on image "Blockly工作區" at bounding box center [1525, 43] width 10 height 10
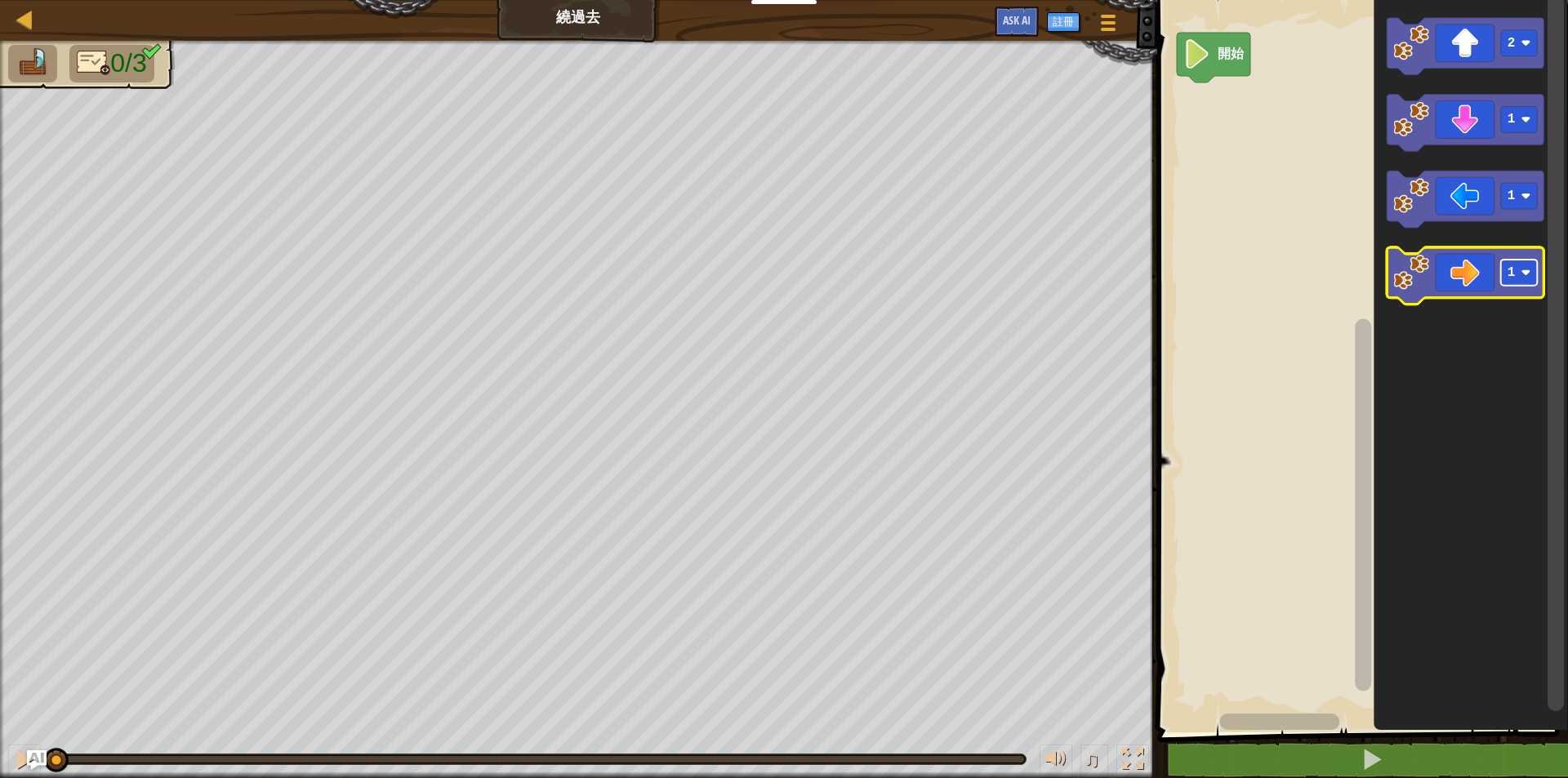
click at [1526, 275] on image "Blockly工作區" at bounding box center [1525, 273] width 10 height 10
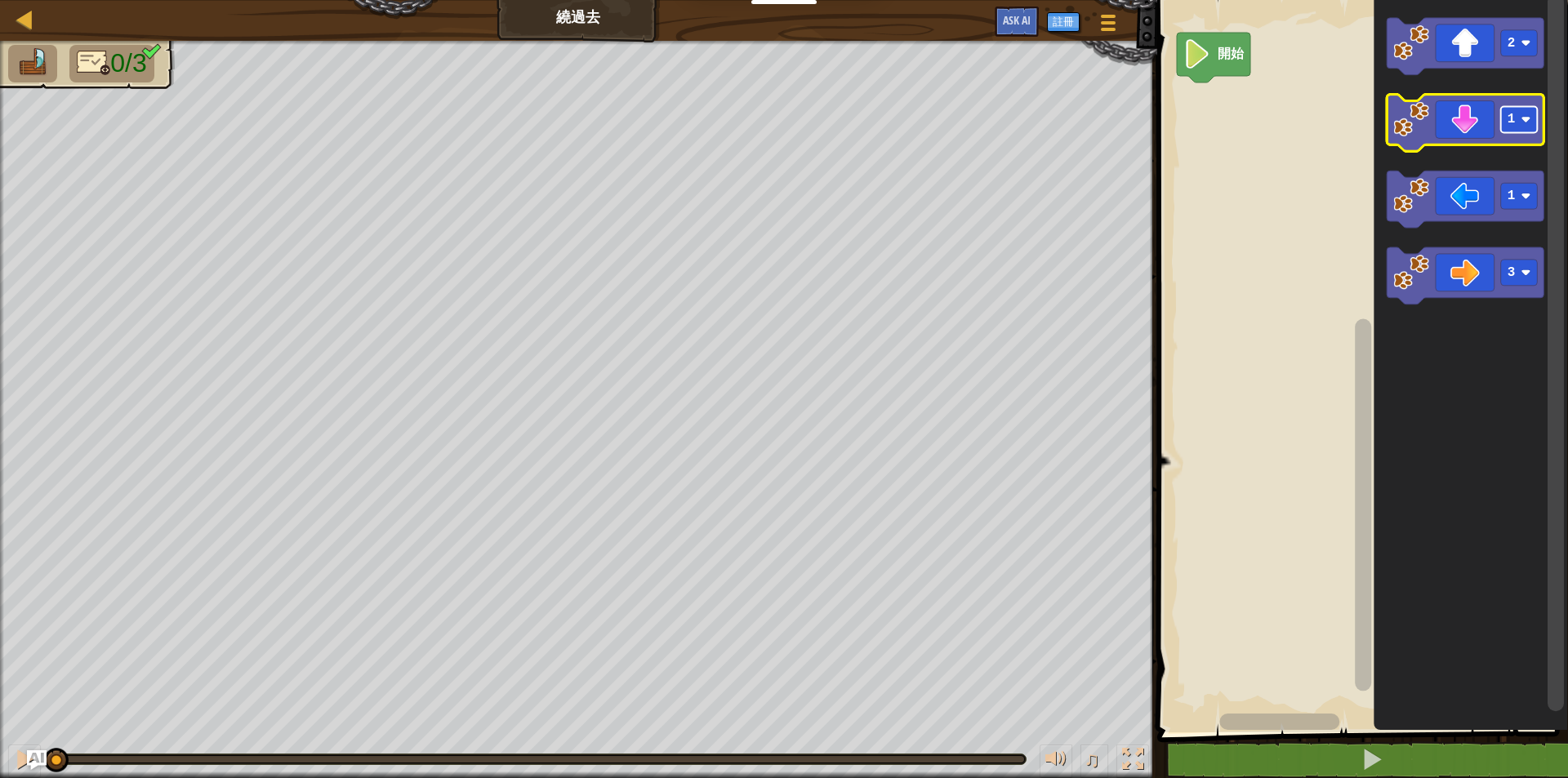
click at [1526, 119] on image "Blockly工作區" at bounding box center [1525, 119] width 10 height 10
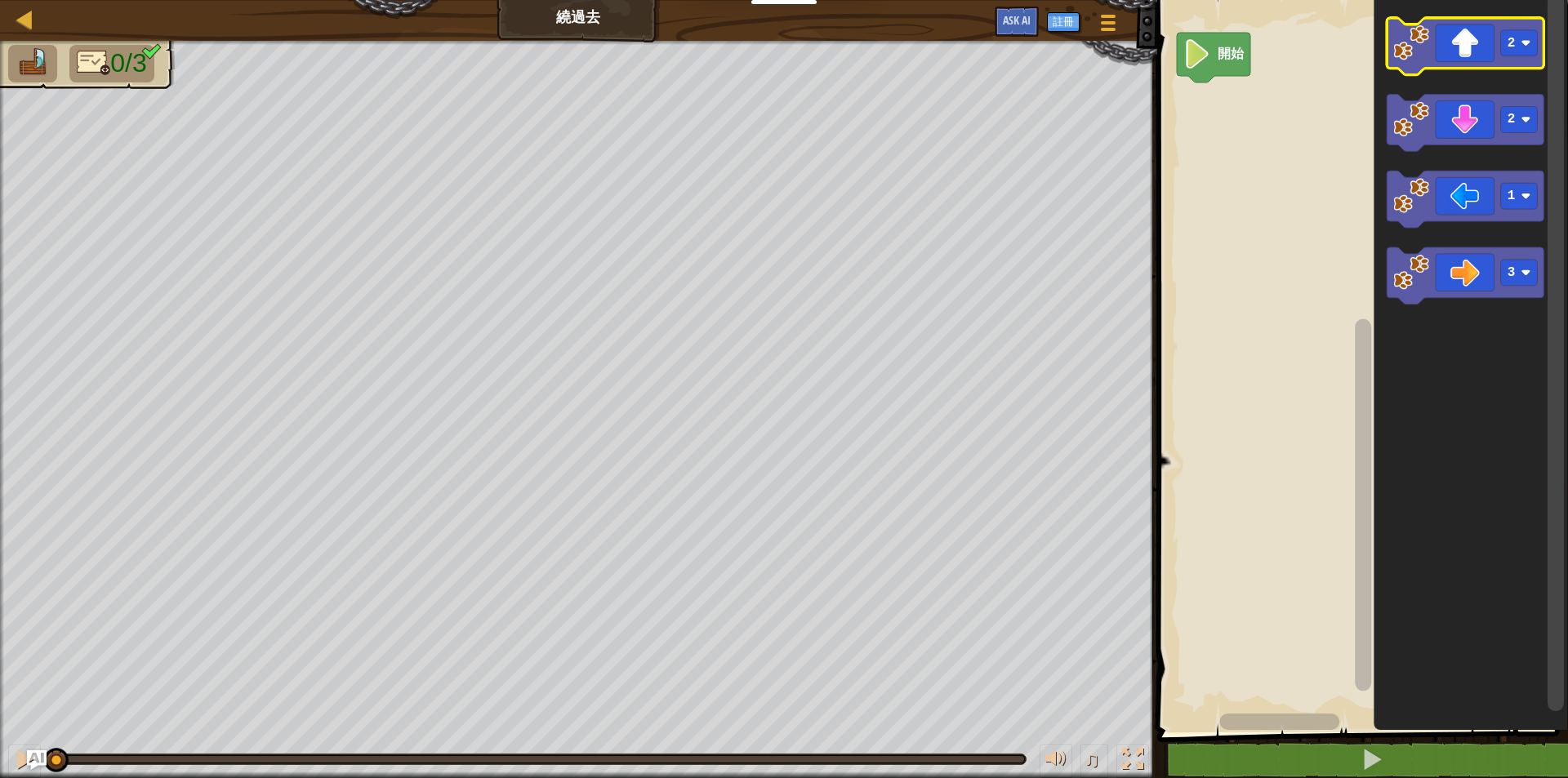
click at [1466, 47] on icon "Blockly工作區" at bounding box center [1465, 46] width 157 height 57
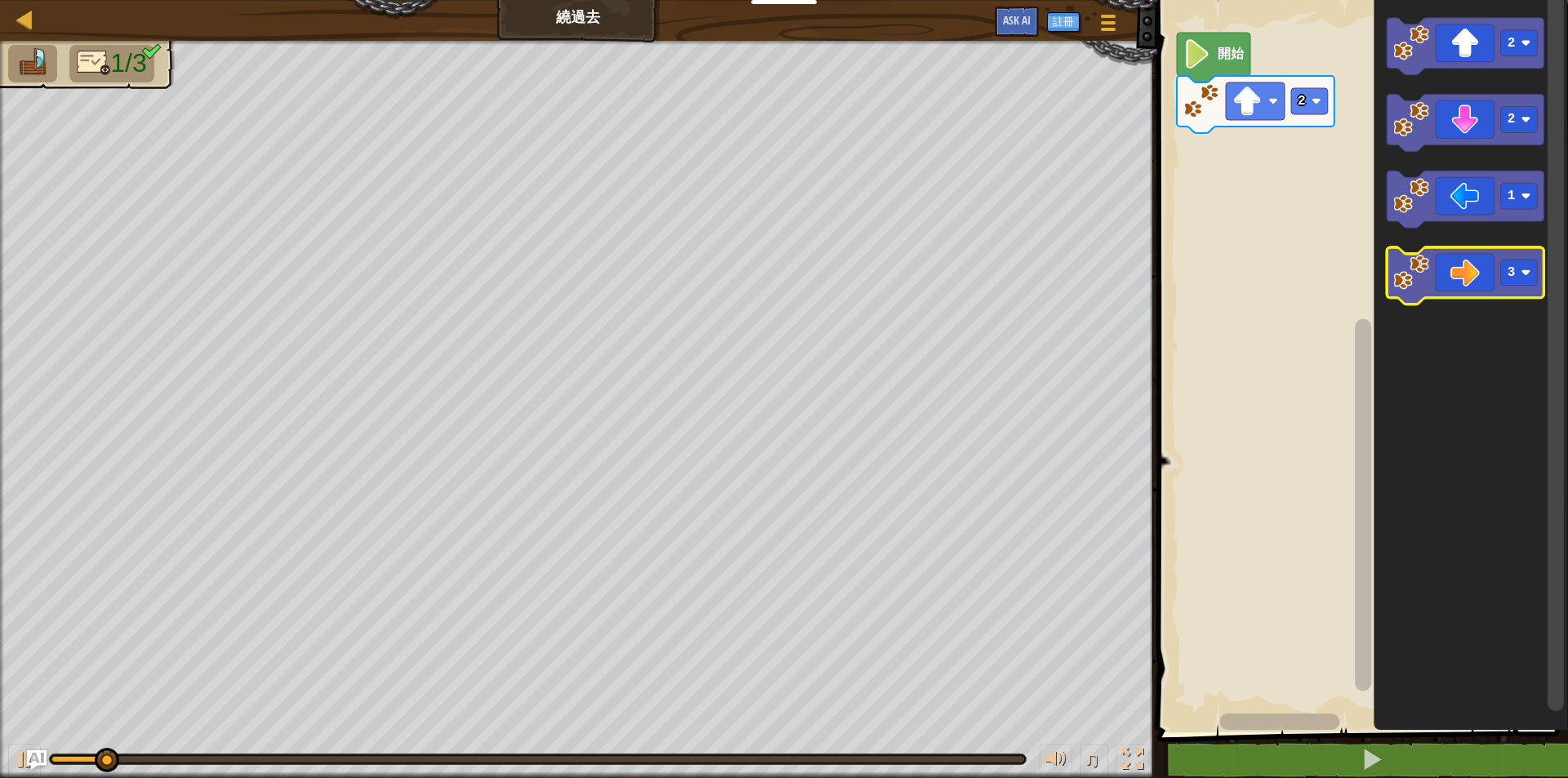
click at [1479, 279] on icon "Blockly工作區" at bounding box center [1465, 277] width 157 height 57
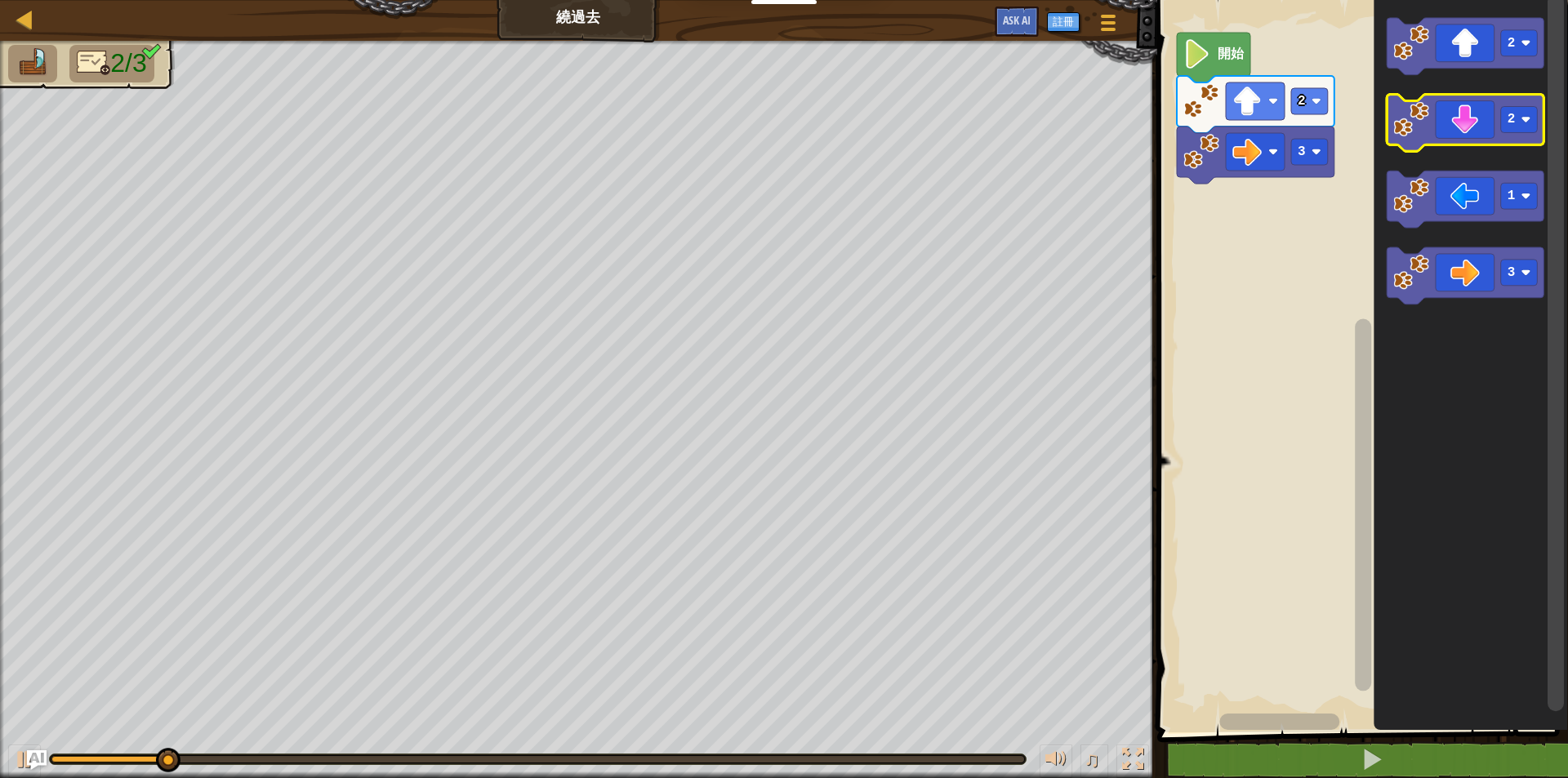
click at [1478, 123] on icon "Blockly工作區" at bounding box center [1465, 123] width 157 height 57
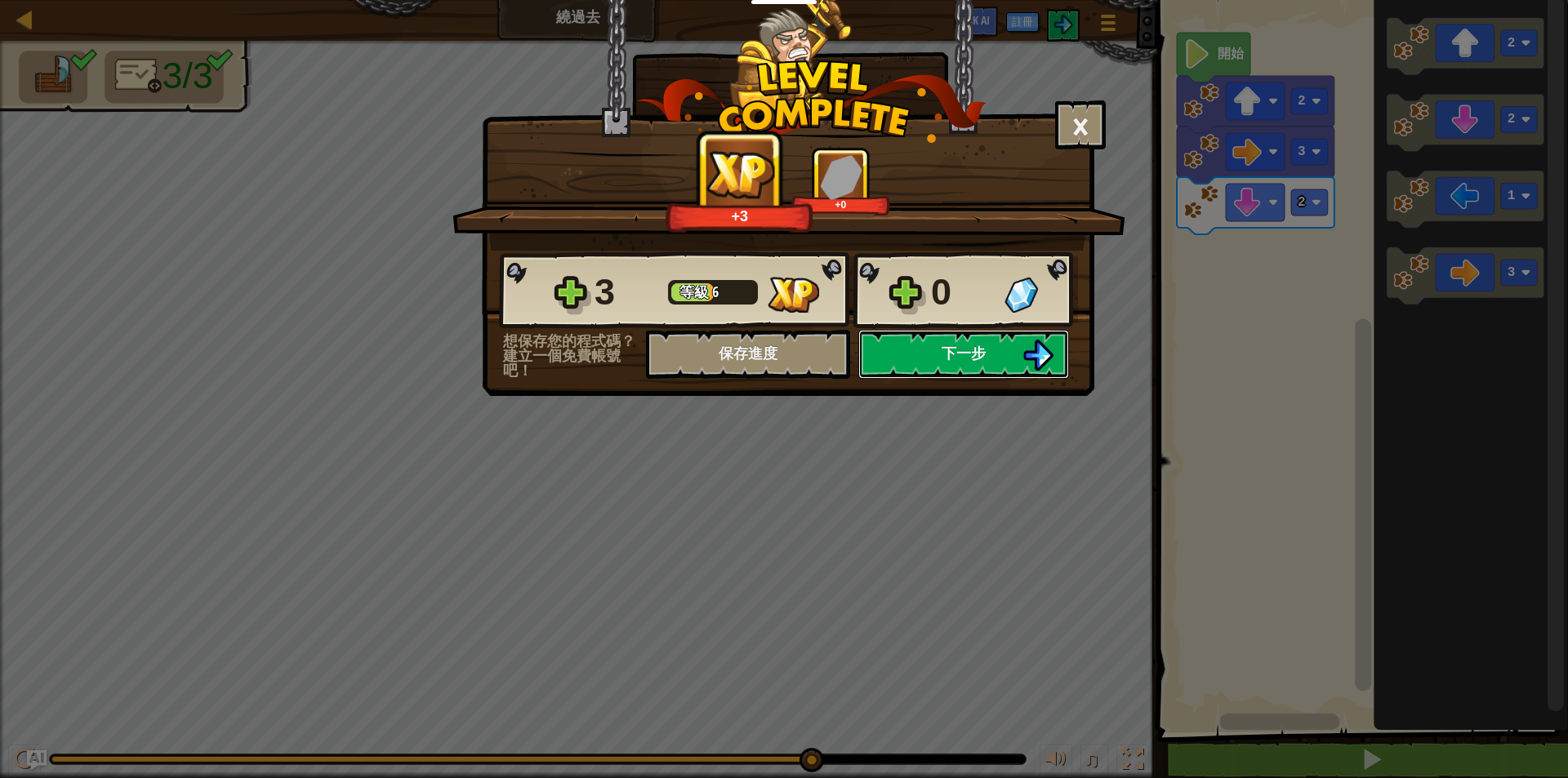
click at [977, 356] on span "下一步" at bounding box center [964, 352] width 44 height 20
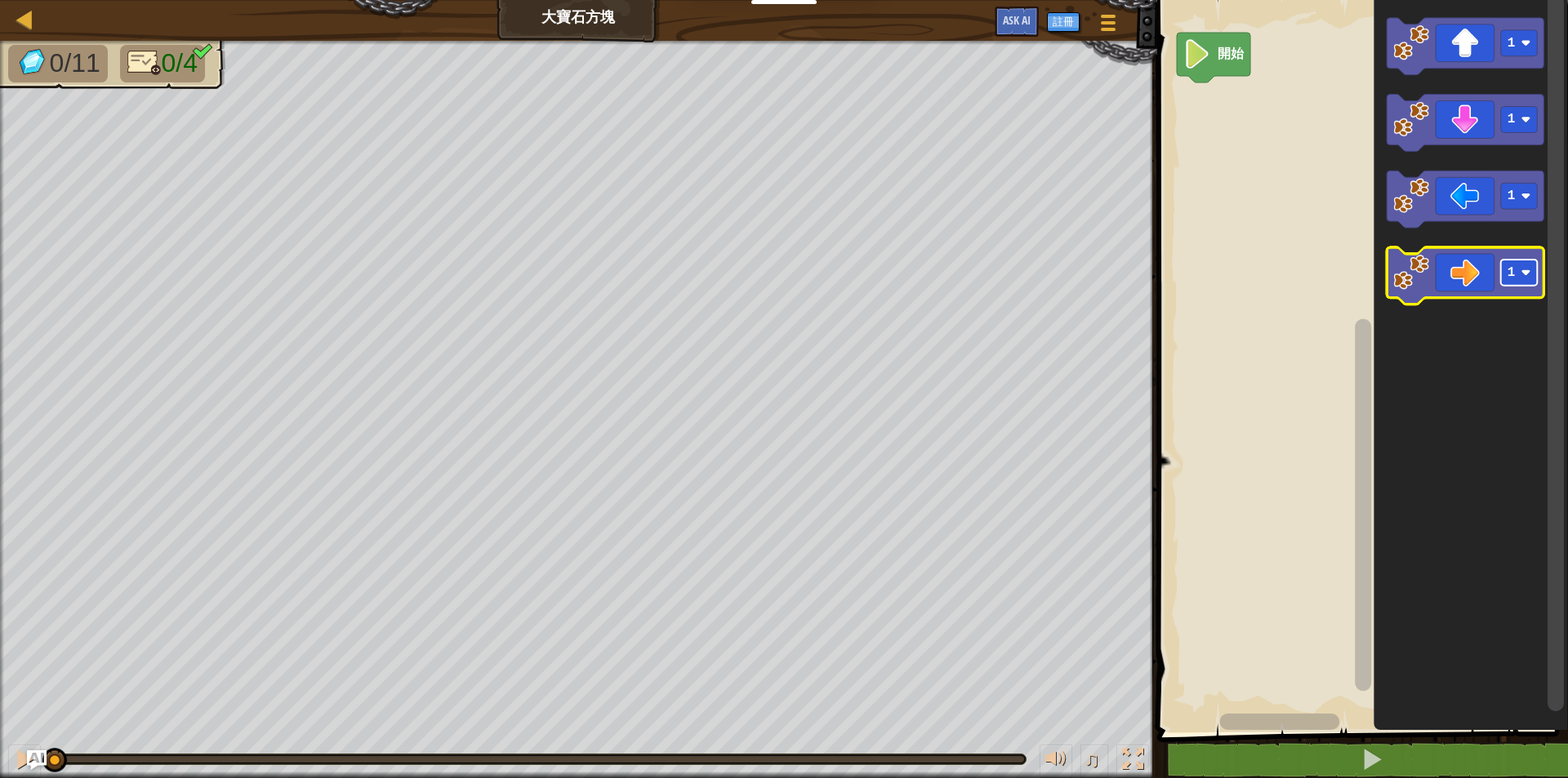
click at [1524, 266] on rect "Blockly工作區" at bounding box center [1519, 273] width 37 height 26
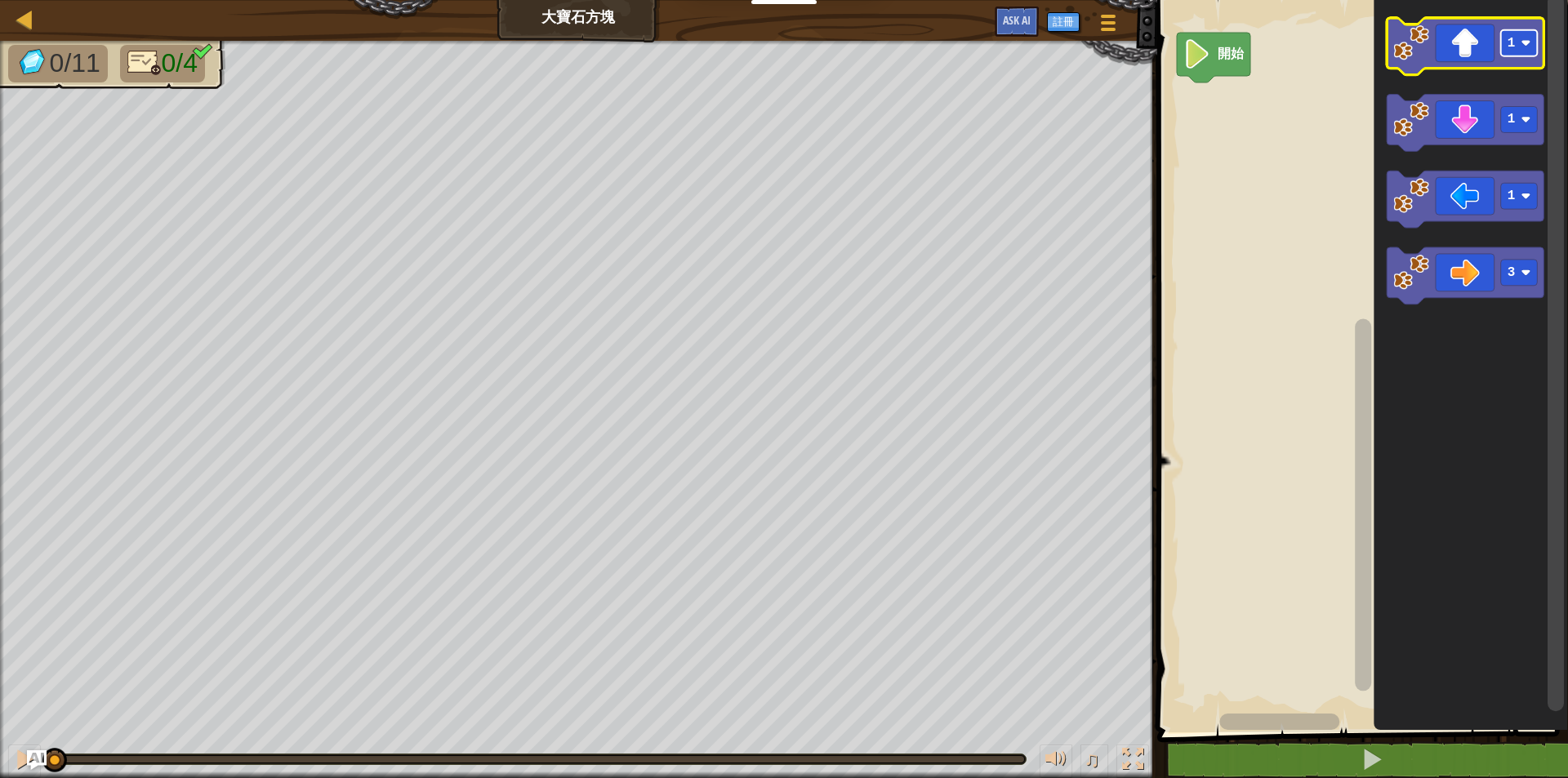
click at [1527, 45] on image "Blockly工作區" at bounding box center [1525, 43] width 10 height 10
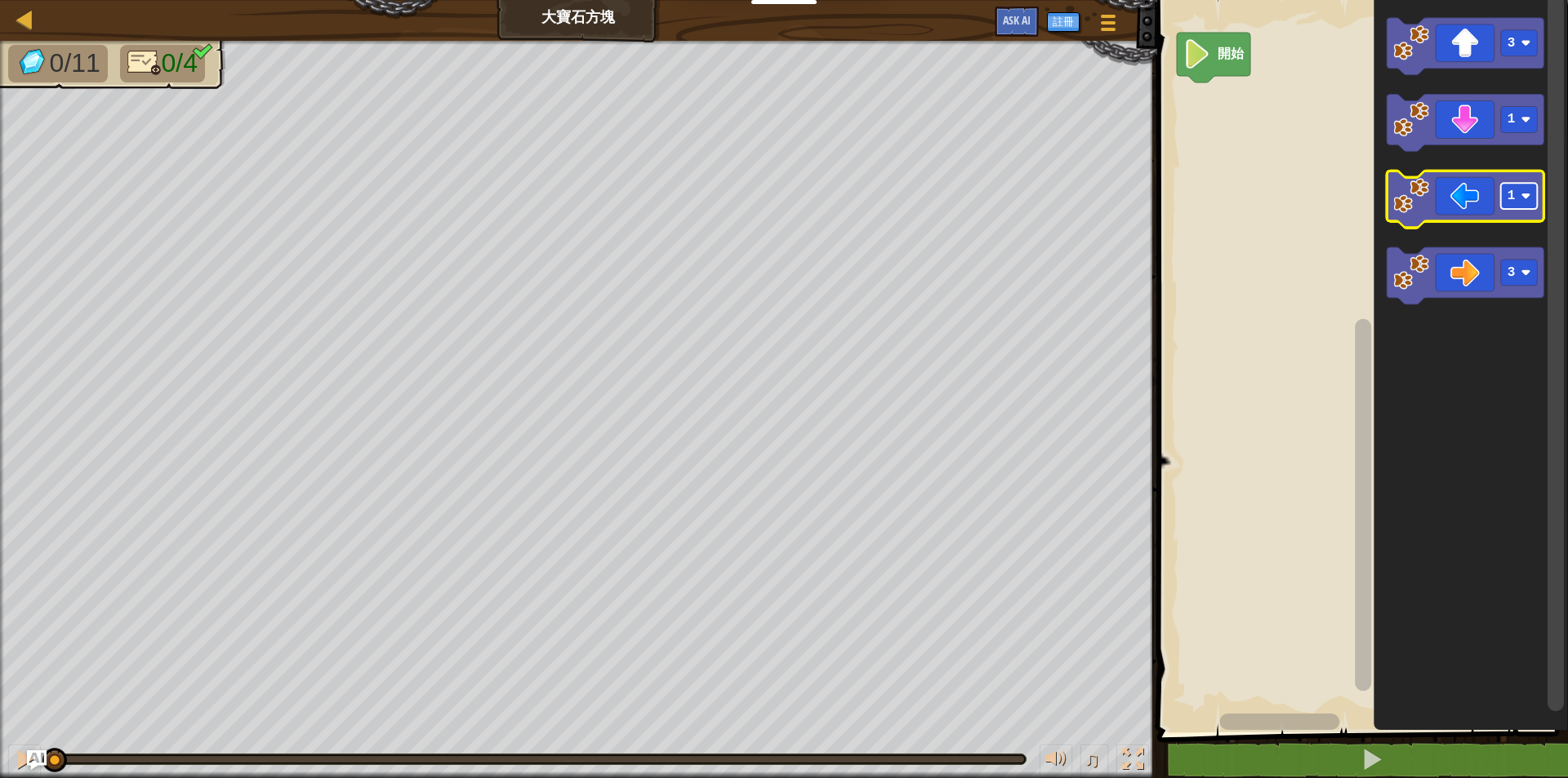
click at [1530, 194] on image "Blockly工作區" at bounding box center [1525, 196] width 10 height 10
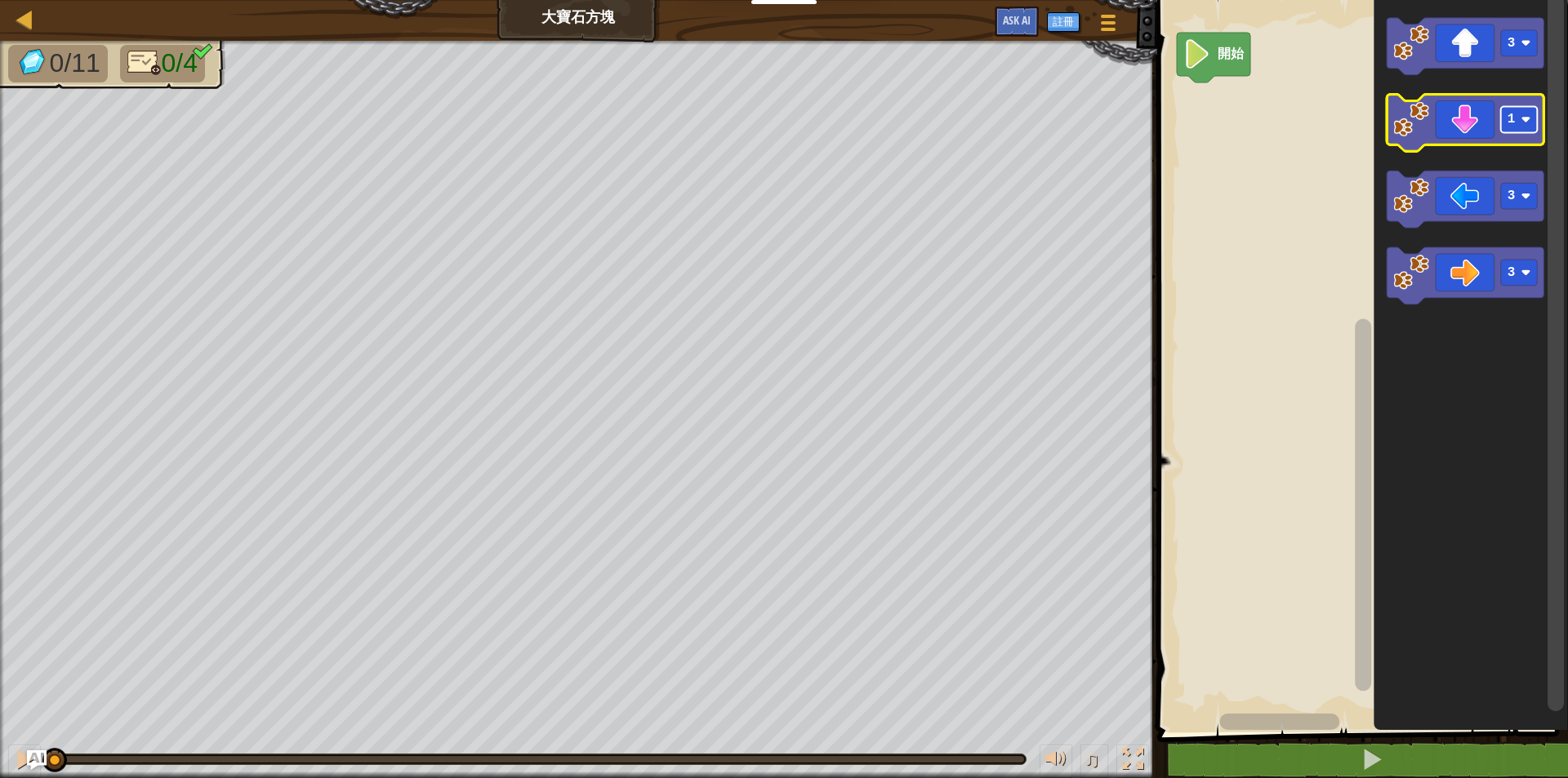
click at [1526, 117] on image "Blockly工作區" at bounding box center [1525, 119] width 10 height 10
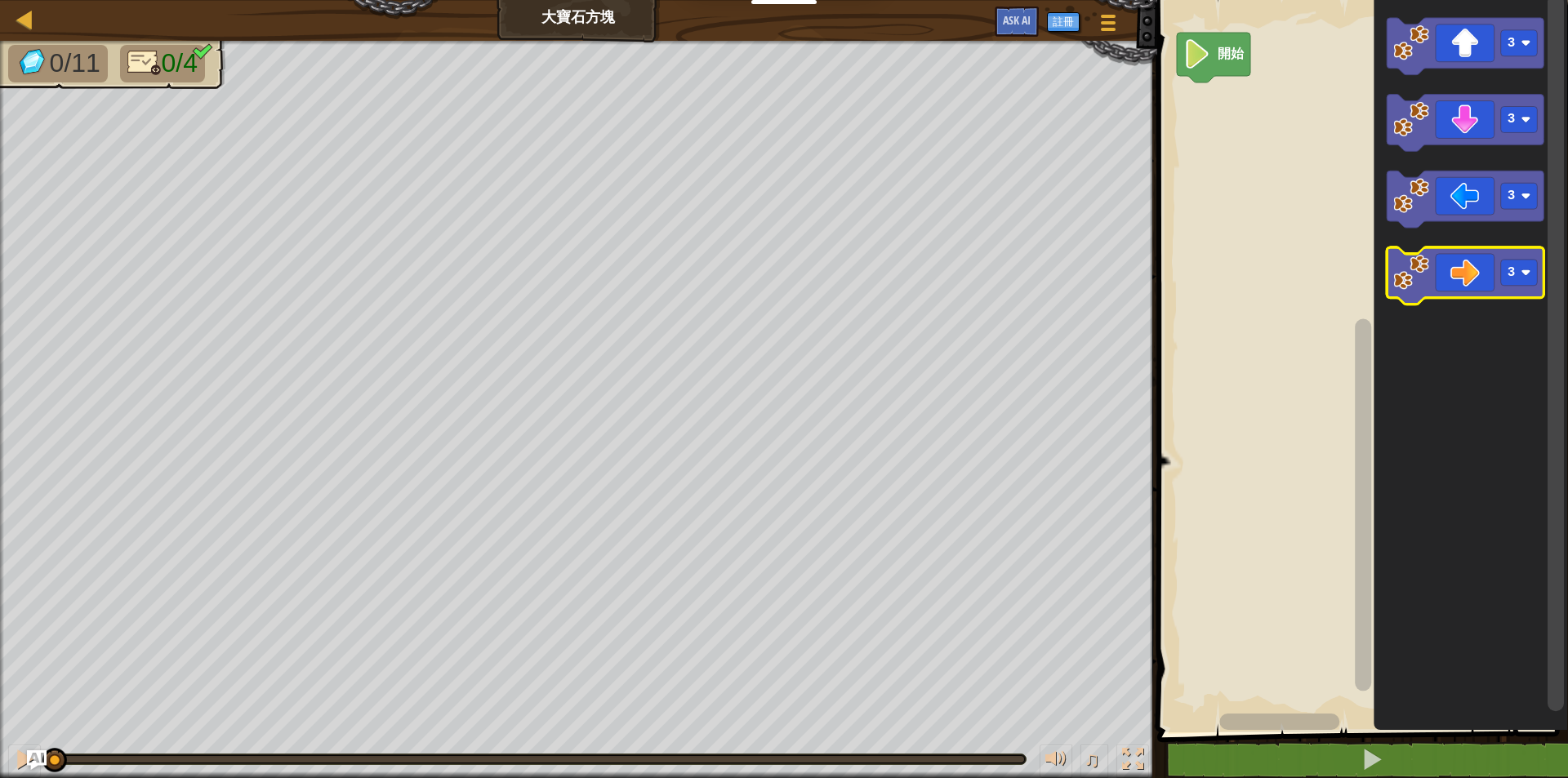
click at [1463, 278] on icon "Blockly工作區" at bounding box center [1465, 277] width 157 height 57
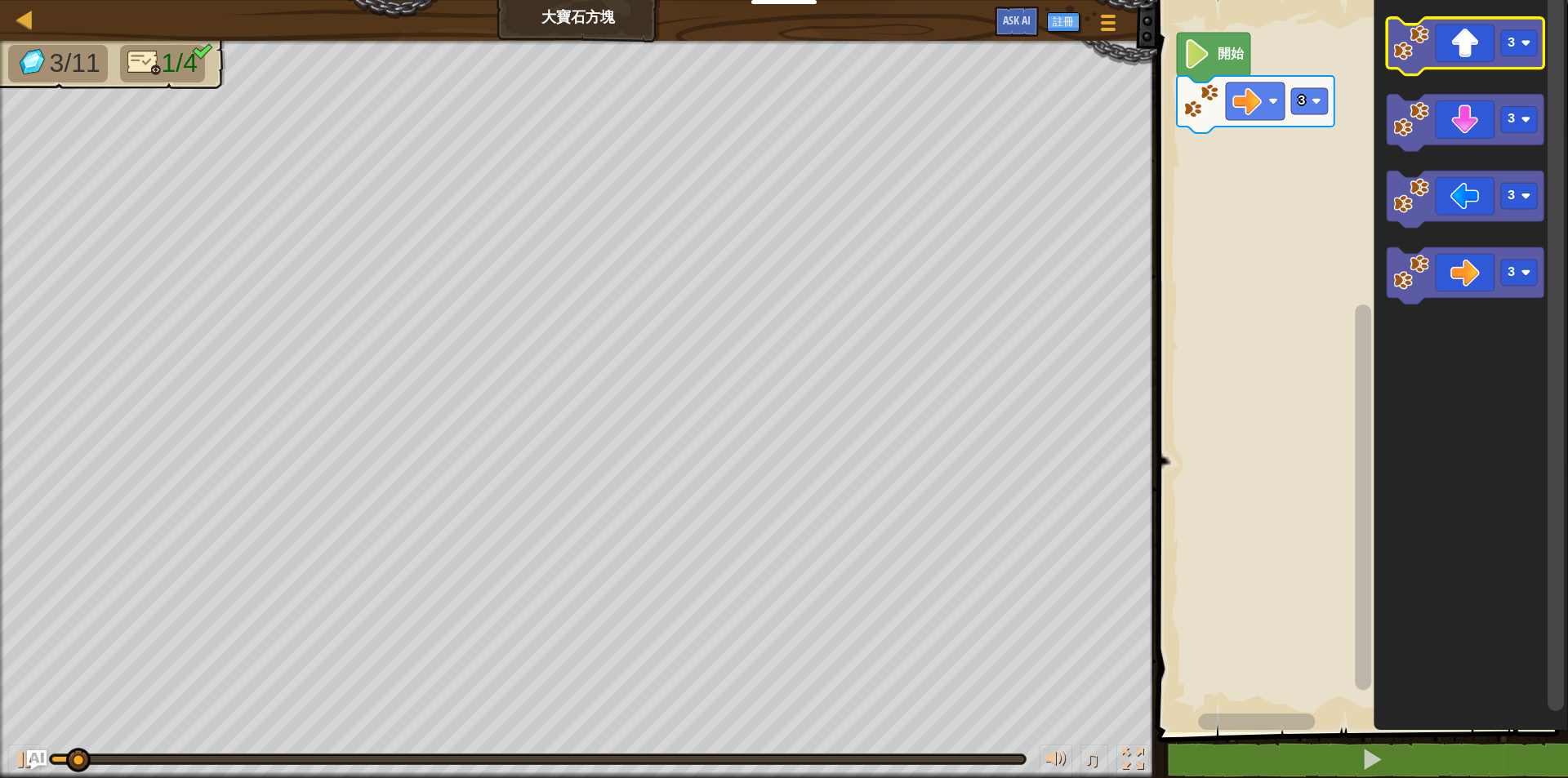
click at [1467, 41] on icon "Blockly工作區" at bounding box center [1465, 46] width 157 height 57
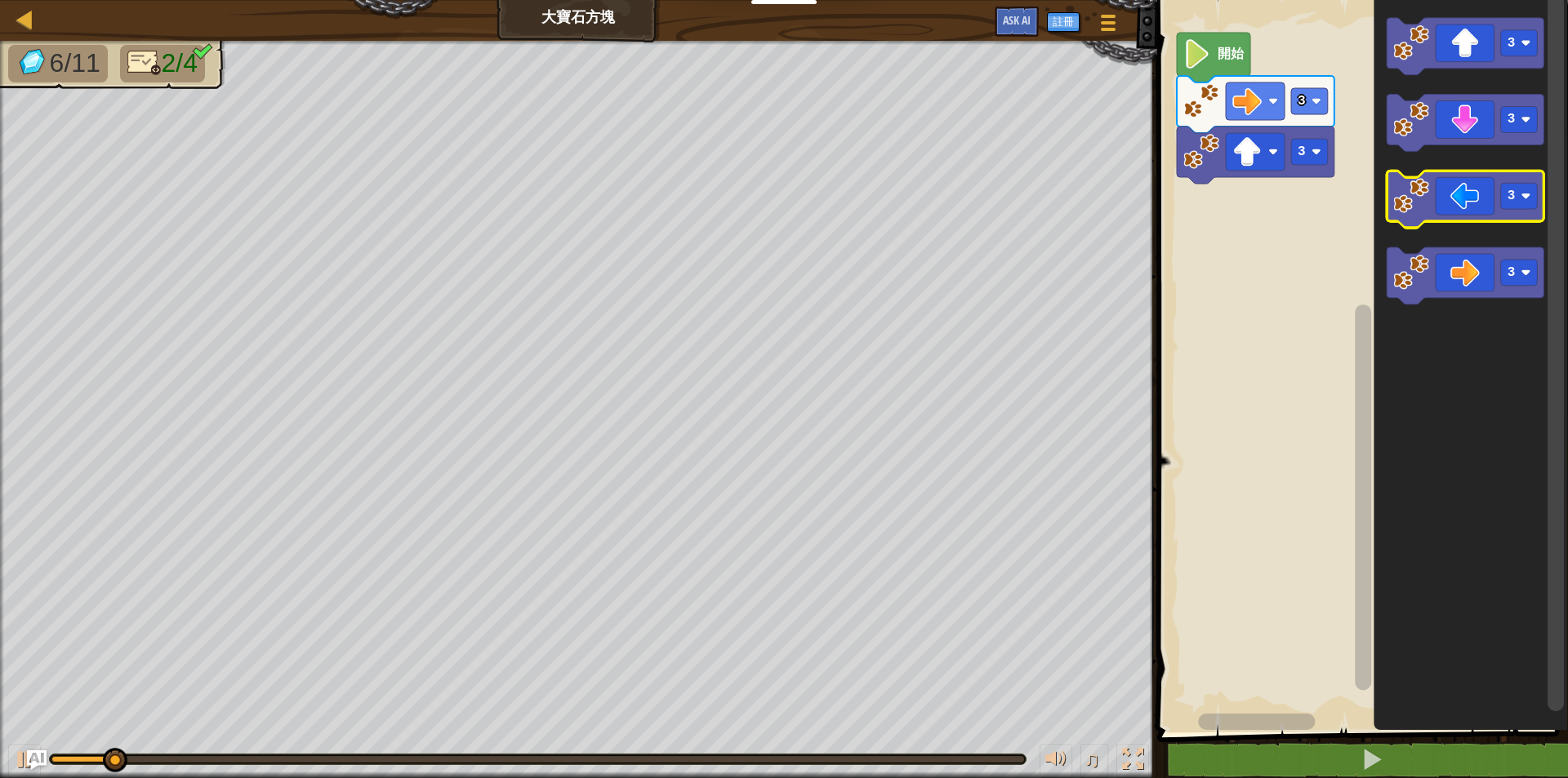
click at [1463, 204] on icon "Blockly工作區" at bounding box center [1465, 200] width 157 height 57
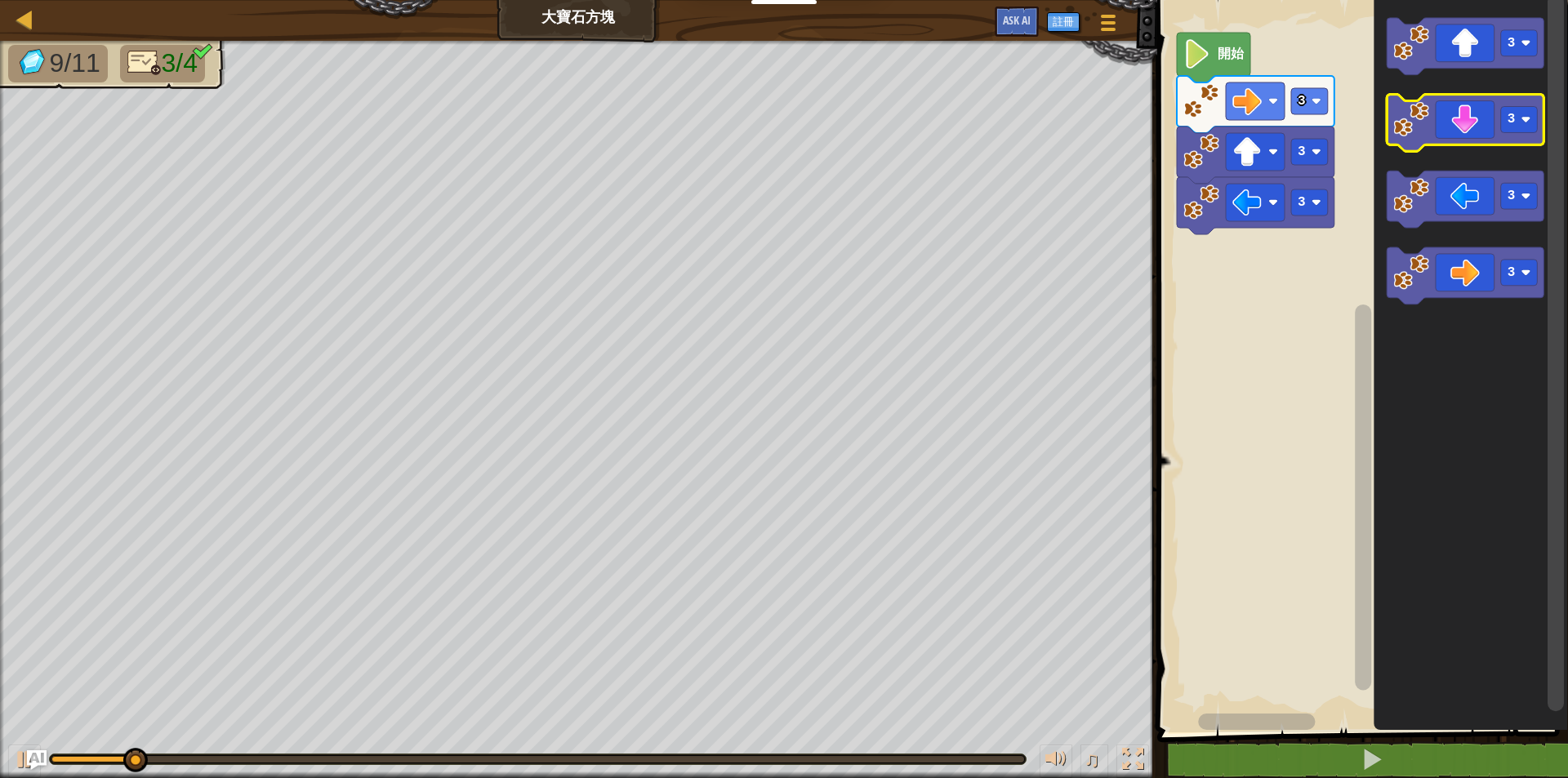
click at [1463, 123] on icon "Blockly工作區" at bounding box center [1465, 123] width 157 height 57
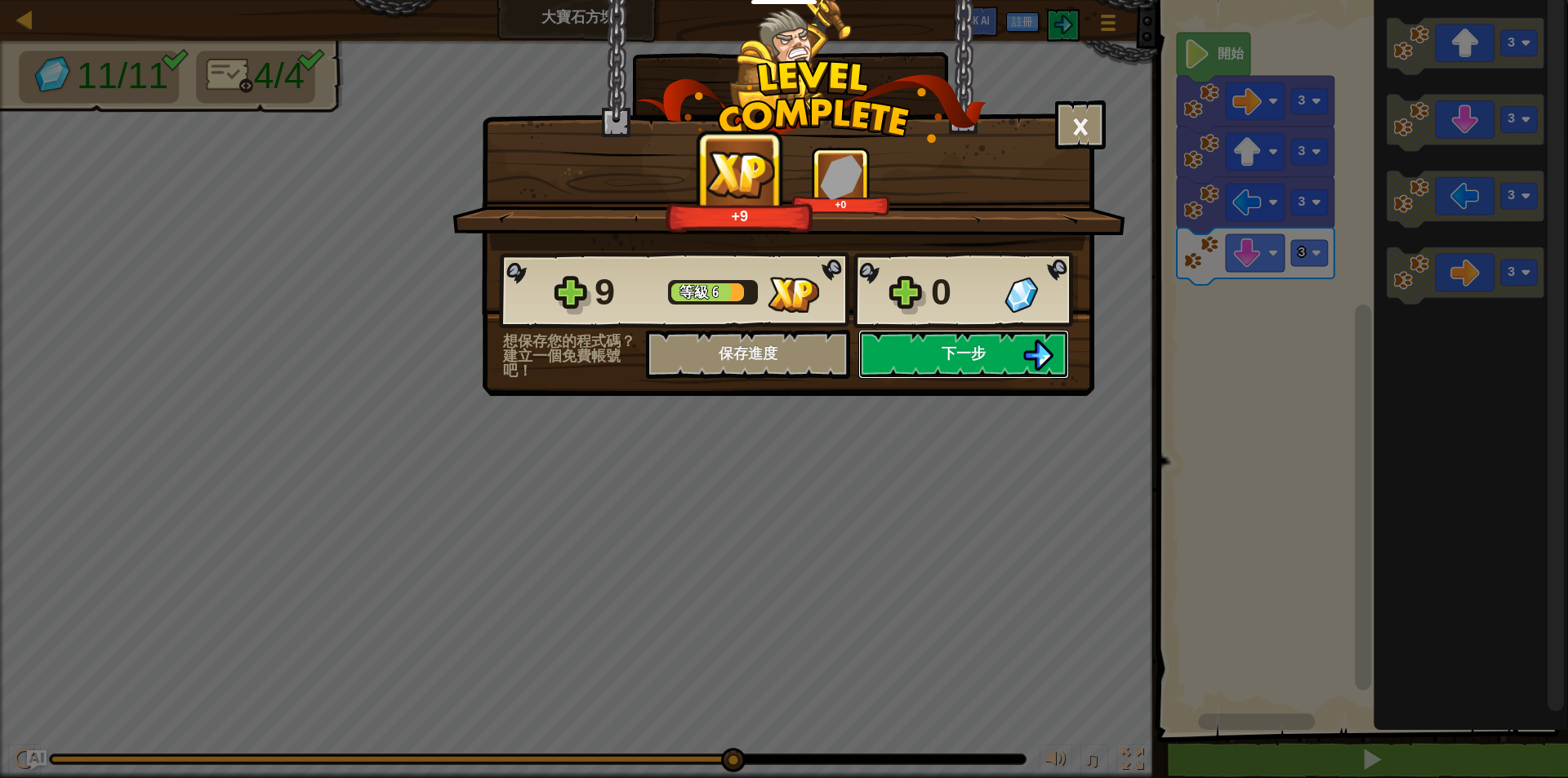
click at [967, 336] on button "下一步" at bounding box center [964, 353] width 211 height 49
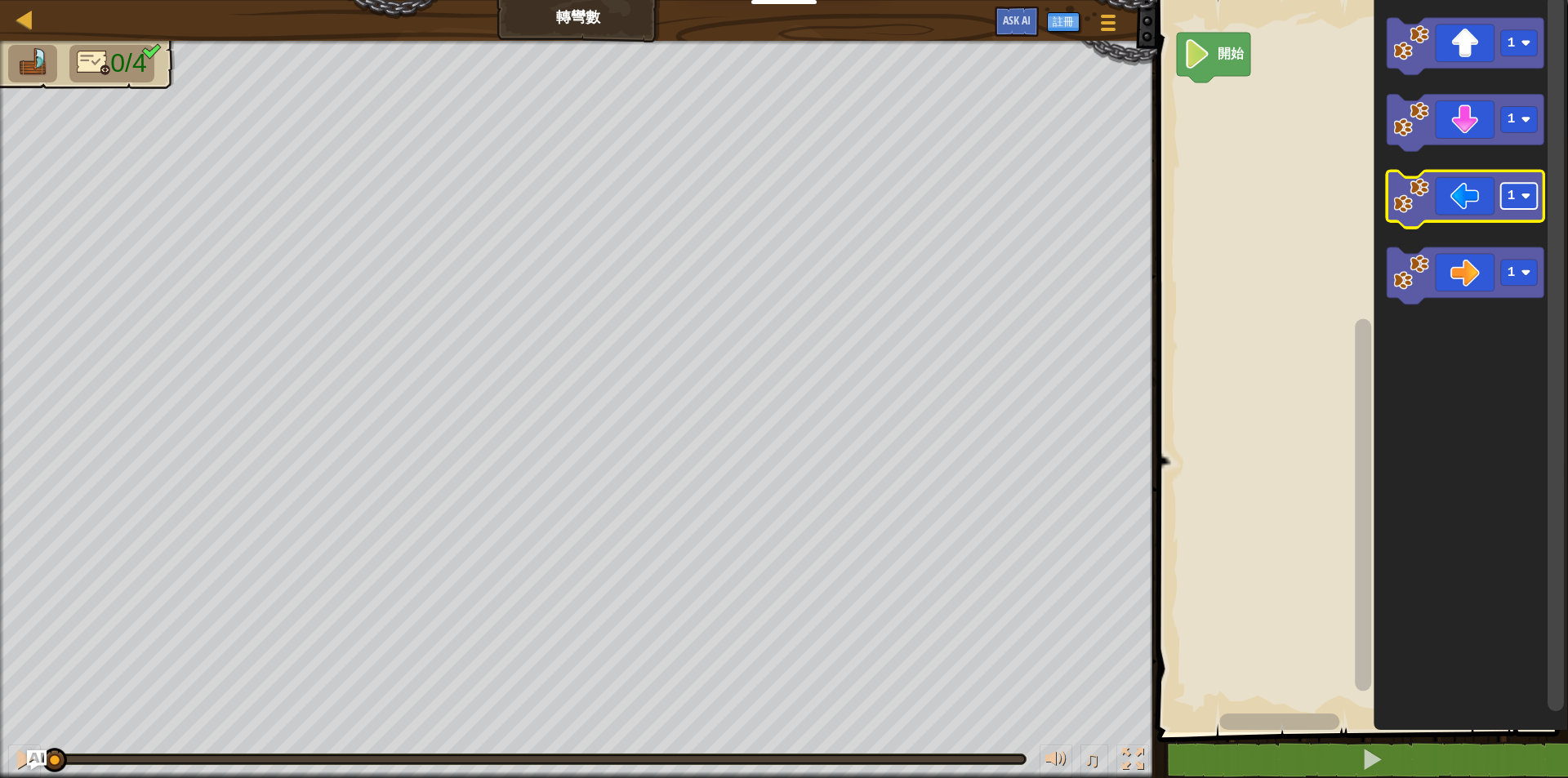
click at [1534, 197] on rect "Blockly工作區" at bounding box center [1519, 196] width 37 height 26
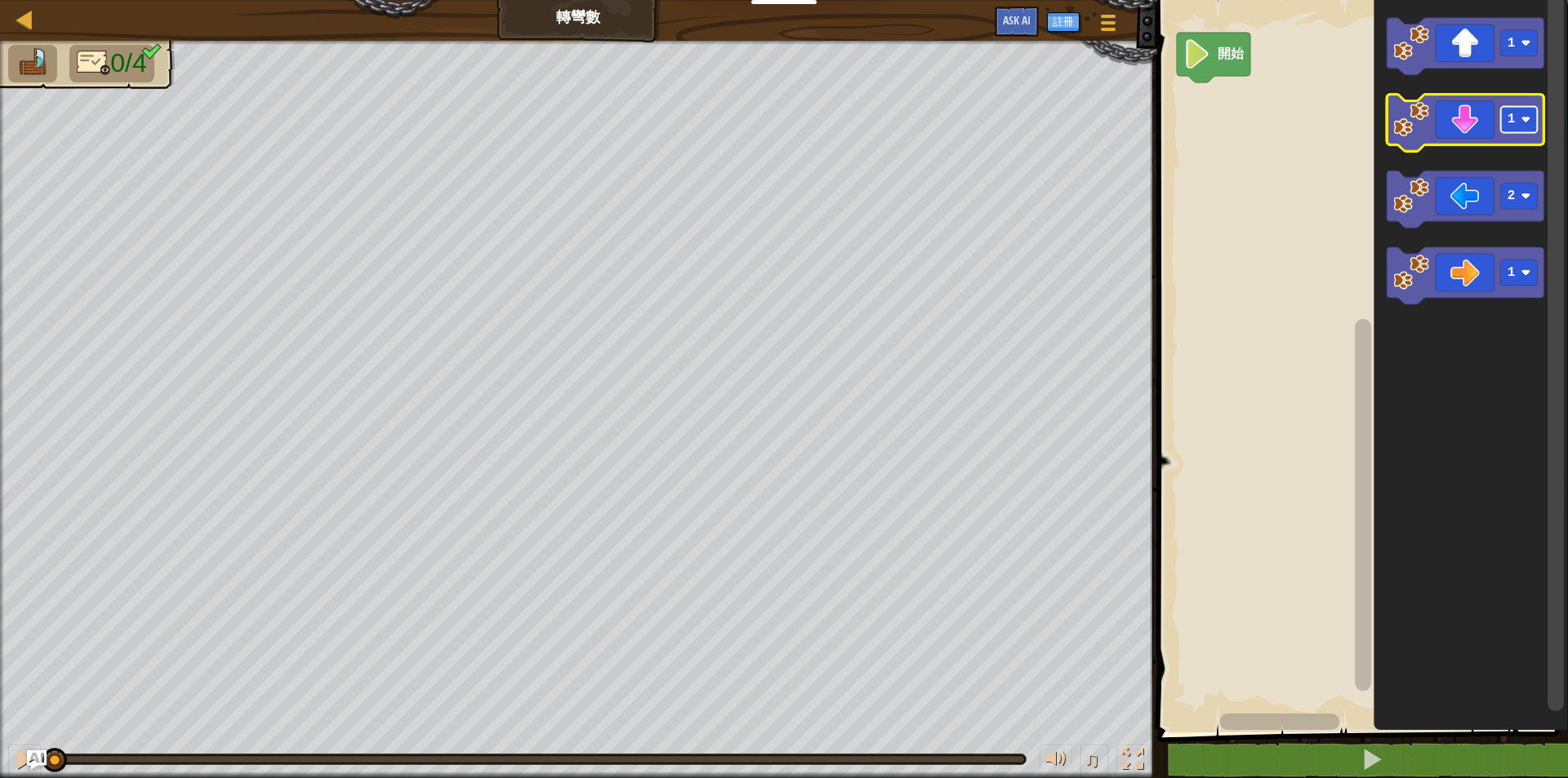
click at [1529, 123] on image "Blockly工作區" at bounding box center [1525, 119] width 10 height 10
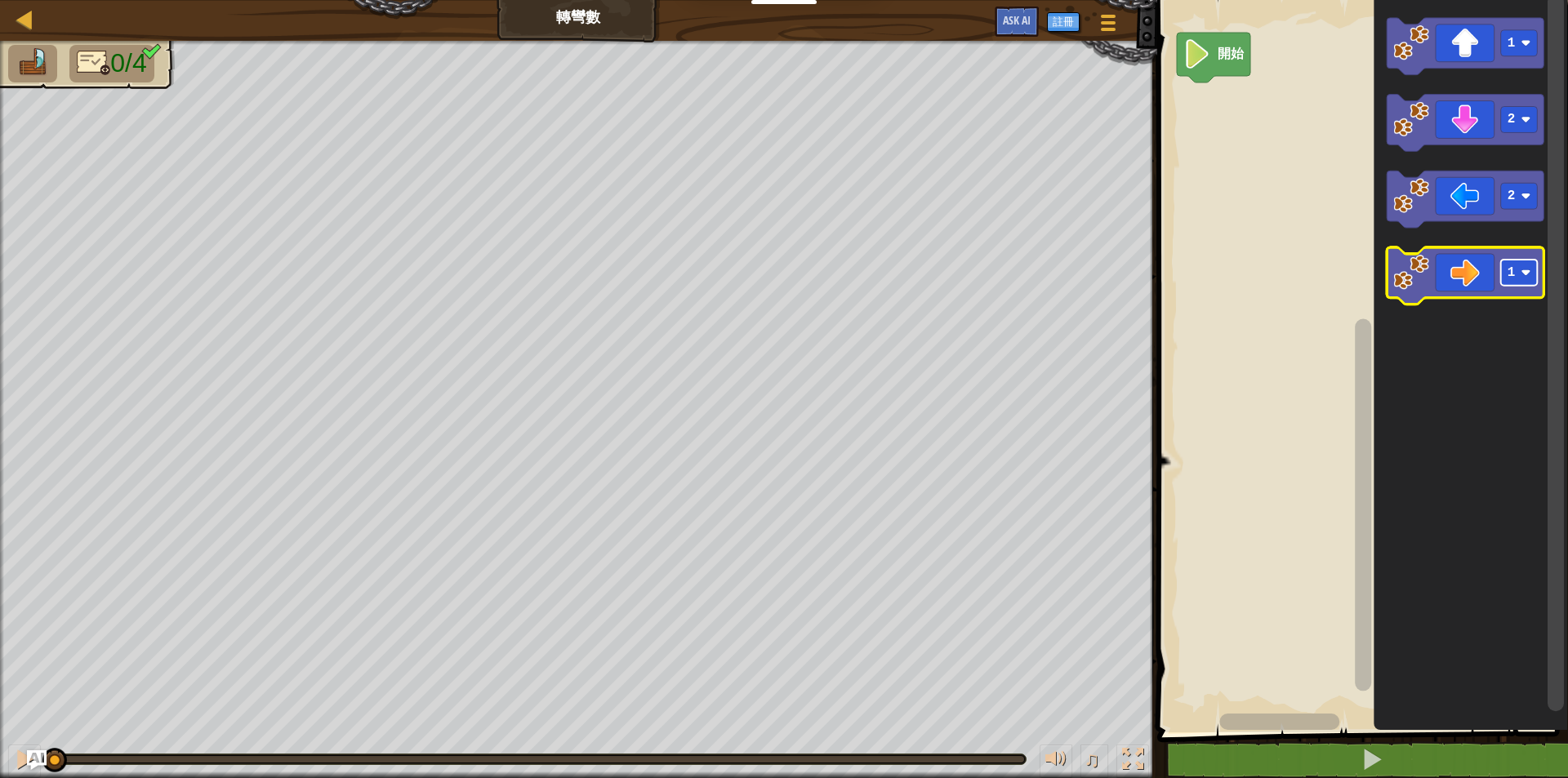
click at [1524, 271] on image "Blockly工作區" at bounding box center [1525, 273] width 10 height 10
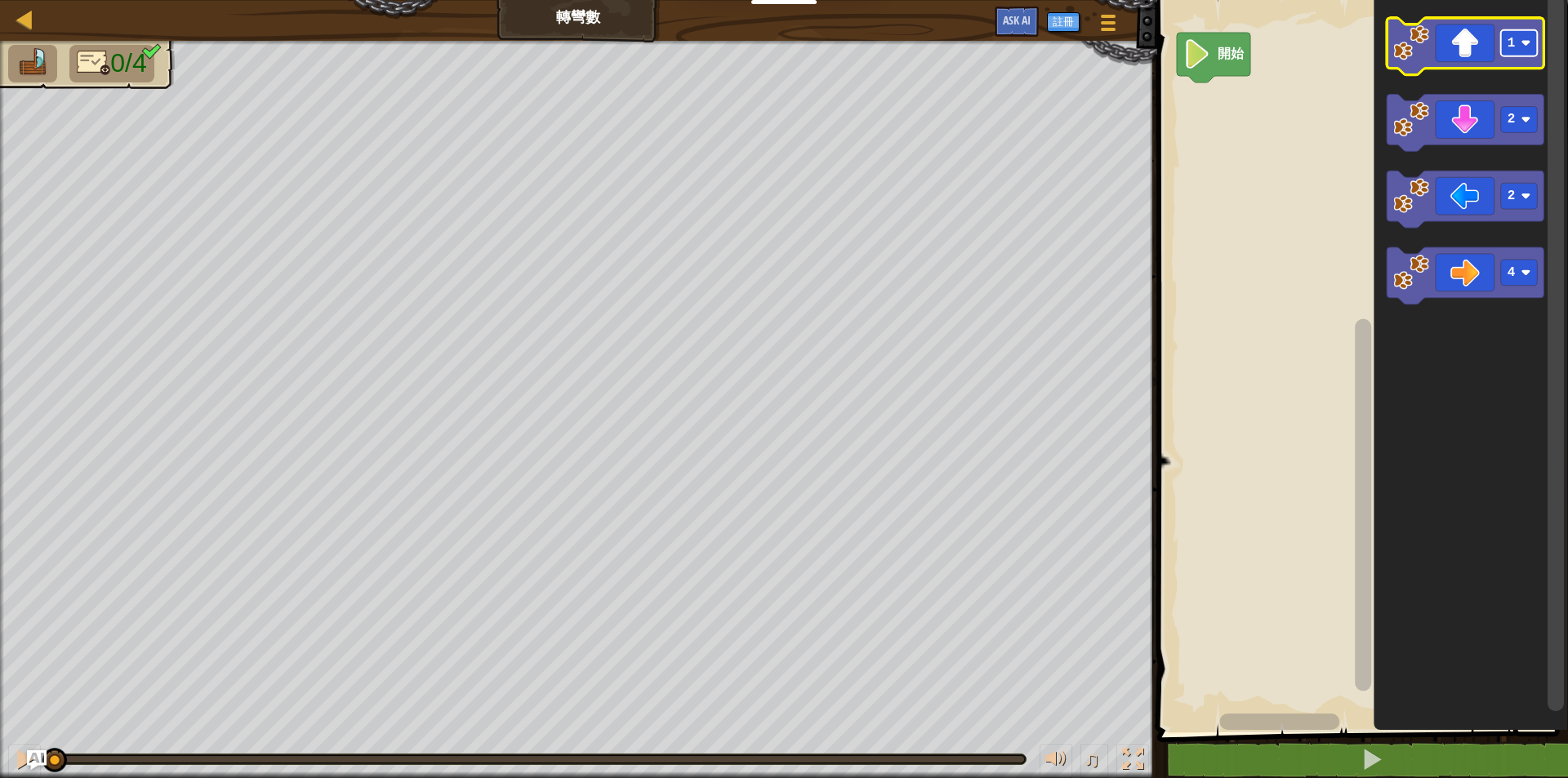
click at [1524, 44] on image "Blockly工作區" at bounding box center [1525, 43] width 10 height 10
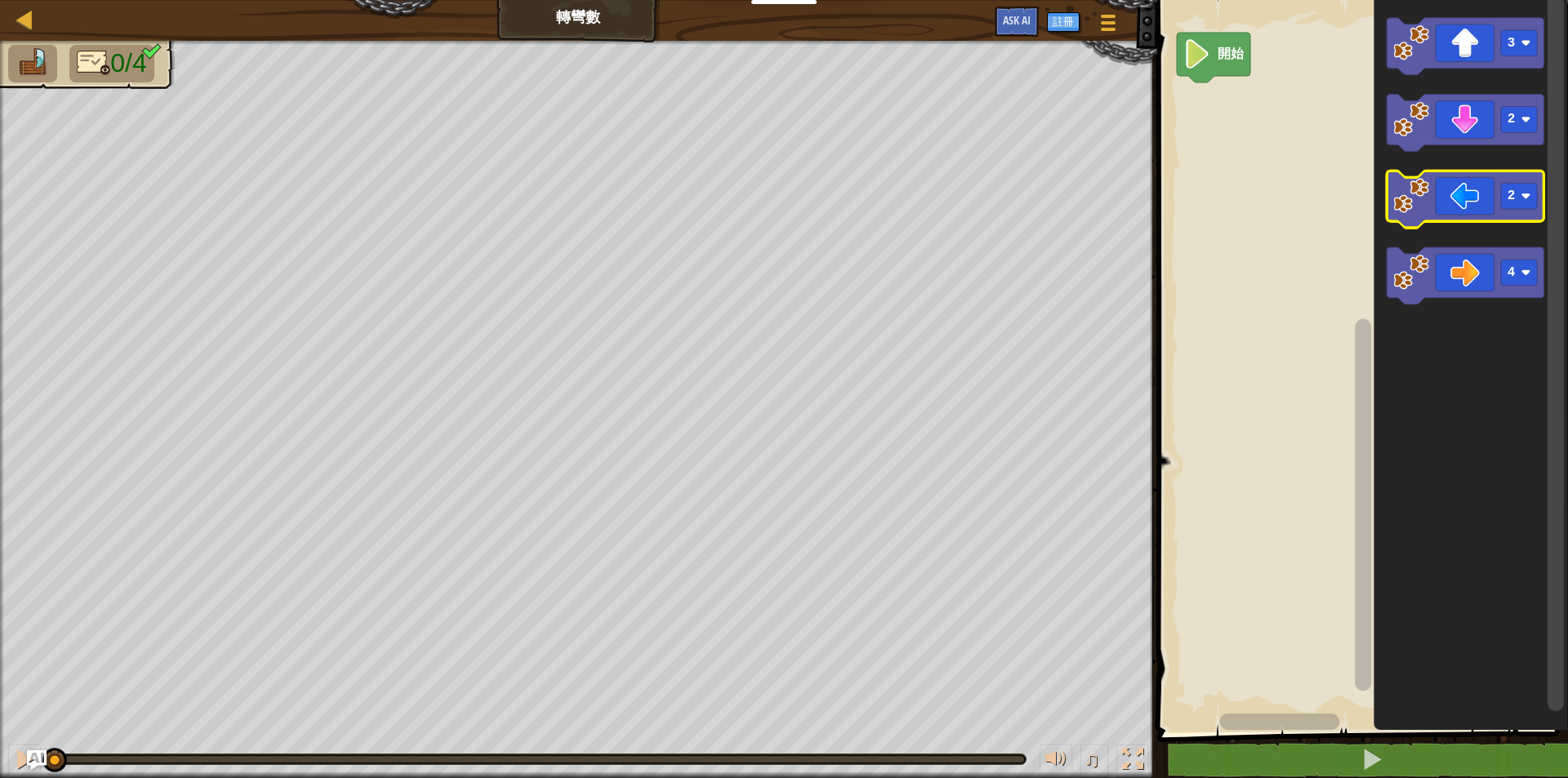
click at [1463, 202] on icon "Blockly工作區" at bounding box center [1465, 200] width 157 height 57
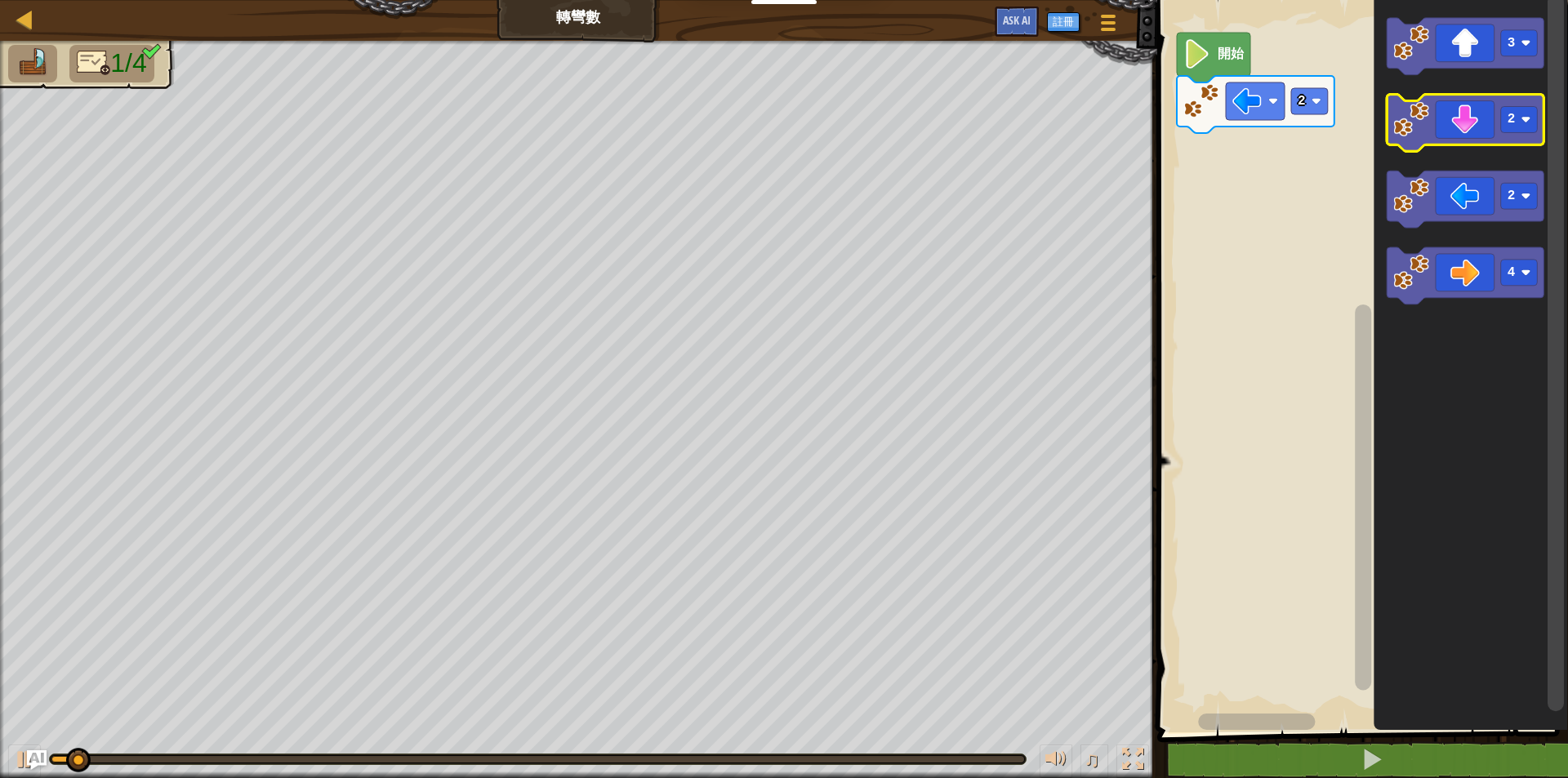
click at [1462, 111] on icon "Blockly工作區" at bounding box center [1465, 123] width 157 height 57
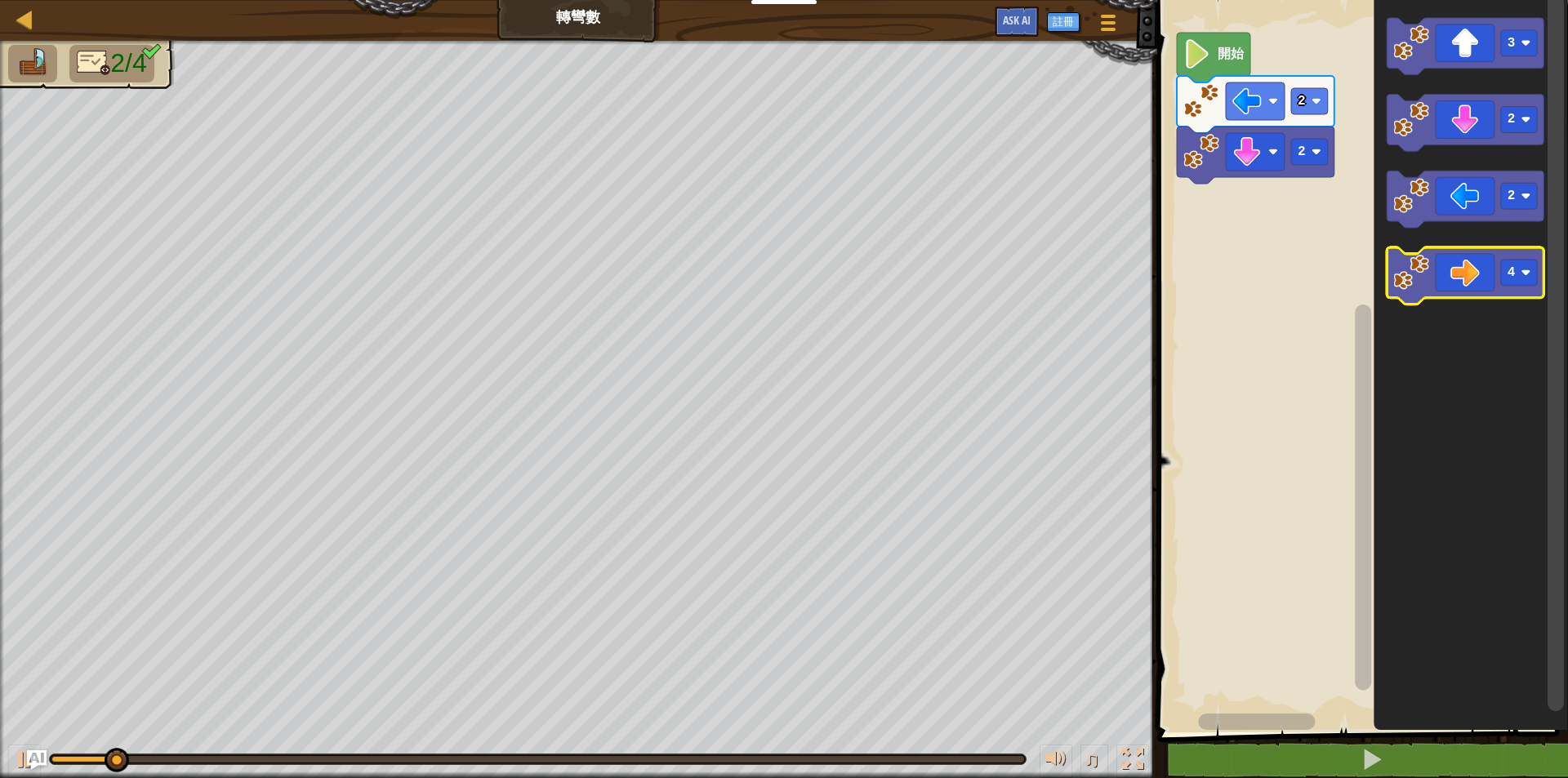
click at [1475, 284] on icon "Blockly工作區" at bounding box center [1465, 277] width 157 height 57
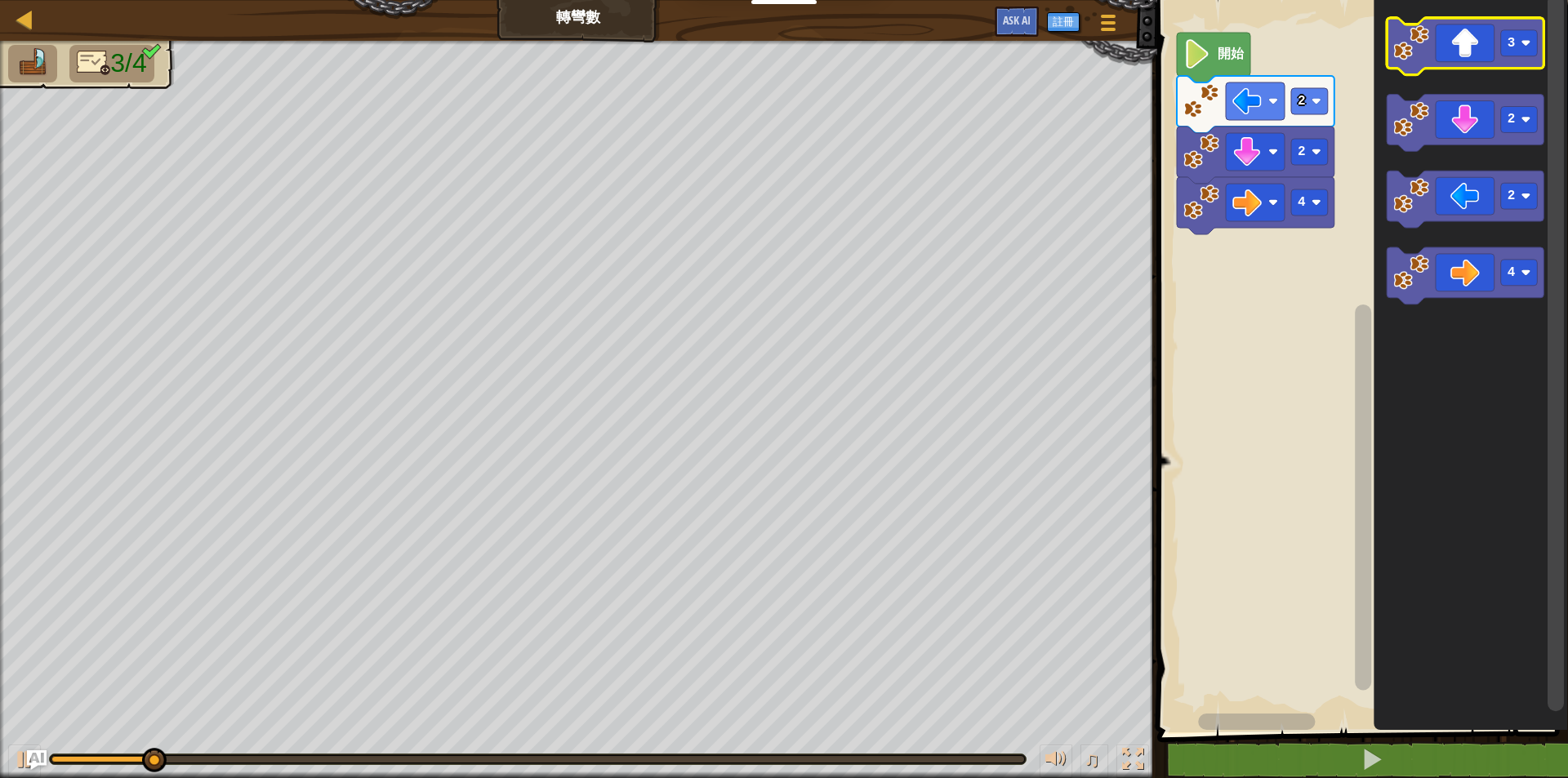
click at [1462, 47] on icon "Blockly工作區" at bounding box center [1465, 46] width 157 height 57
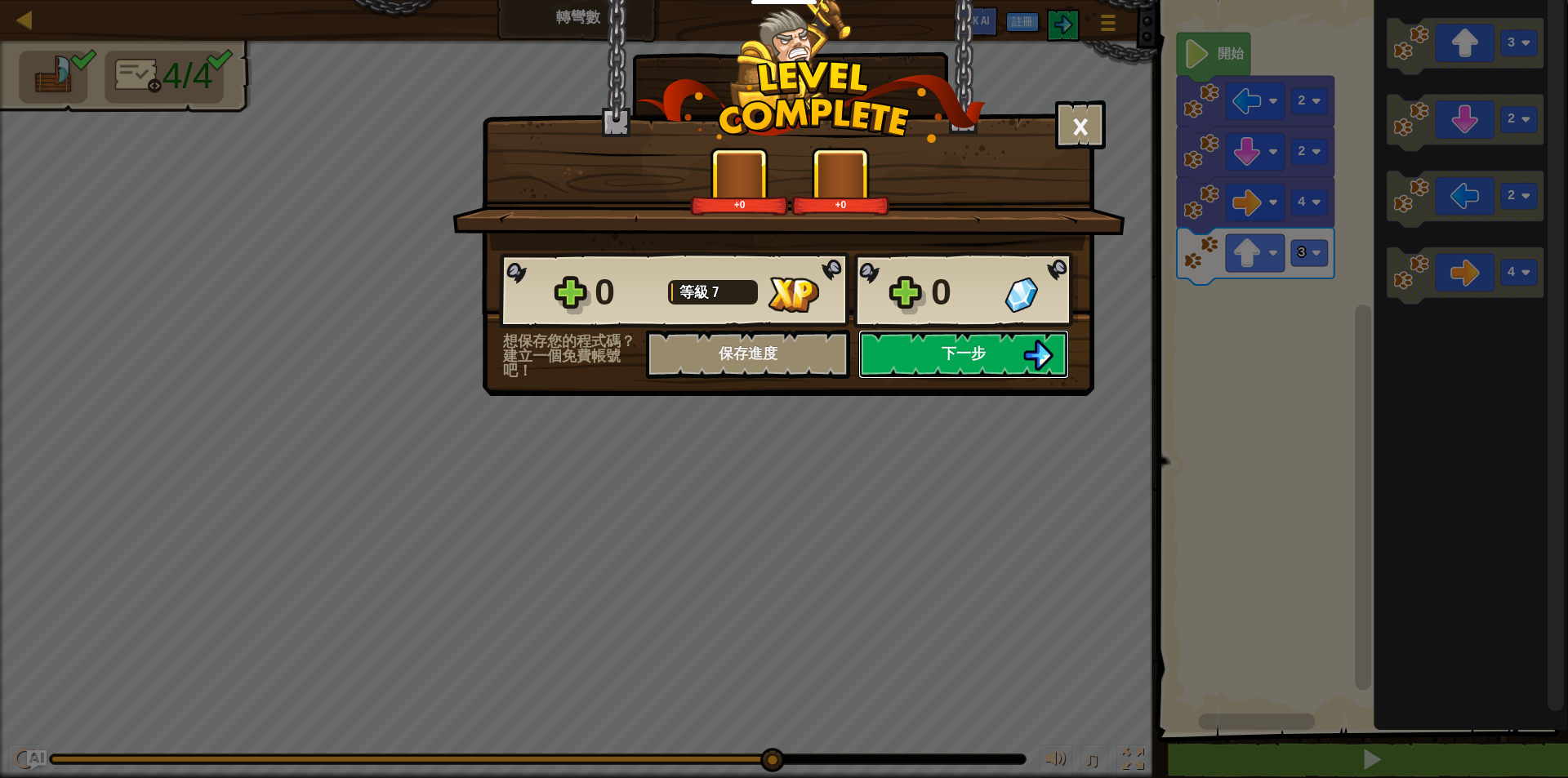
click at [938, 356] on button "下一步" at bounding box center [964, 353] width 211 height 49
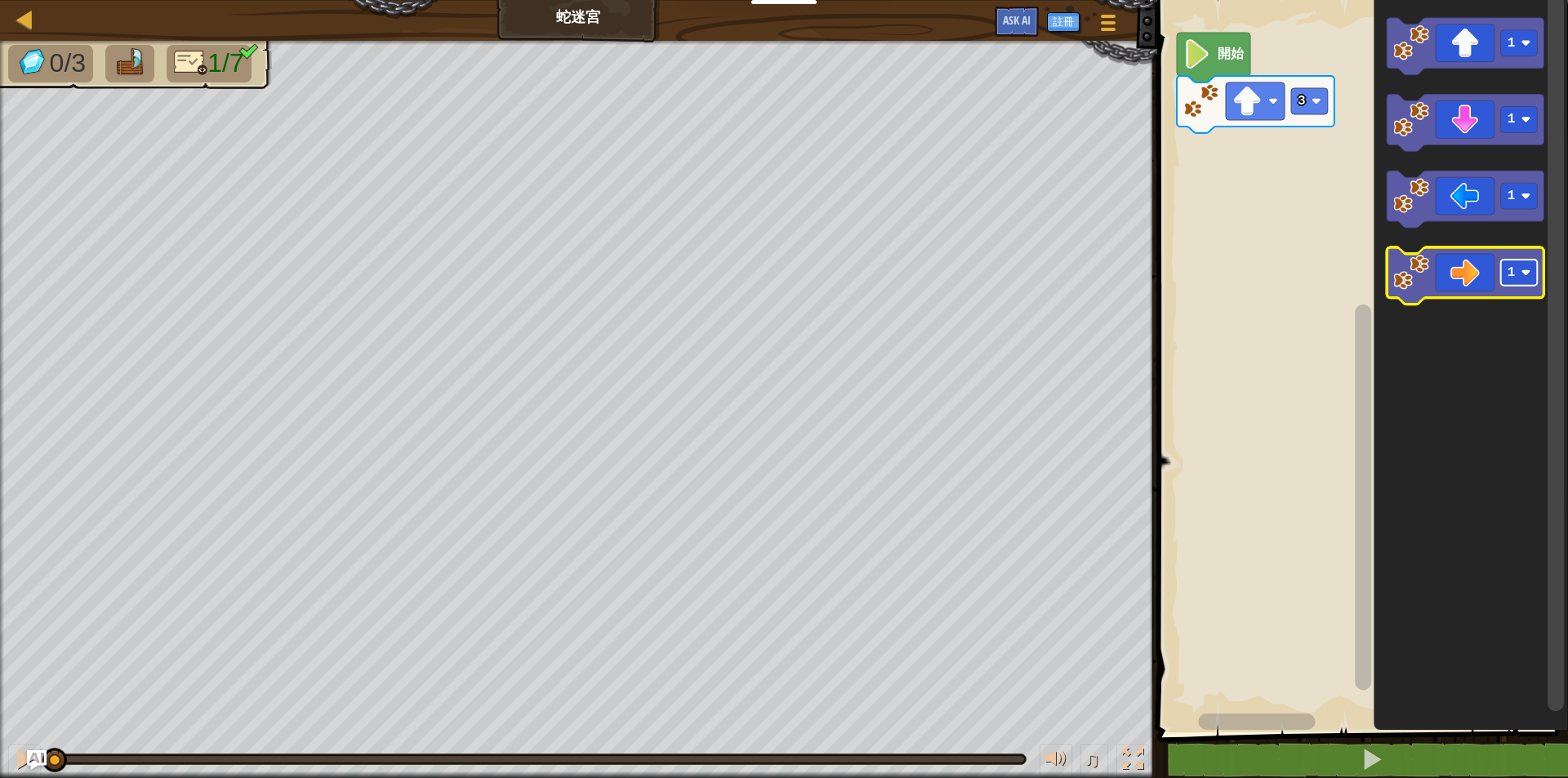
click at [1524, 275] on image "Blockly工作區" at bounding box center [1525, 273] width 10 height 10
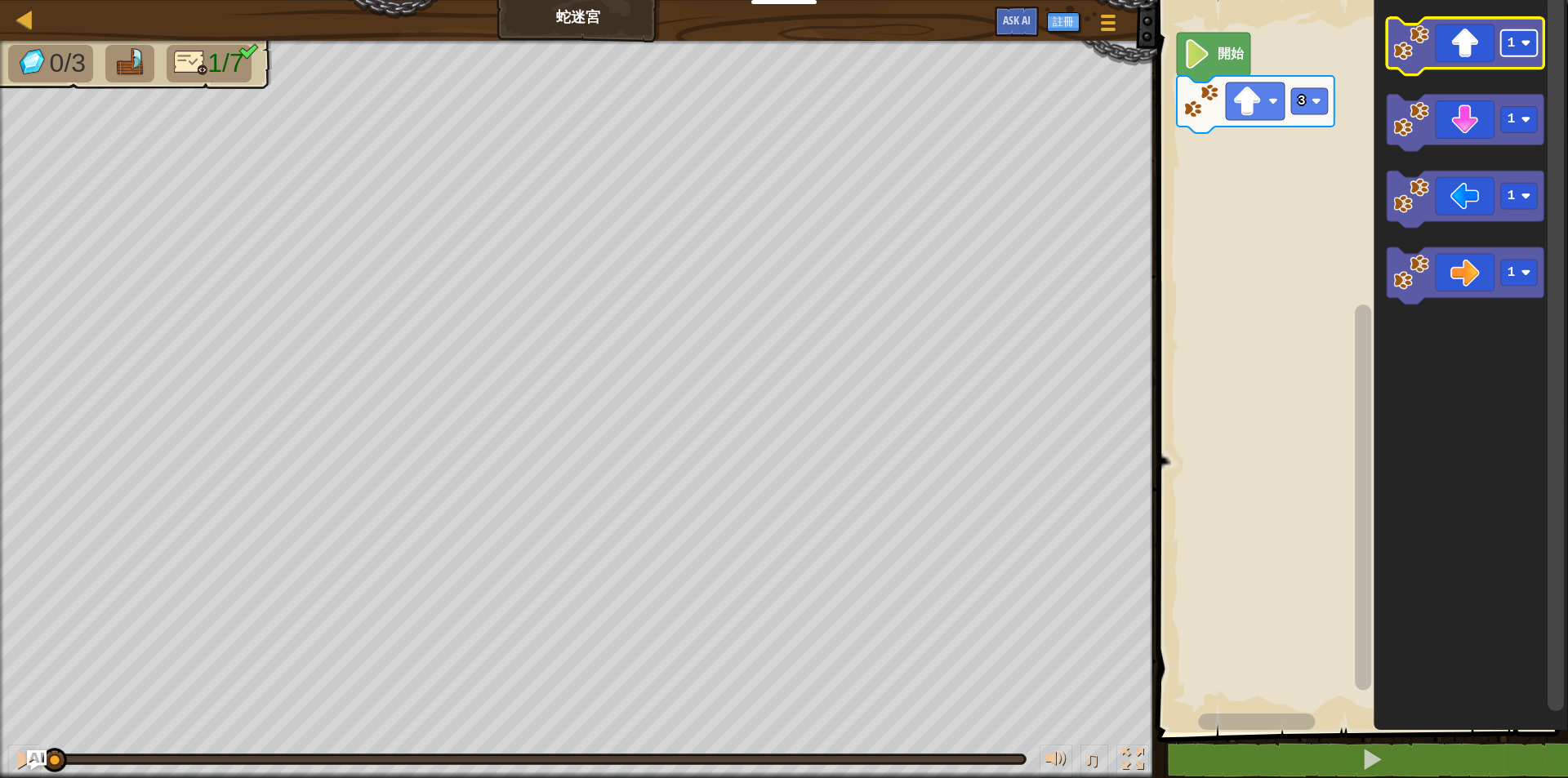
click at [1526, 49] on rect "Blockly工作區" at bounding box center [1519, 43] width 37 height 26
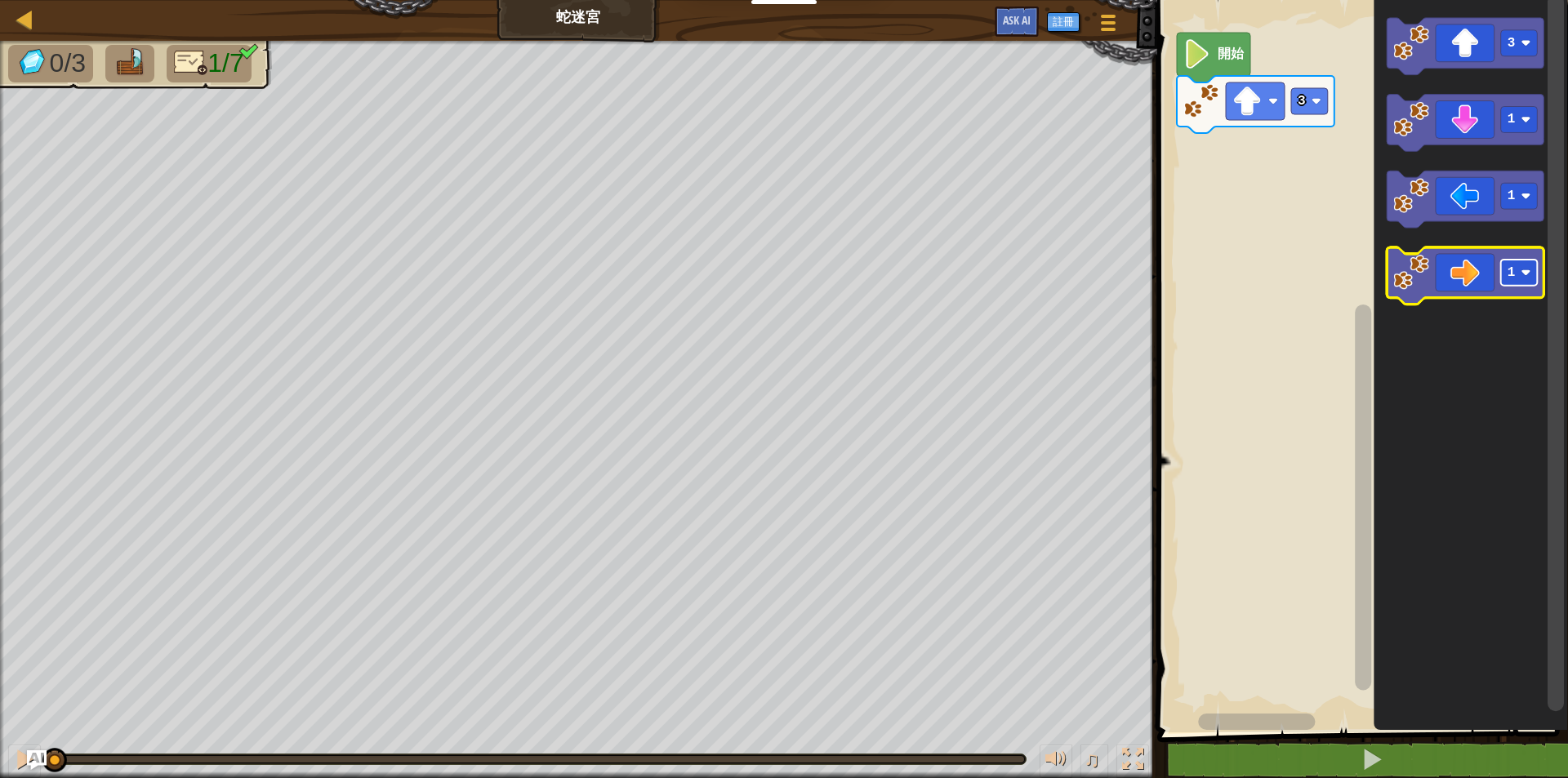
click at [1526, 273] on image "Blockly工作區" at bounding box center [1525, 273] width 10 height 10
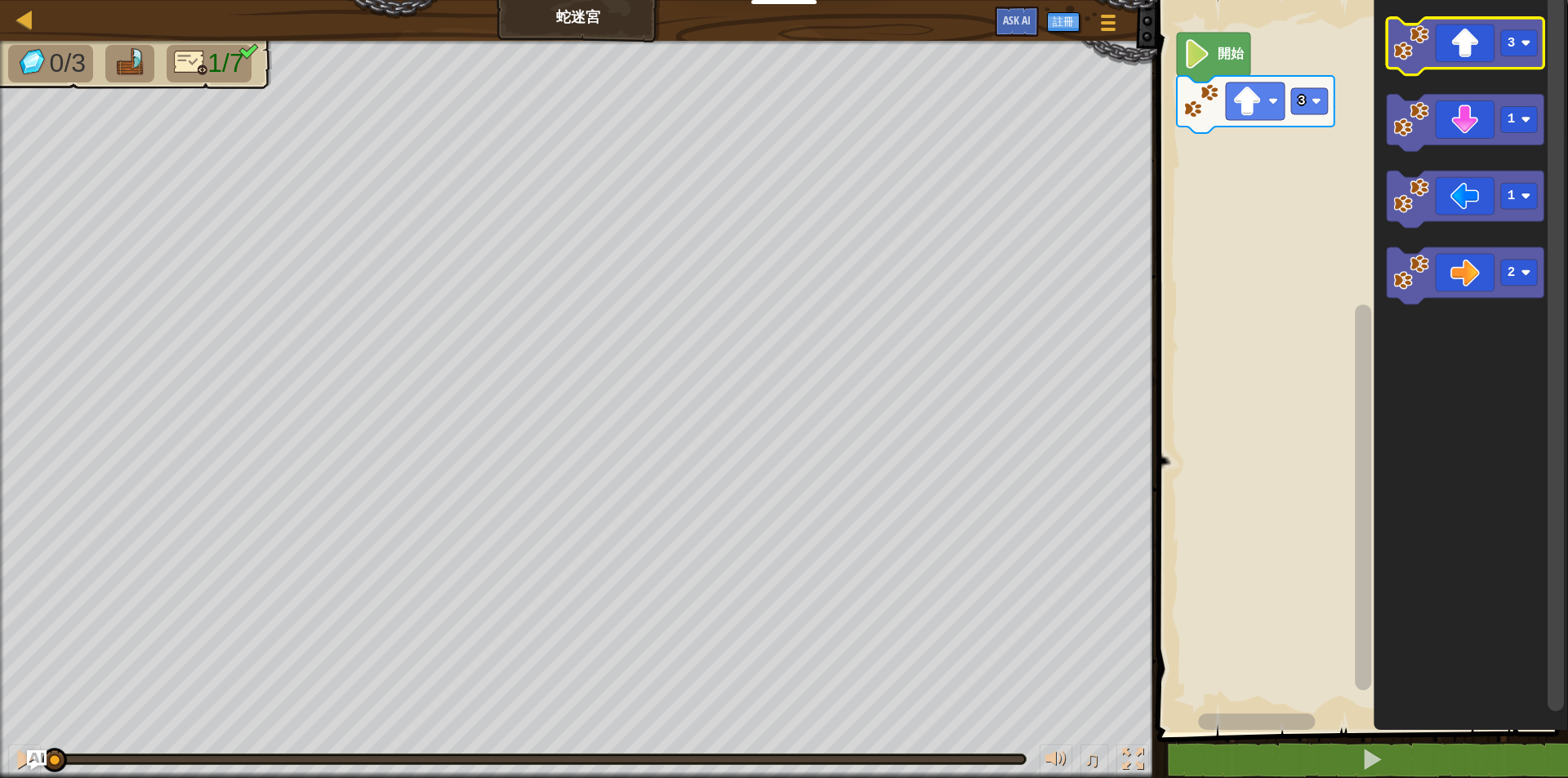
click at [1462, 53] on icon "Blockly工作區" at bounding box center [1465, 46] width 157 height 57
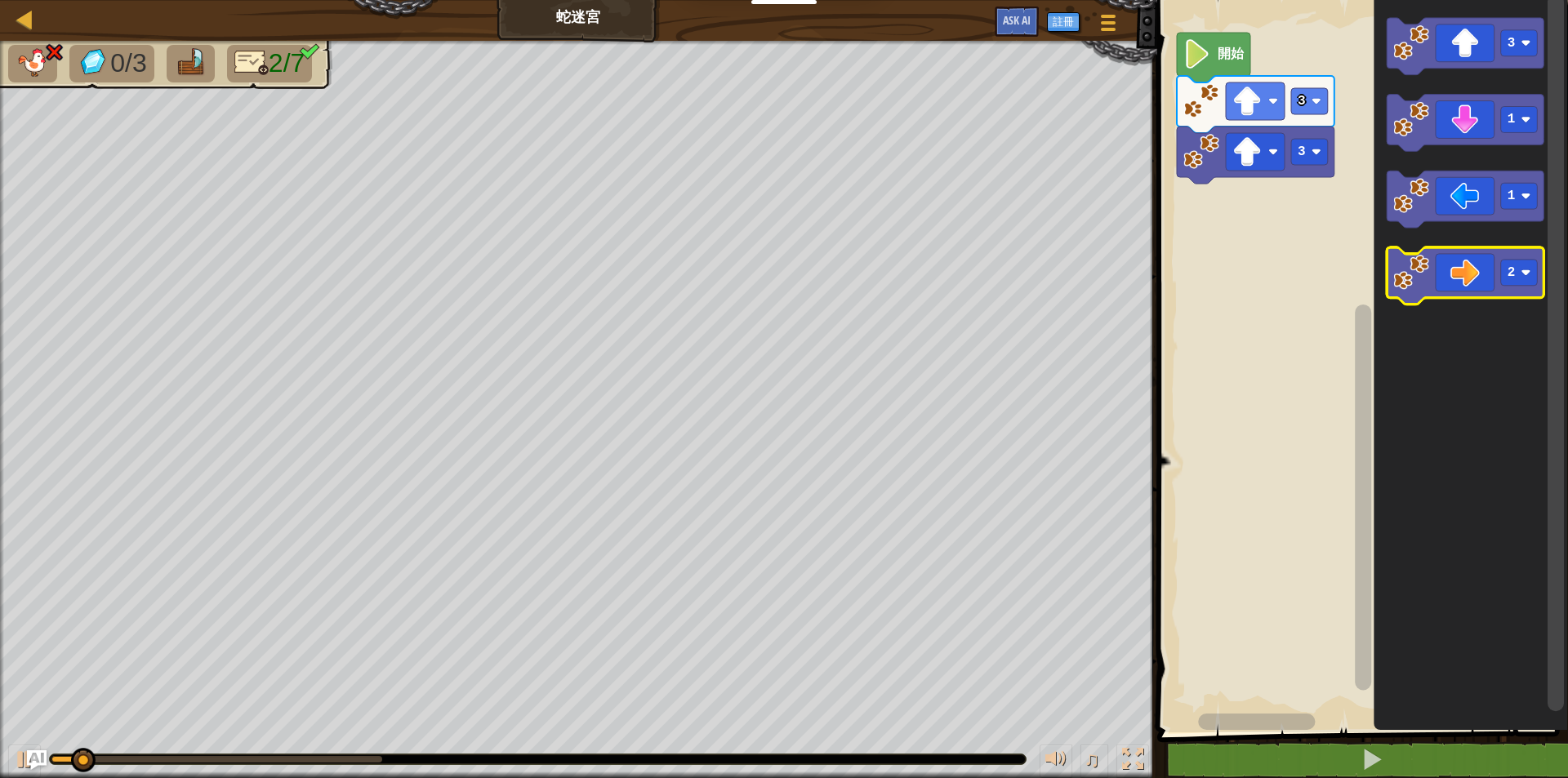
click at [1471, 279] on icon "Blockly工作區" at bounding box center [1465, 277] width 157 height 57
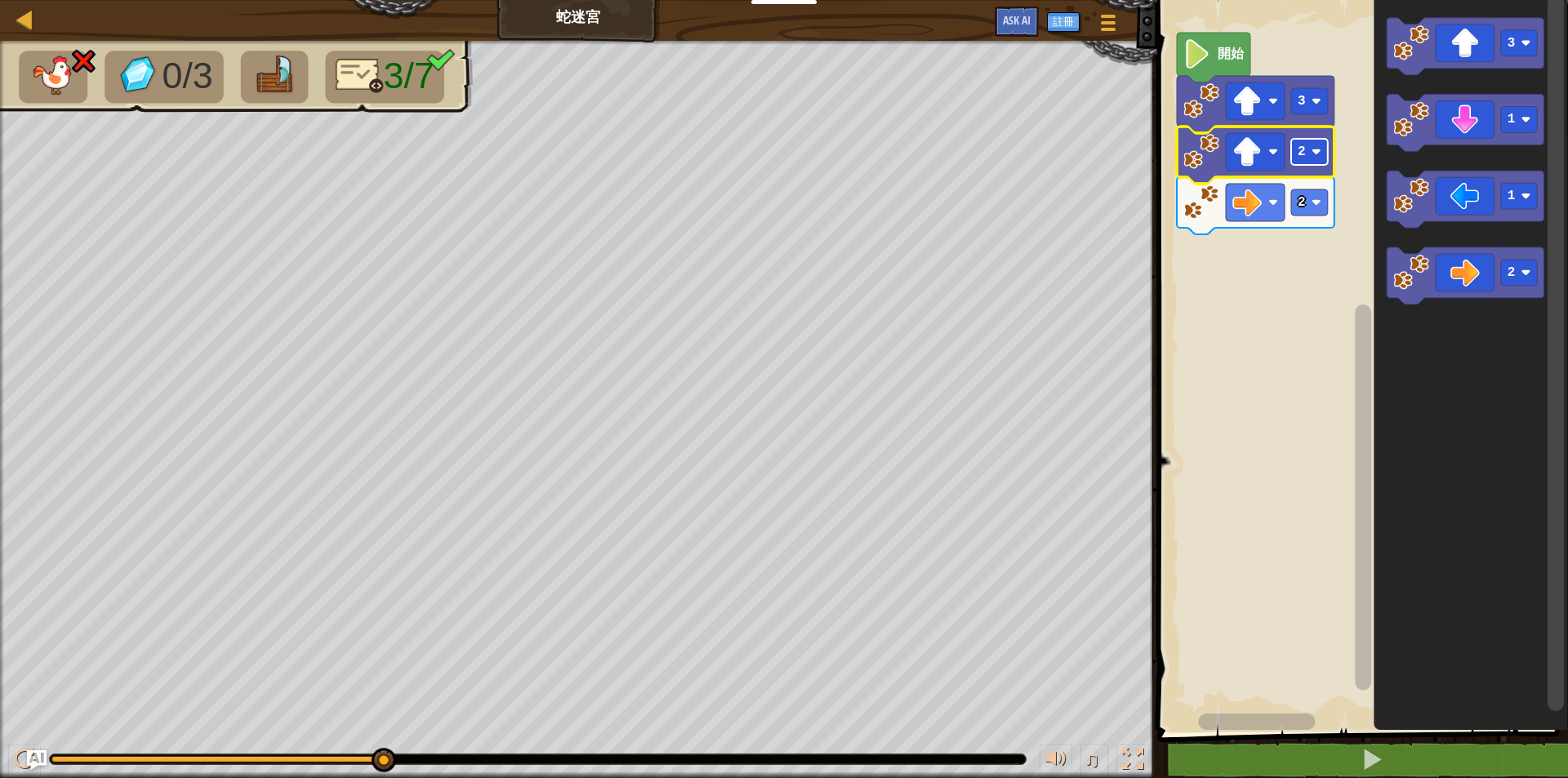
click at [1316, 156] on image "Blockly工作區" at bounding box center [1315, 152] width 10 height 10
click at [1270, 152] on image "Blockly工作區" at bounding box center [1273, 152] width 10 height 10
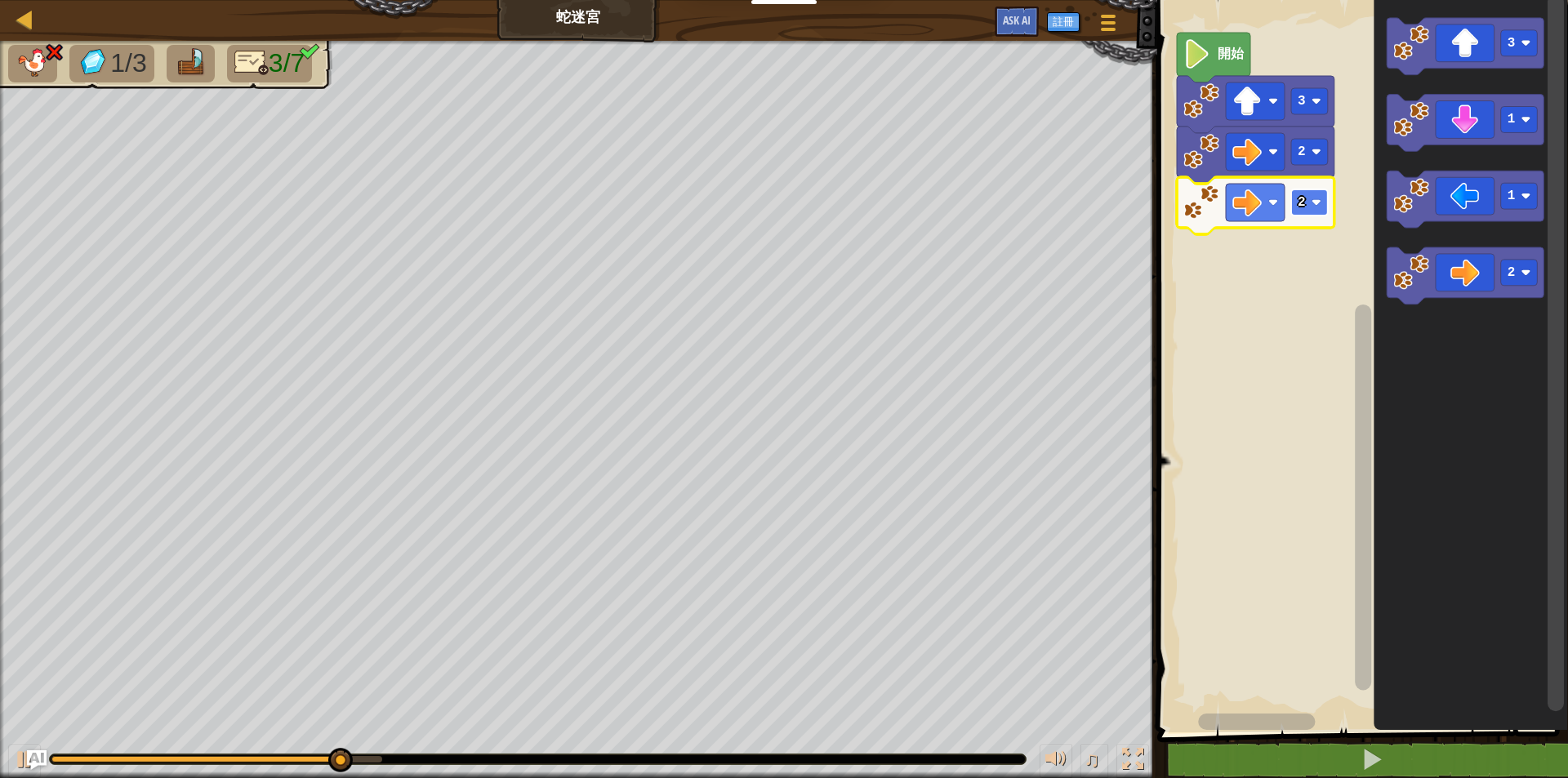
click at [1313, 205] on image "Blockly工作區" at bounding box center [1315, 202] width 10 height 10
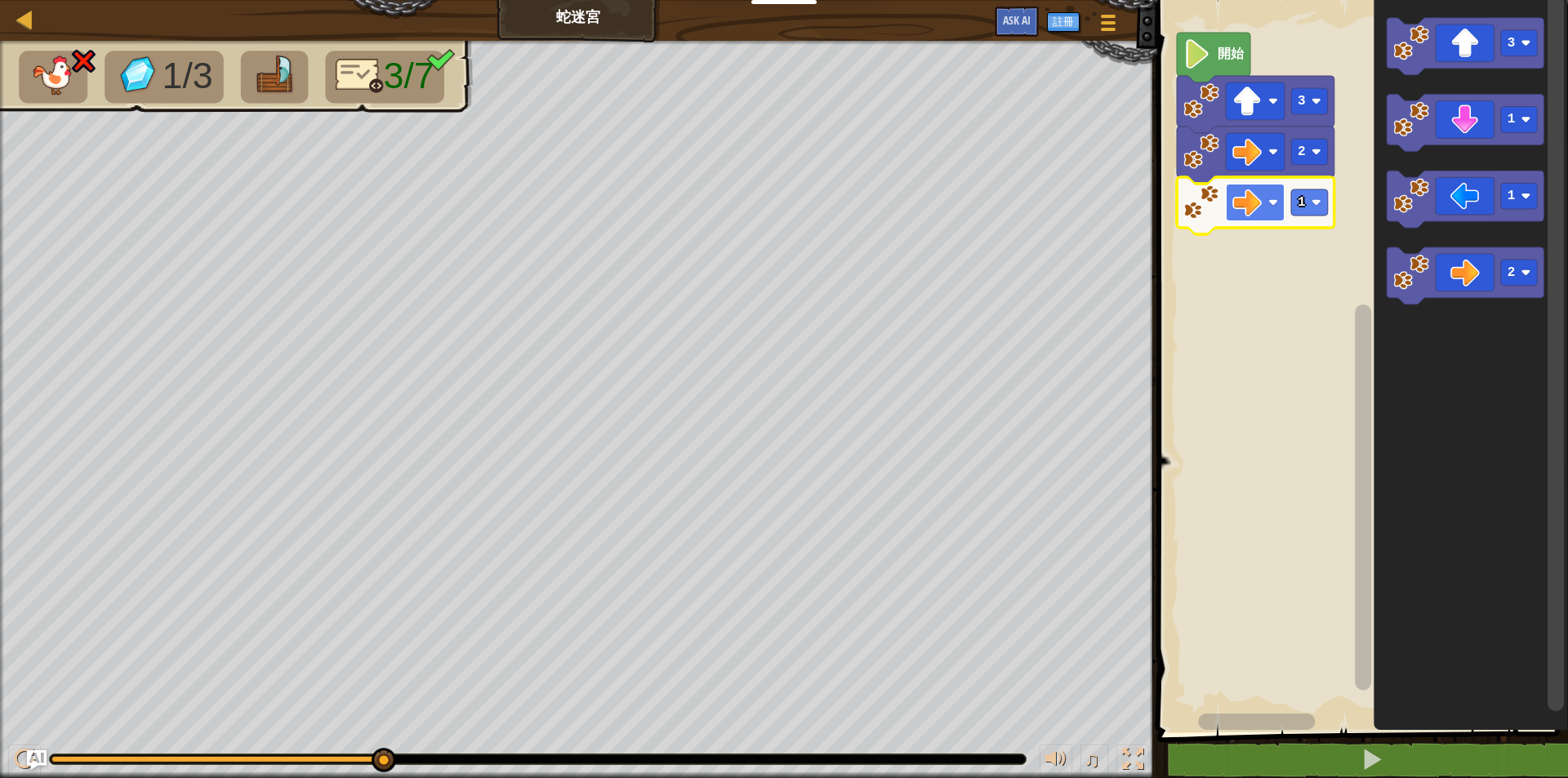
click at [1265, 197] on rect "Blockly工作區" at bounding box center [1255, 202] width 59 height 38
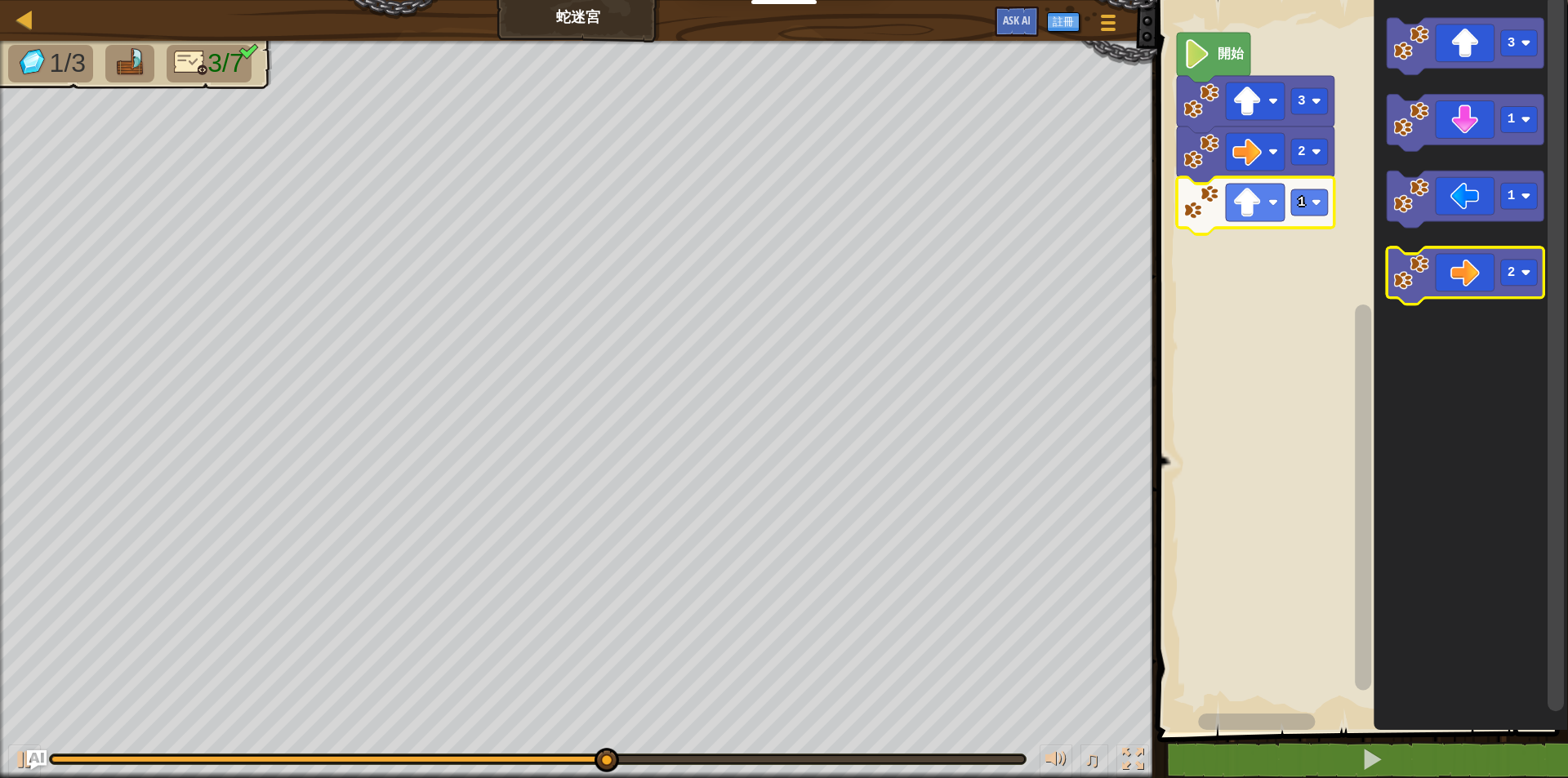
click at [1474, 272] on icon "Blockly工作區" at bounding box center [1465, 277] width 157 height 57
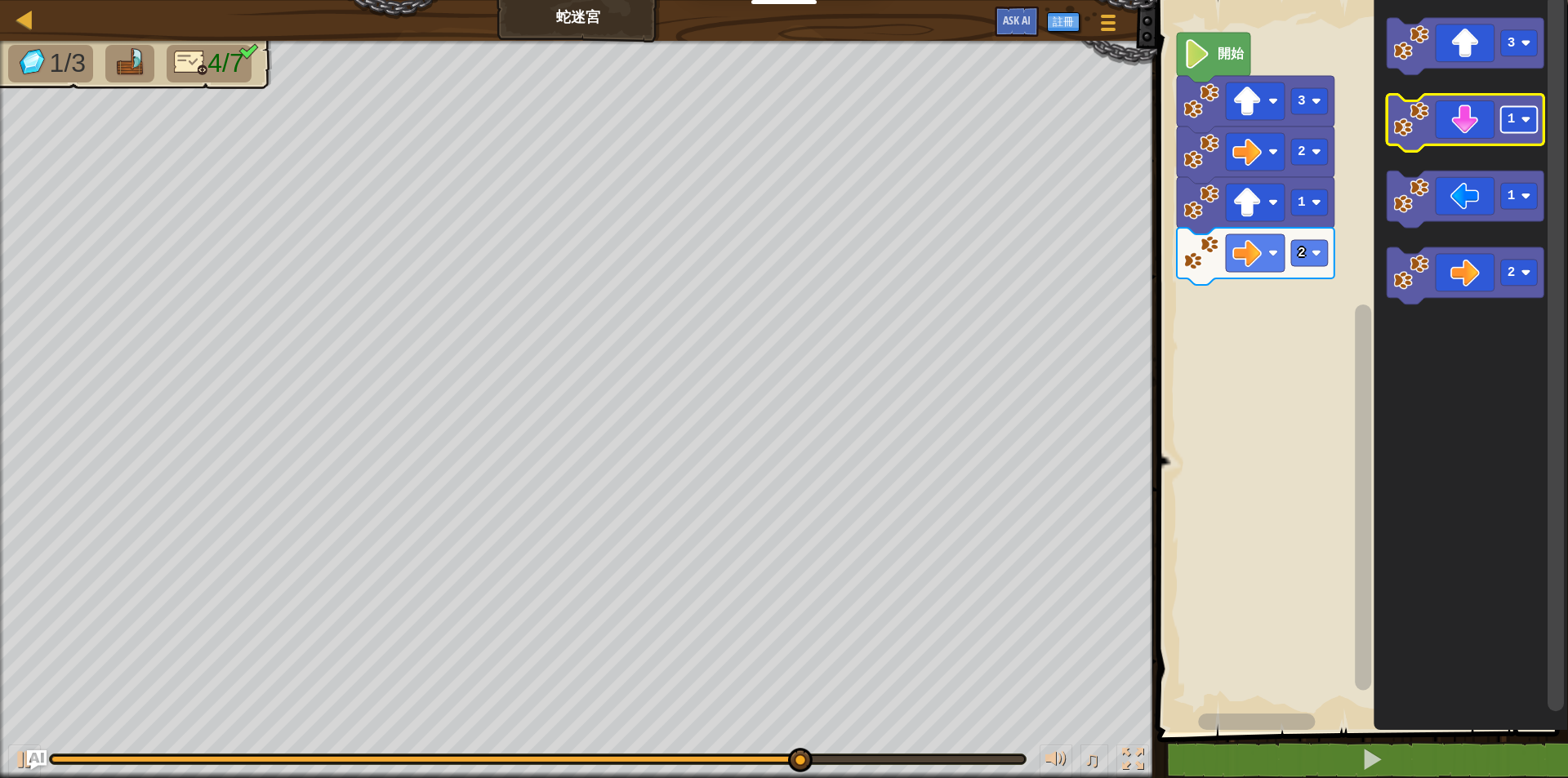
click at [1527, 118] on image "Blockly工作區" at bounding box center [1525, 119] width 10 height 10
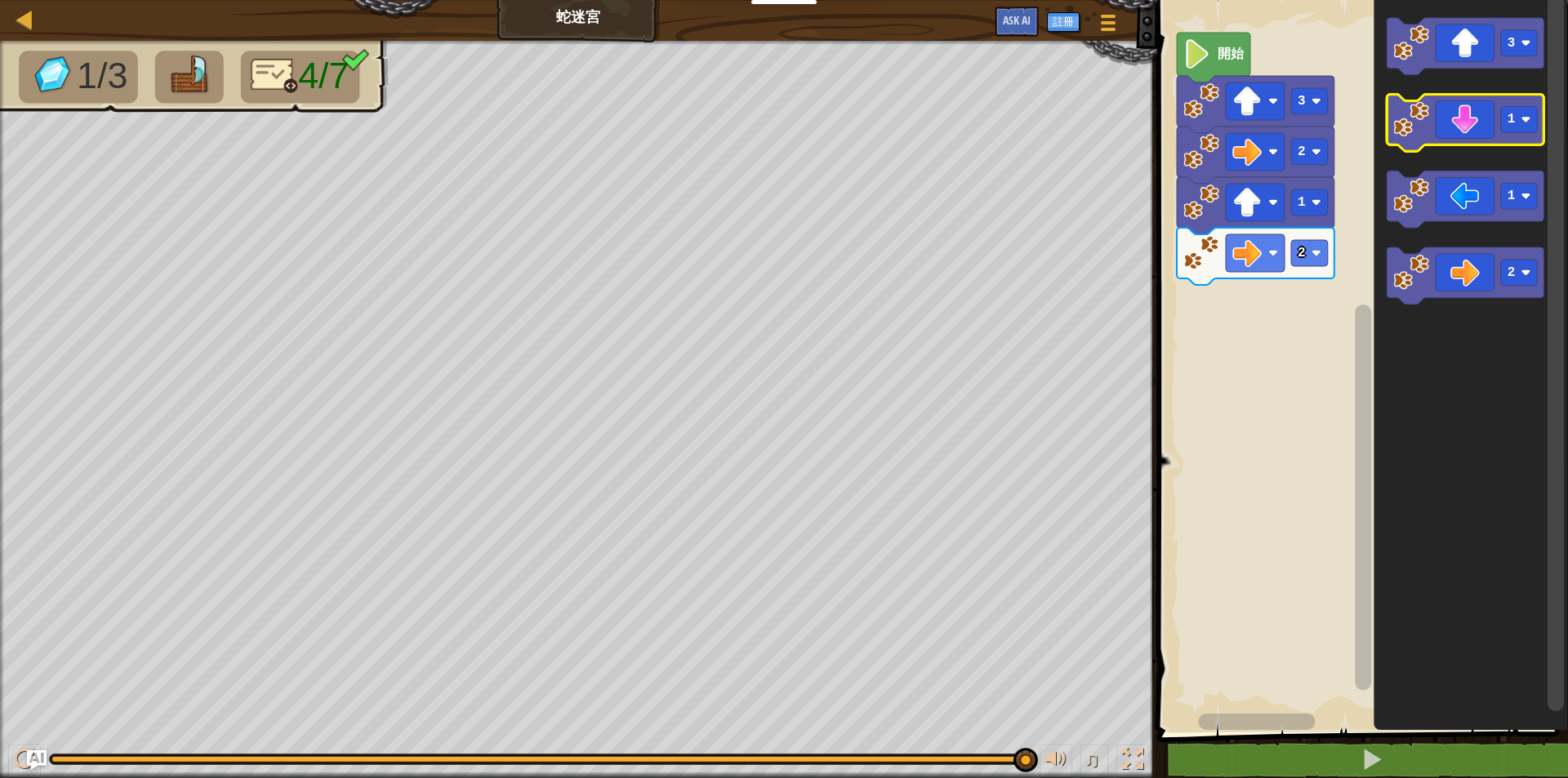
click at [1473, 120] on icon "Blockly工作區" at bounding box center [1465, 123] width 157 height 57
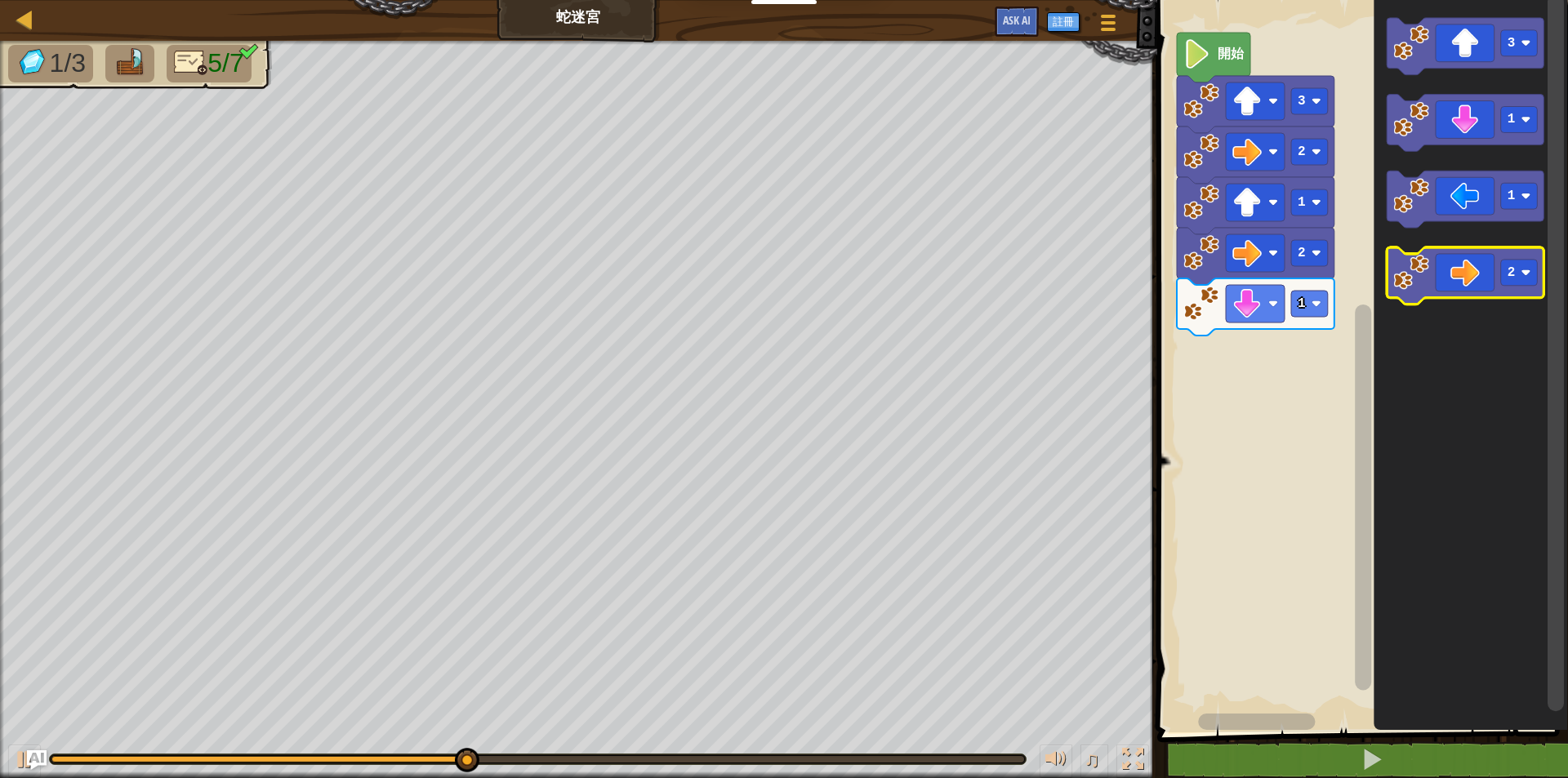
click at [1475, 275] on icon "Blockly工作區" at bounding box center [1465, 277] width 157 height 57
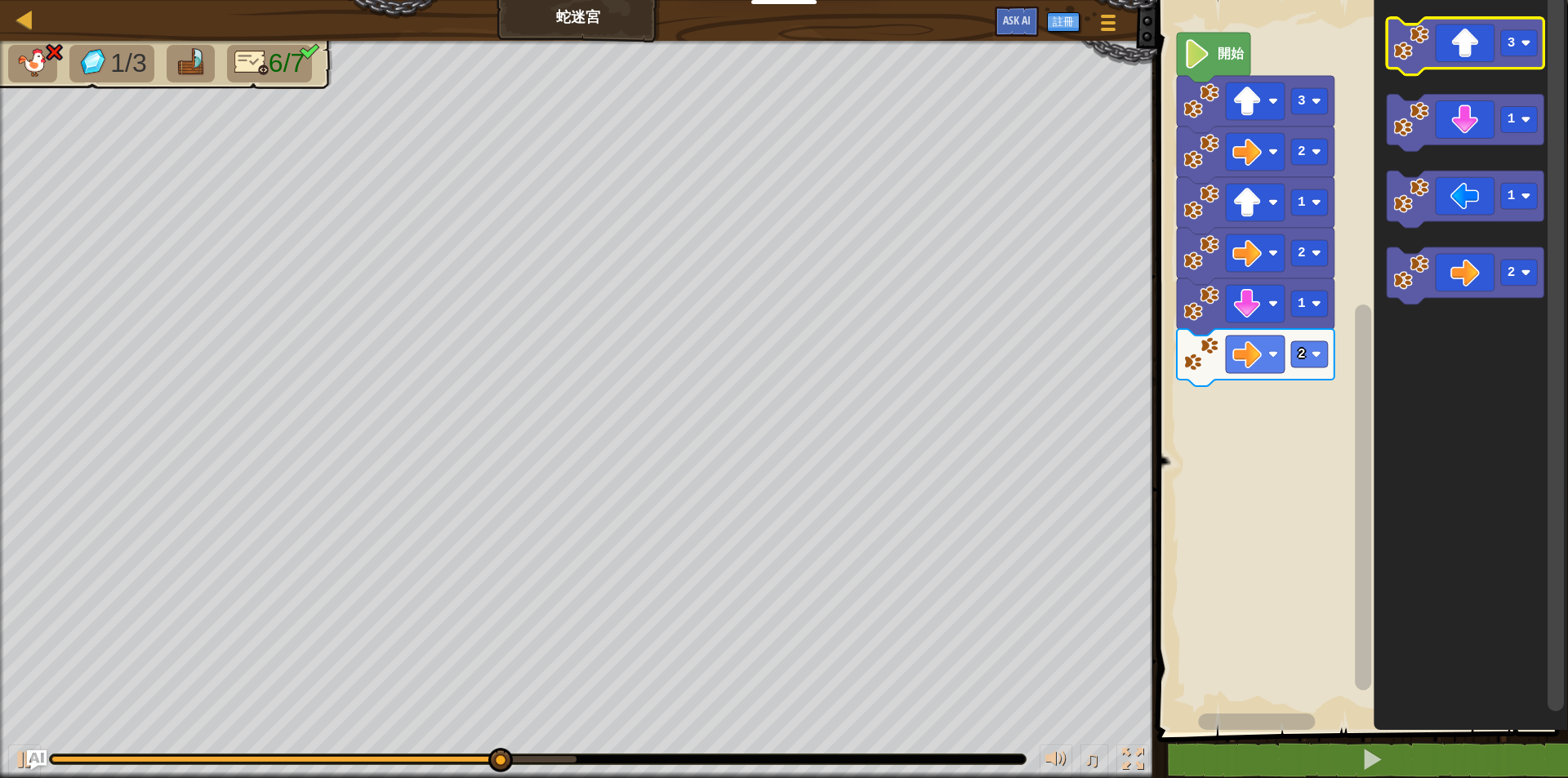
click at [1466, 51] on icon "Blockly工作區" at bounding box center [1465, 46] width 157 height 57
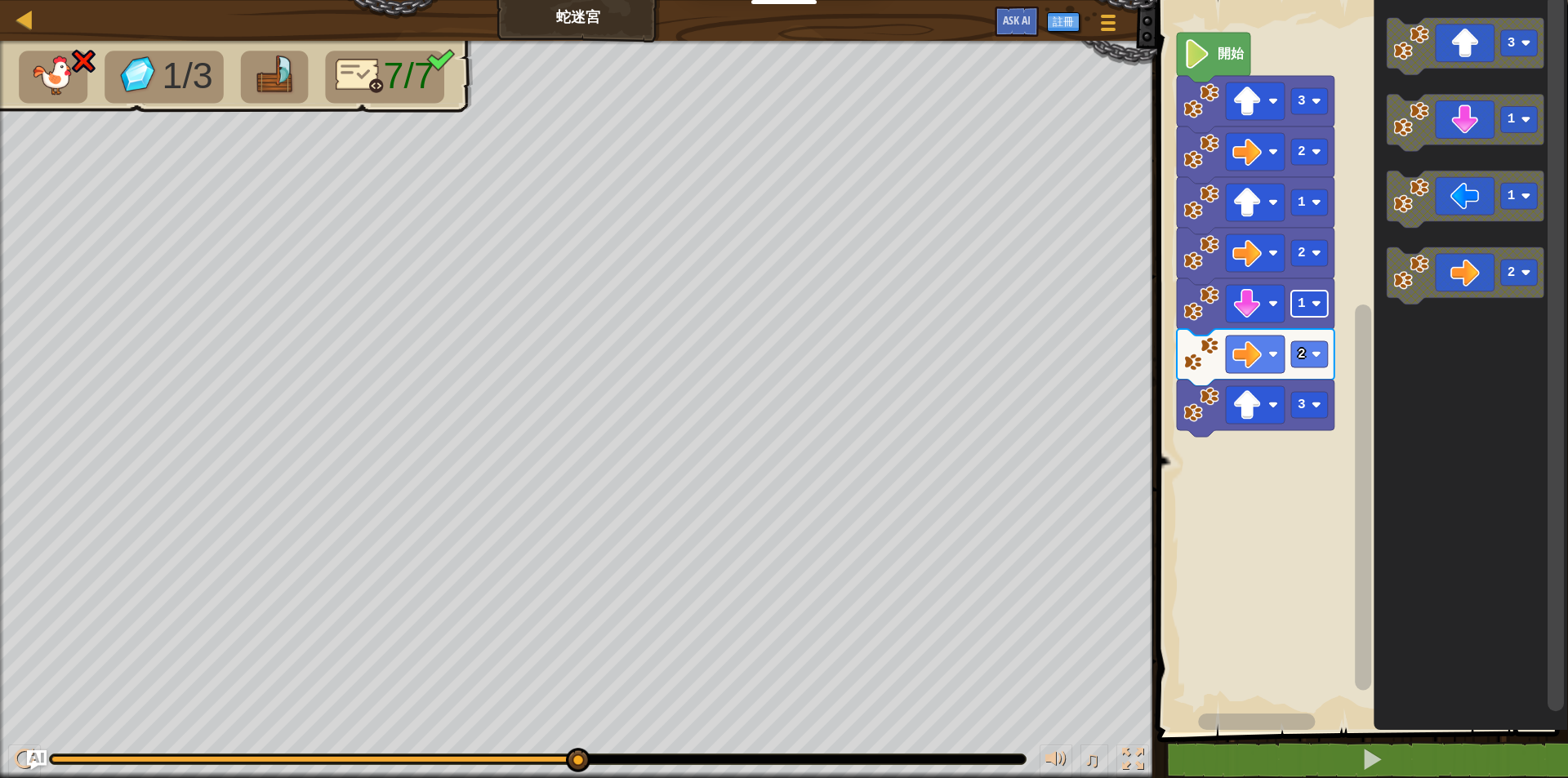
click at [1318, 301] on image "Blockly工作區" at bounding box center [1315, 303] width 10 height 10
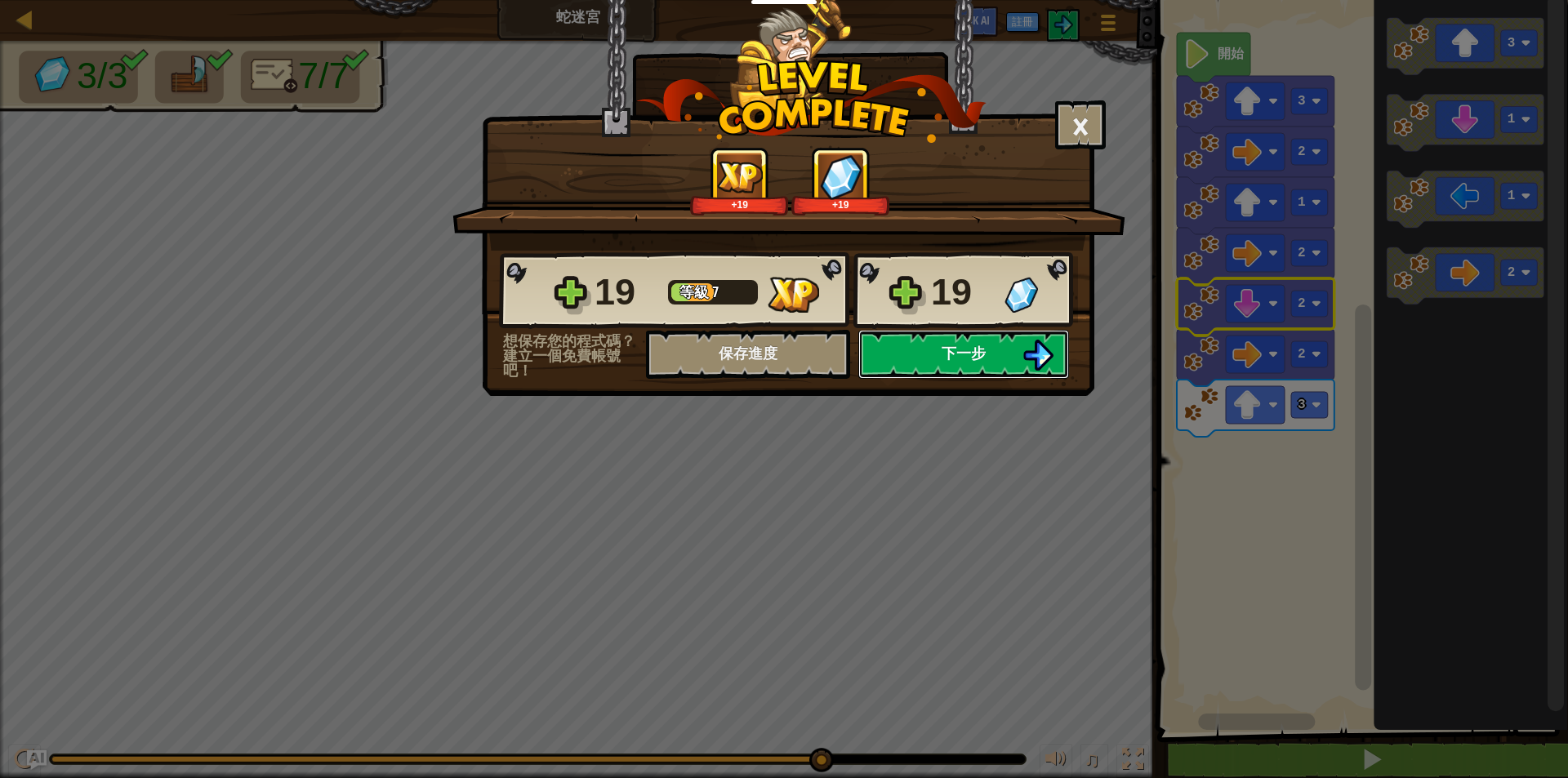
click at [982, 352] on span "下一步" at bounding box center [964, 352] width 44 height 20
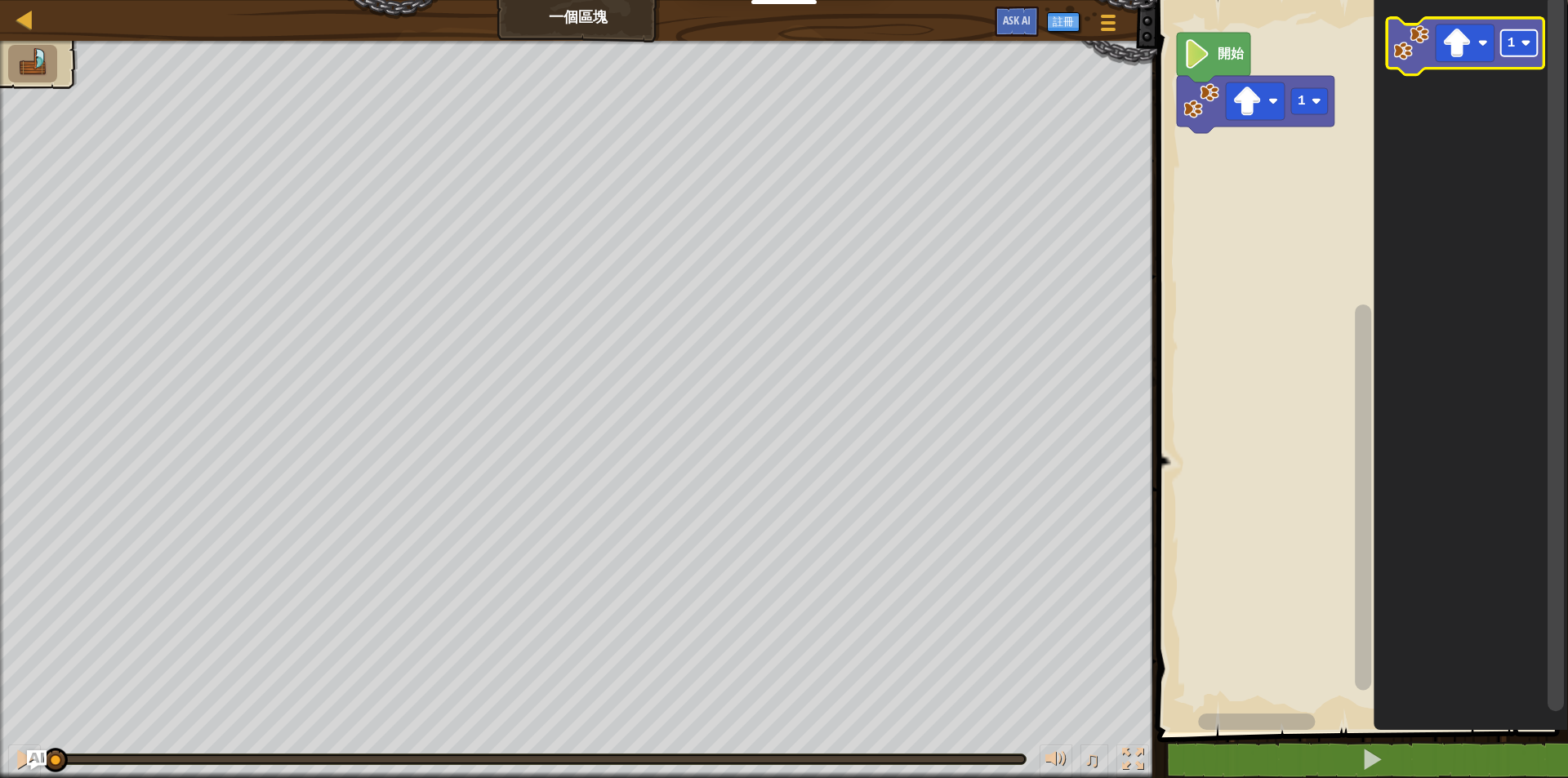
click at [1525, 50] on rect "Blockly工作區" at bounding box center [1519, 43] width 37 height 26
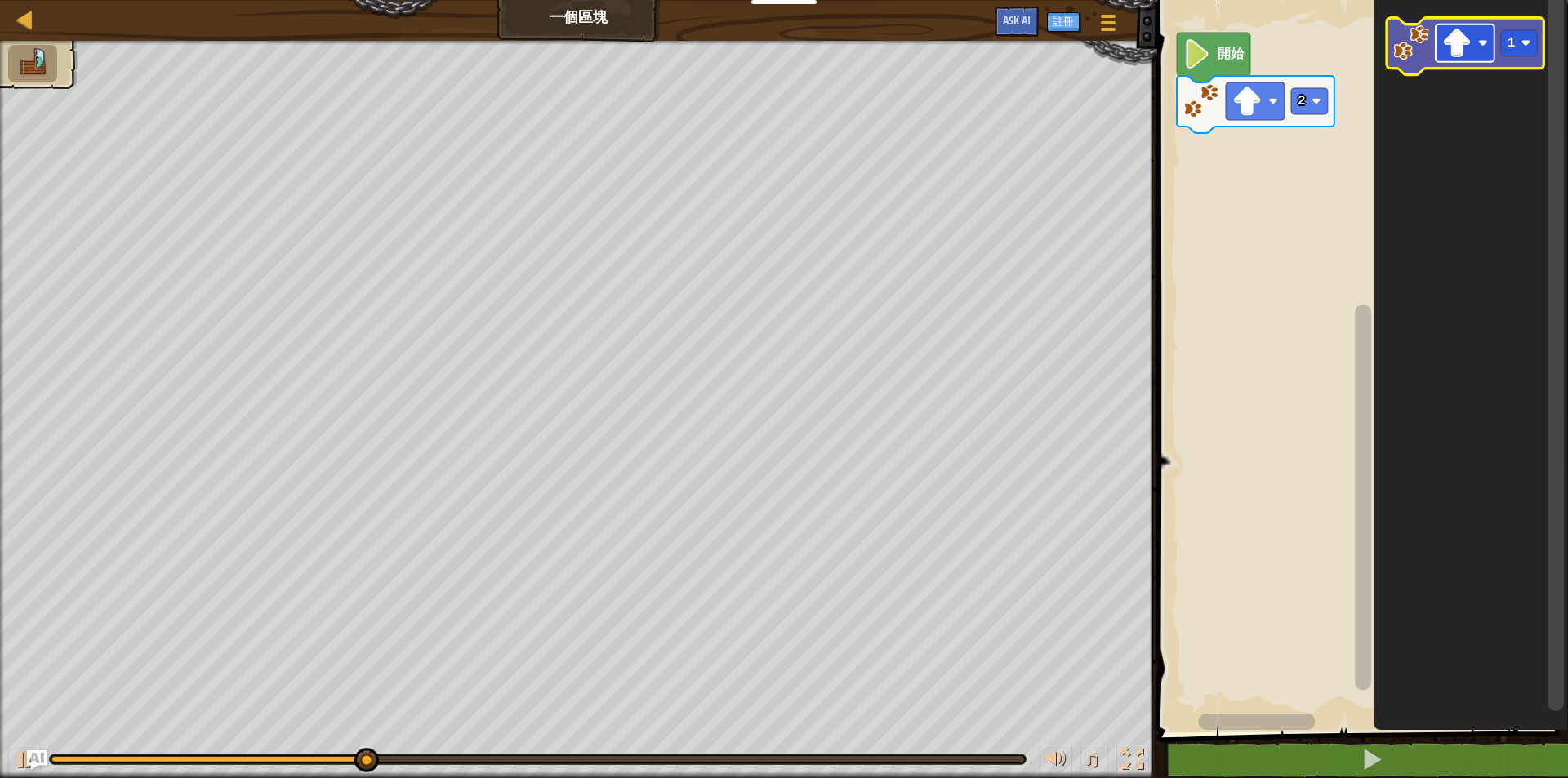
click at [1485, 40] on image "Blockly工作區" at bounding box center [1482, 43] width 10 height 10
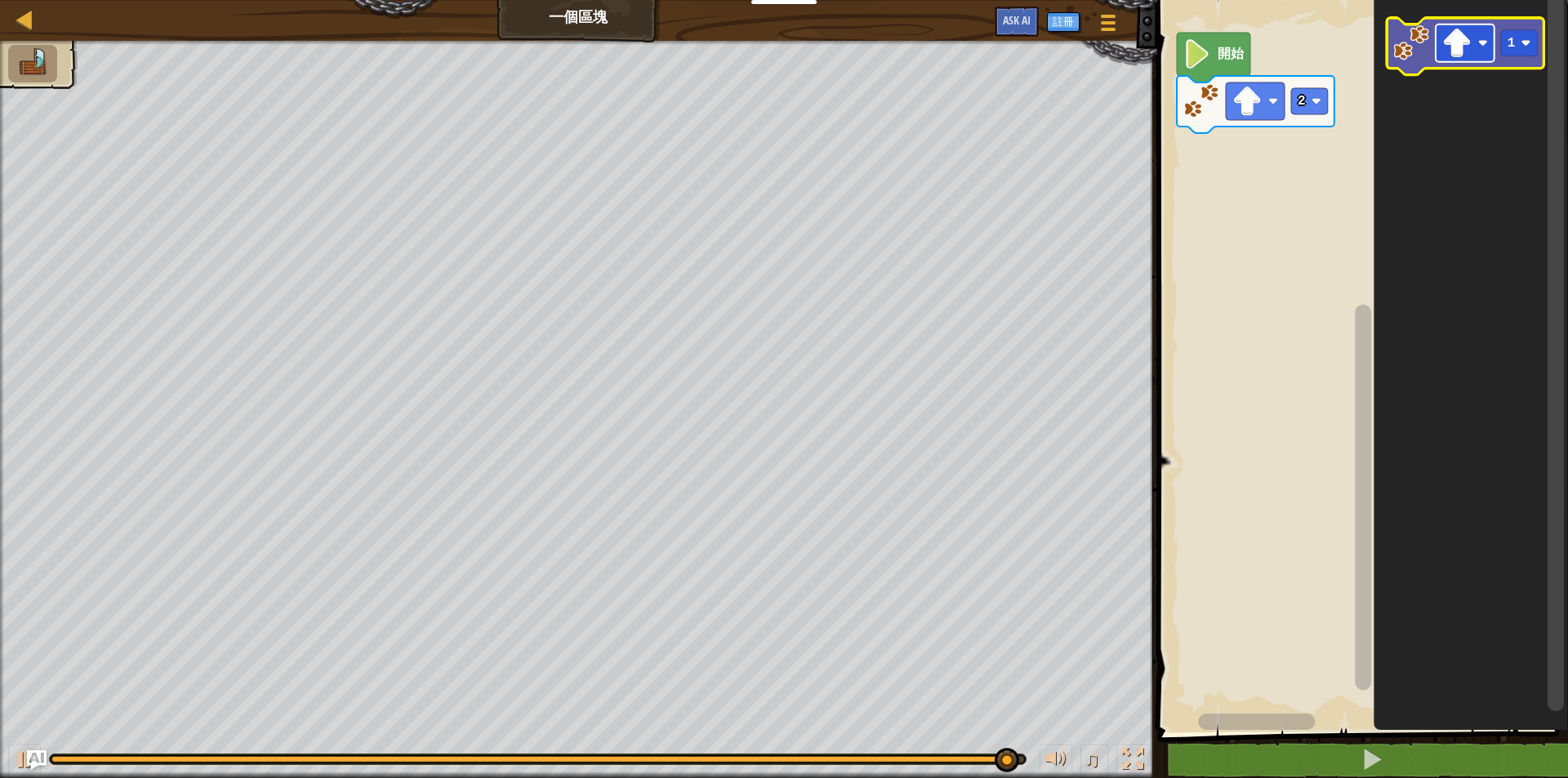
click at [1481, 38] on rect "Blockly工作區" at bounding box center [1465, 43] width 59 height 38
click at [1480, 38] on rect "Blockly工作區" at bounding box center [1465, 43] width 59 height 38
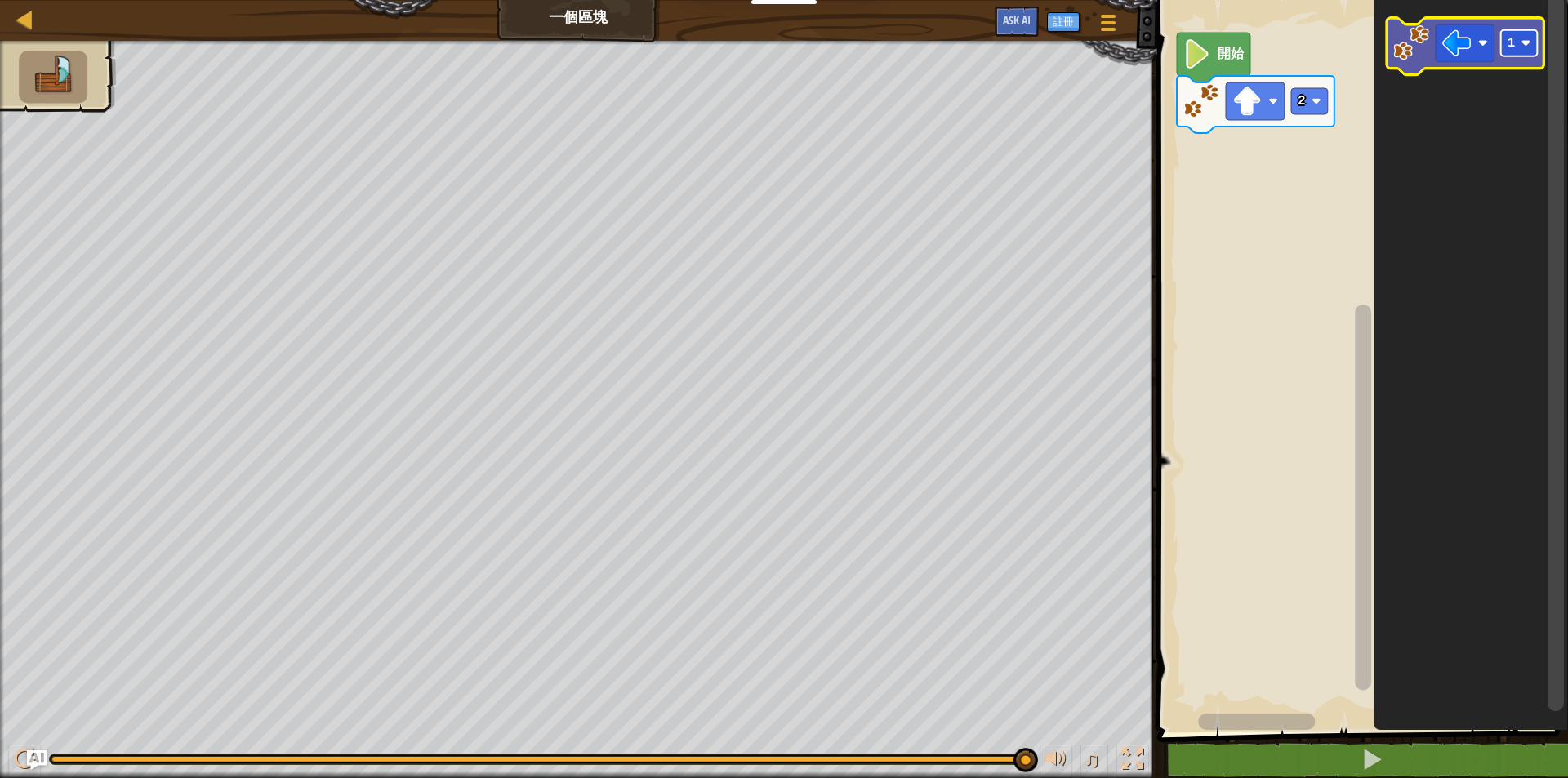
click at [1526, 43] on image "Blockly工作區" at bounding box center [1525, 43] width 10 height 10
click at [1461, 45] on image "Blockly工作區" at bounding box center [1457, 43] width 30 height 30
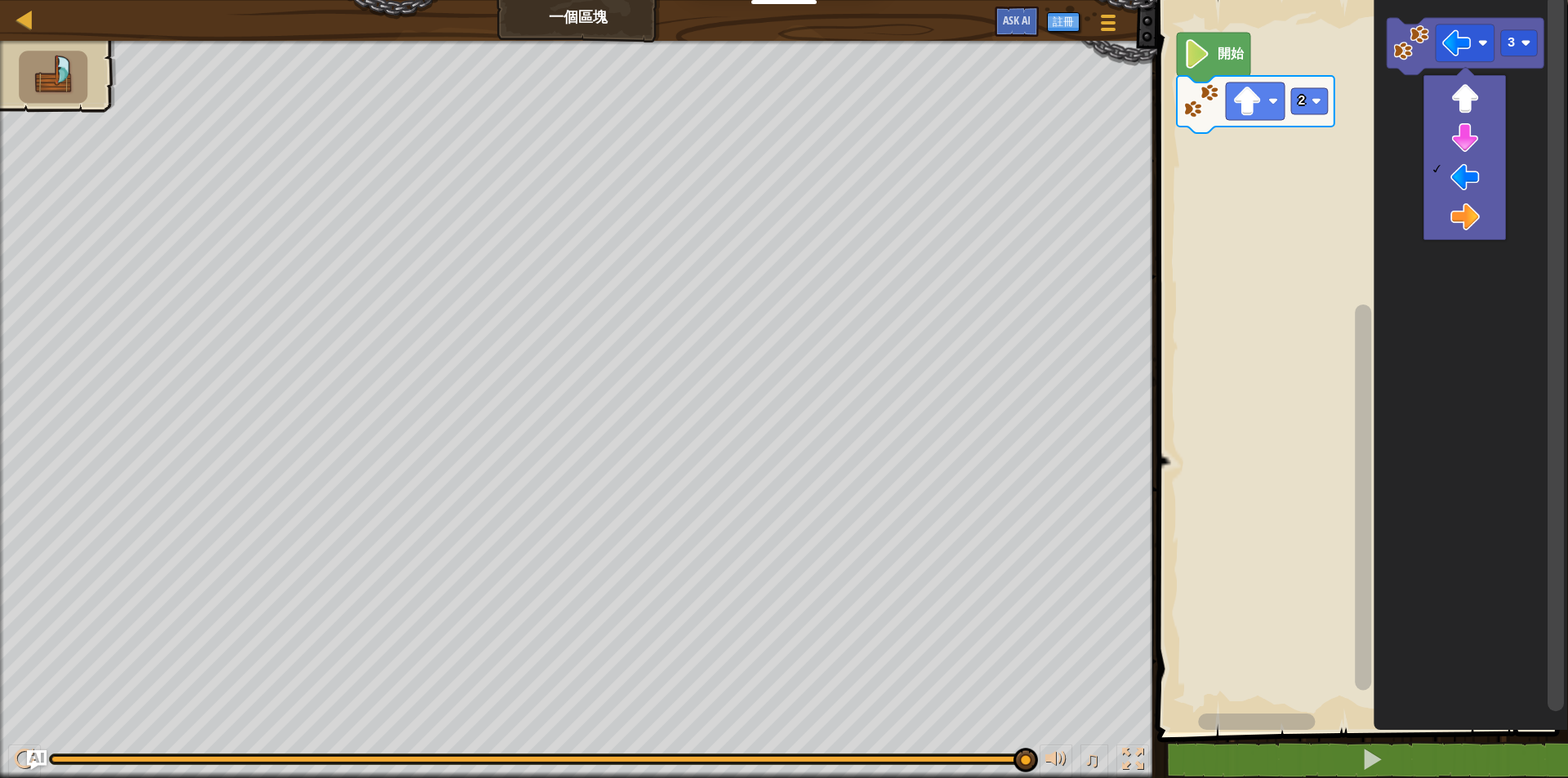
click at [1415, 282] on icon "Blockly工作區" at bounding box center [1471, 362] width 194 height 740
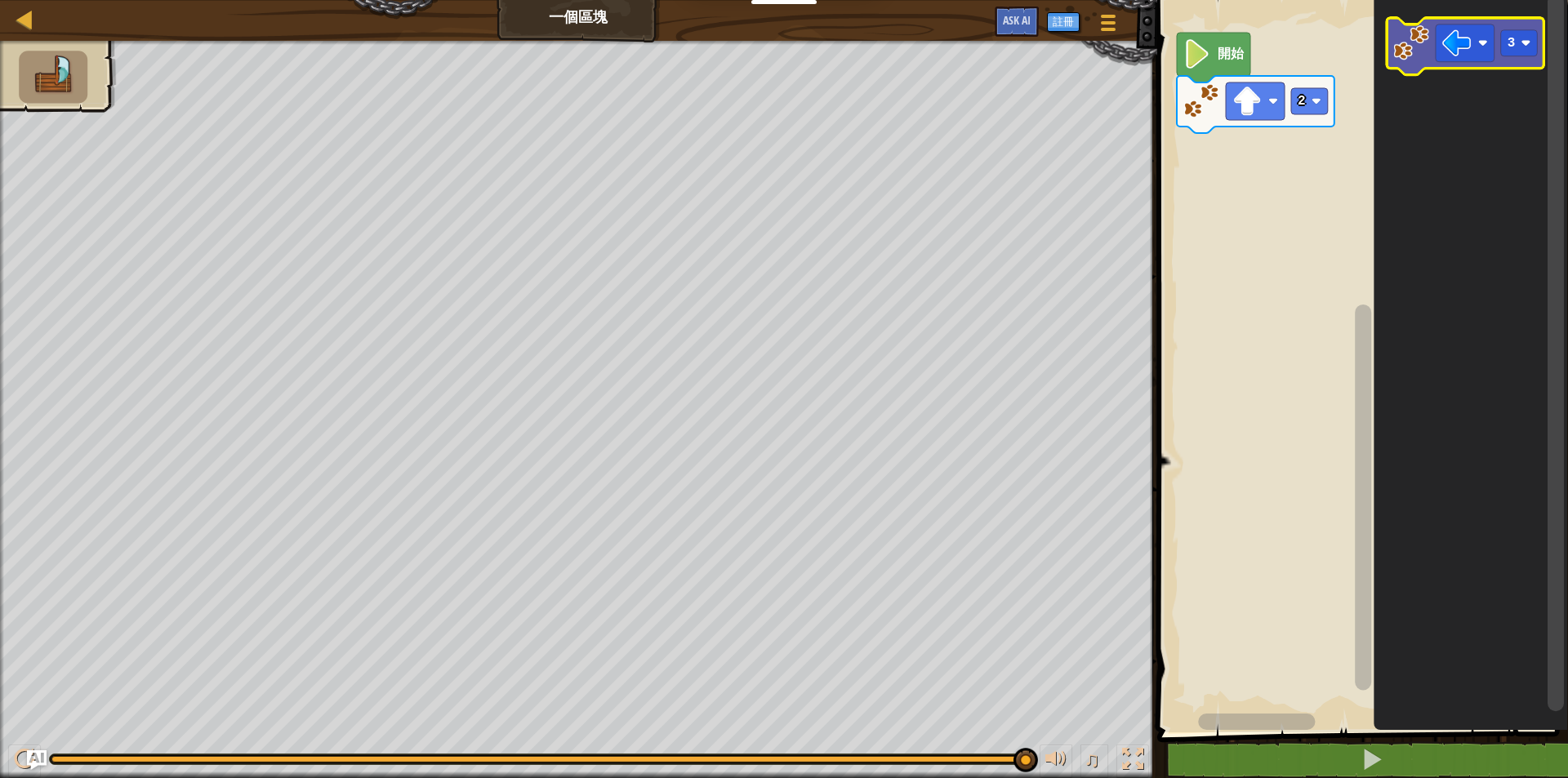
click at [1426, 32] on image "Blockly工作區" at bounding box center [1411, 43] width 36 height 36
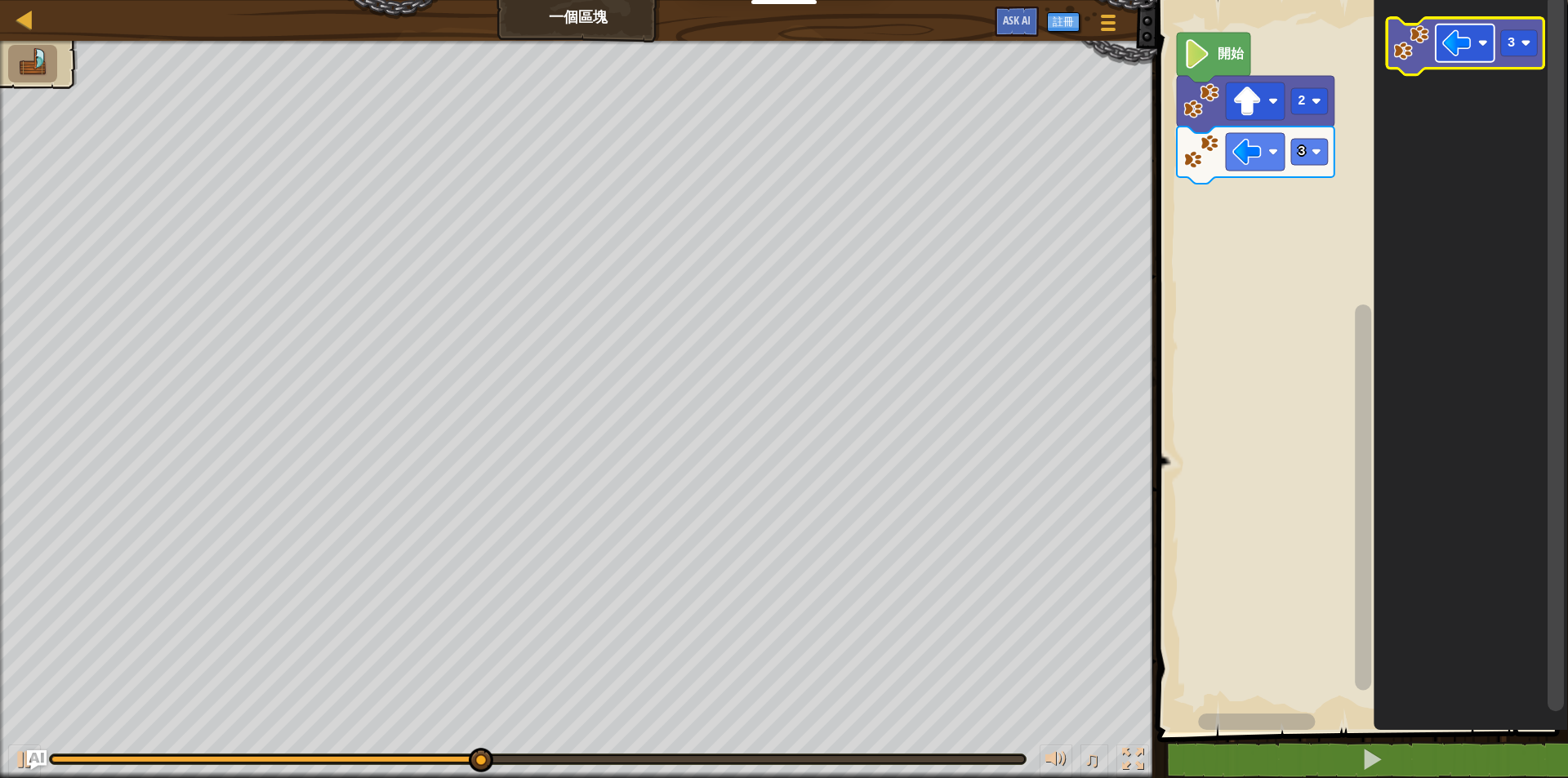
click at [1481, 38] on rect "Blockly工作區" at bounding box center [1465, 43] width 59 height 38
click at [1520, 50] on rect "Blockly工作區" at bounding box center [1519, 43] width 37 height 26
click at [1406, 40] on image "Blockly工作區" at bounding box center [1411, 43] width 36 height 36
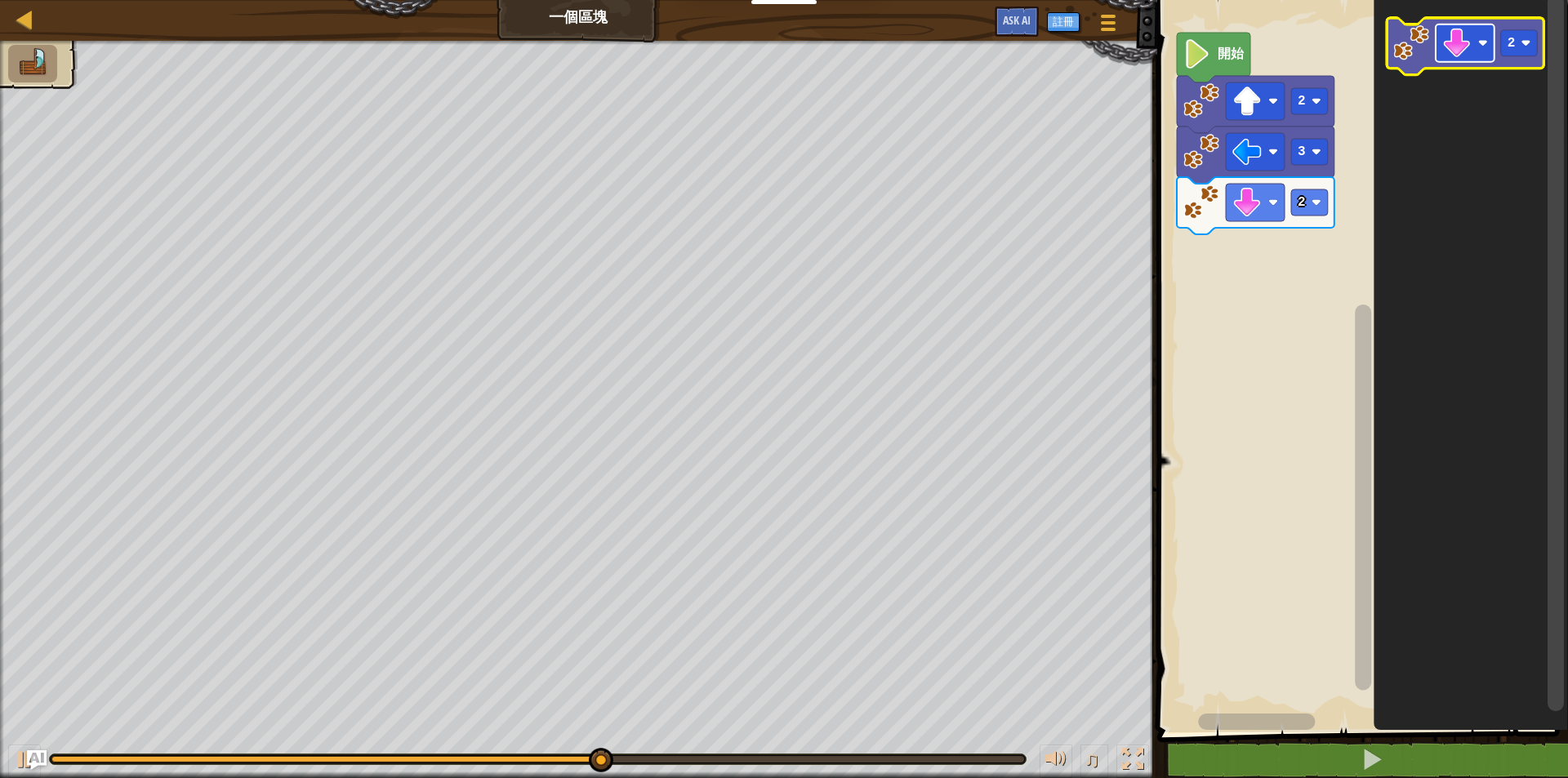
click at [1485, 42] on image "Blockly工作區" at bounding box center [1482, 43] width 10 height 10
click at [1527, 46] on image "Blockly工作區" at bounding box center [1525, 43] width 10 height 10
click at [1405, 34] on image "Blockly工作區" at bounding box center [1411, 43] width 36 height 36
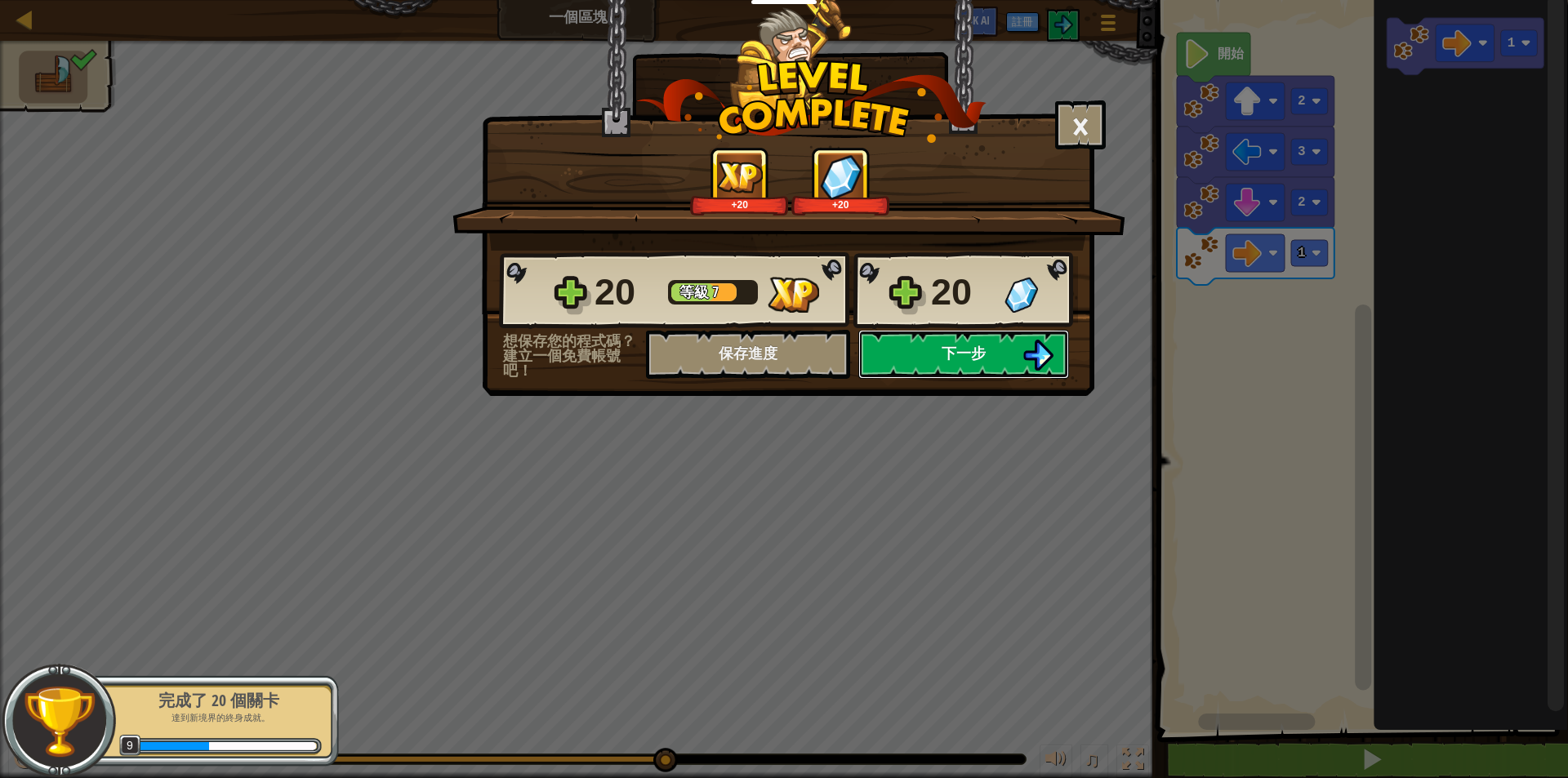
click at [990, 349] on button "下一步" at bounding box center [964, 353] width 211 height 49
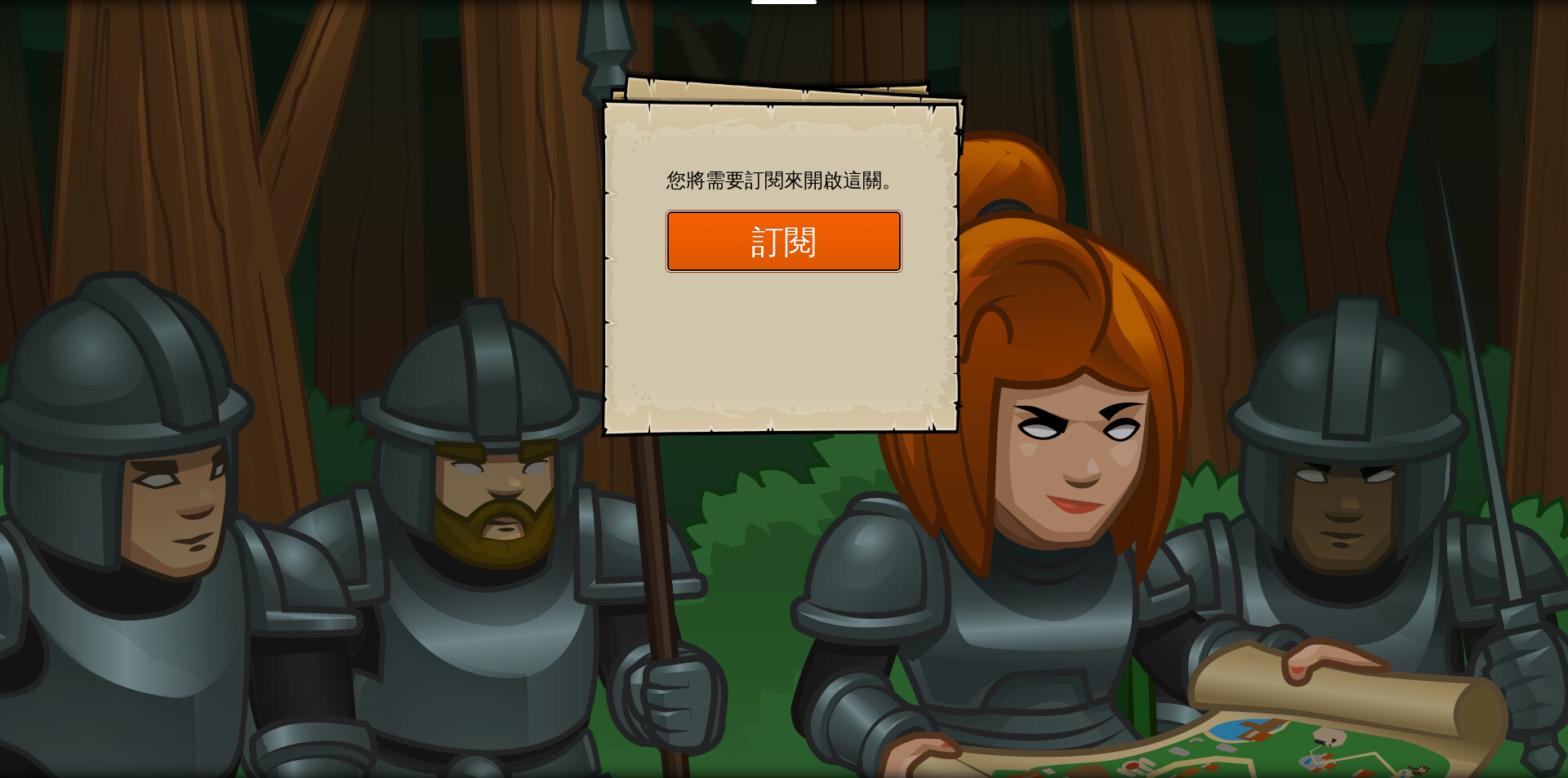
click at [828, 247] on button "訂閱" at bounding box center [784, 241] width 237 height 63
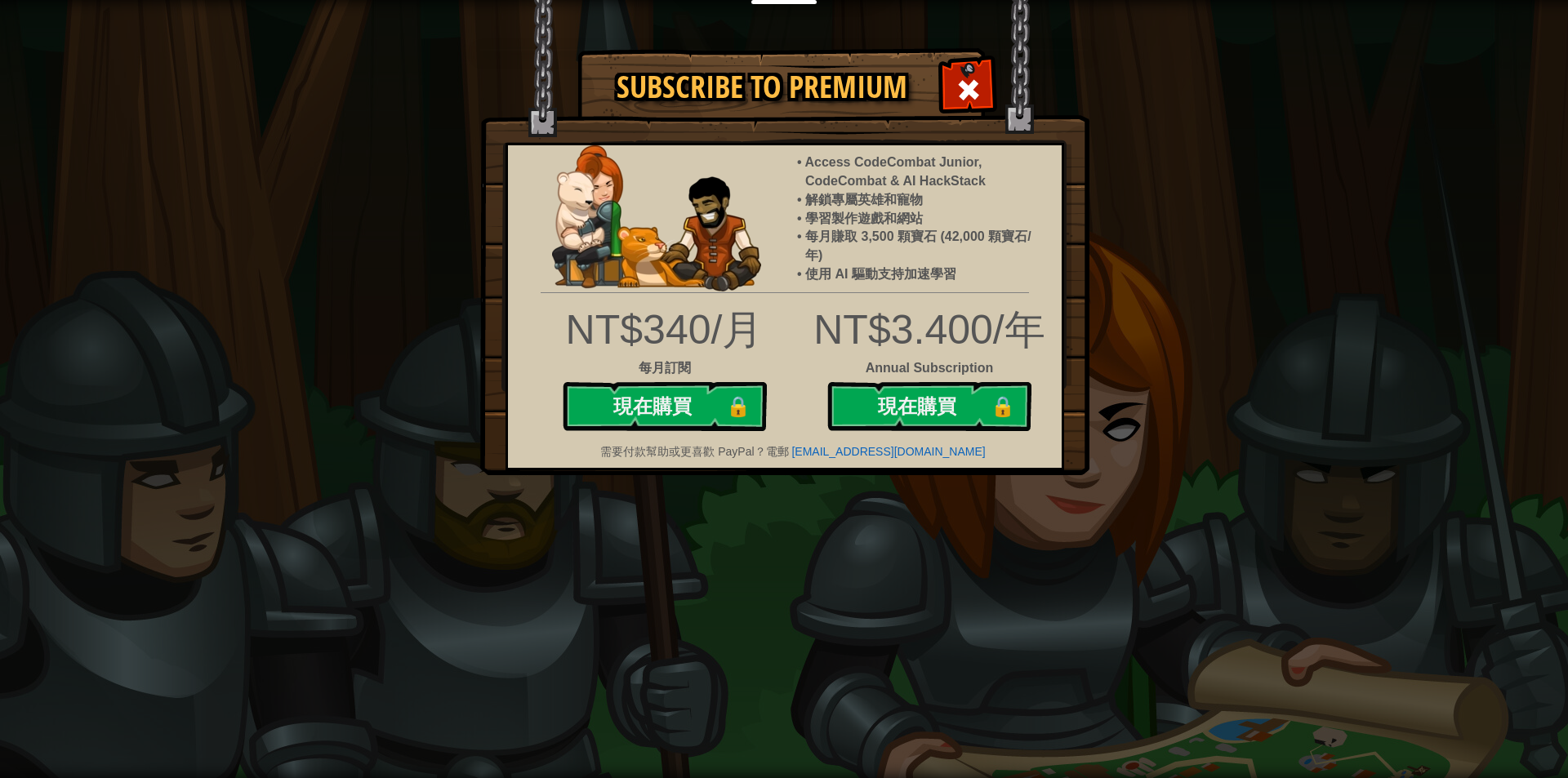
click at [957, 78] on span at bounding box center [968, 90] width 26 height 26
